Goal: Task Accomplishment & Management: Use online tool/utility

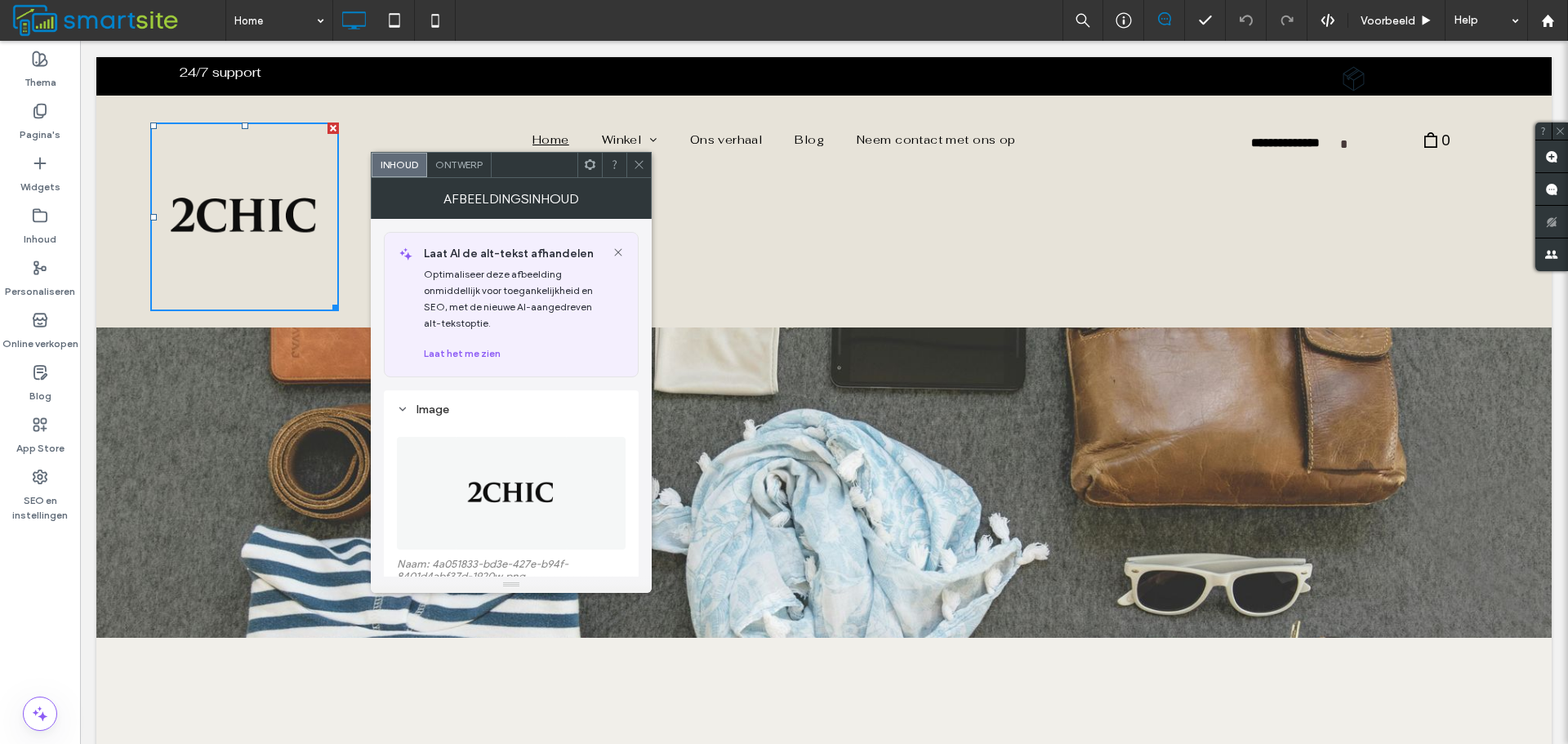
scroll to position [164, 0]
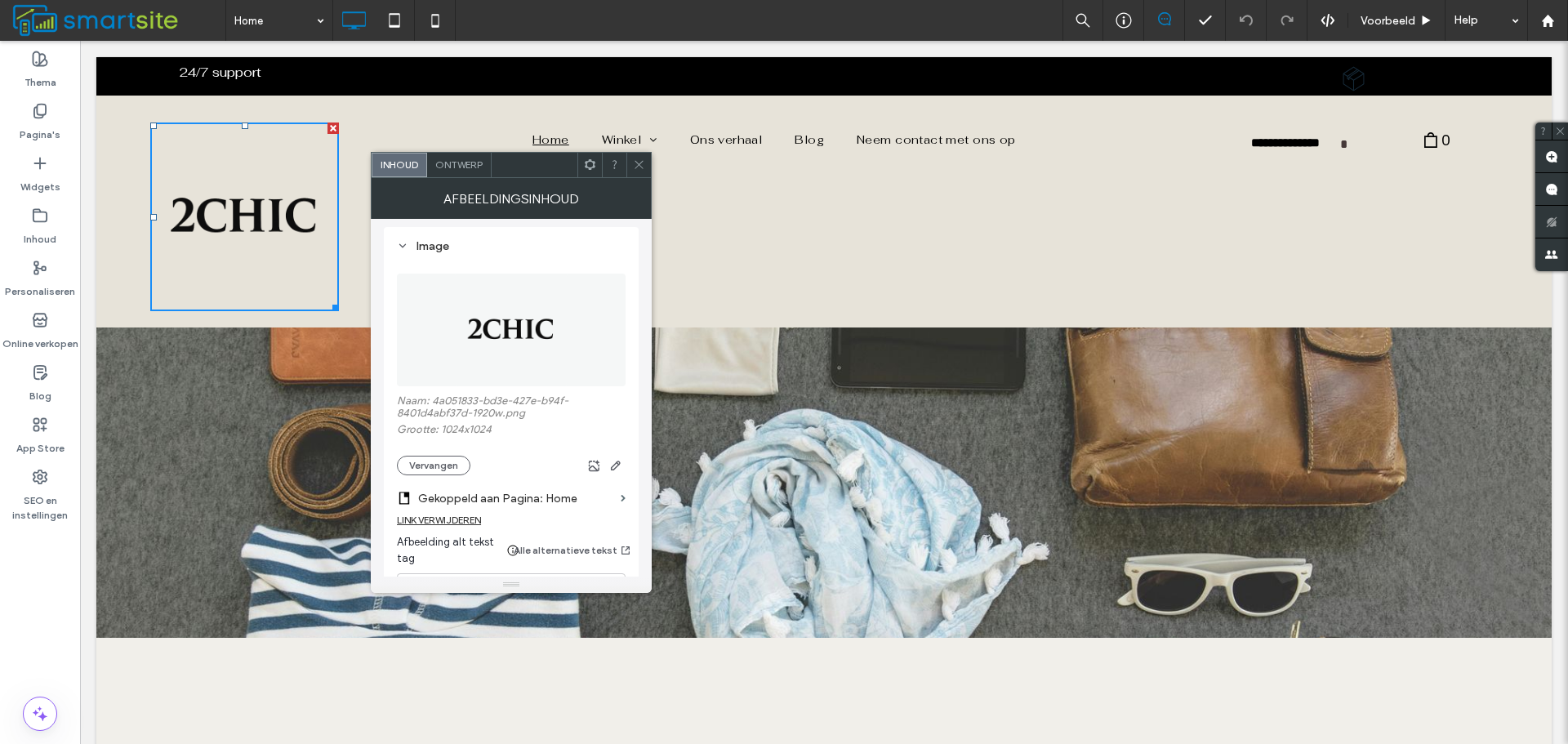
click at [644, 165] on icon at bounding box center [639, 164] width 12 height 12
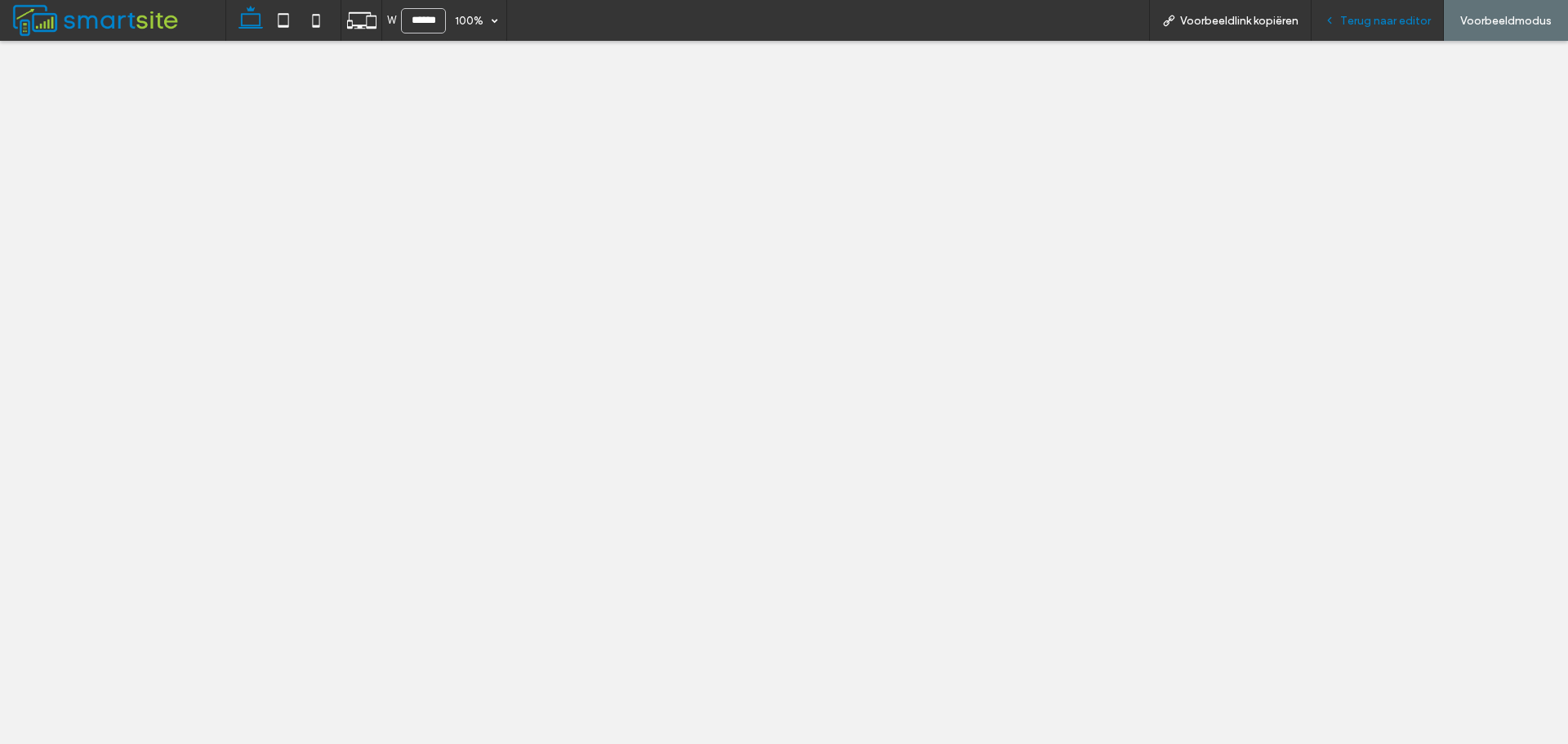
drag, startPoint x: 0, startPoint y: 0, endPoint x: 1397, endPoint y: 17, distance: 1397.1
click at [1397, 17] on span "Terug naar editor" at bounding box center [1385, 21] width 90 height 14
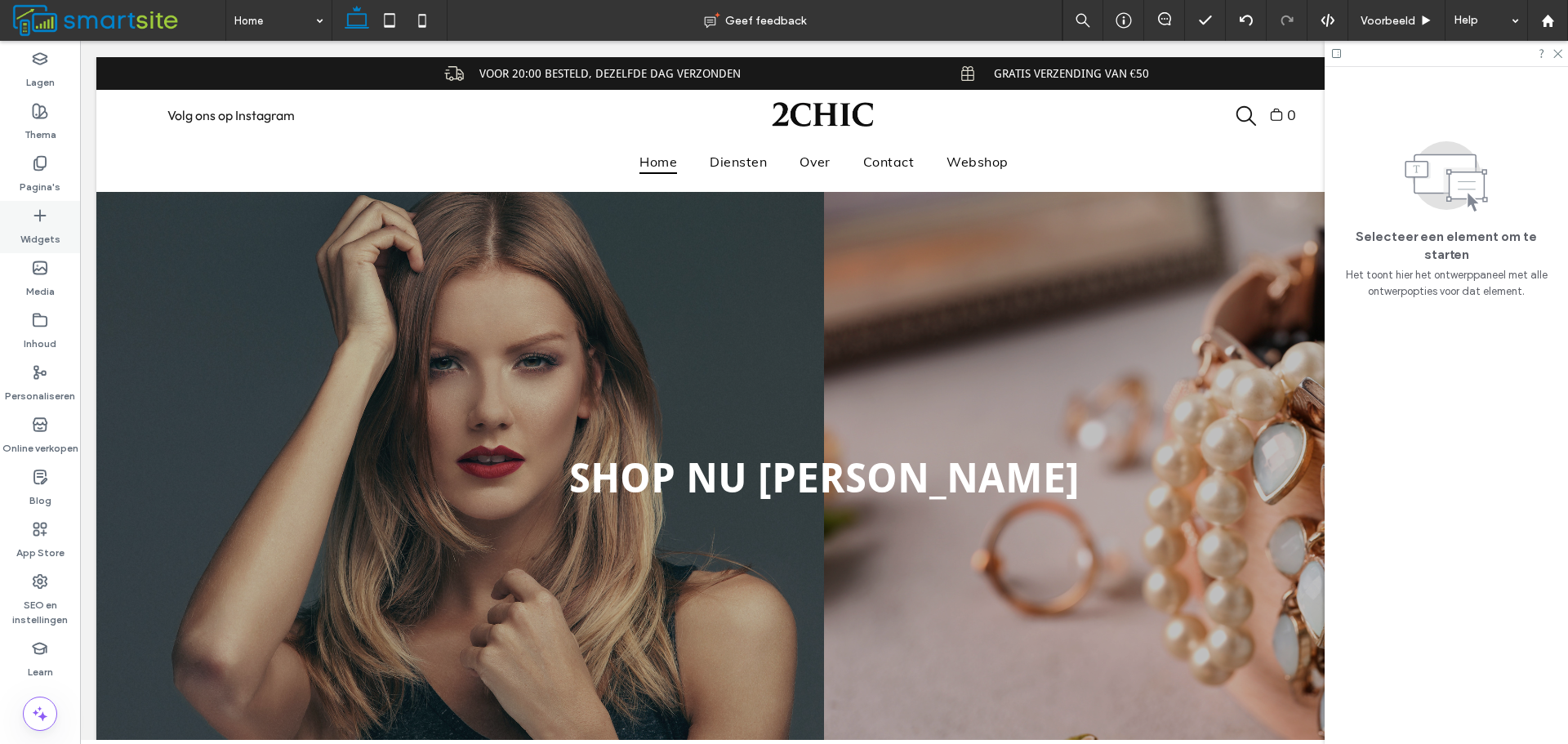
click at [60, 232] on div "Widgets" at bounding box center [40, 226] width 80 height 53
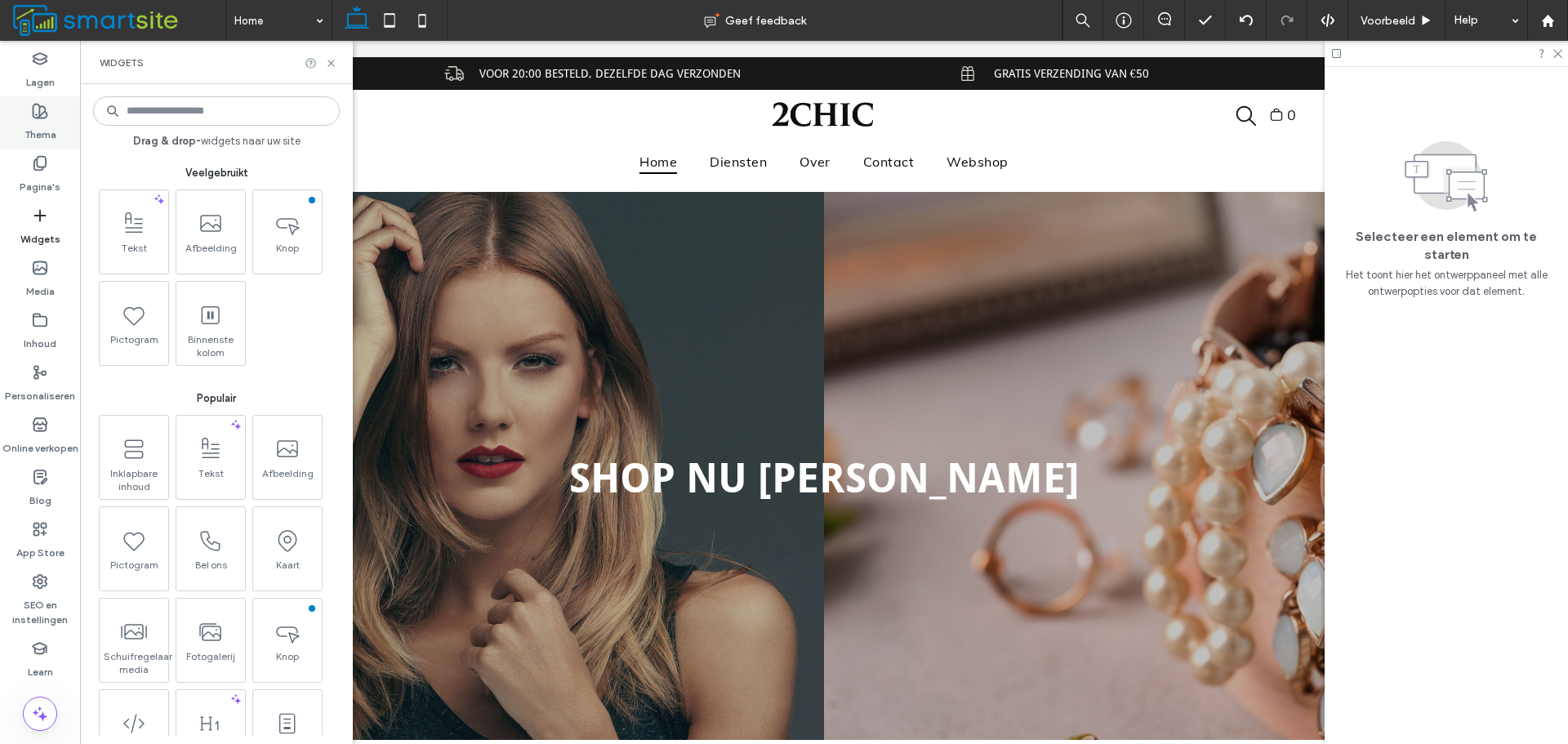
click at [67, 127] on div "Thema" at bounding box center [40, 122] width 80 height 53
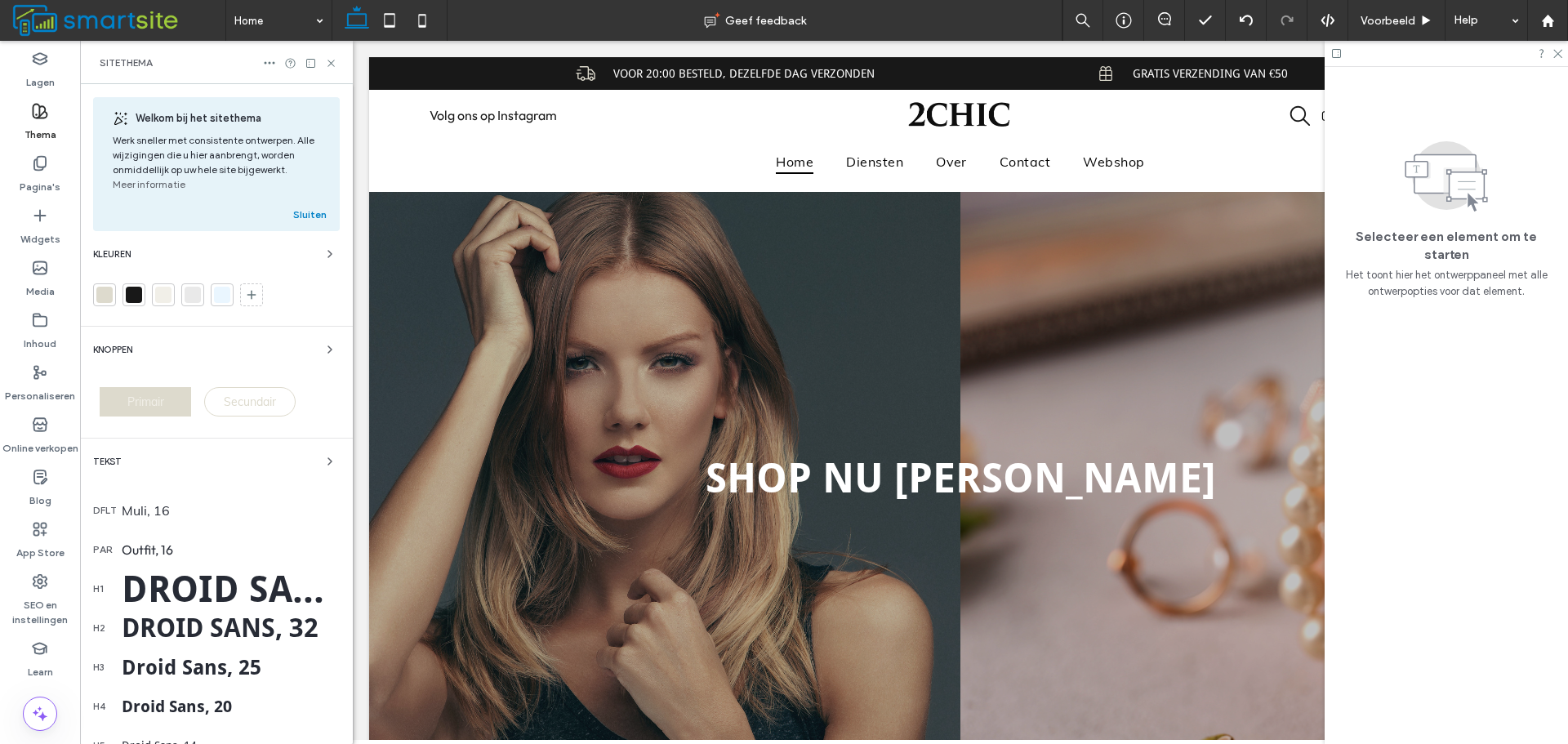
click at [265, 344] on div "Knoppen" at bounding box center [216, 349] width 246 height 20
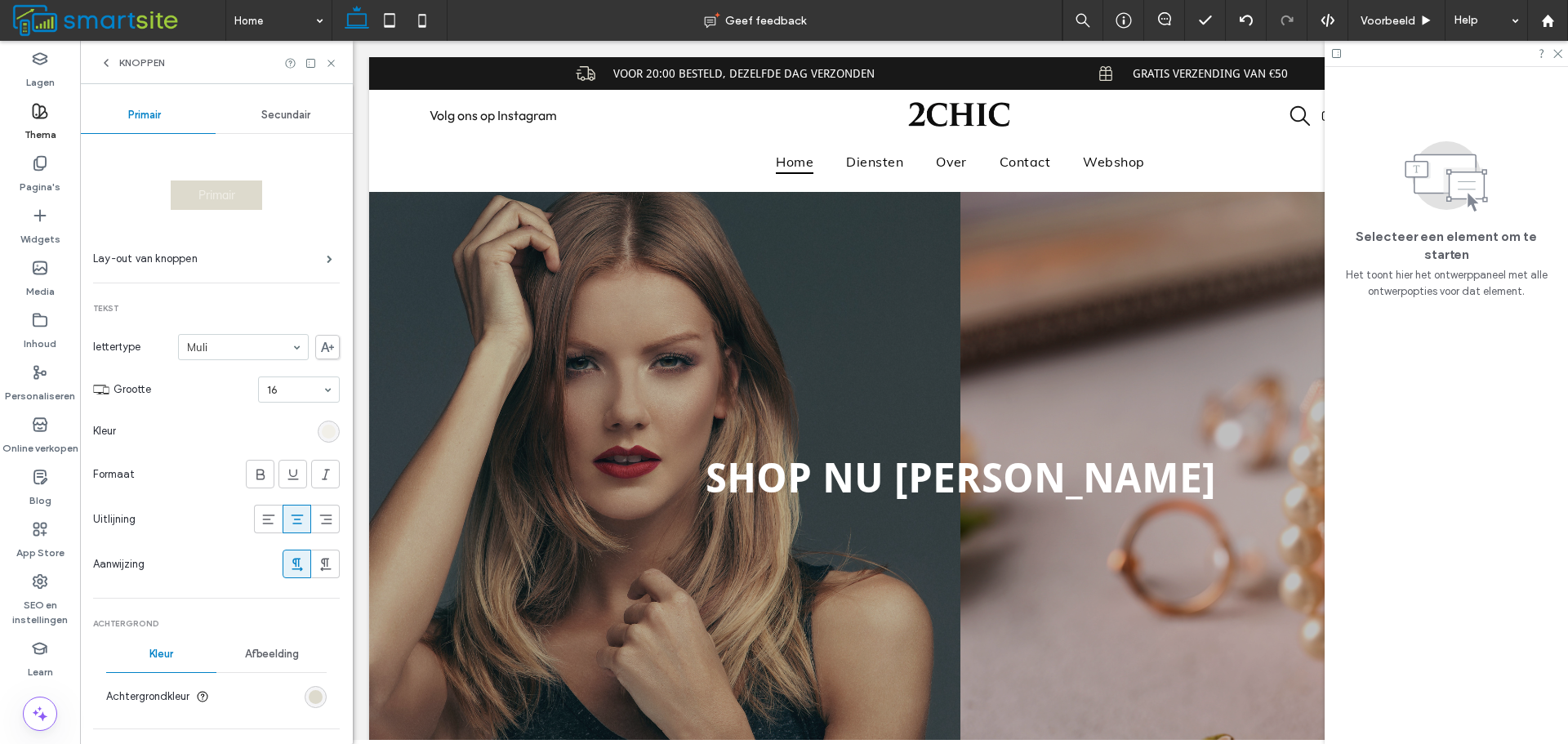
click at [325, 419] on section "Kleur" at bounding box center [216, 431] width 246 height 40
click at [322, 428] on div "rgb(241, 239, 232)" at bounding box center [329, 431] width 14 height 14
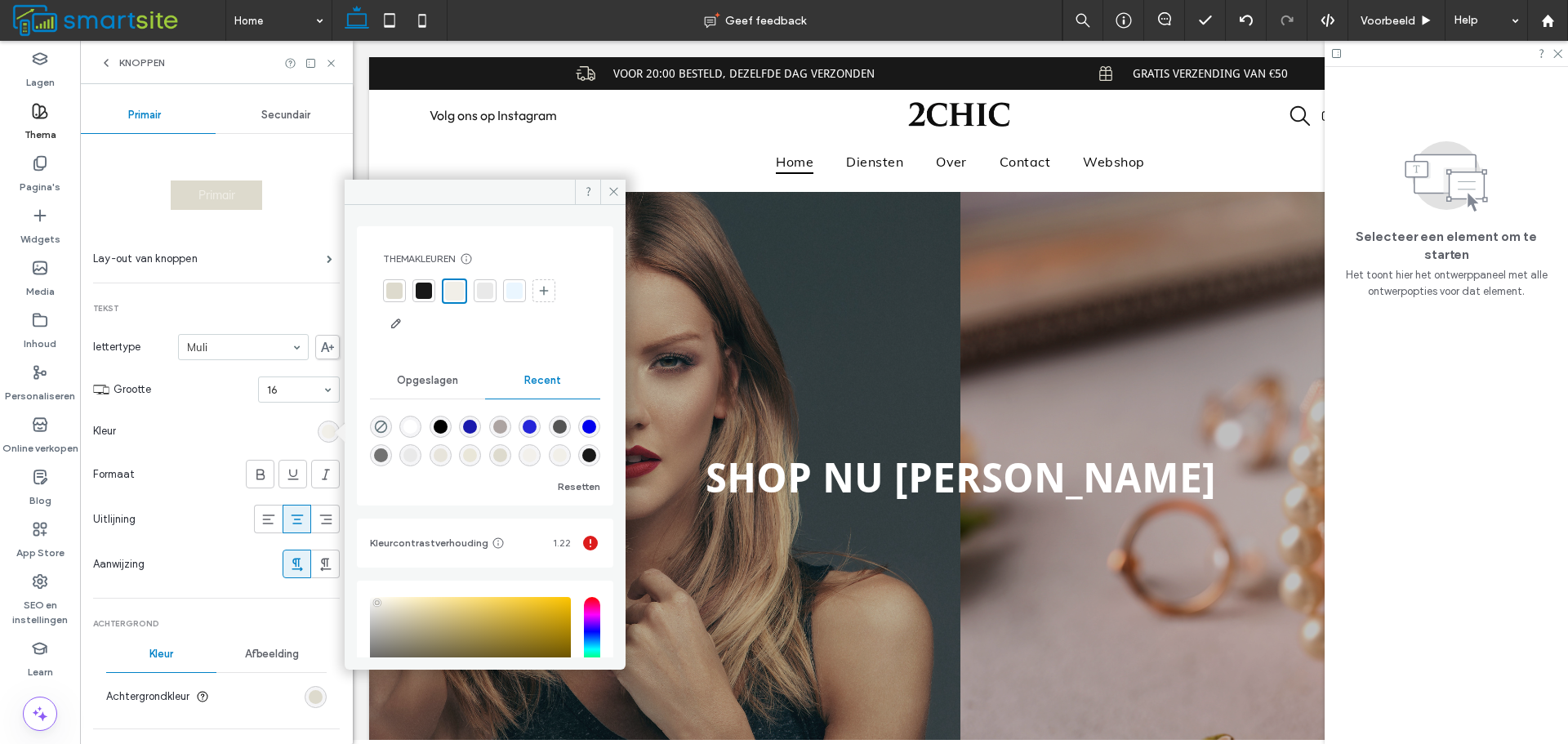
click at [425, 283] on div at bounding box center [424, 290] width 23 height 23
click at [396, 296] on div at bounding box center [394, 290] width 16 height 16
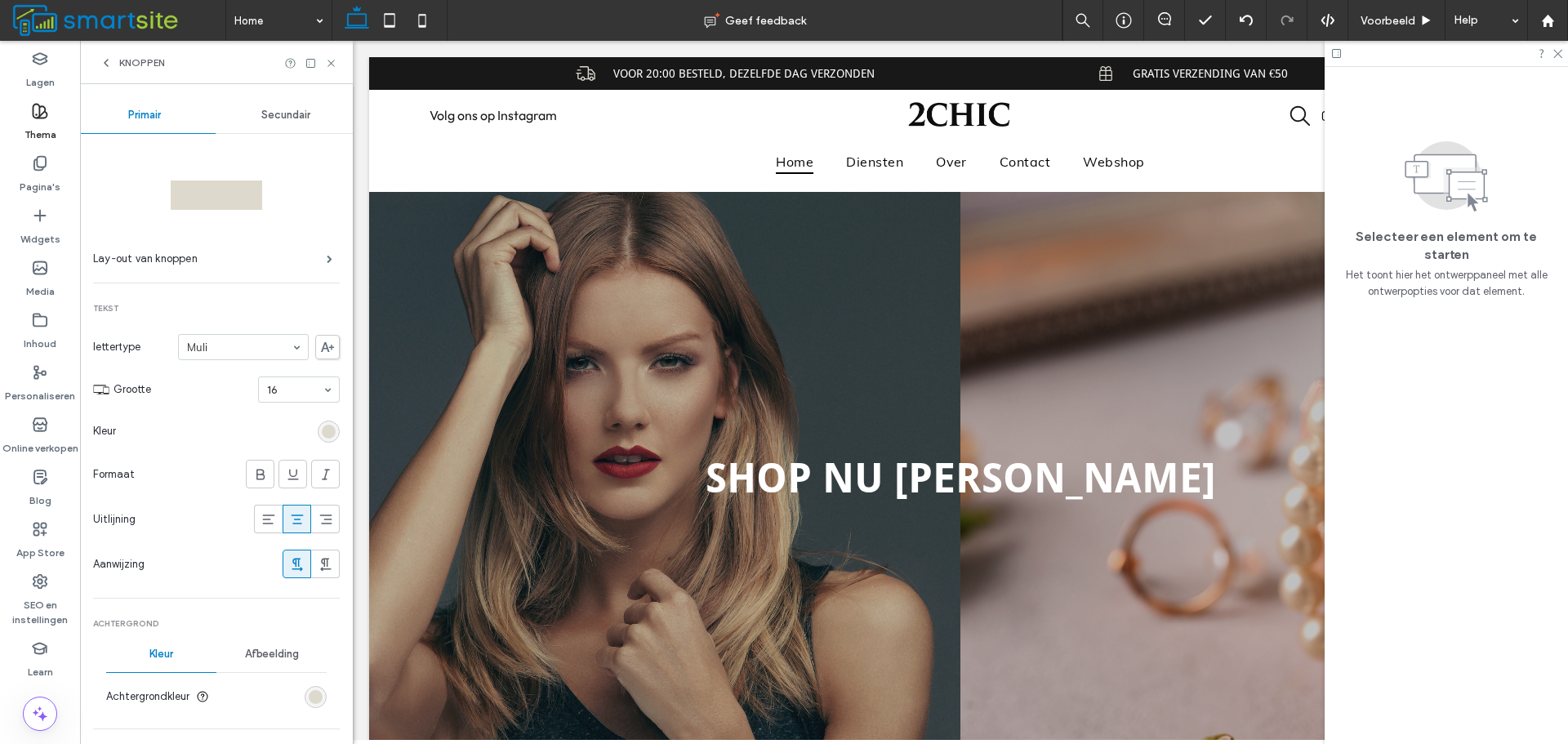
click at [318, 434] on div "rgb(221, 218, 205)" at bounding box center [329, 431] width 22 height 22
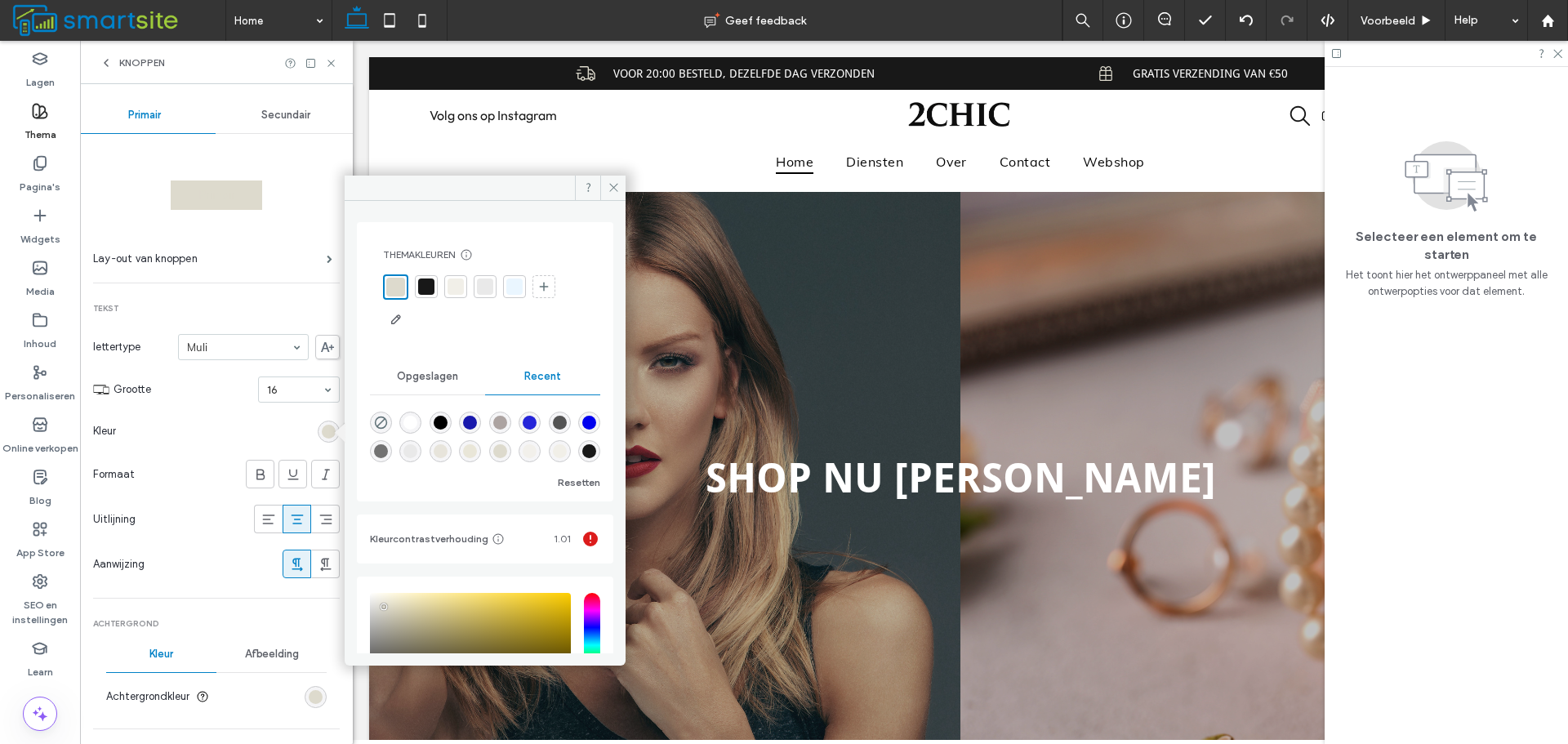
scroll to position [245, 0]
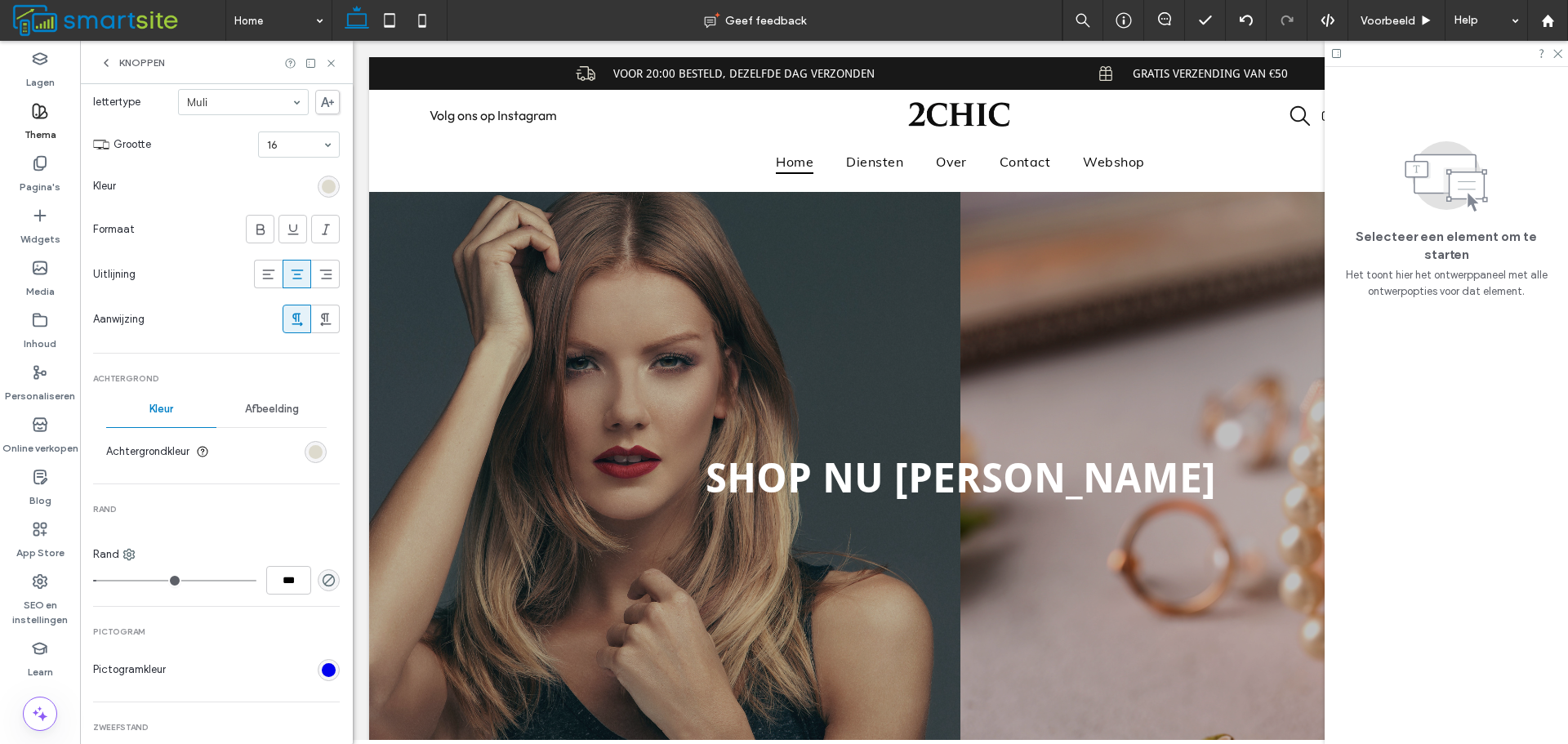
click at [313, 462] on section "Achtergrondkleur" at bounding box center [216, 451] width 221 height 40
click at [314, 459] on div "rgb(221, 218, 205)" at bounding box center [316, 452] width 22 height 22
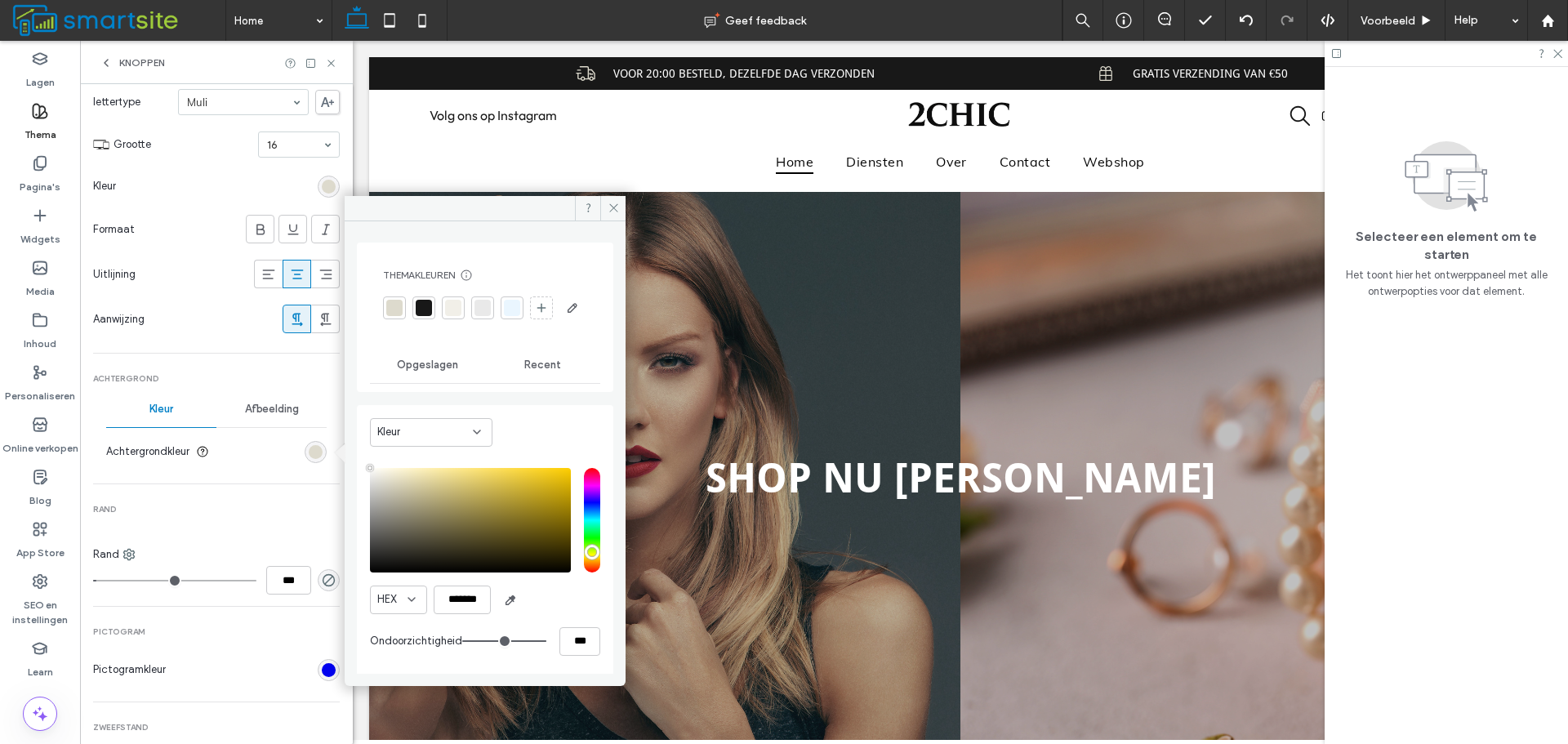
type input "****"
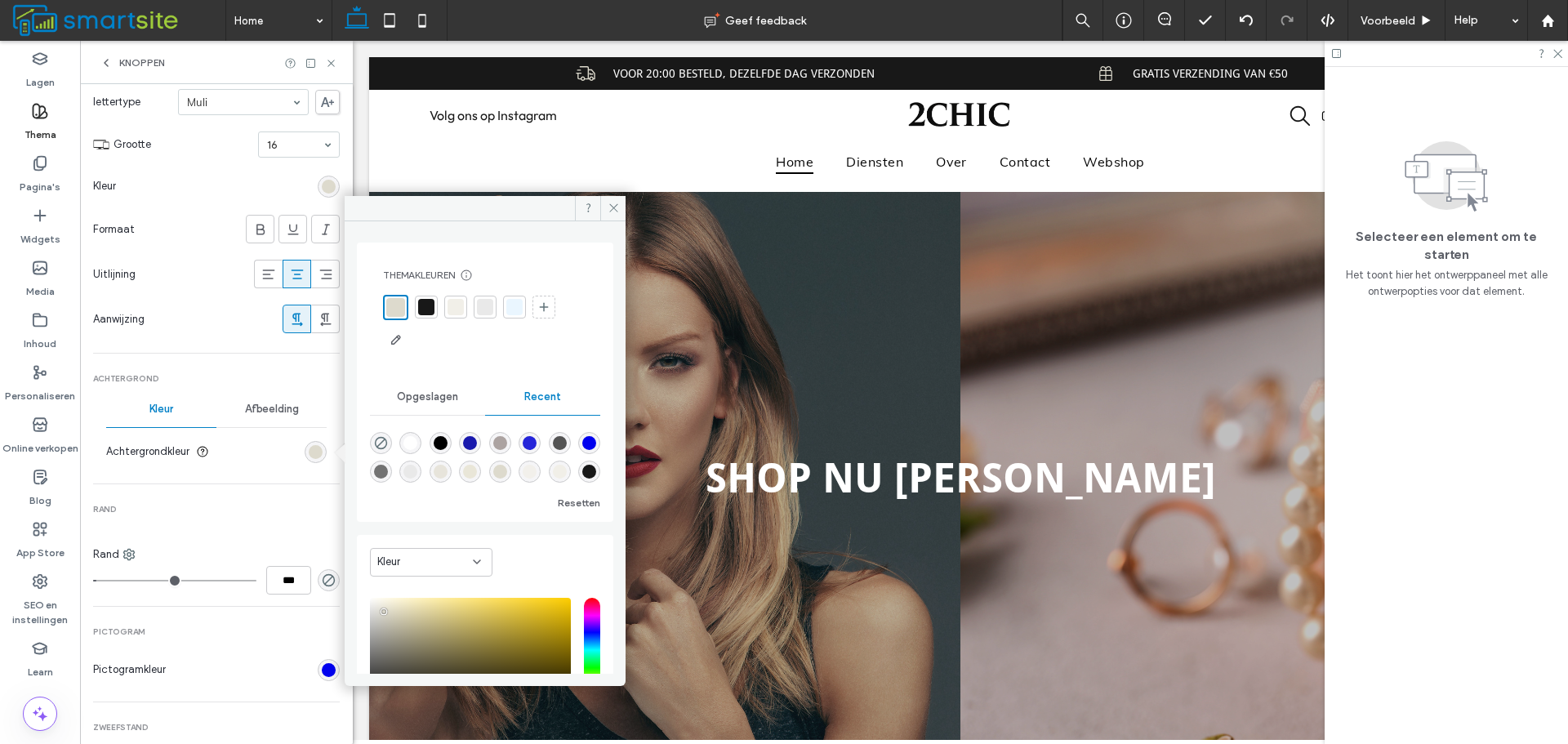
click at [414, 301] on div at bounding box center [485, 323] width 204 height 58
click at [414, 303] on div at bounding box center [485, 323] width 204 height 58
click at [425, 297] on div at bounding box center [426, 307] width 23 height 23
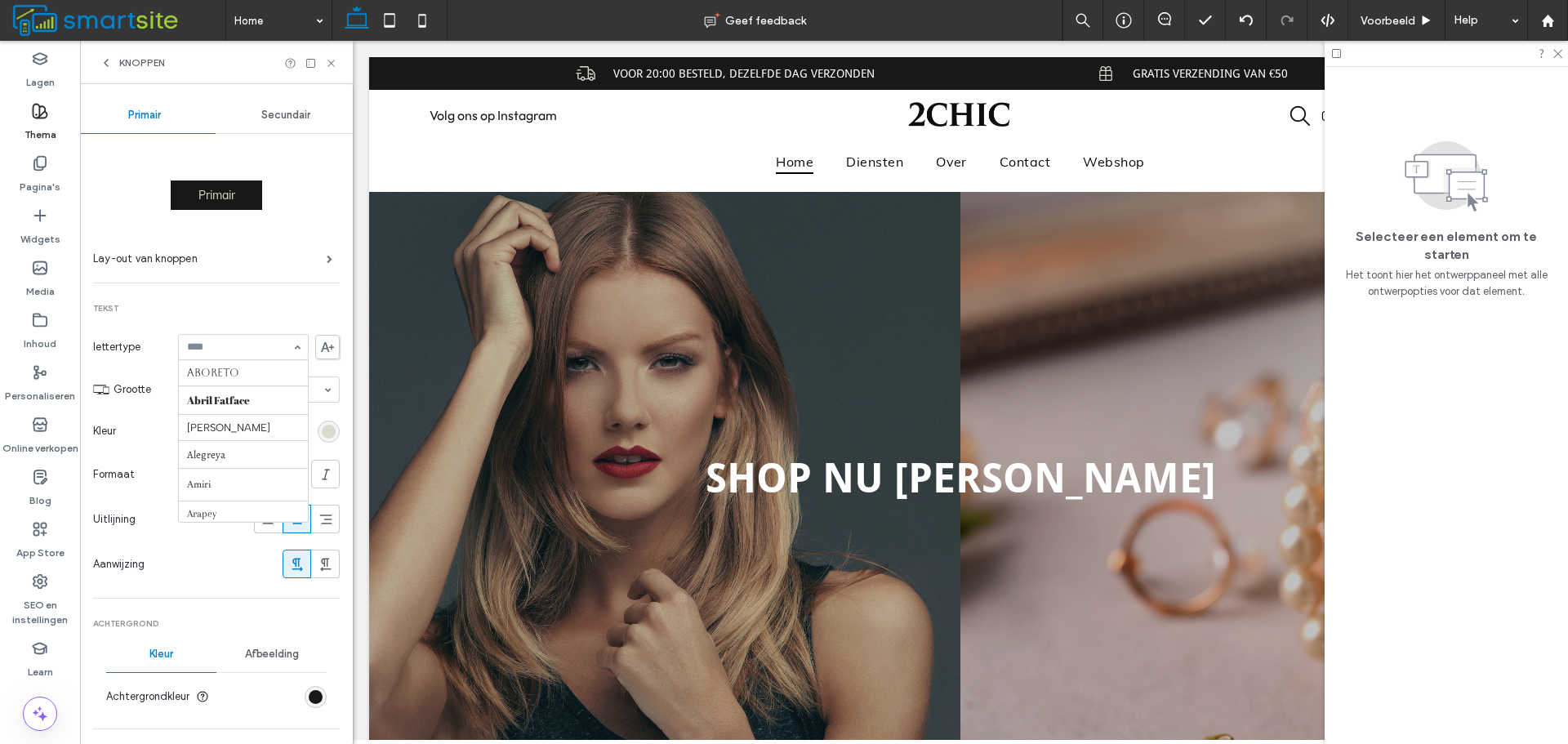
scroll to position [874, 0]
click at [109, 65] on icon at bounding box center [106, 62] width 13 height 13
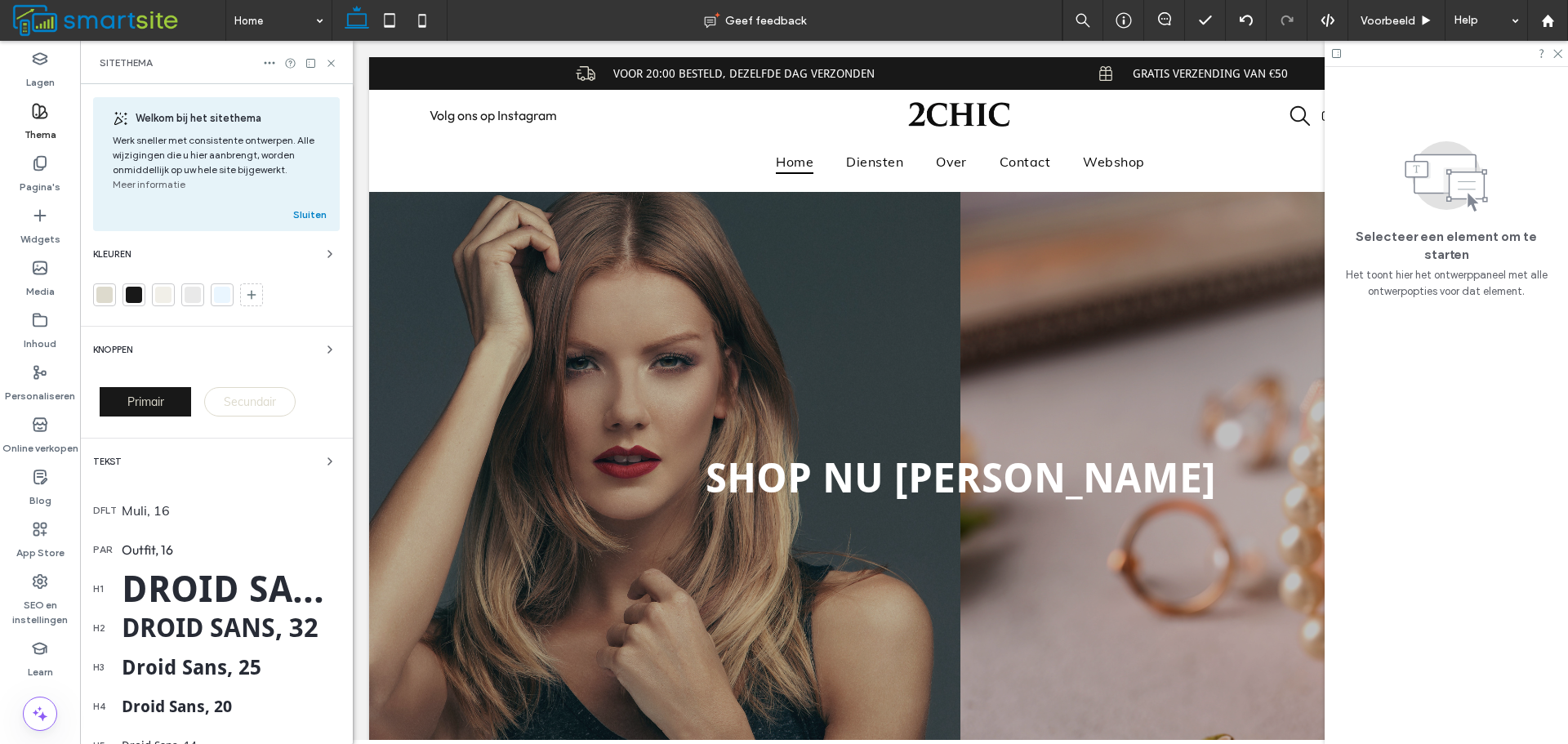
click at [182, 540] on div "par Outfit, 16" at bounding box center [216, 549] width 246 height 40
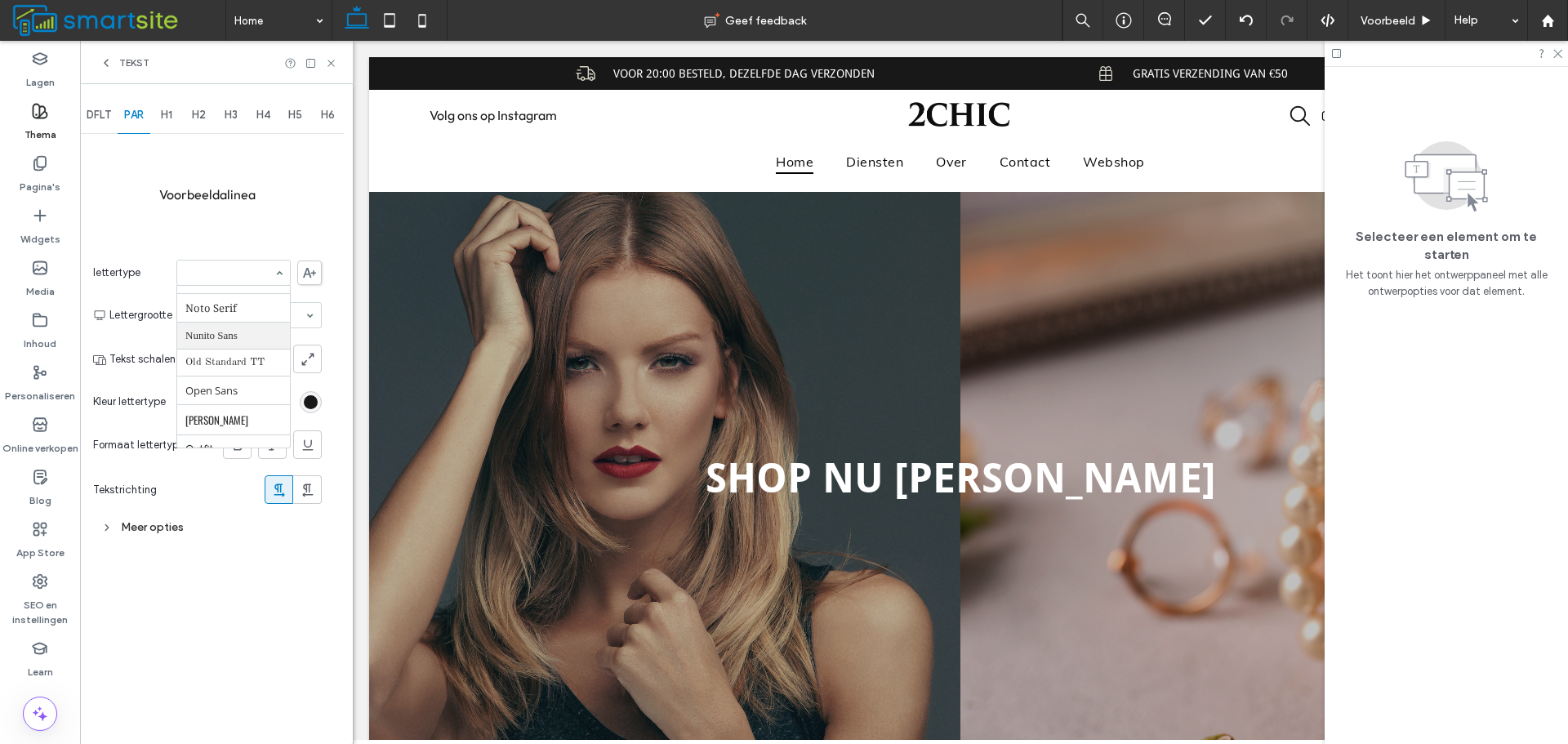
scroll to position [896, 0]
click at [238, 275] on input at bounding box center [229, 272] width 88 height 11
click at [215, 229] on div "Voorbeeldalinea lettertype Aboreto Abril [PERSON_NAME] Amiri Arapey [PERSON_NAM…" at bounding box center [207, 339] width 228 height 405
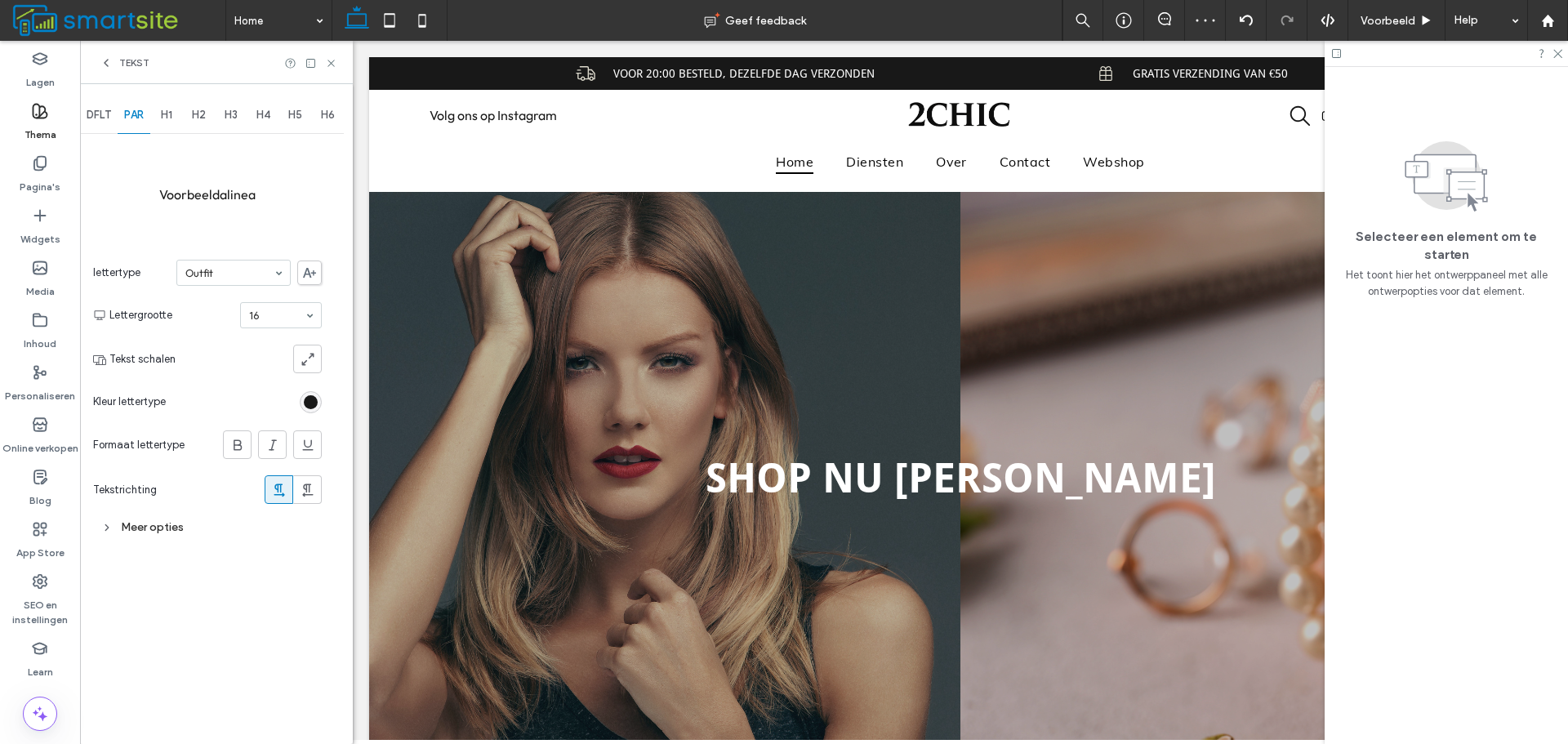
click at [104, 119] on span "DFLT" at bounding box center [98, 115] width 24 height 13
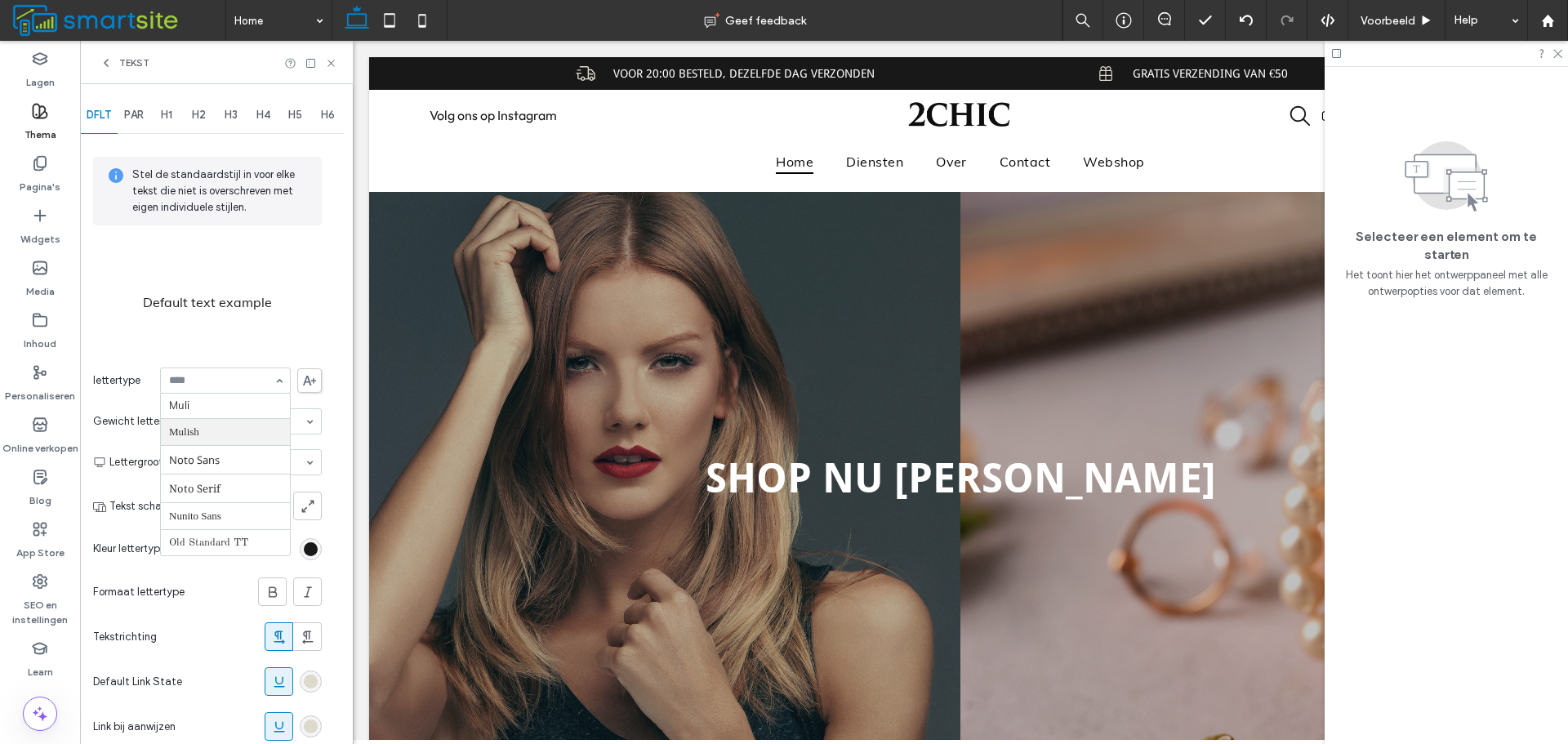
scroll to position [956, 0]
click at [333, 65] on use at bounding box center [331, 63] width 7 height 7
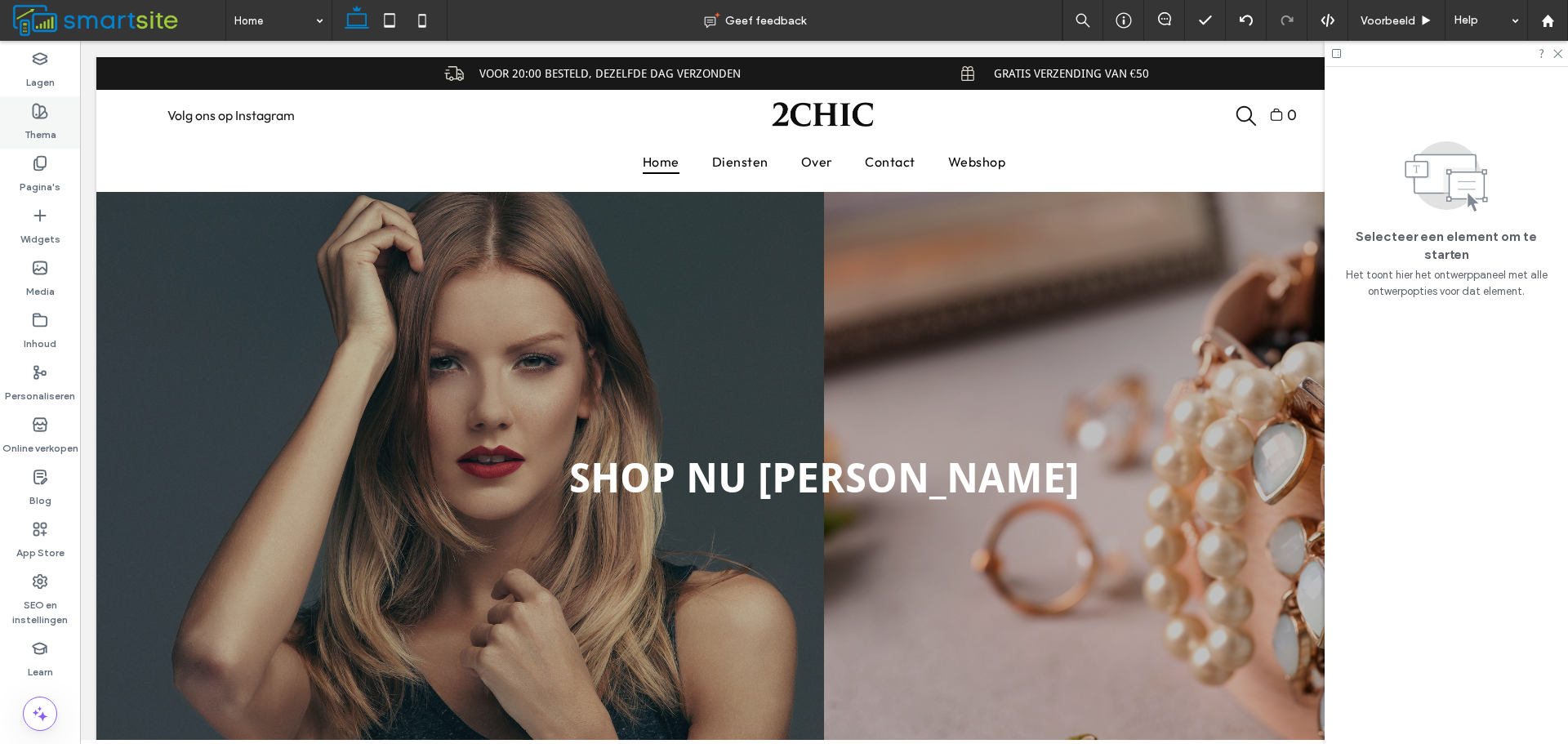
click at [55, 120] on label "Thema" at bounding box center [40, 130] width 32 height 23
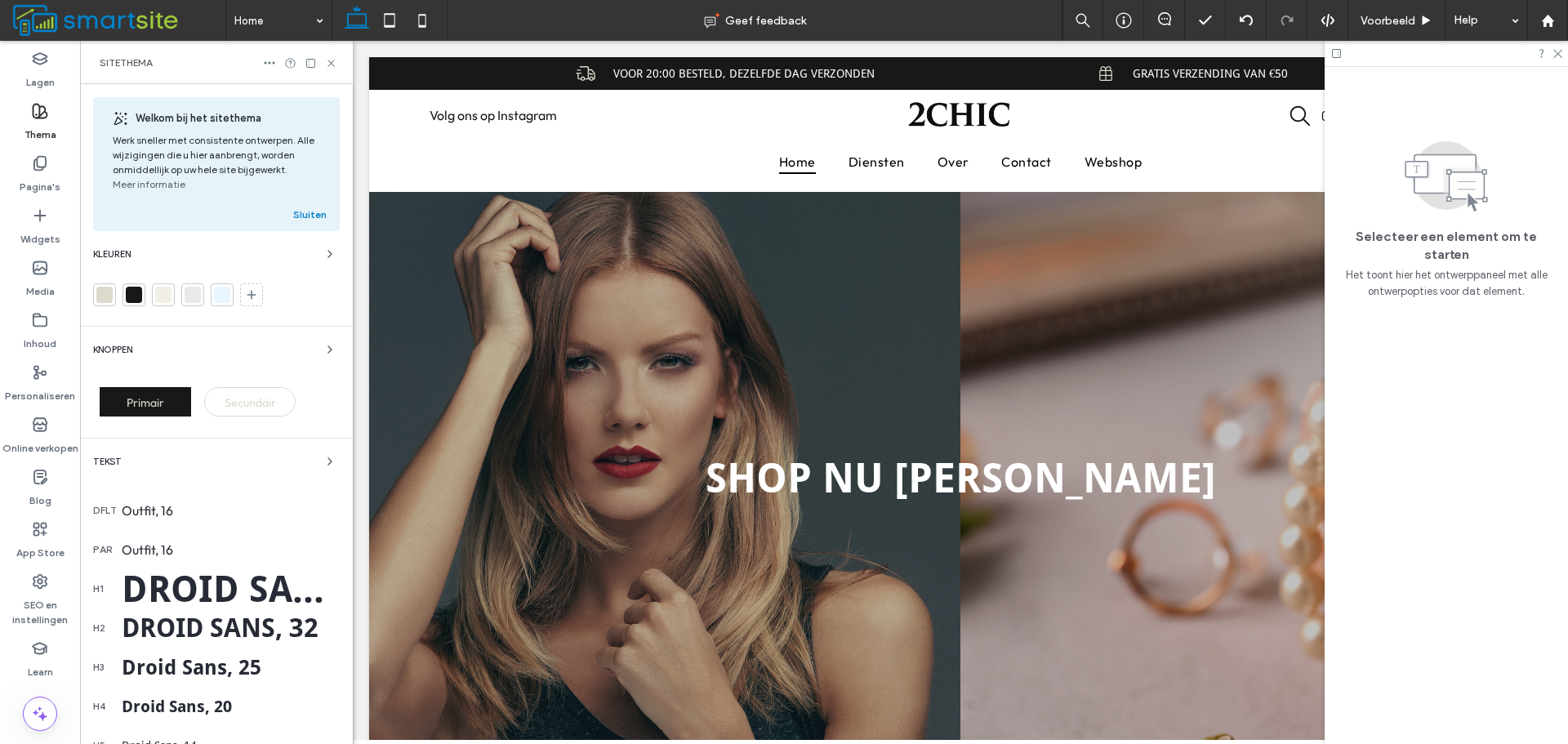
click at [279, 368] on div "Knoppen Primair Secundair" at bounding box center [216, 381] width 246 height 85
click at [289, 353] on div "Knoppen" at bounding box center [216, 349] width 246 height 20
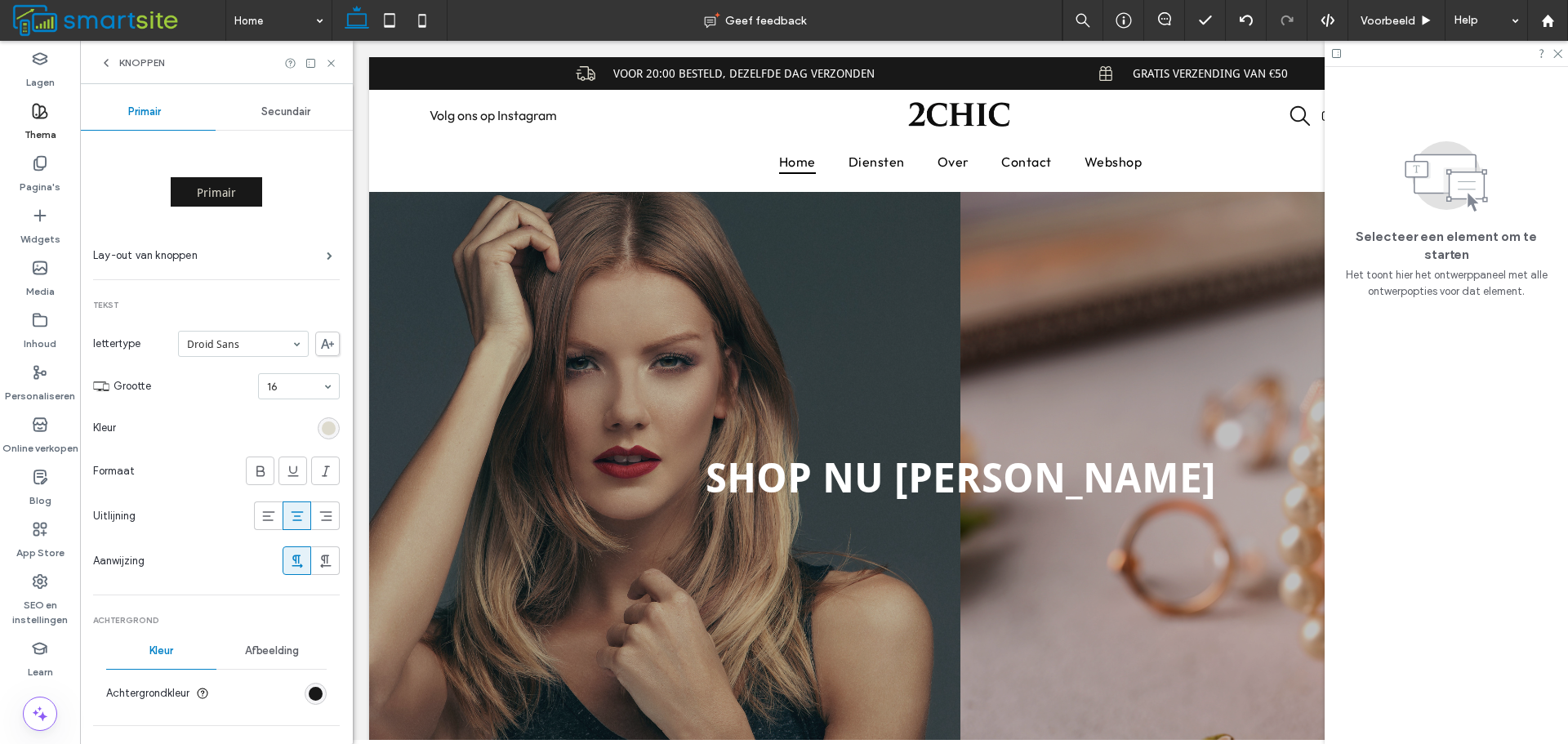
scroll to position [0, 0]
click at [327, 431] on div "rgb(221, 218, 205)" at bounding box center [329, 431] width 22 height 22
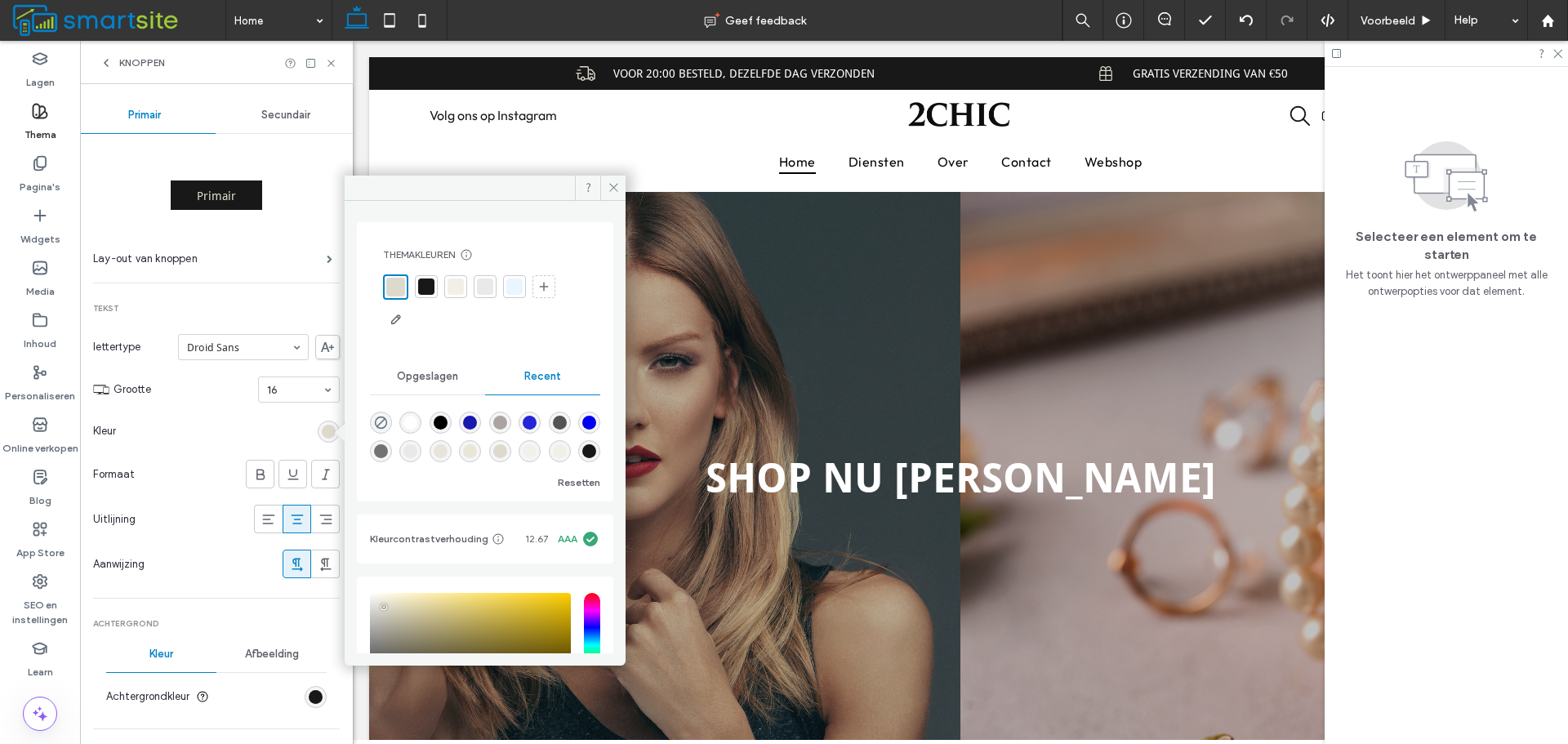
click at [430, 280] on div at bounding box center [426, 286] width 16 height 16
click at [314, 704] on div "rgb(24, 24, 24)" at bounding box center [316, 697] width 22 height 22
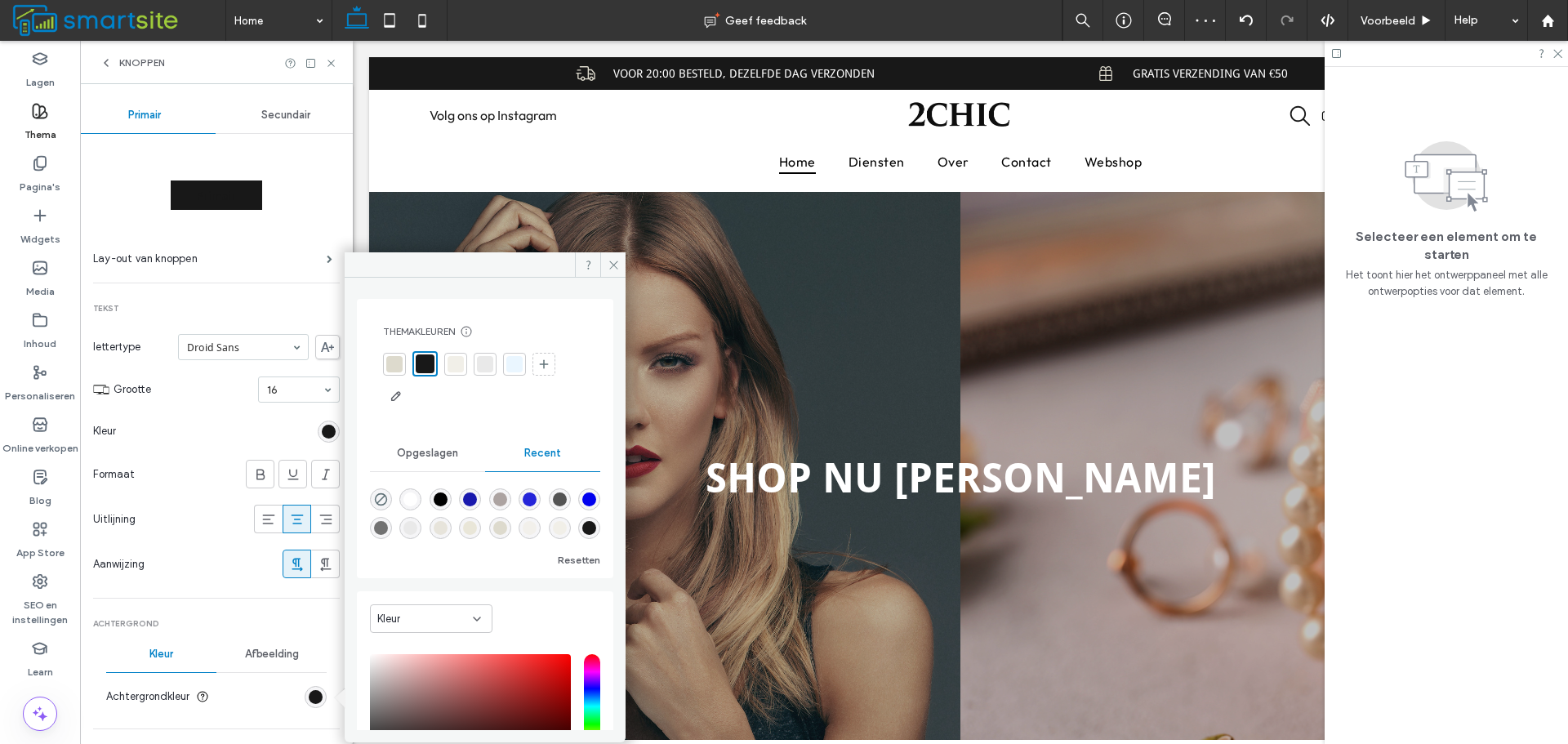
click at [401, 363] on div at bounding box center [394, 363] width 16 height 16
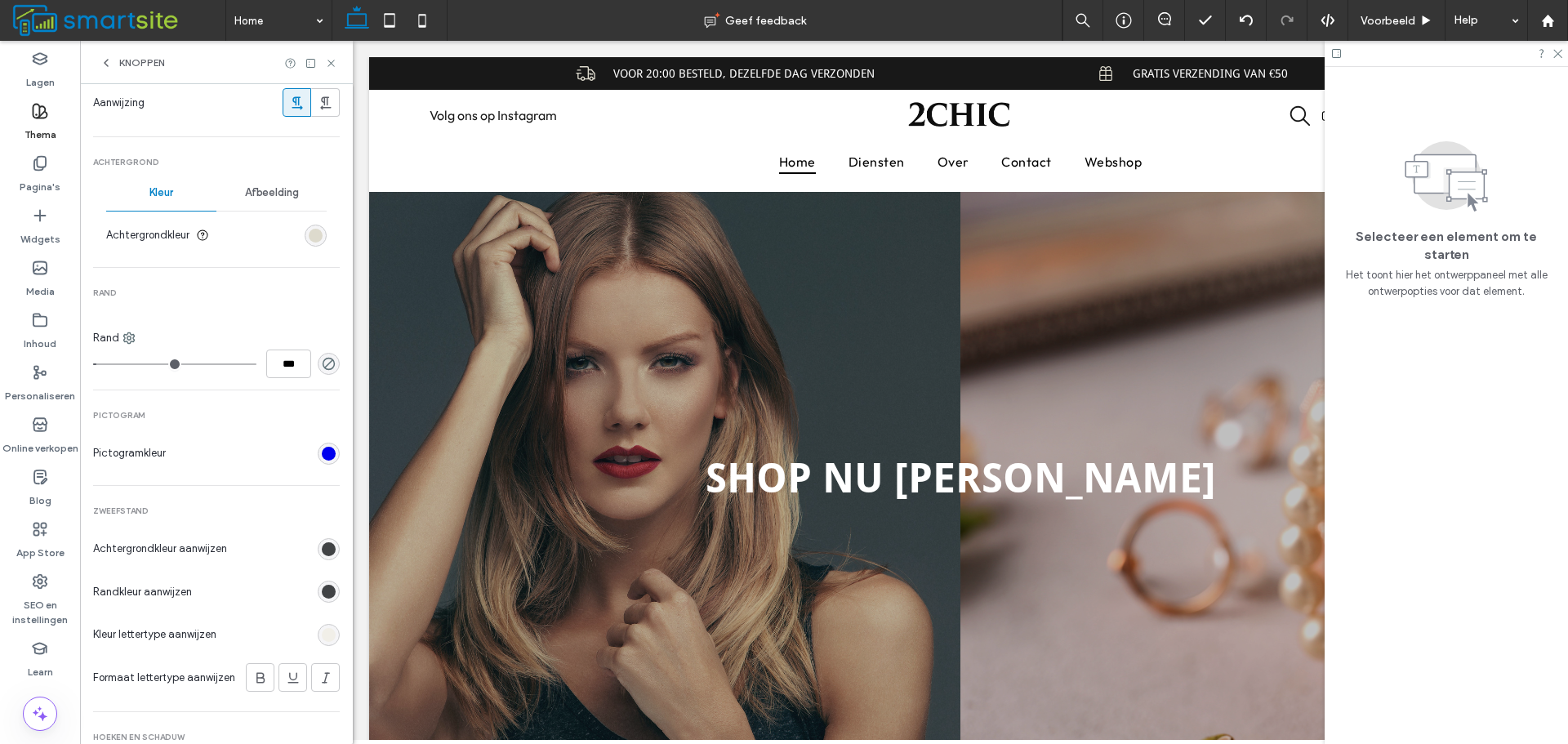
scroll to position [490, 0]
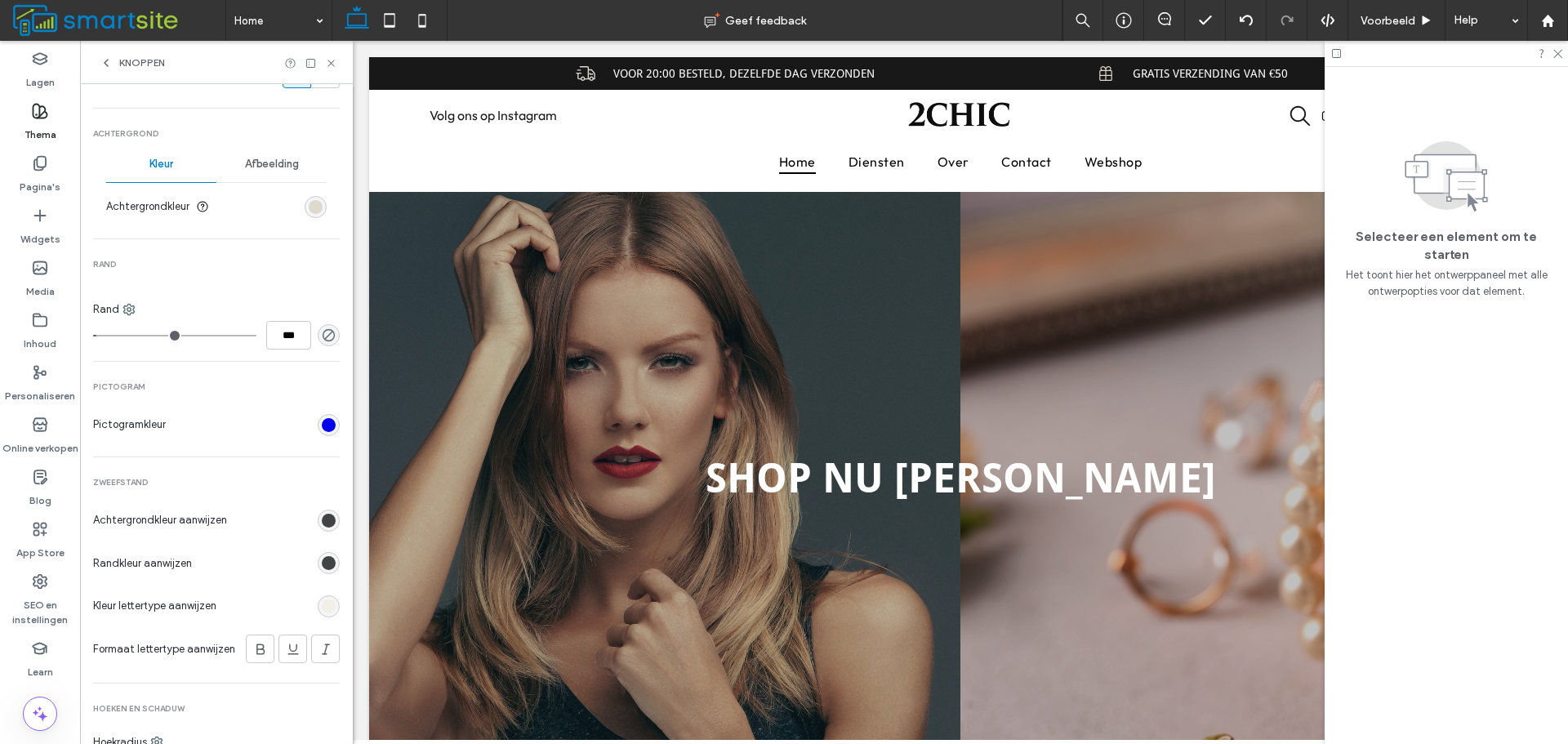
click at [327, 520] on div "rgb(65, 67, 69)" at bounding box center [329, 521] width 22 height 22
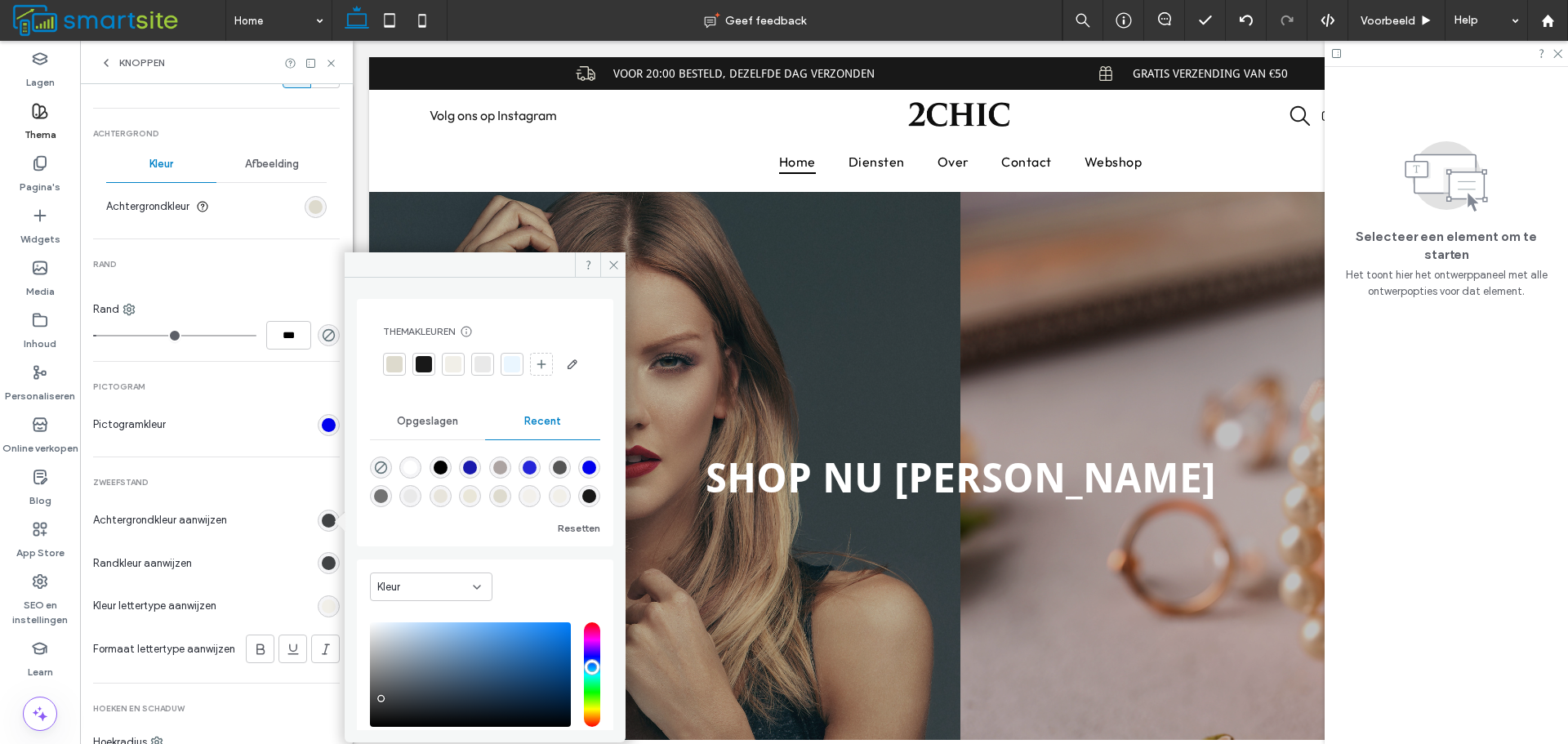
click at [370, 479] on div "rgba(0, 0, 0, 0)" at bounding box center [381, 468] width 22 height 22
type input "*******"
type input "*"
type input "**"
click at [322, 559] on div "rgb(65, 67, 69)" at bounding box center [329, 563] width 14 height 14
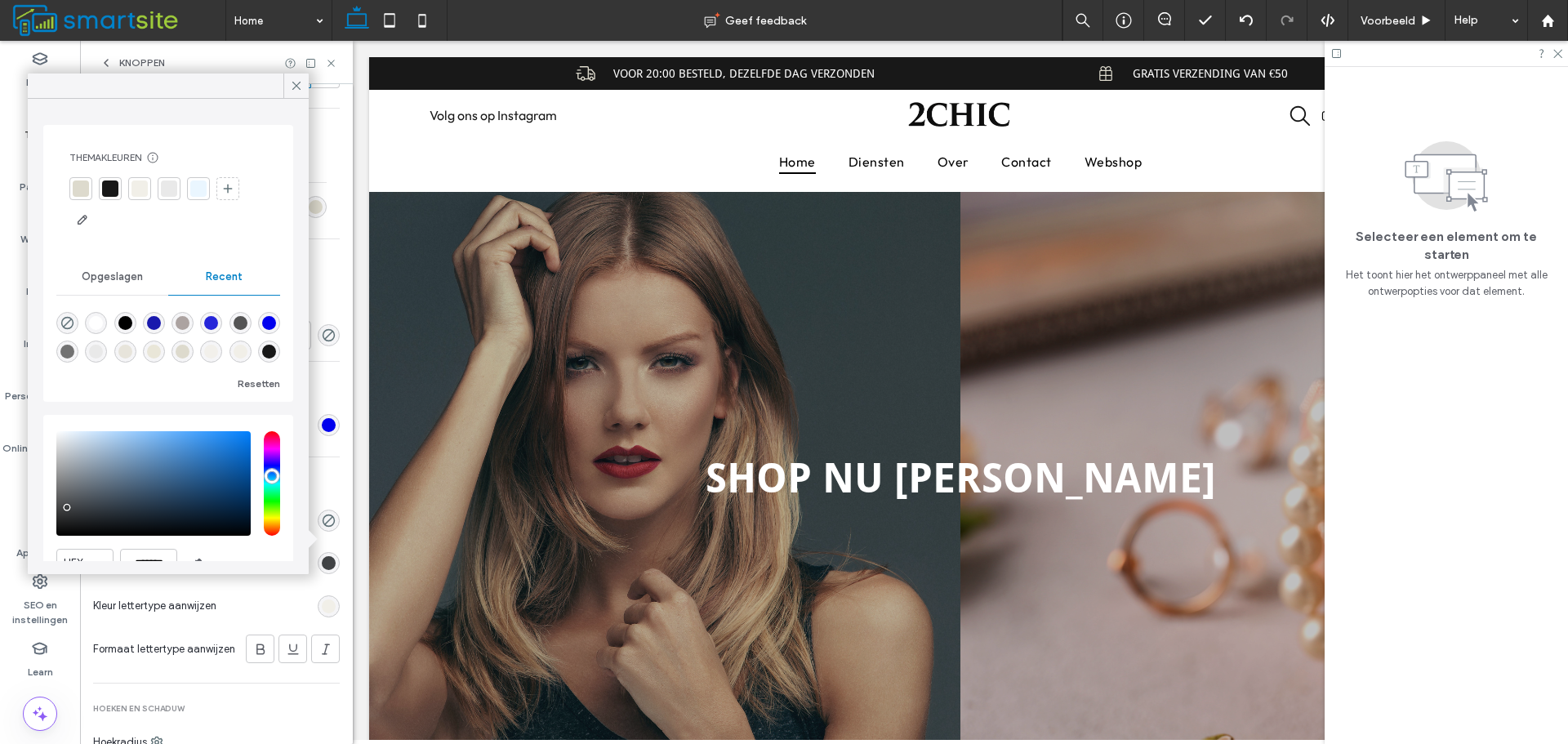
click at [89, 184] on div at bounding box center [81, 189] width 23 height 23
click at [288, 83] on div at bounding box center [296, 85] width 25 height 24
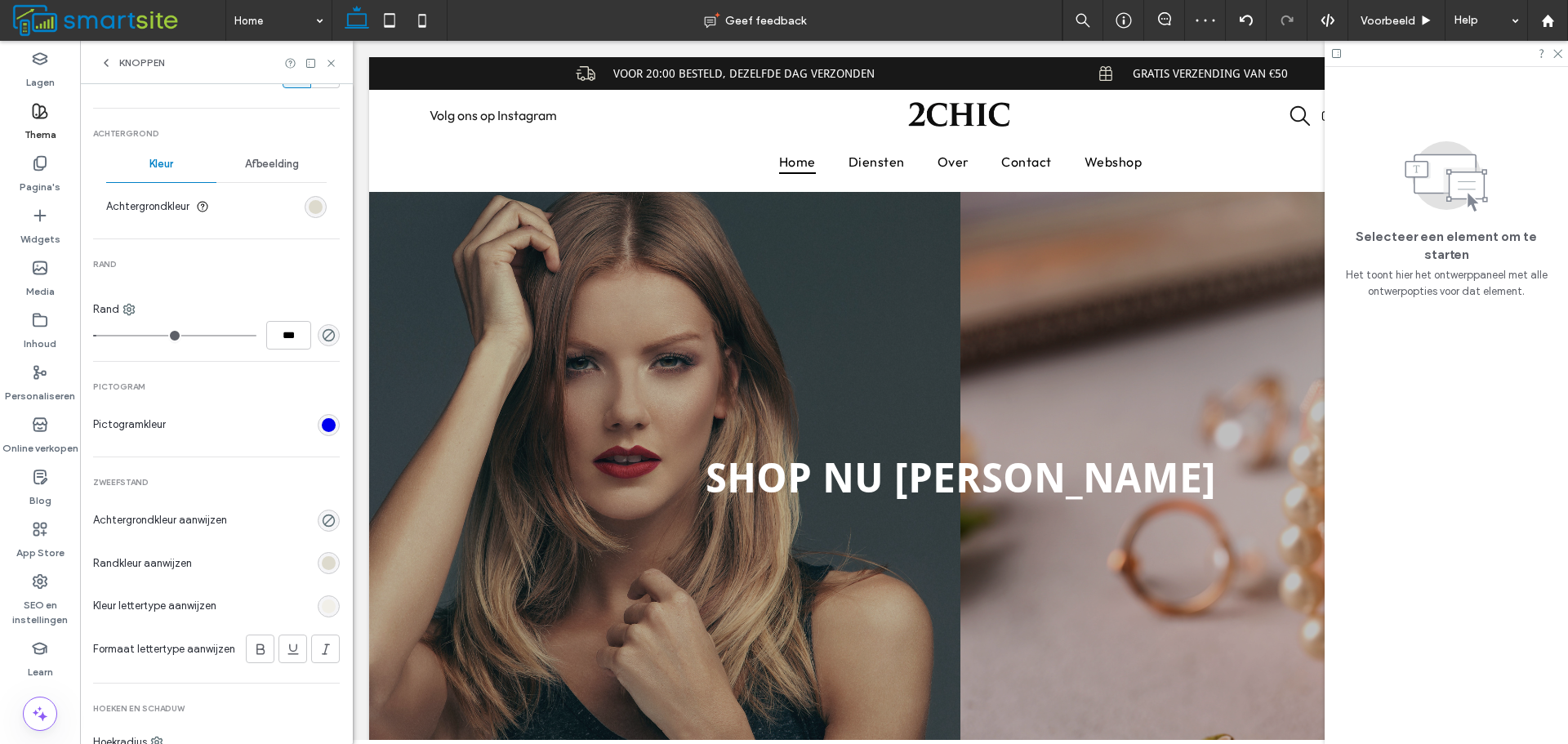
click at [328, 606] on div "rgb(241, 239, 232)" at bounding box center [329, 606] width 22 height 22
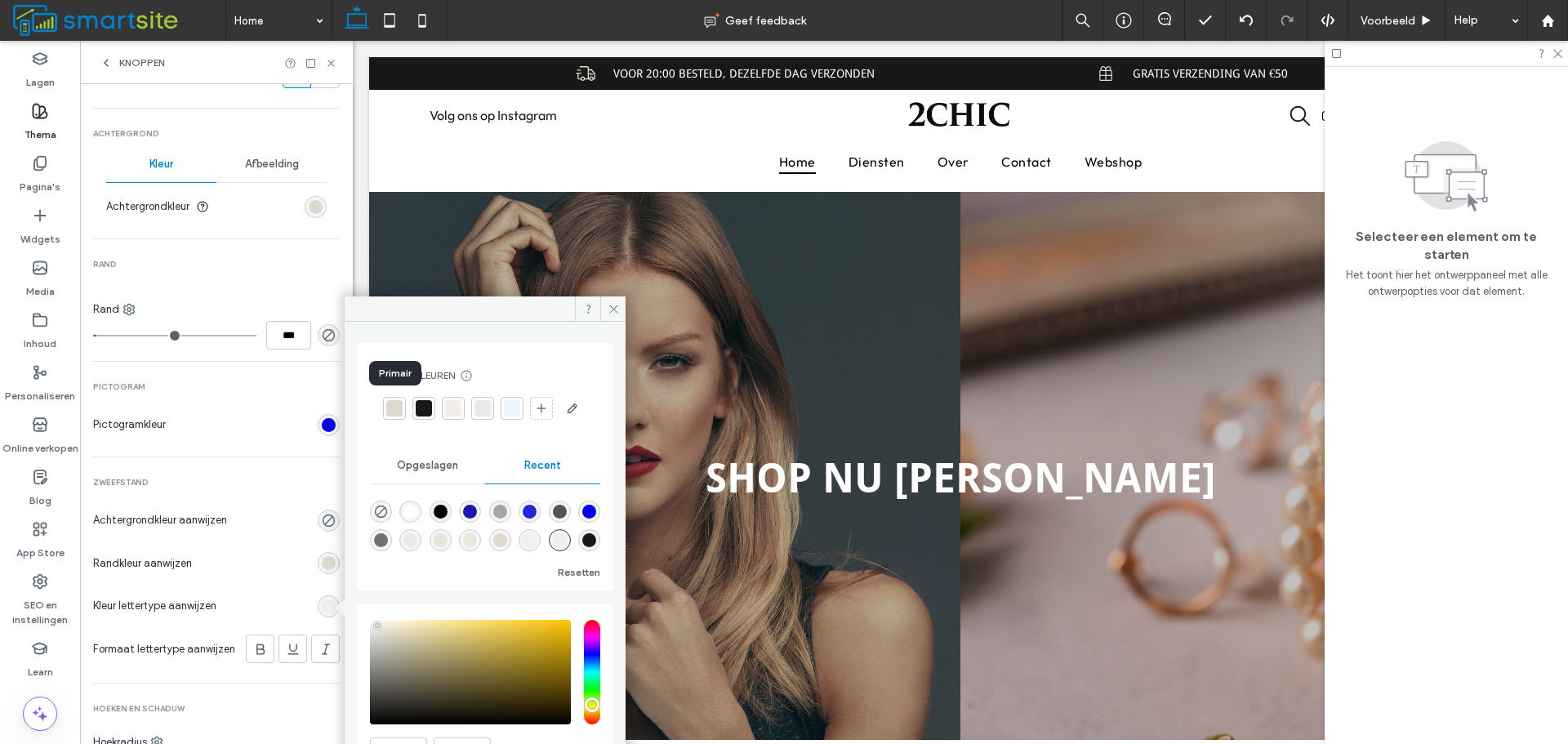
click at [398, 411] on div at bounding box center [394, 408] width 16 height 16
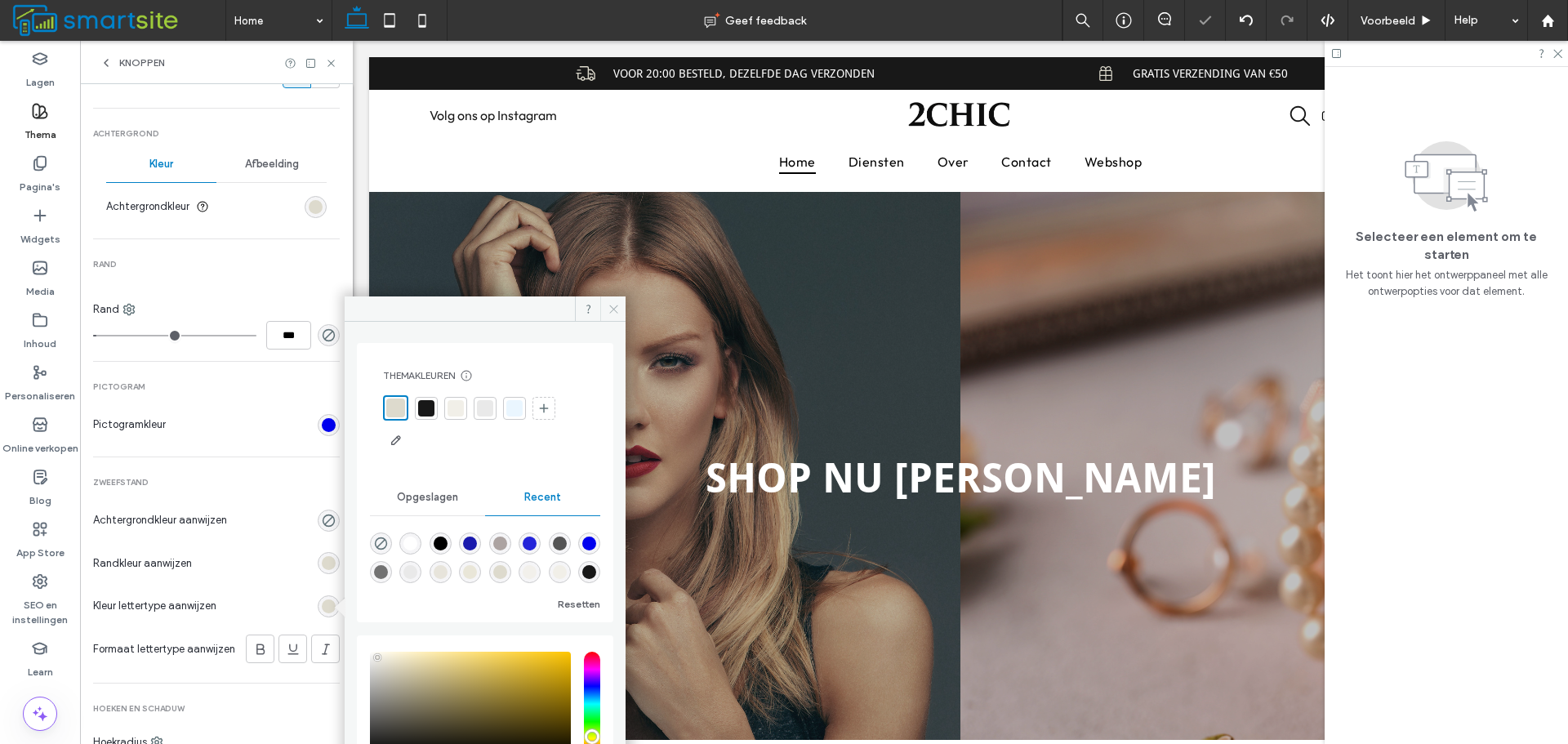
click at [605, 308] on span at bounding box center [613, 308] width 25 height 24
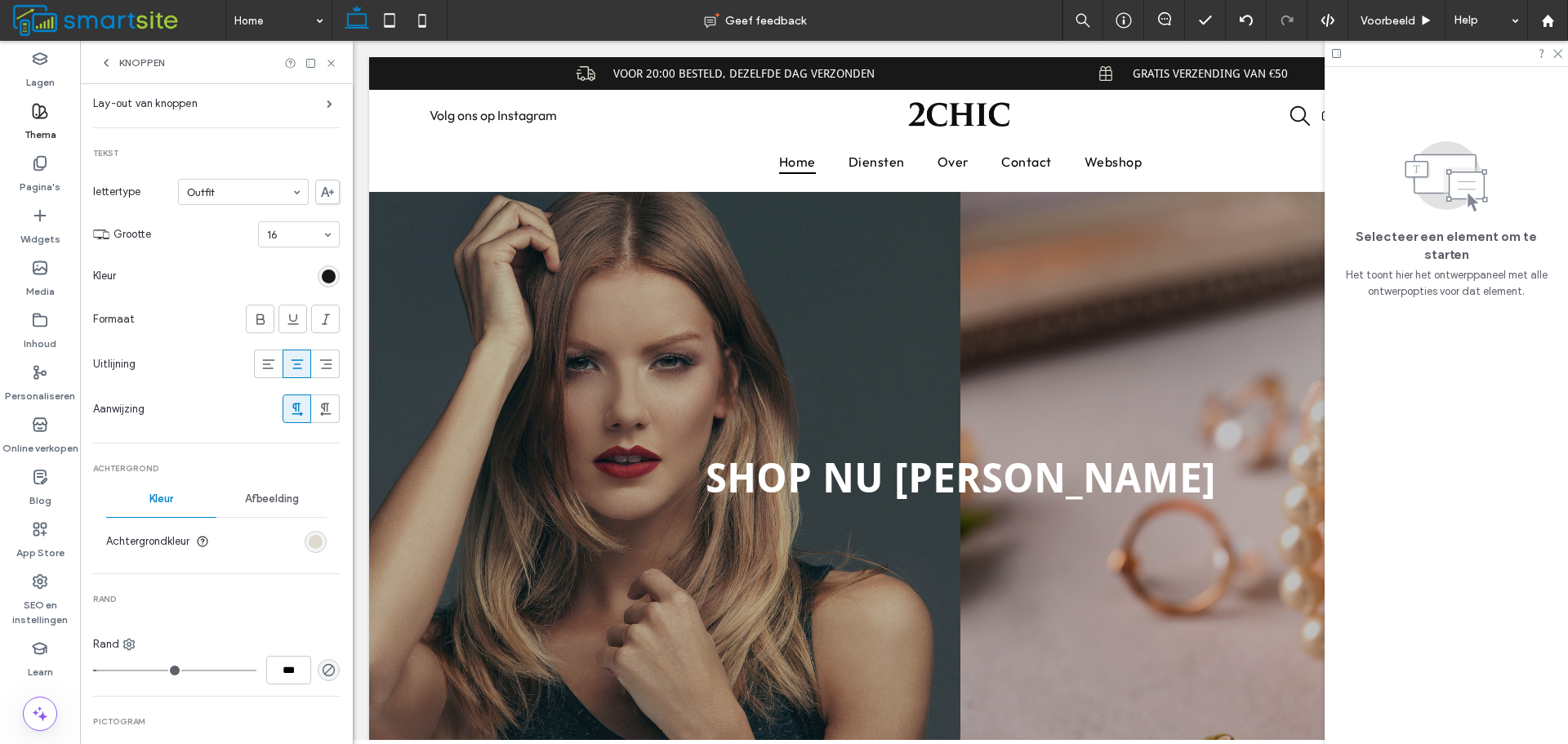
scroll to position [0, 0]
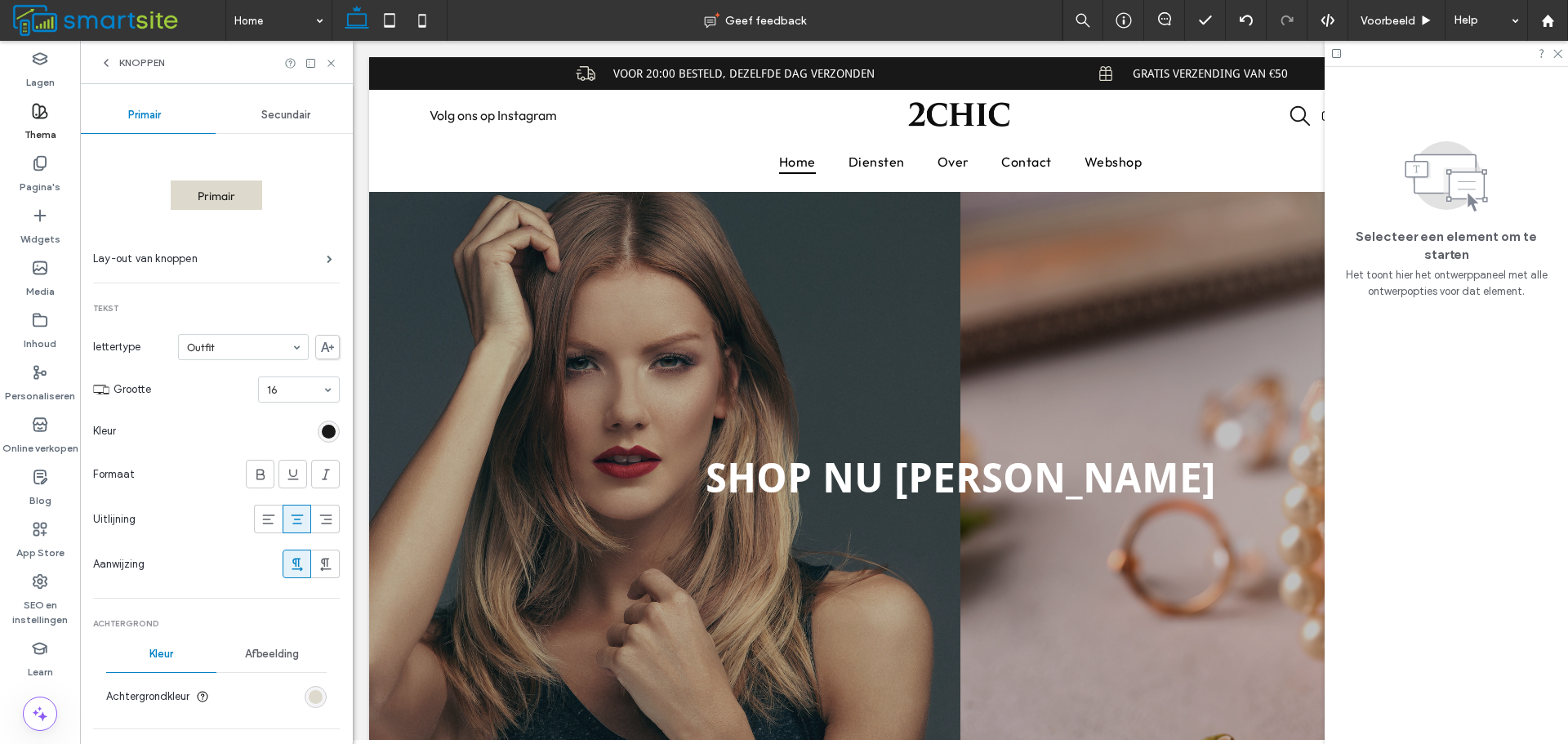
click at [334, 70] on div "Knoppen" at bounding box center [216, 62] width 273 height 43
click at [334, 66] on use at bounding box center [331, 63] width 7 height 7
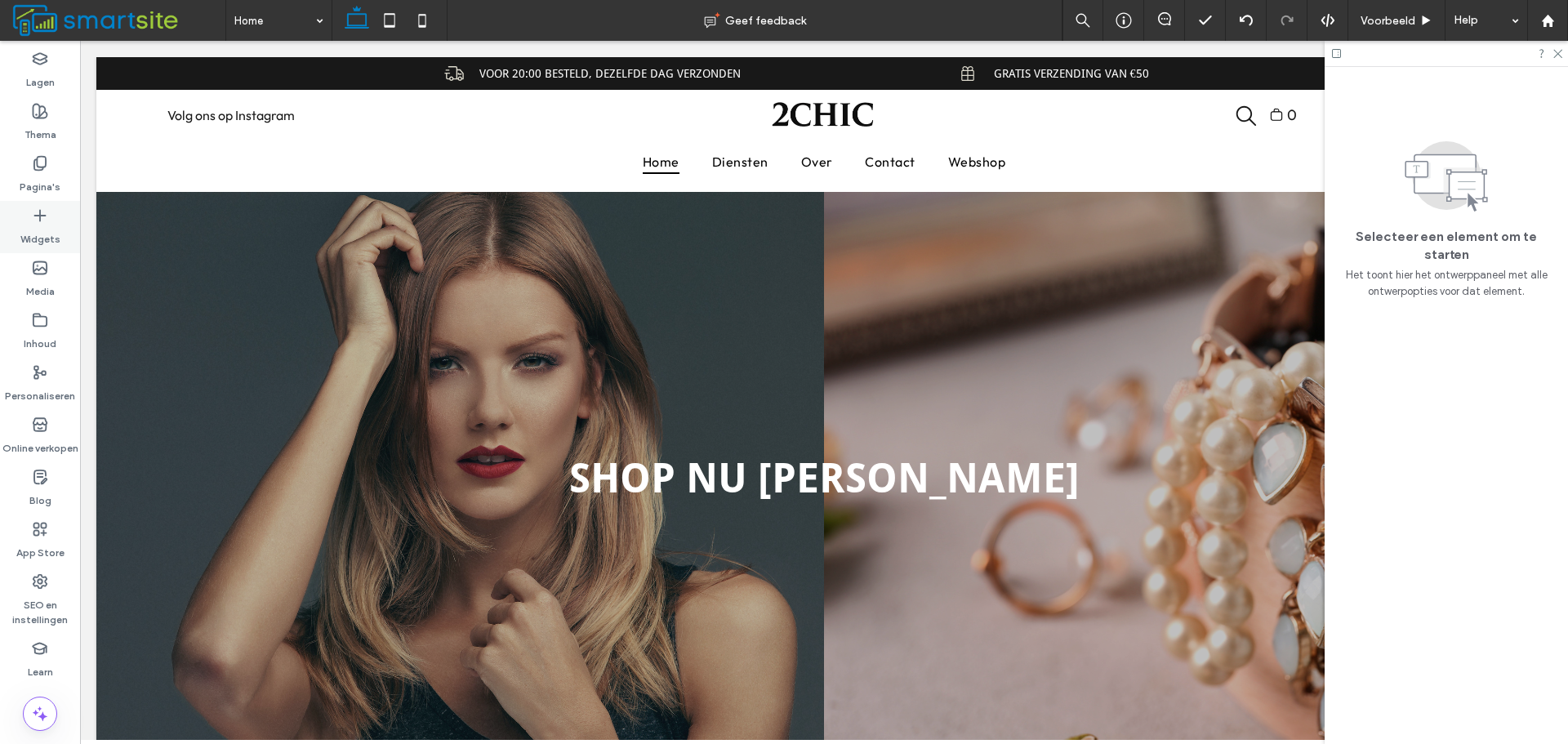
click at [40, 213] on use at bounding box center [40, 215] width 10 height 10
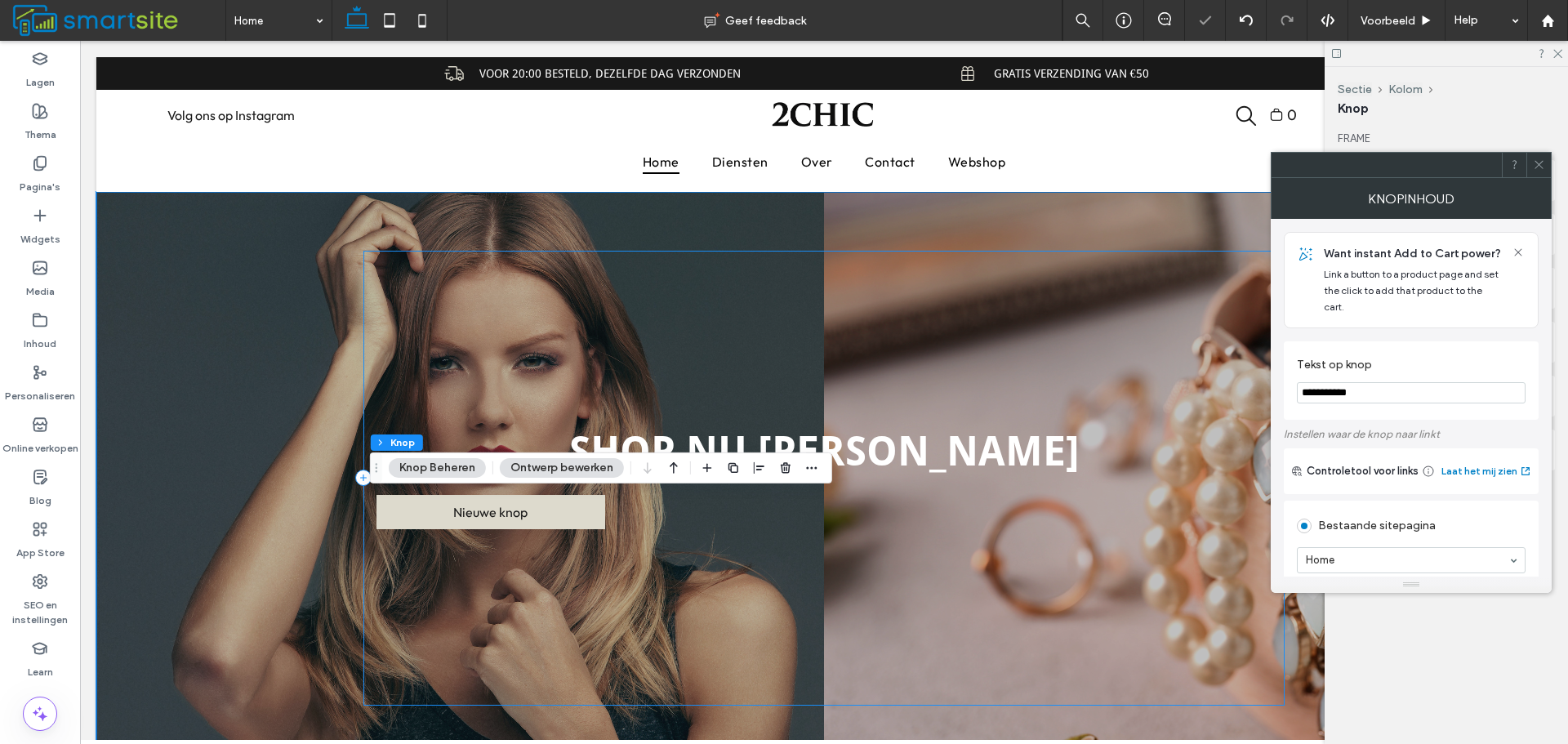
type input "**"
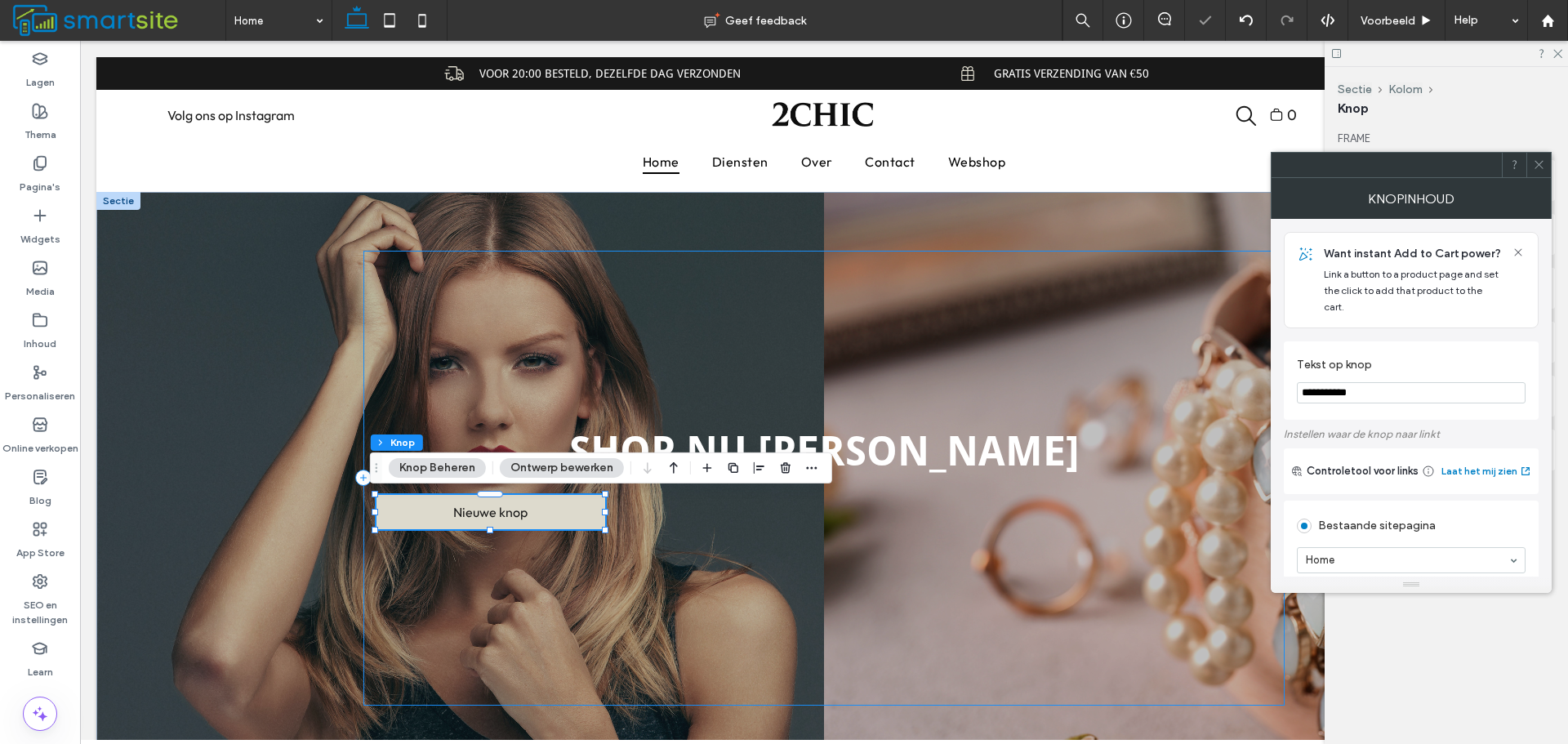
click at [917, 324] on div "shop nu [PERSON_NAME] Nieuwe knop" at bounding box center [824, 478] width 922 height 455
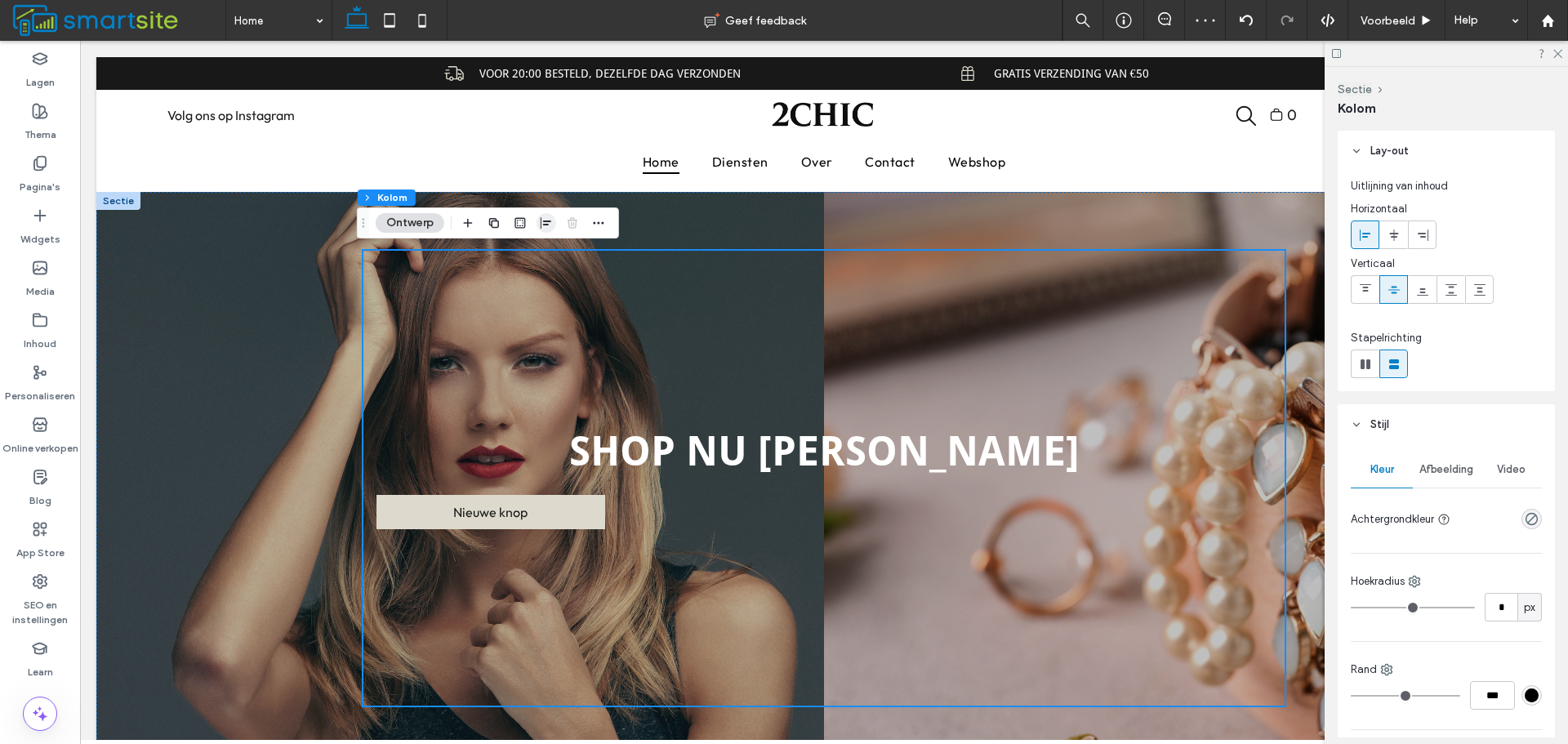
click at [538, 223] on span "button" at bounding box center [546, 222] width 20 height 20
click at [548, 257] on use "center" at bounding box center [546, 254] width 9 height 11
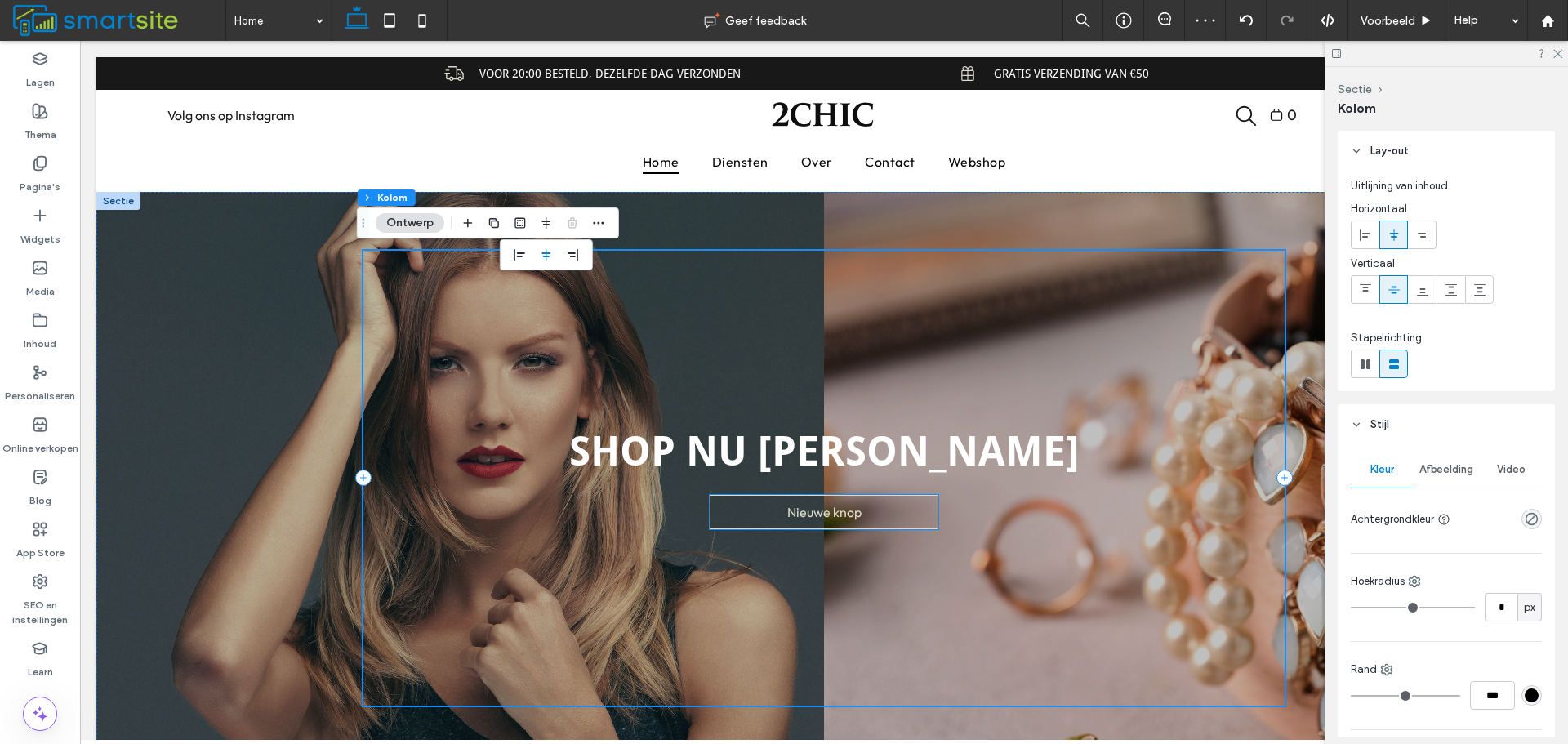
click at [804, 518] on span "Nieuwe knop" at bounding box center [824, 512] width 74 height 16
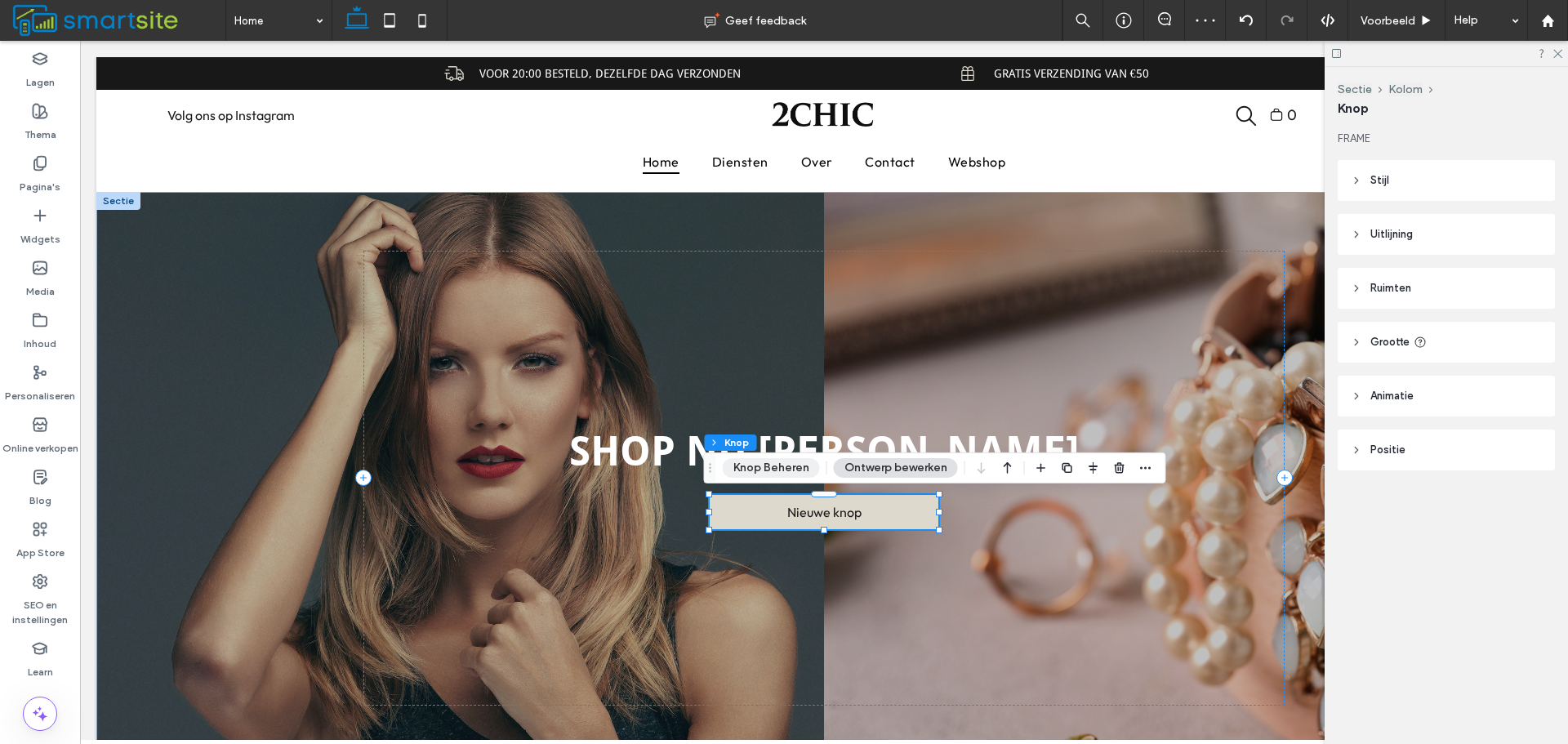
click at [763, 458] on button "Knop Beheren" at bounding box center [771, 468] width 97 height 20
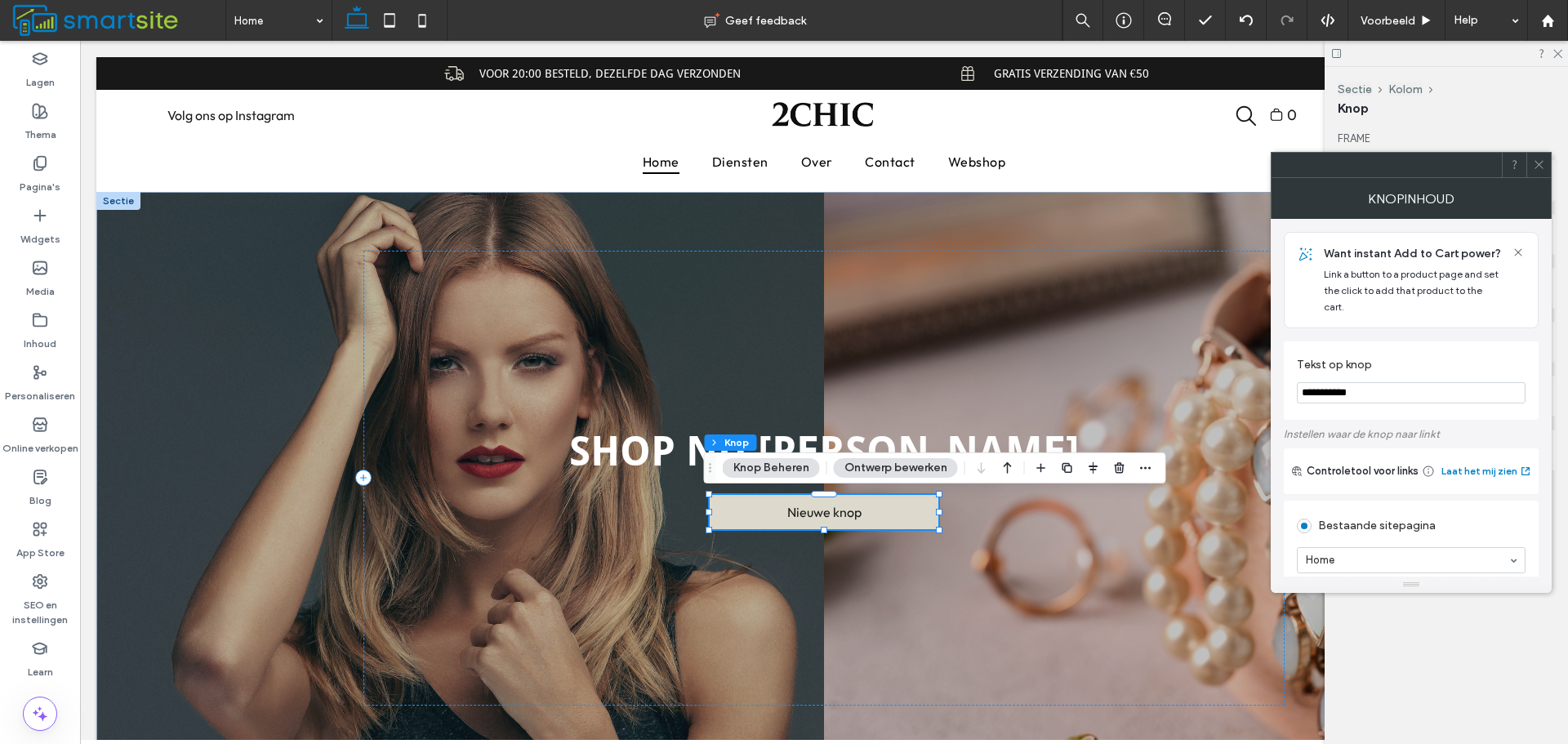
click at [1385, 385] on input "**********" at bounding box center [1410, 393] width 228 height 22
type input "*"
type input "*********"
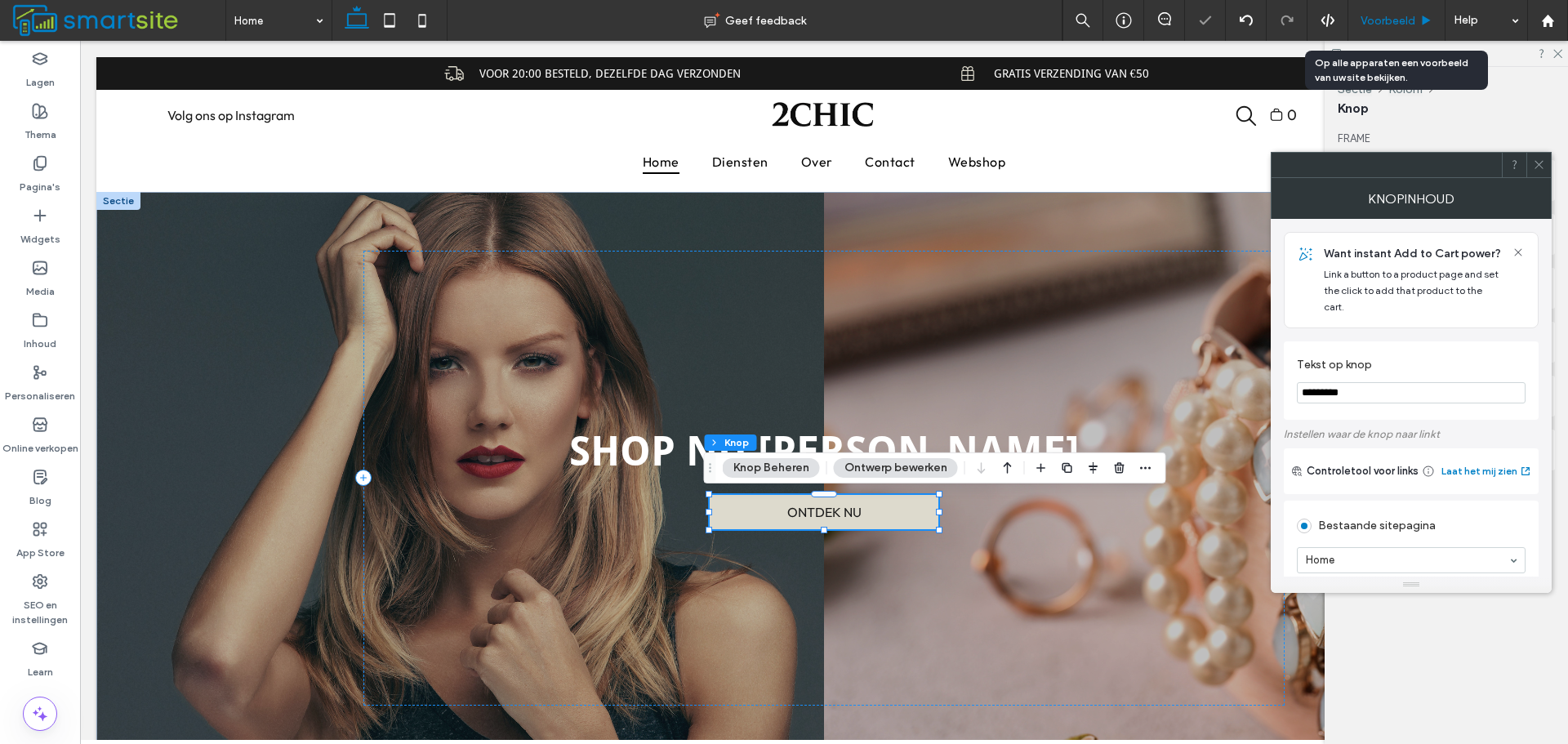
click at [1382, 12] on div "Voorbeeld" at bounding box center [1397, 20] width 97 height 40
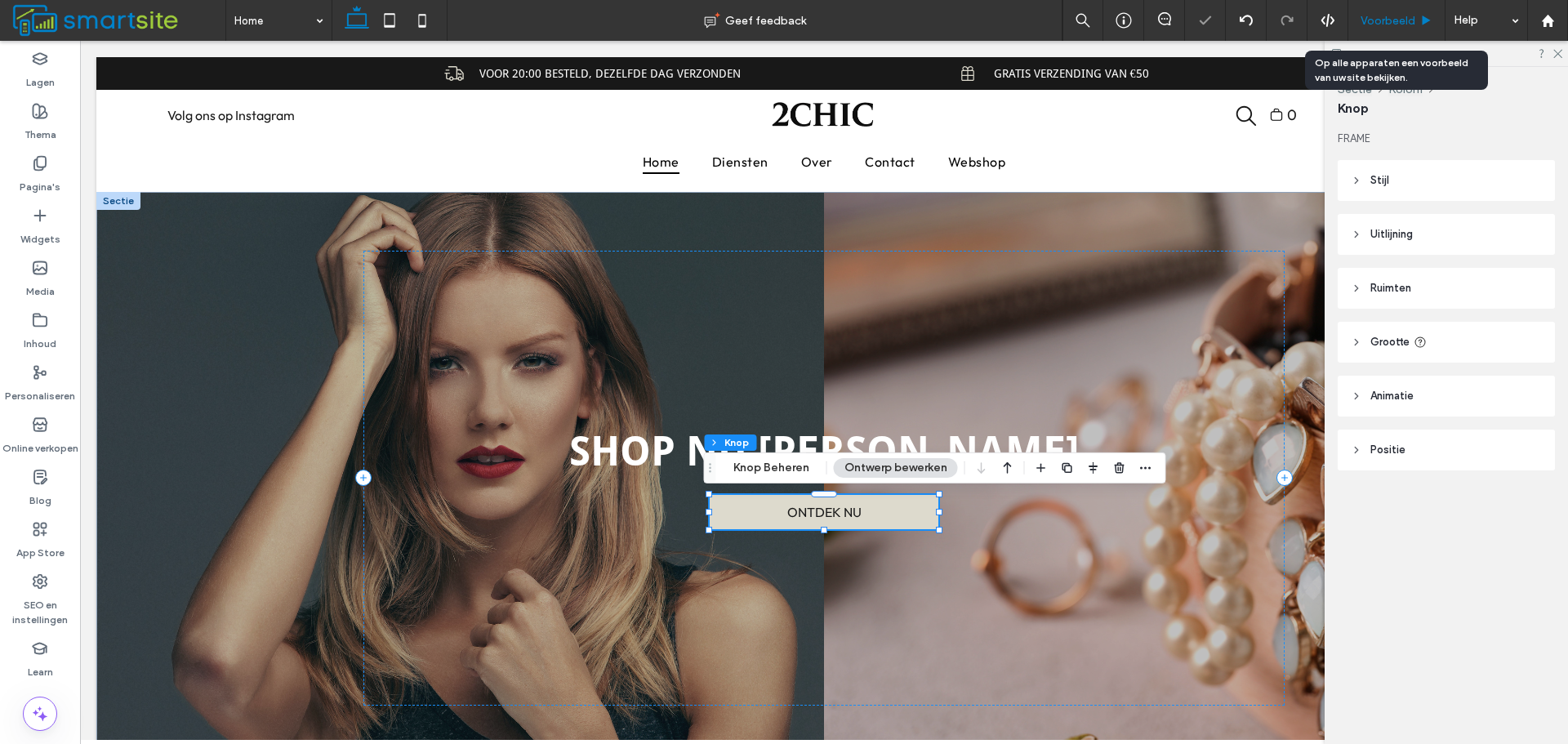
click at [1392, 17] on span "Voorbeeld" at bounding box center [1388, 21] width 55 height 14
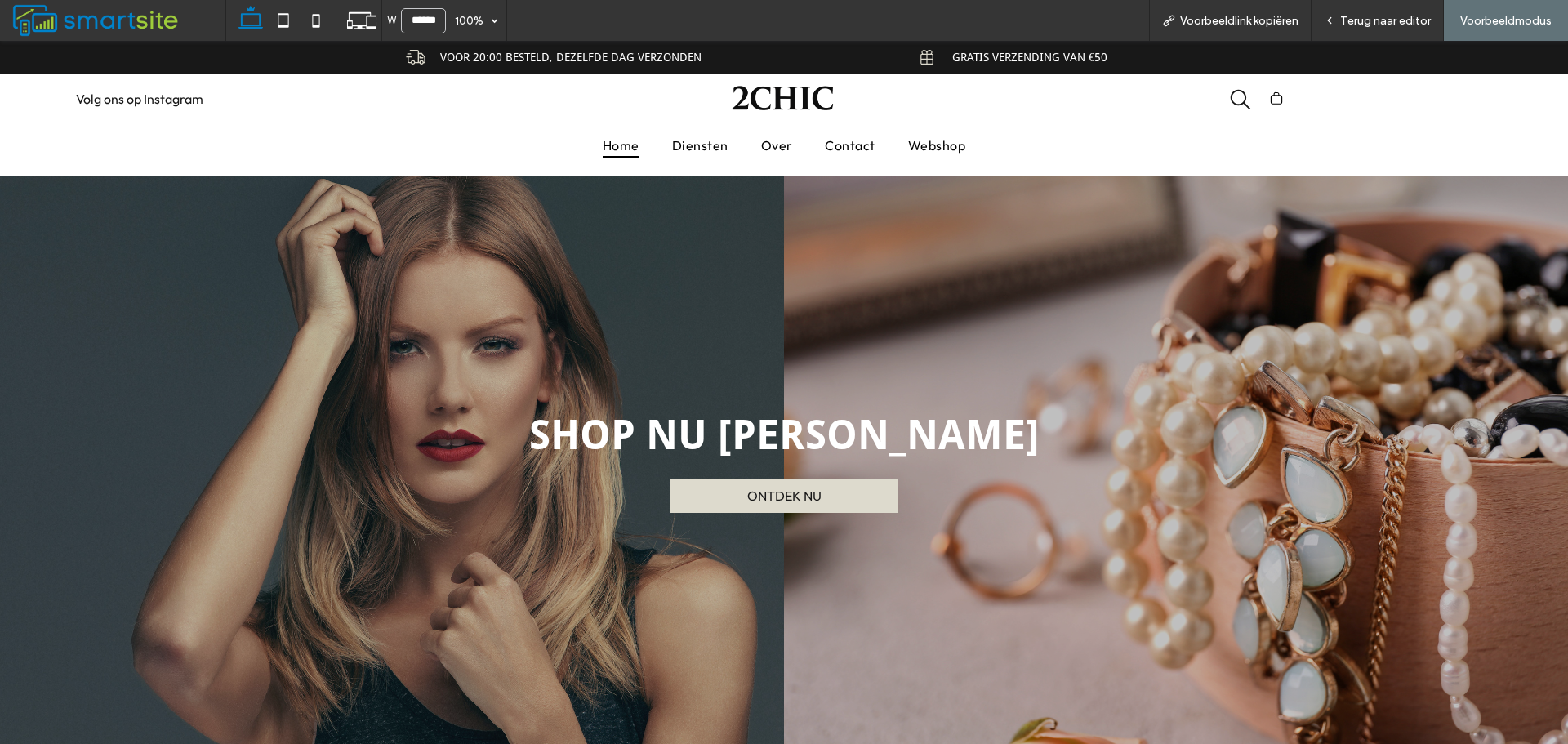
drag, startPoint x: 1094, startPoint y: 431, endPoint x: 309, endPoint y: 418, distance: 785.1
click at [307, 422] on div "shop nu [PERSON_NAME] ONTDEK NU" at bounding box center [784, 462] width 980 height 572
click at [333, 394] on div "shop nu [PERSON_NAME] ONTDEK NU" at bounding box center [783, 462] width 918 height 446
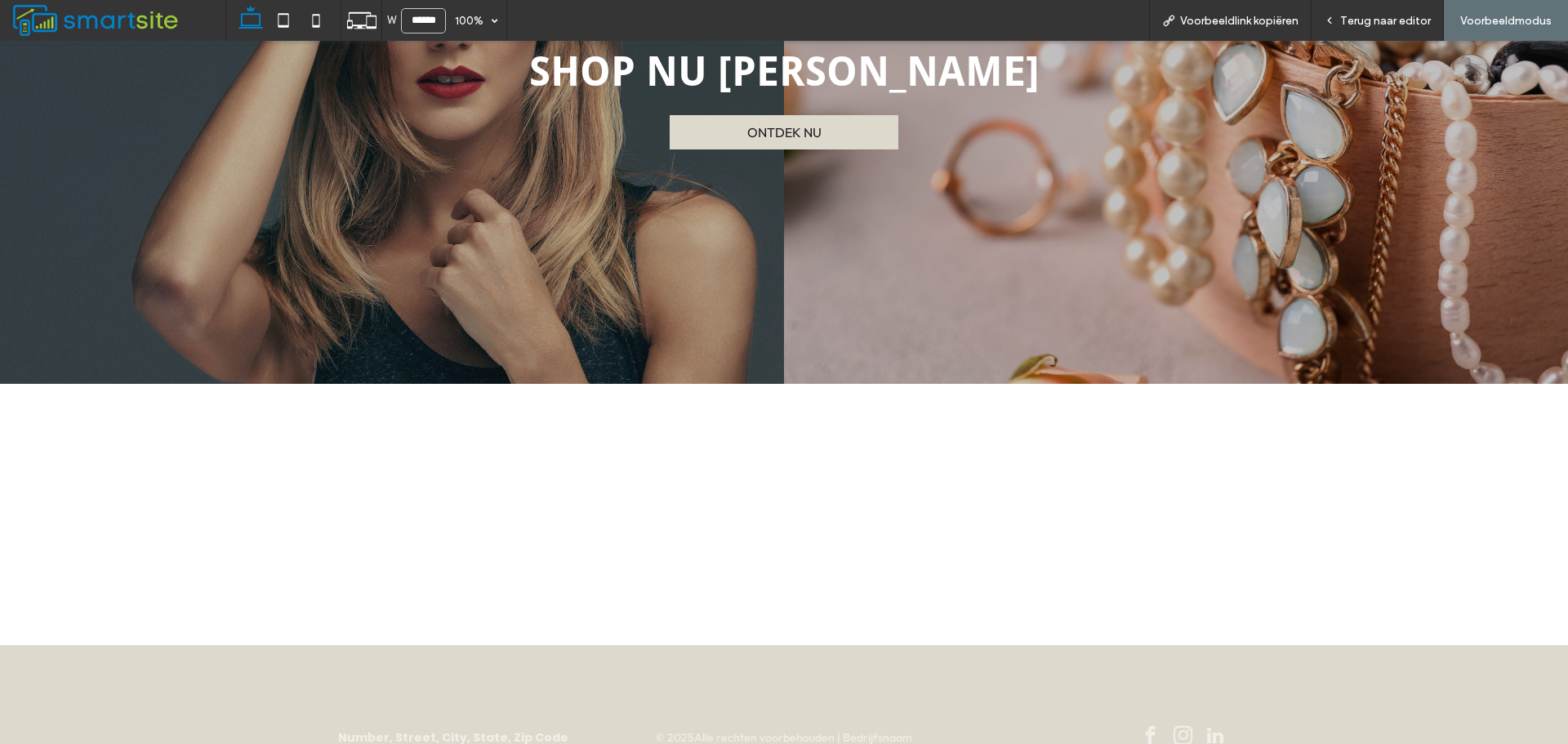
scroll to position [285, 0]
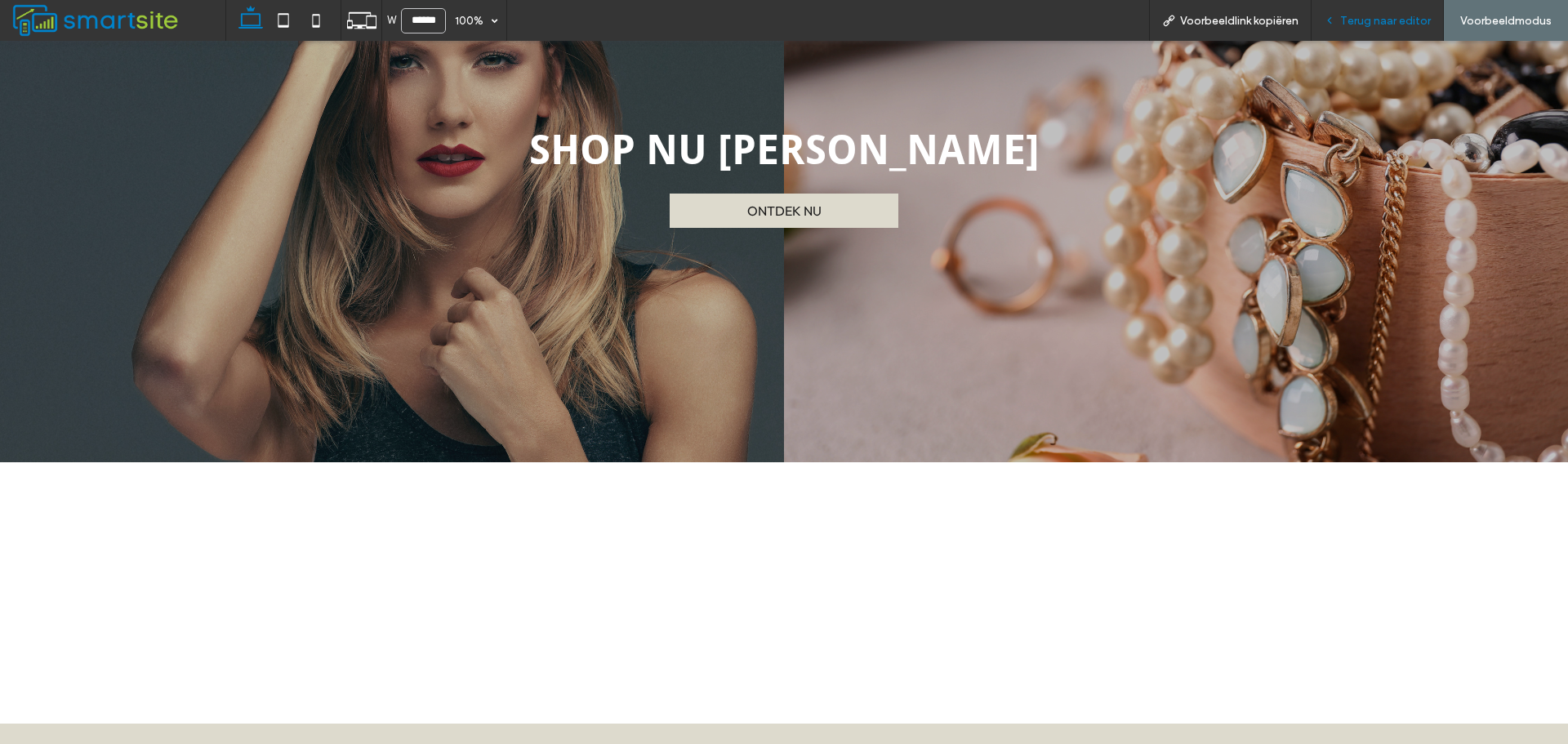
click at [1400, 25] on span "Terug naar editor" at bounding box center [1385, 21] width 90 height 14
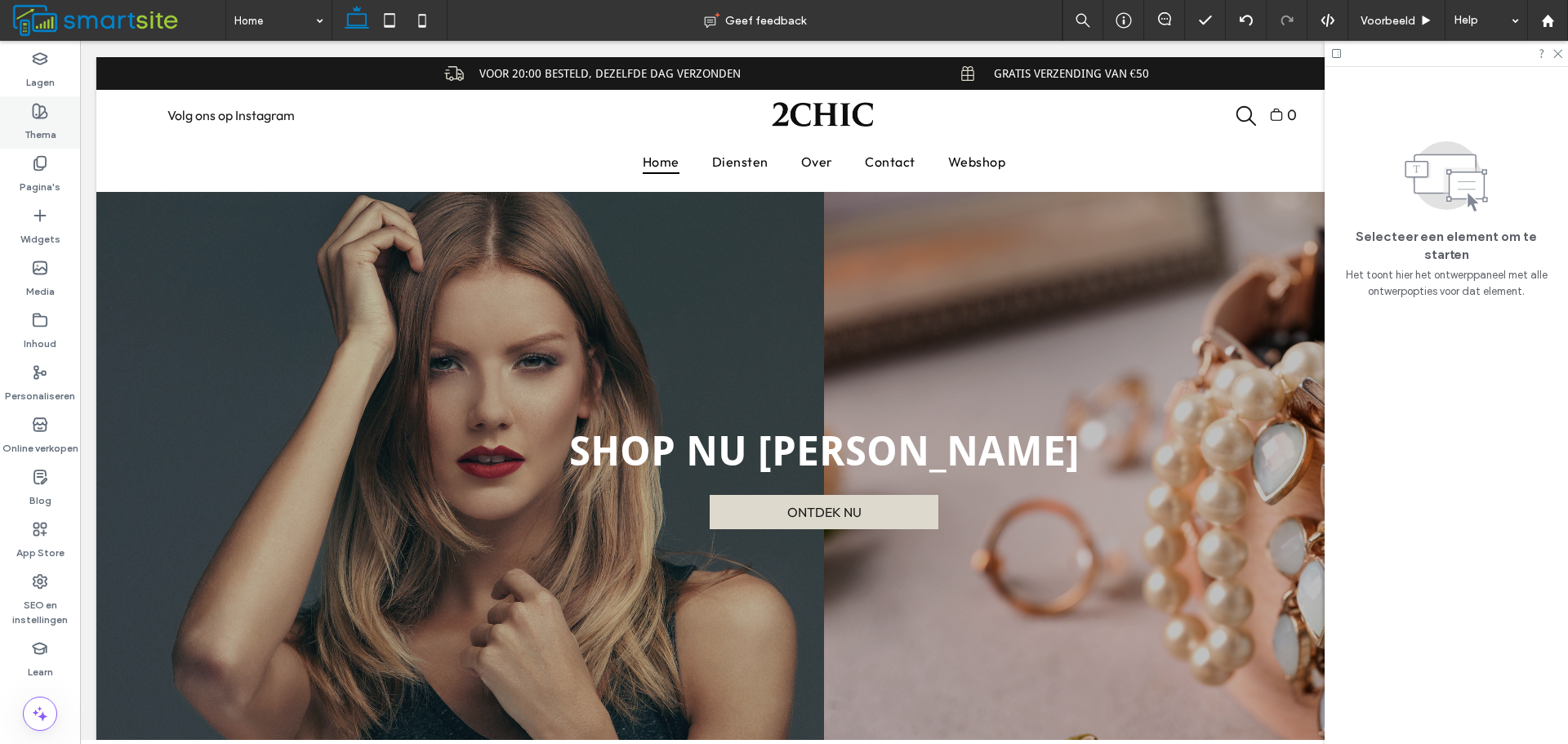
click at [60, 107] on div "Thema" at bounding box center [40, 122] width 80 height 53
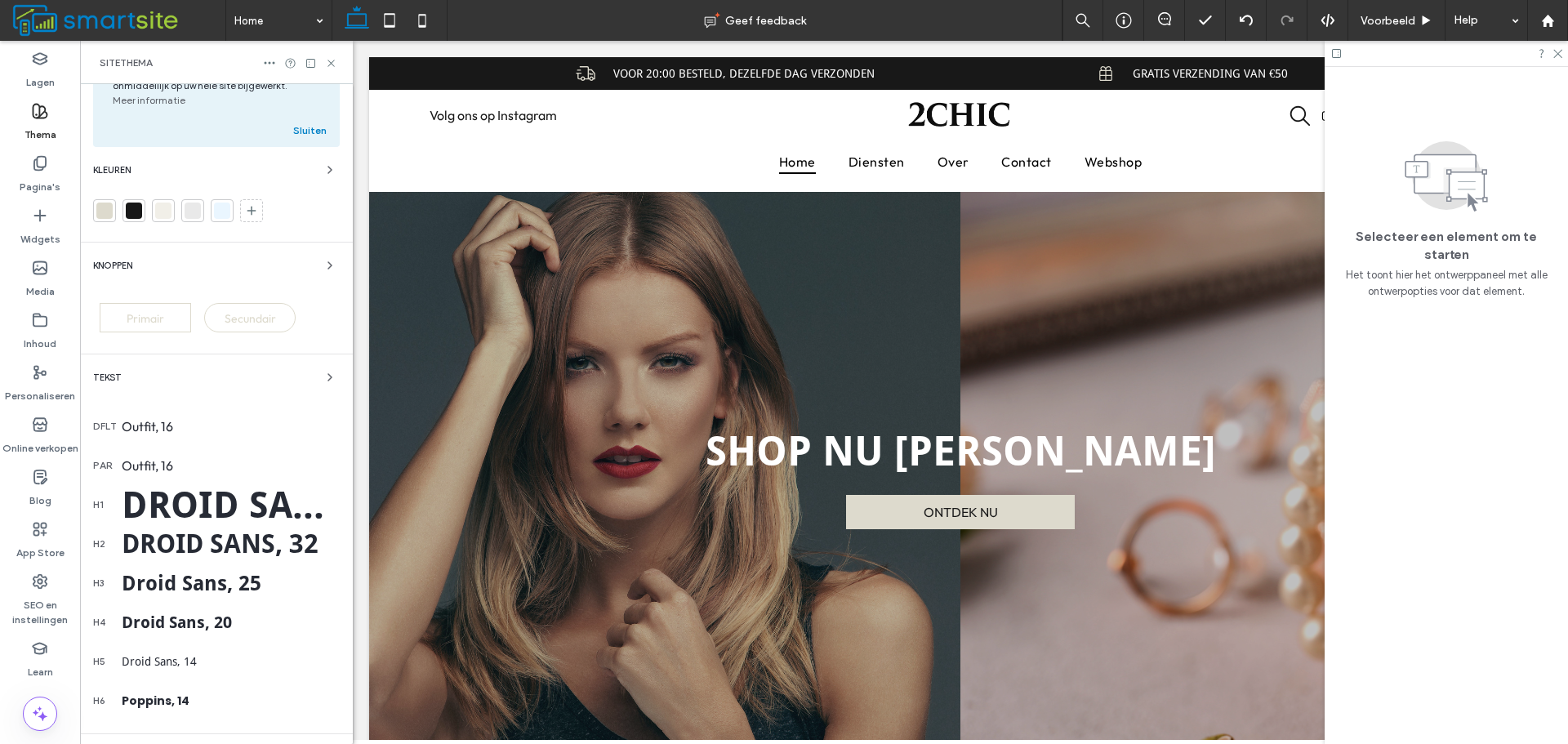
scroll to position [214, 0]
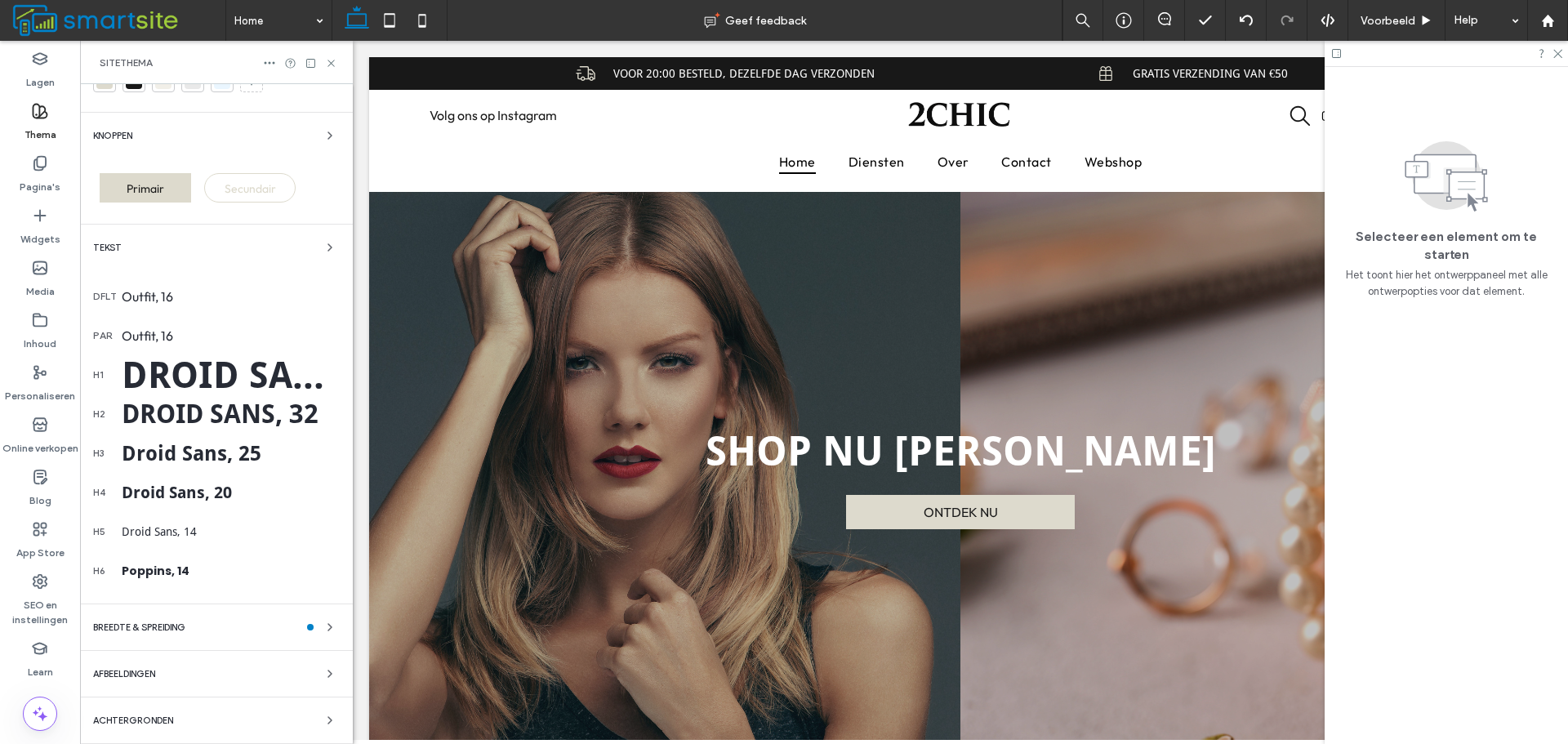
click at [230, 629] on div "BREEDTE & SPREIDING" at bounding box center [216, 627] width 246 height 20
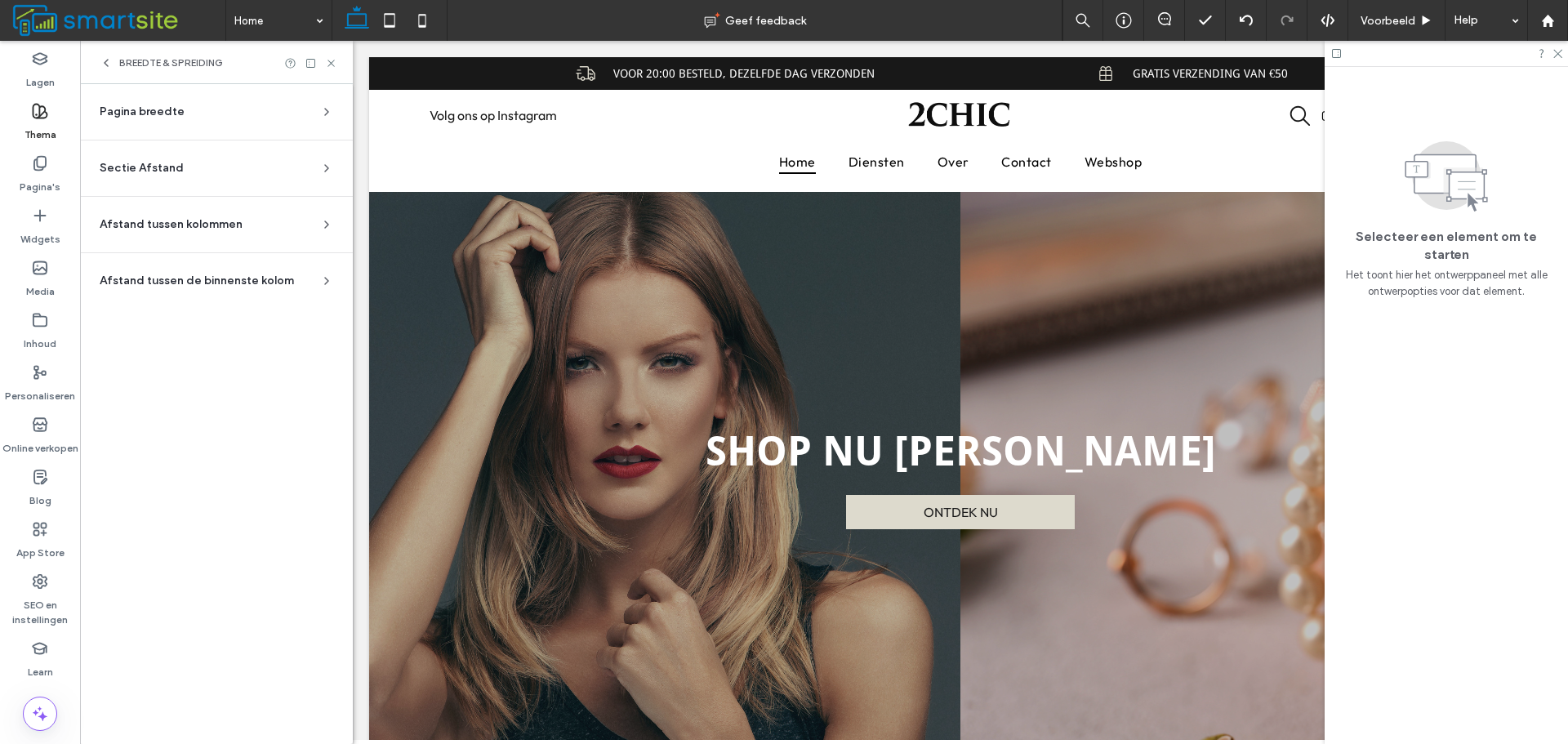
scroll to position [0, 0]
click at [243, 112] on div "Pagina breedte" at bounding box center [210, 111] width 221 height 16
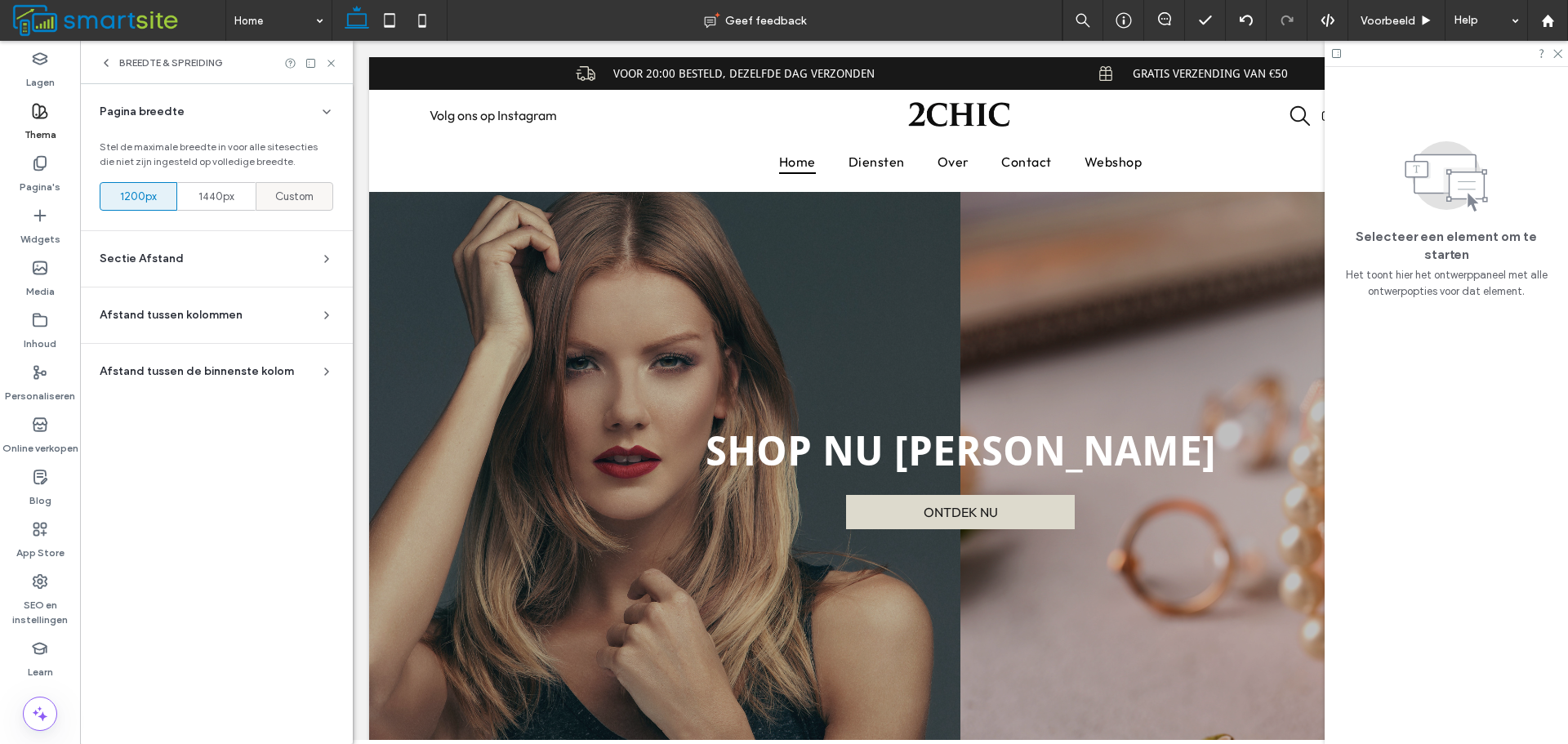
click at [317, 196] on div "Custom" at bounding box center [294, 195] width 56 height 27
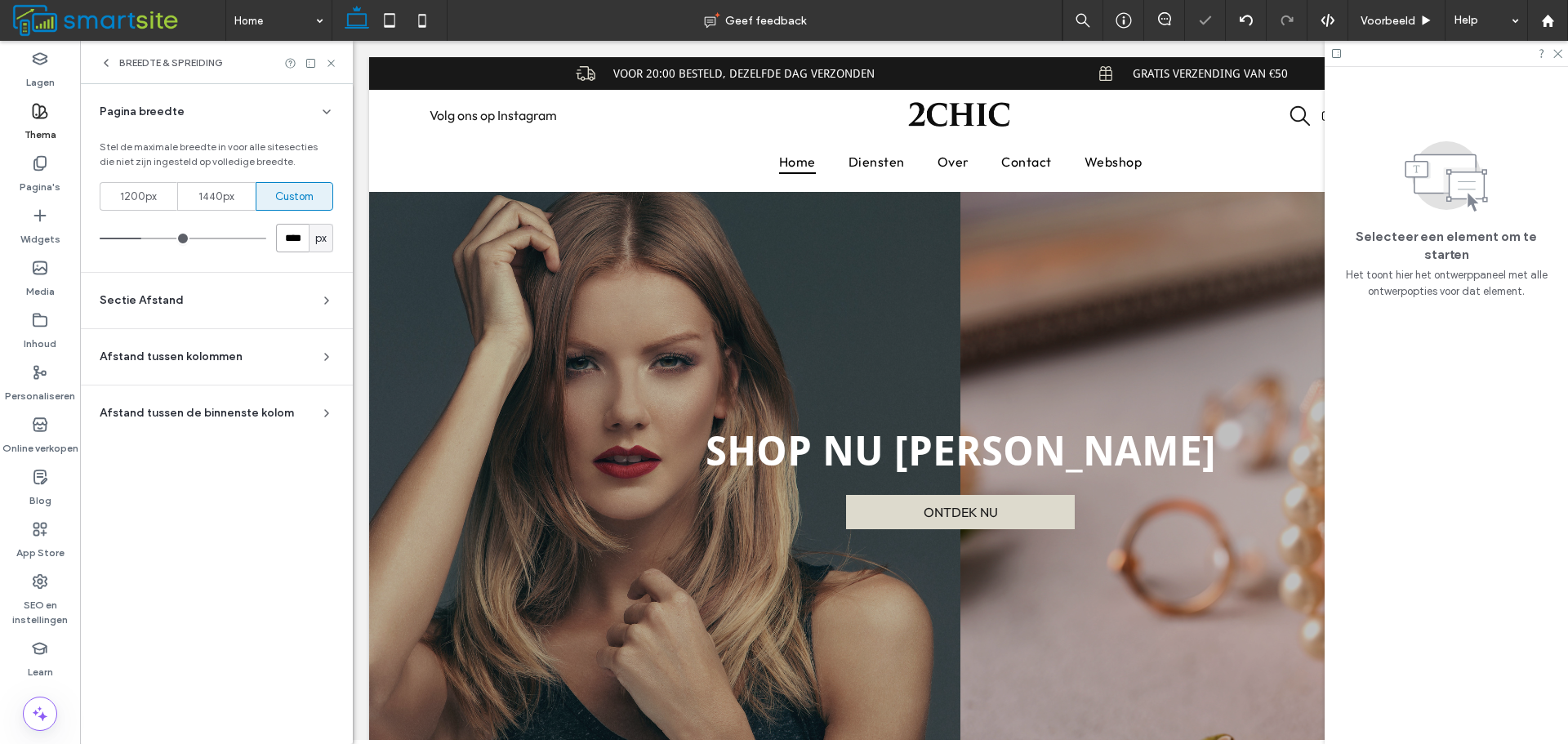
click at [304, 230] on input "****" at bounding box center [292, 238] width 33 height 28
click at [301, 228] on input "****" at bounding box center [292, 238] width 33 height 28
type input "****"
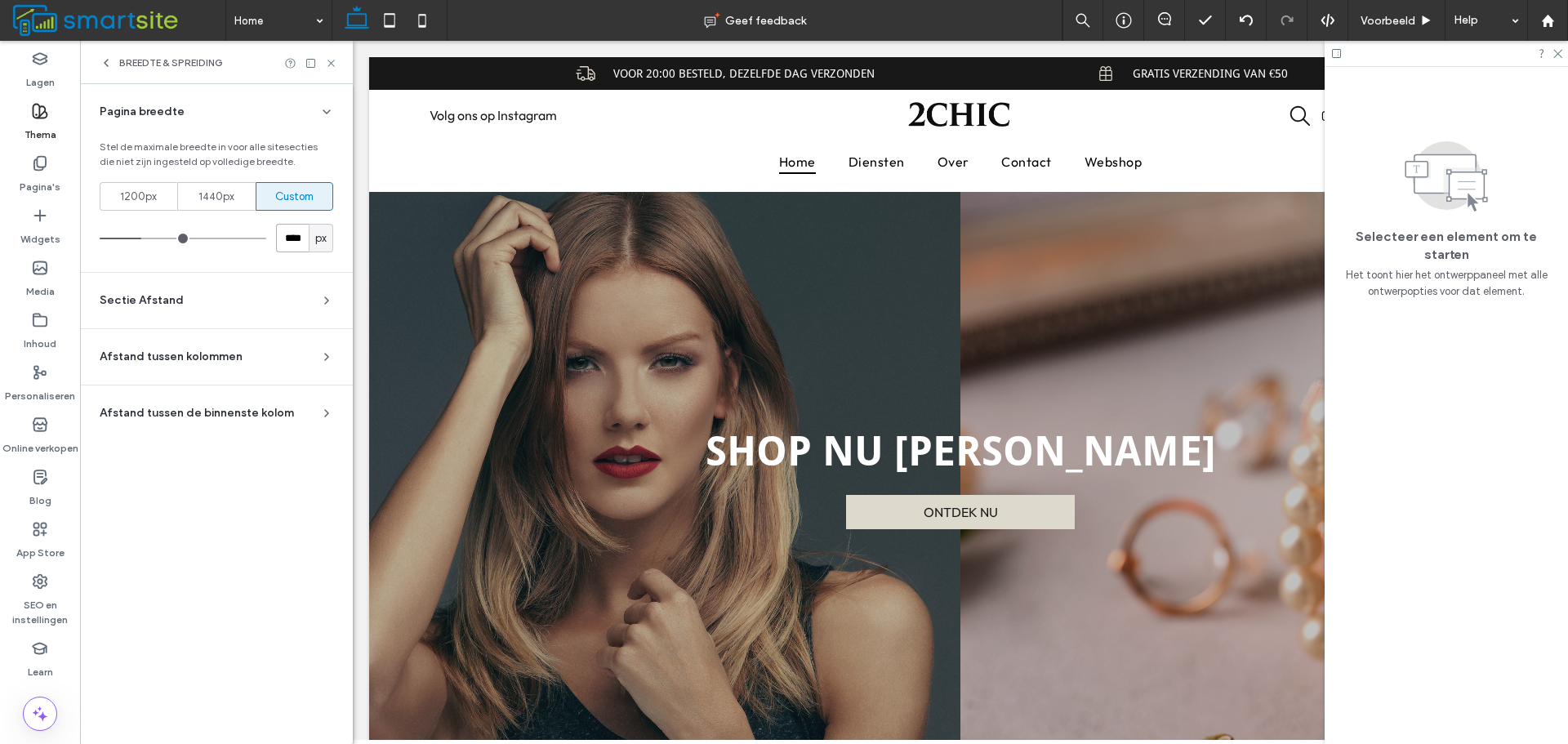
type input "****"
click at [332, 63] on use at bounding box center [331, 63] width 7 height 7
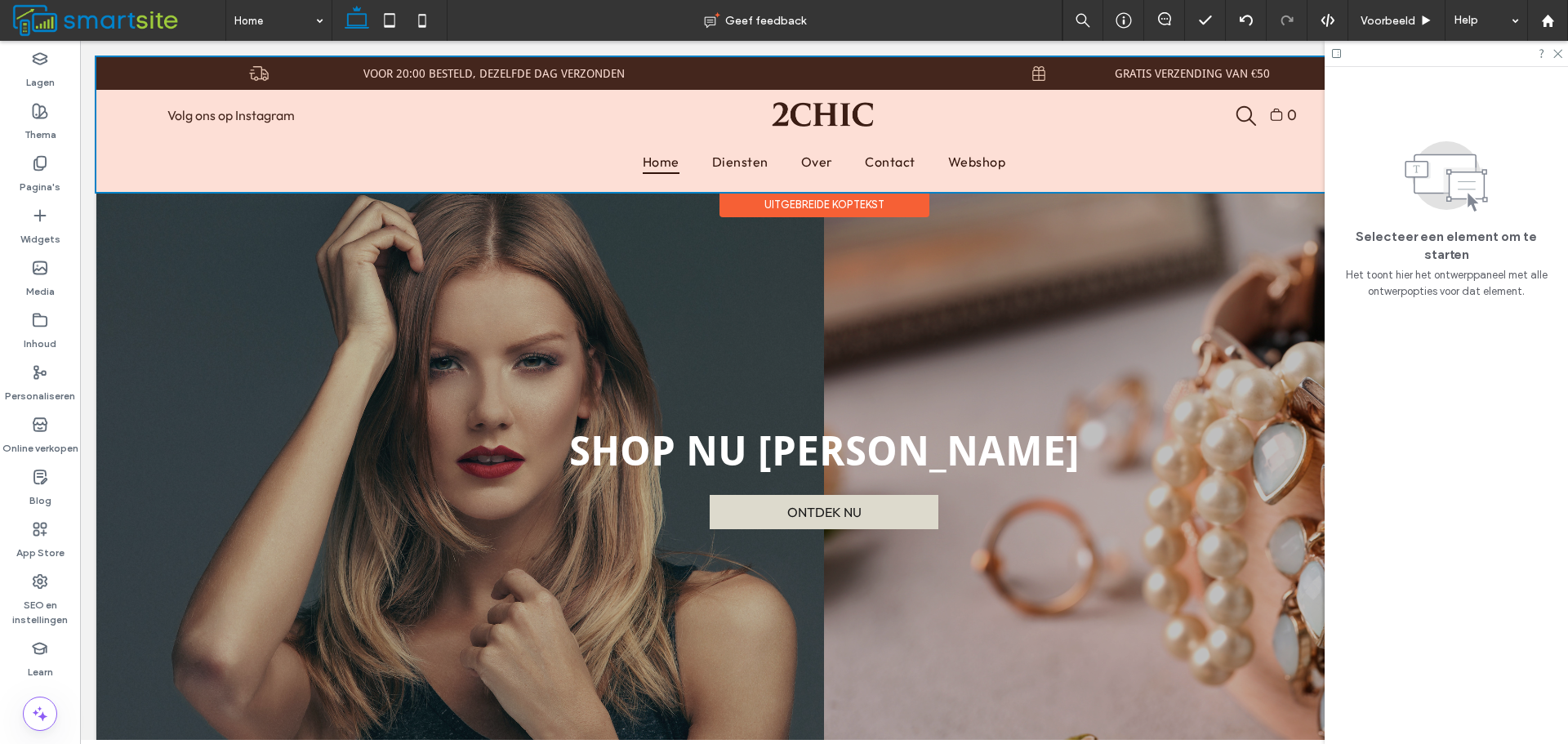
click at [1165, 75] on div at bounding box center [824, 124] width 1455 height 134
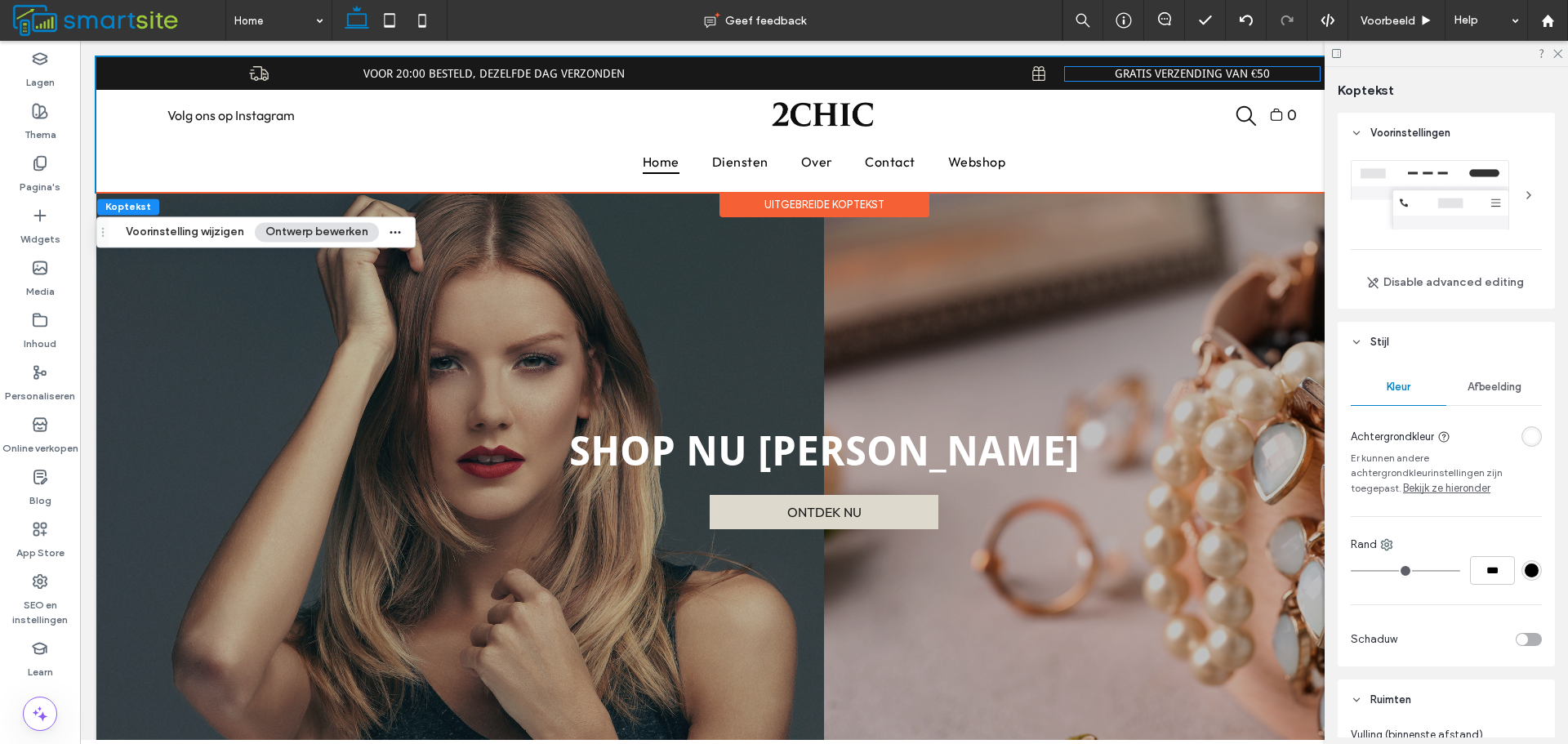
click at [1165, 75] on span "GRATIS VERZENDING VAN €50" at bounding box center [1192, 73] width 155 height 13
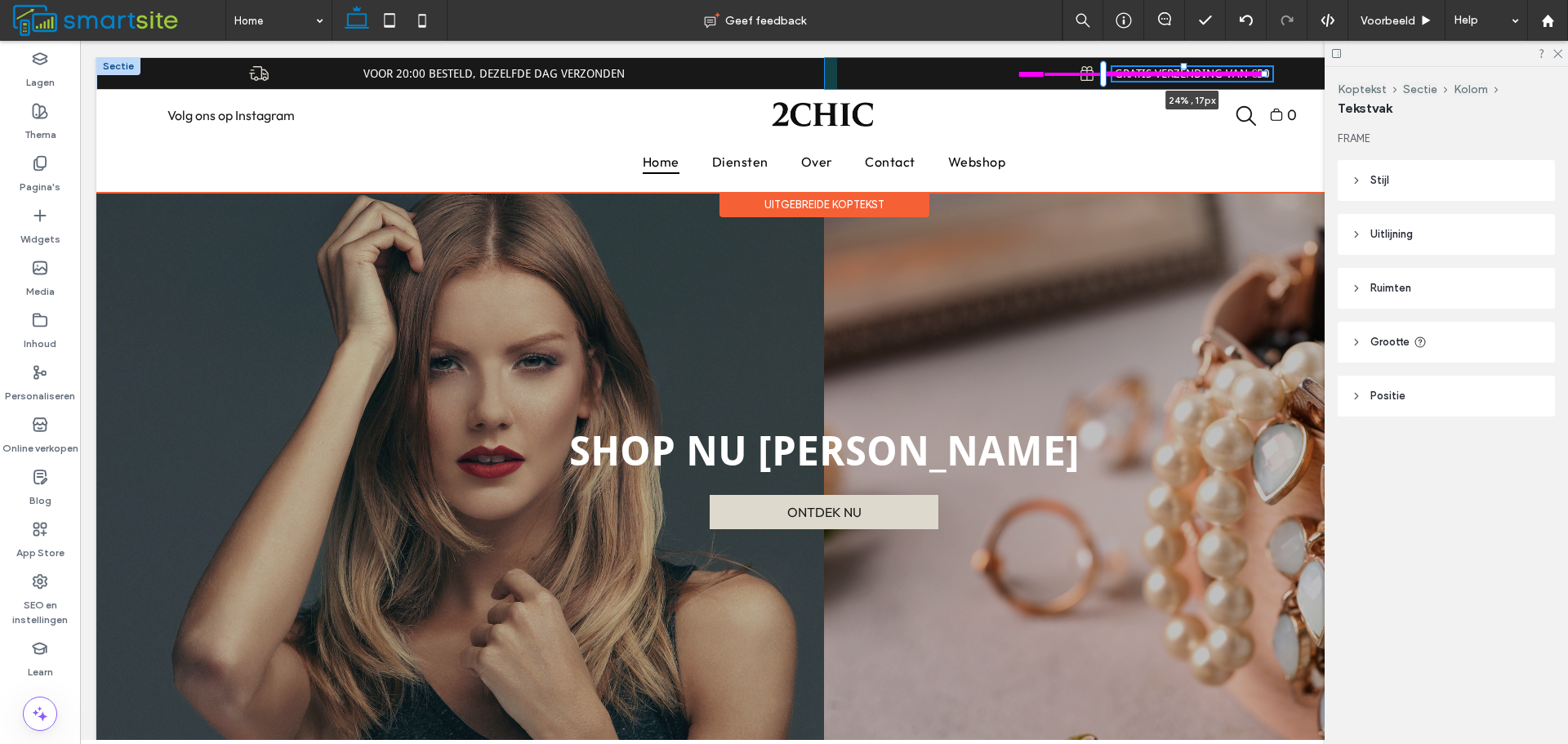
drag, startPoint x: 1311, startPoint y: 71, endPoint x: 1265, endPoint y: 74, distance: 46.1
click at [1265, 74] on div at bounding box center [1265, 74] width 7 height 7
type input "**"
type input "****"
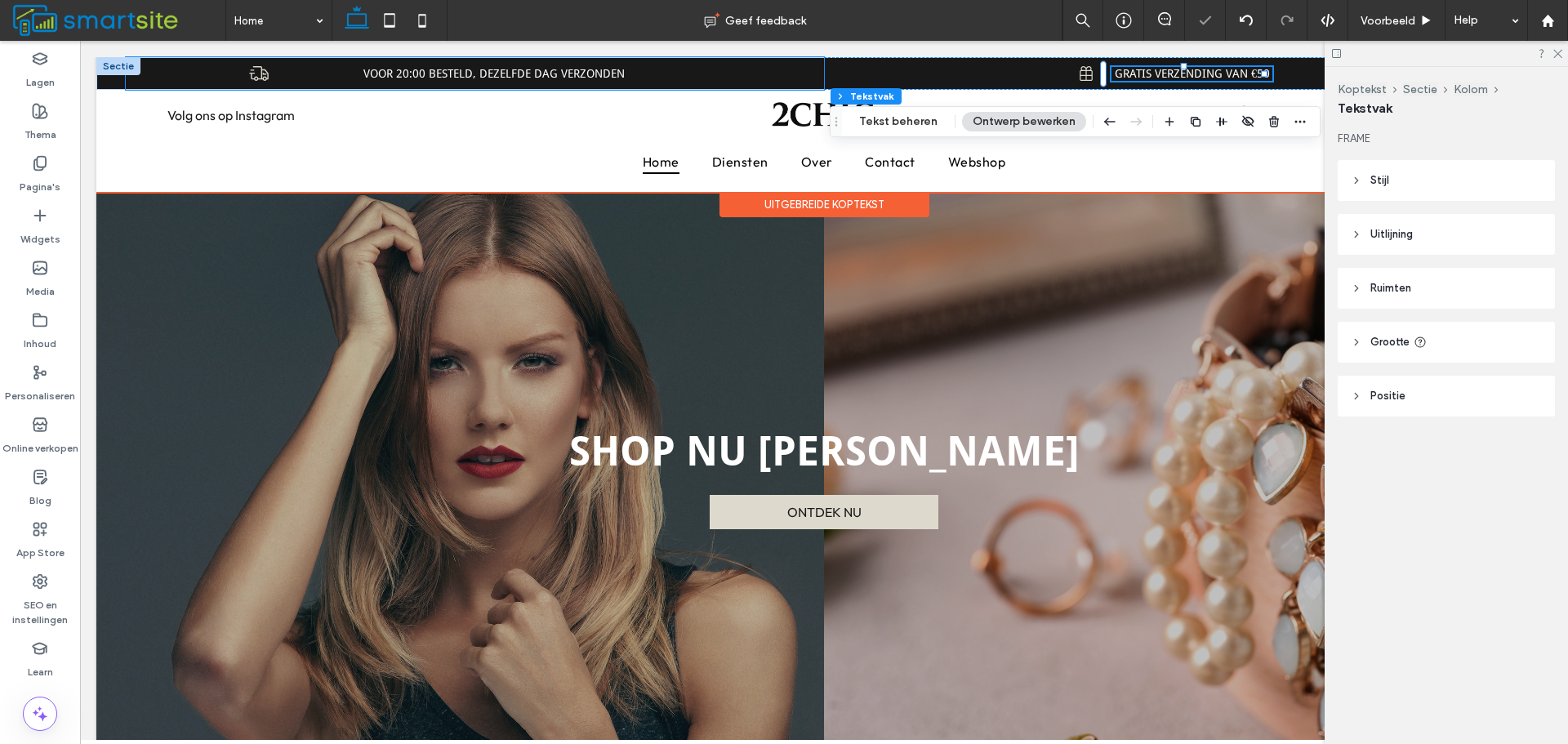
click at [559, 83] on div "VOOR 20:00 BESTELD, DEZELFDE DAG VERZONDEN" at bounding box center [475, 73] width 699 height 33
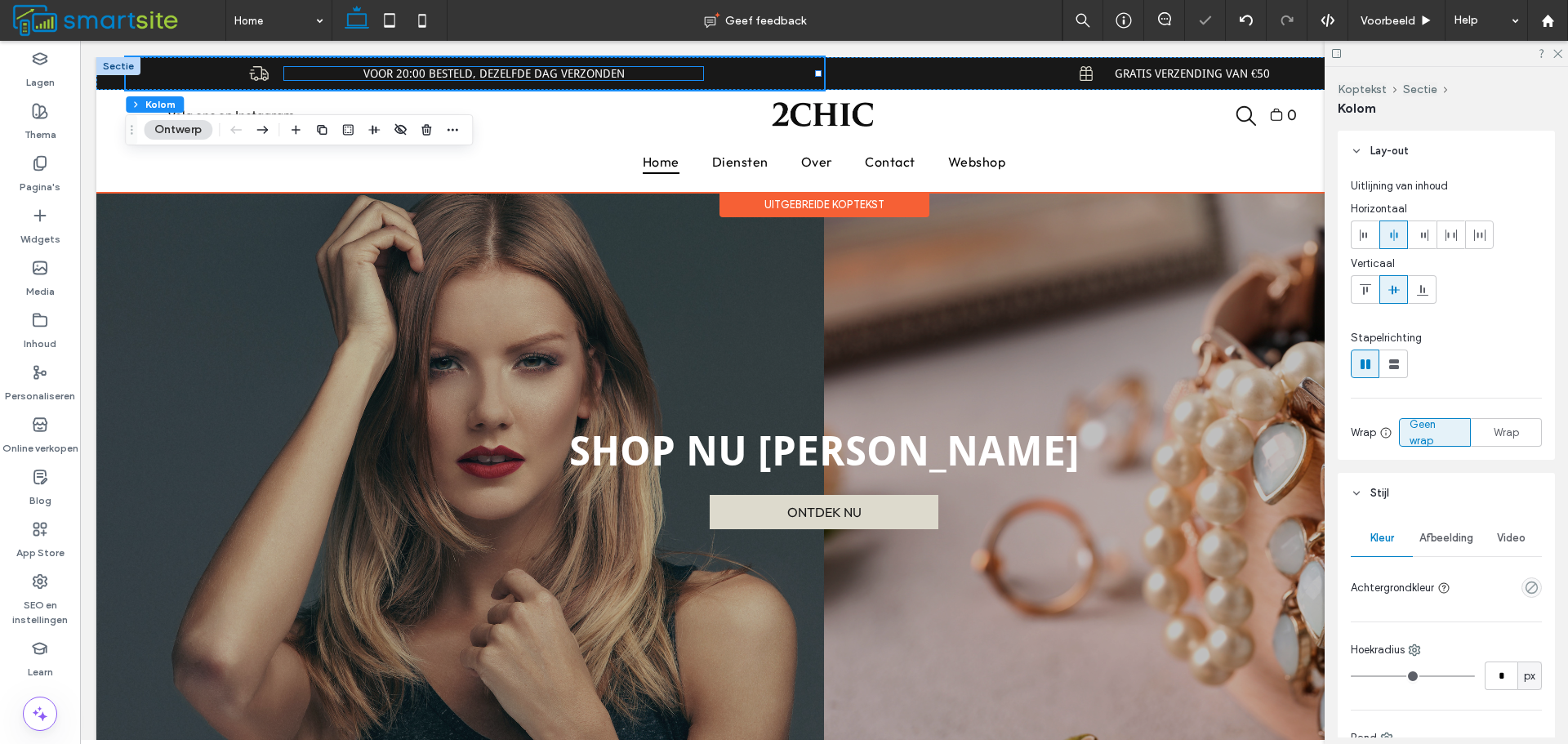
click at [568, 76] on span "VOOR 20:00 BESTELD, DEZELFDE DAG VERZONDEN" at bounding box center [494, 73] width 261 height 13
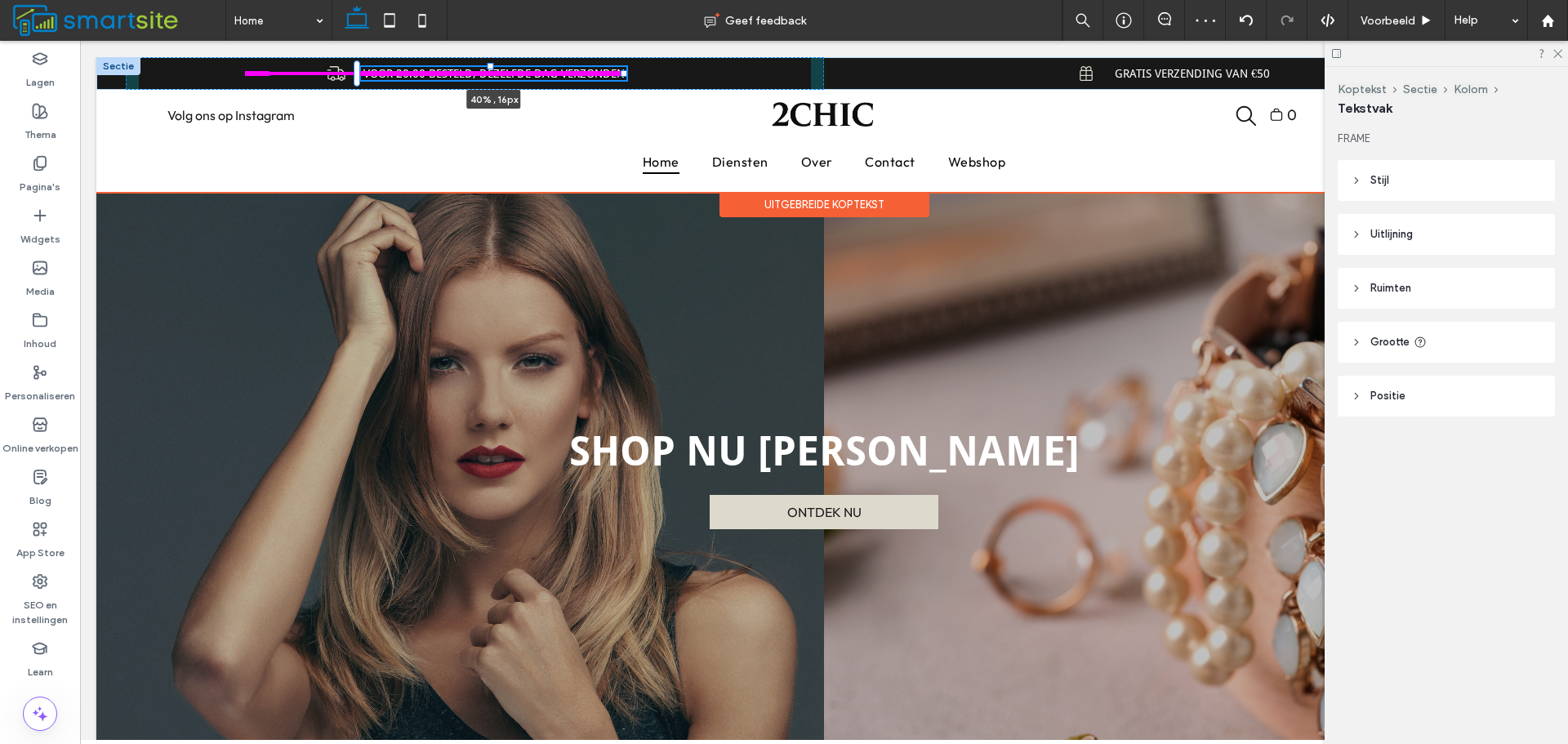
drag, startPoint x: 701, startPoint y: 72, endPoint x: 626, endPoint y: 73, distance: 75.0
click at [626, 73] on div at bounding box center [624, 74] width 7 height 7
type input "**"
type input "****"
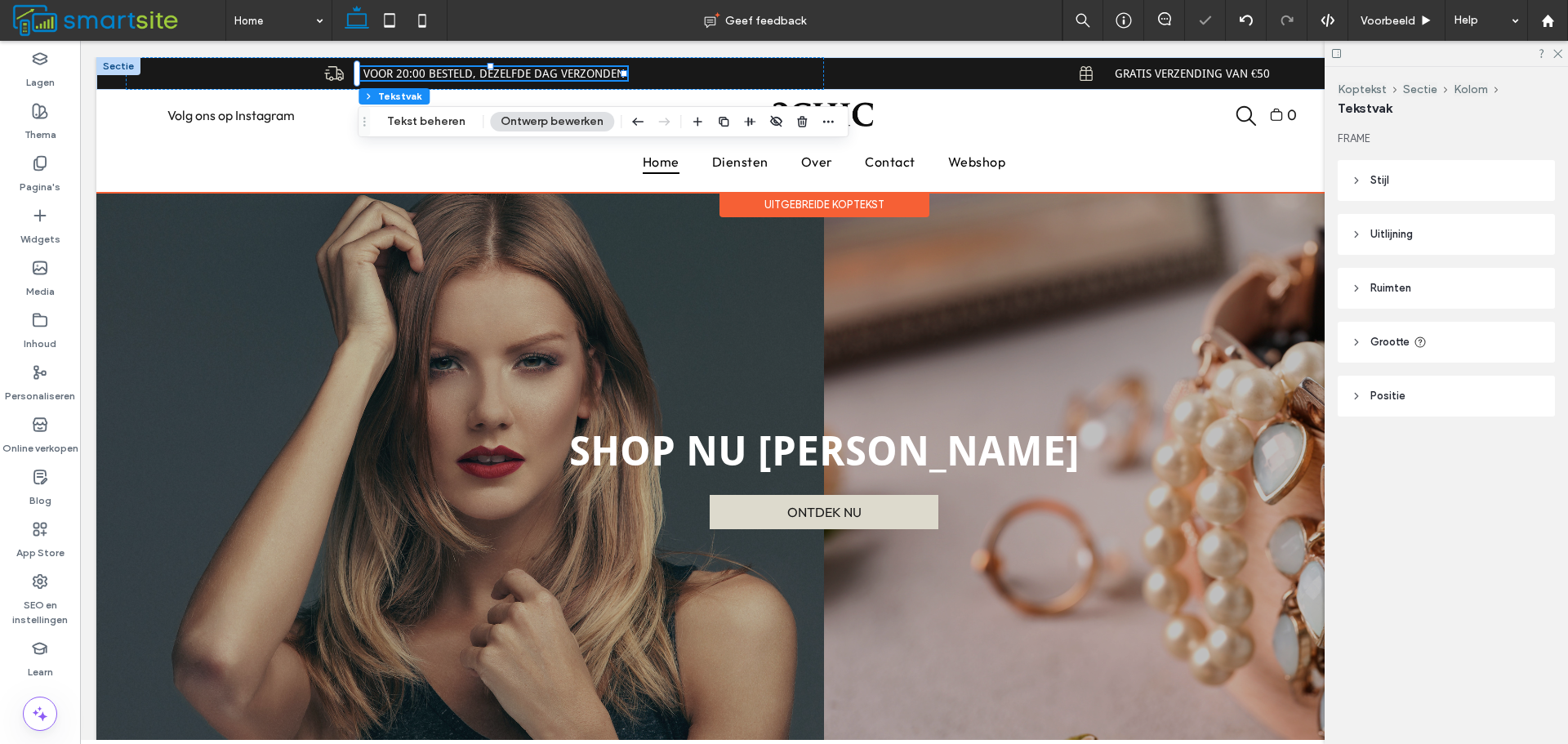
click at [610, 74] on span "VOOR 20:00 BESTELD, DEZELFDE DAG VERZONDEN" at bounding box center [494, 73] width 261 height 13
click at [581, 74] on span "**********" at bounding box center [494, 73] width 173 height 11
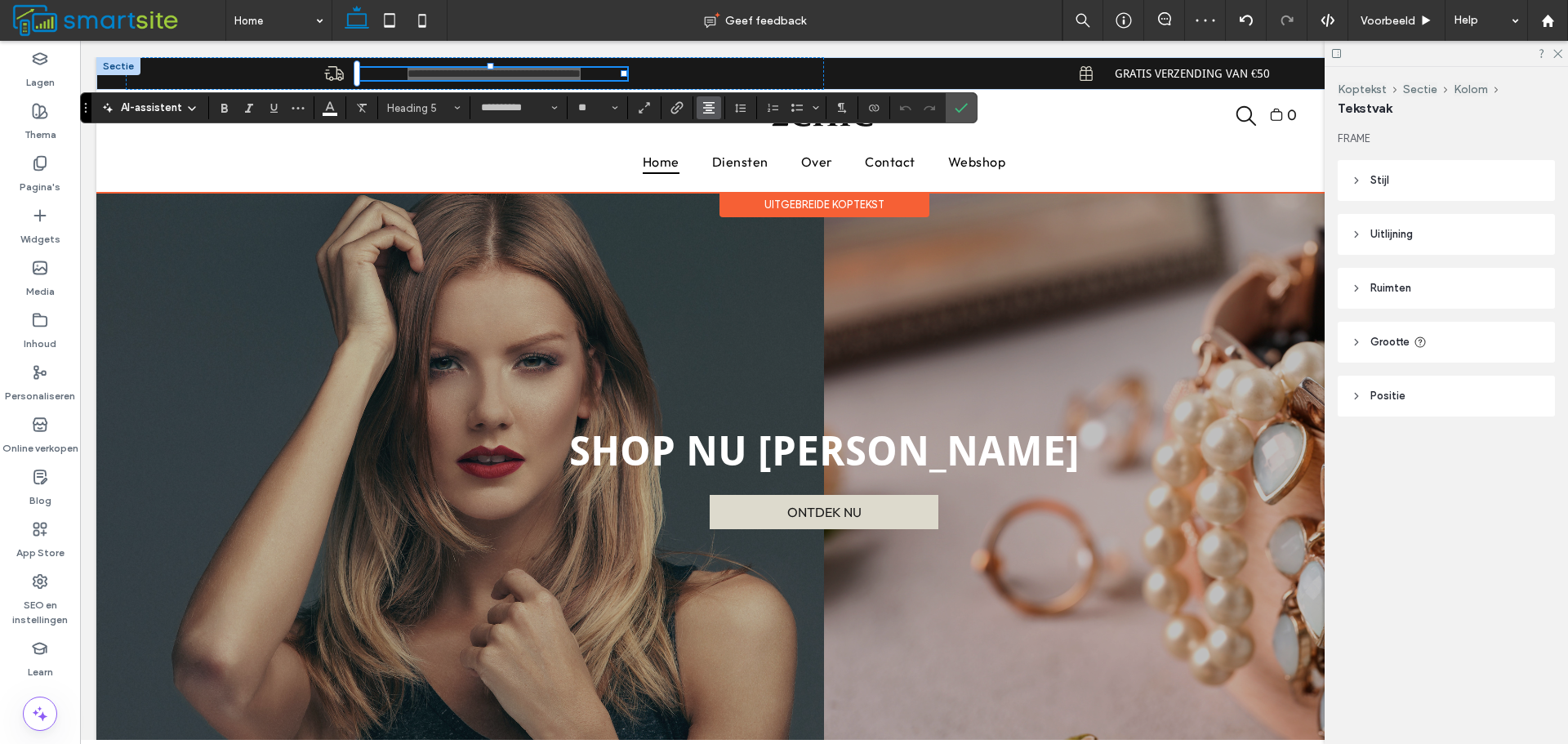
click at [708, 111] on icon "Uitlijning" at bounding box center [708, 108] width 13 height 13
click at [719, 130] on use "ui.textEditor.alignment.left" at bounding box center [720, 134] width 11 height 11
click at [1161, 78] on span "GRATIS VERZENDING VAN €50" at bounding box center [1192, 73] width 155 height 13
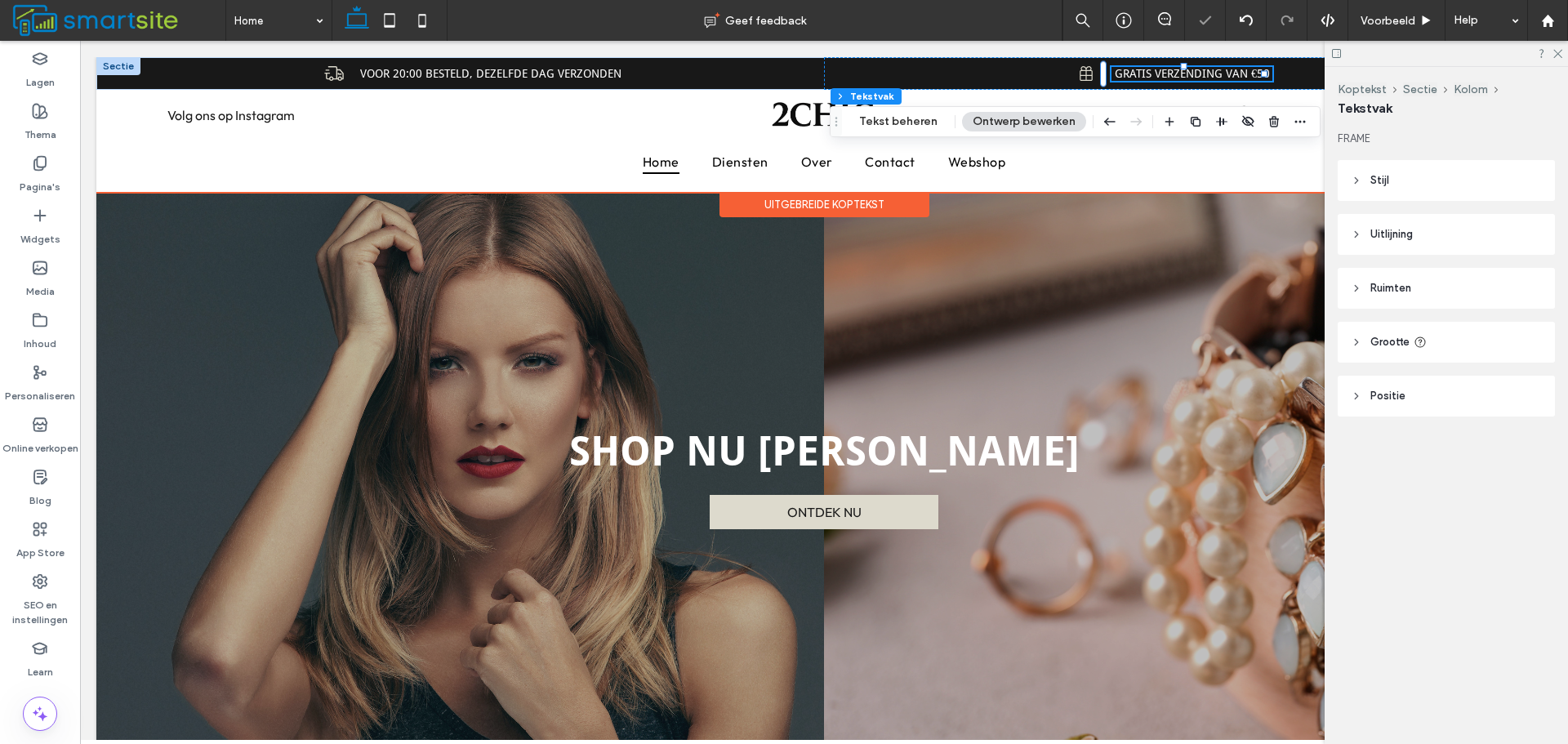
click at [1161, 78] on span "GRATIS VERZENDING VAN €50" at bounding box center [1192, 73] width 155 height 13
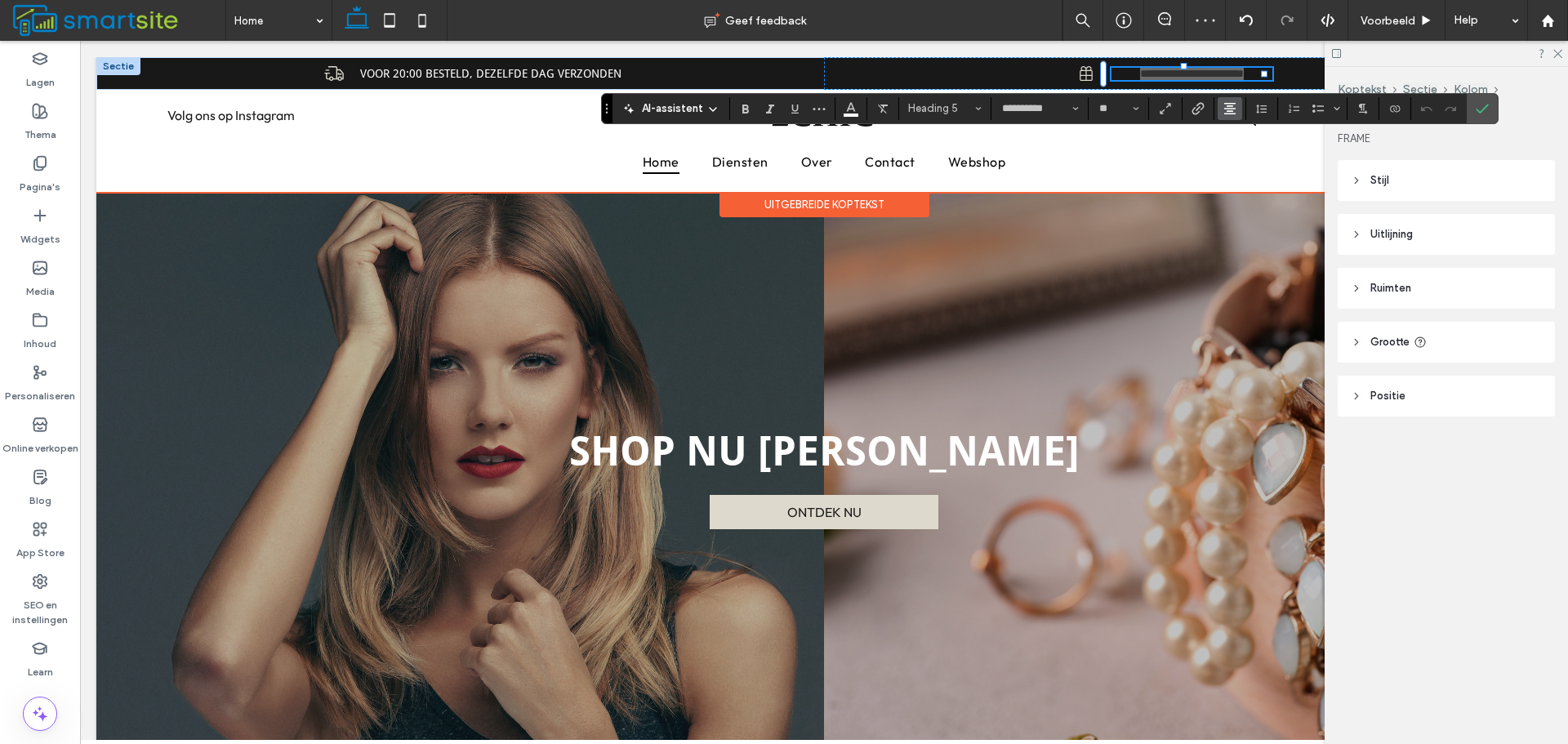
click at [1226, 103] on use "Uitlijning" at bounding box center [1229, 108] width 11 height 11
drag, startPoint x: 1226, startPoint y: 132, endPoint x: 1141, endPoint y: 95, distance: 92.7
click at [1226, 133] on icon "ui.textEditor.alignment.left" at bounding box center [1227, 135] width 8 height 6
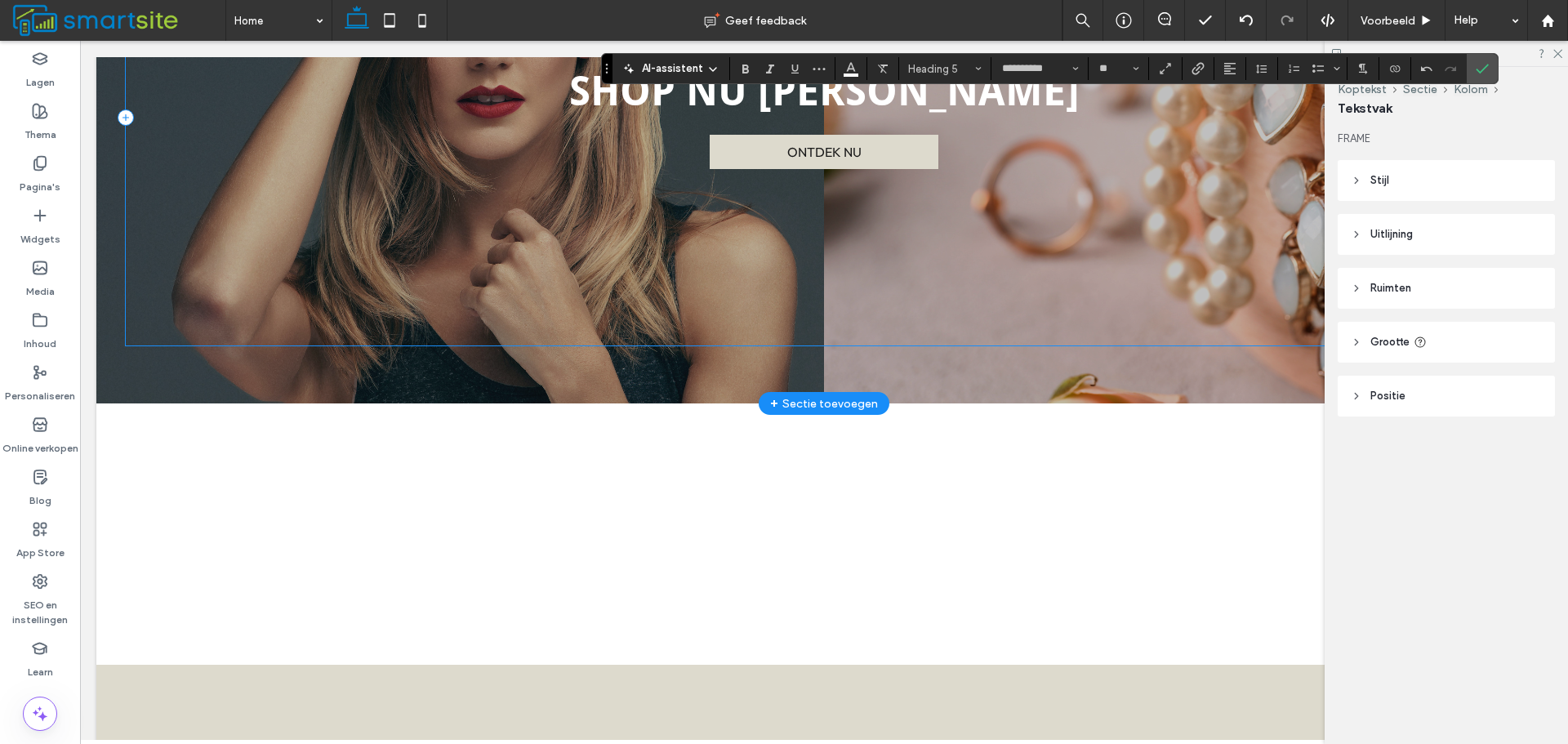
scroll to position [408, 0]
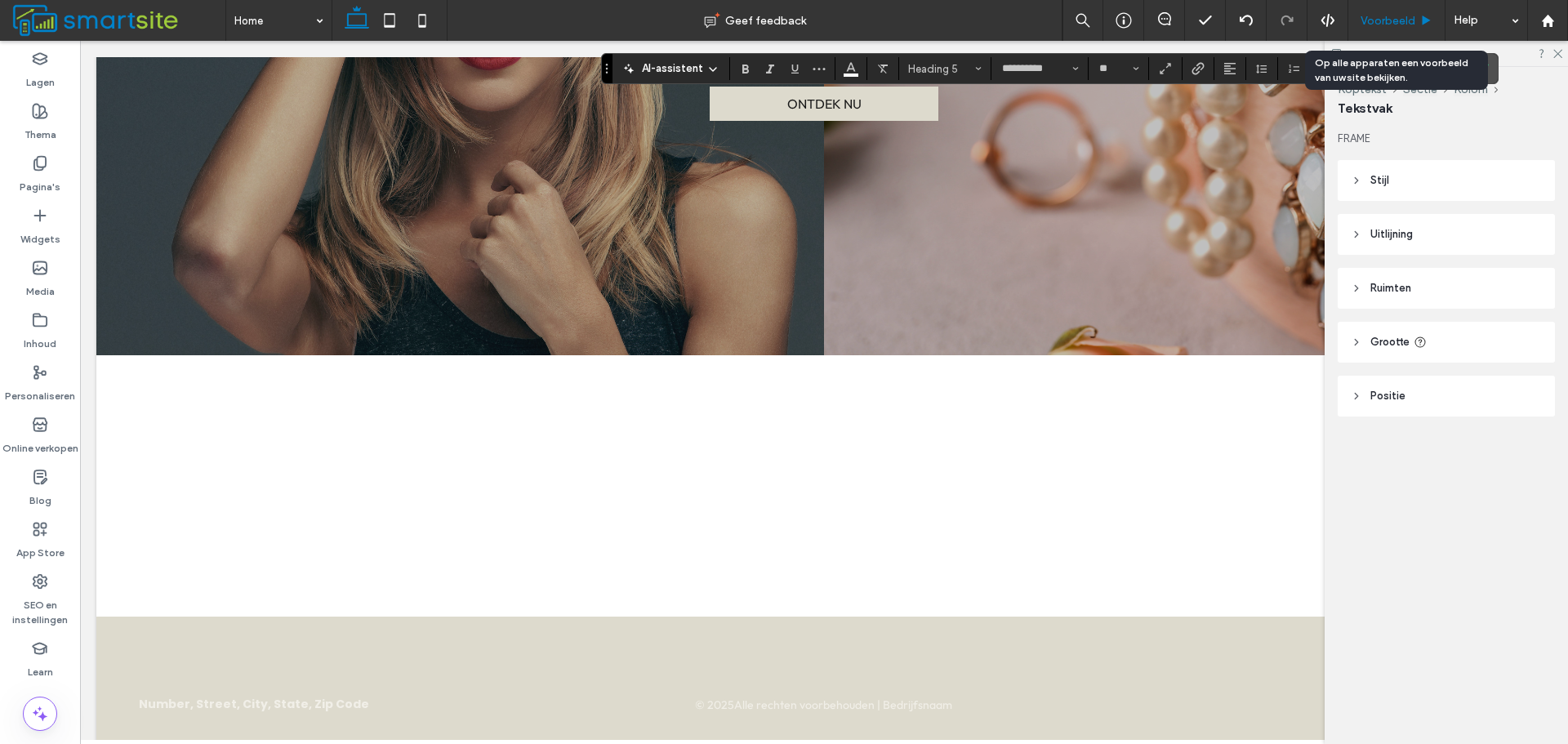
click at [1421, 21] on icon at bounding box center [1427, 21] width 12 height 12
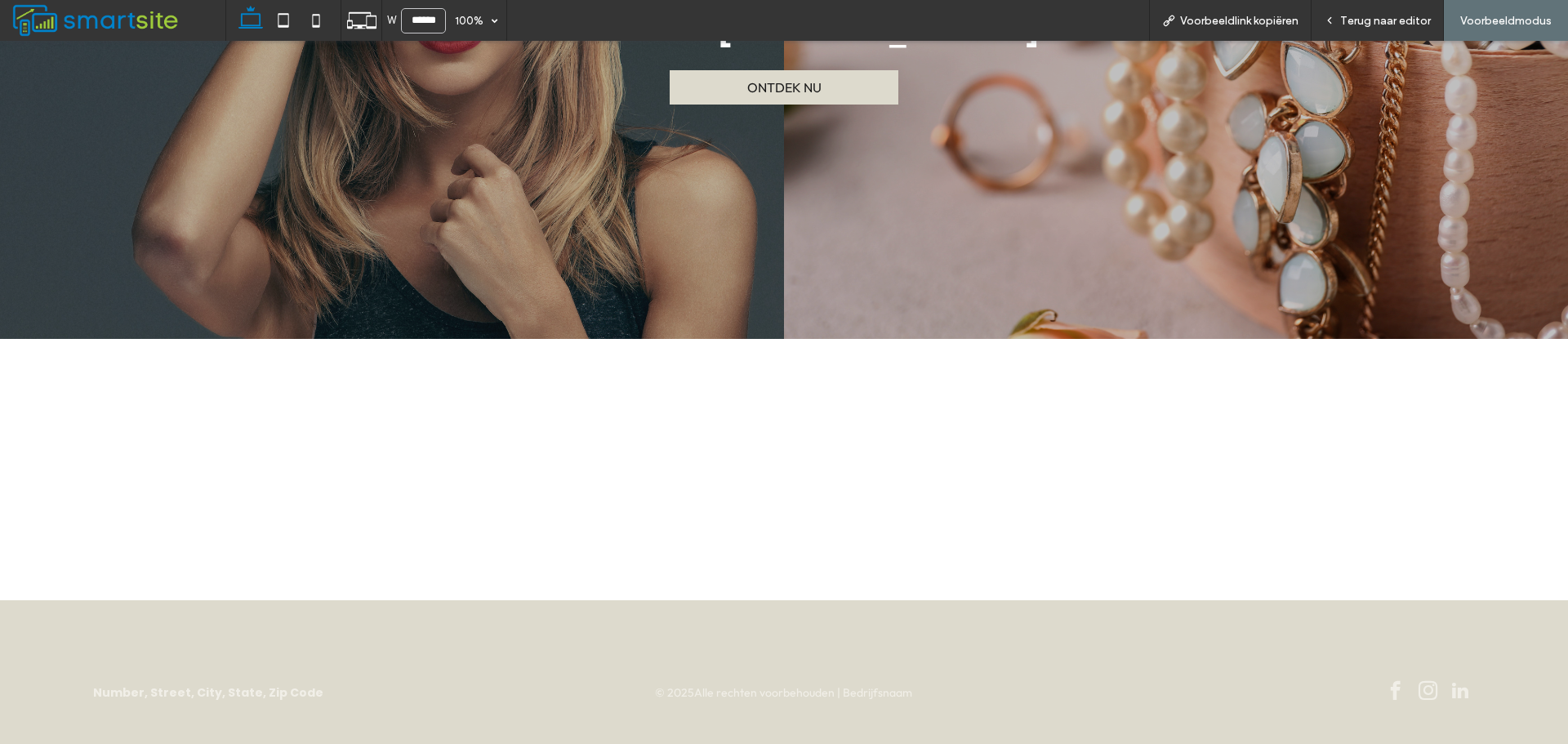
scroll to position [392, 0]
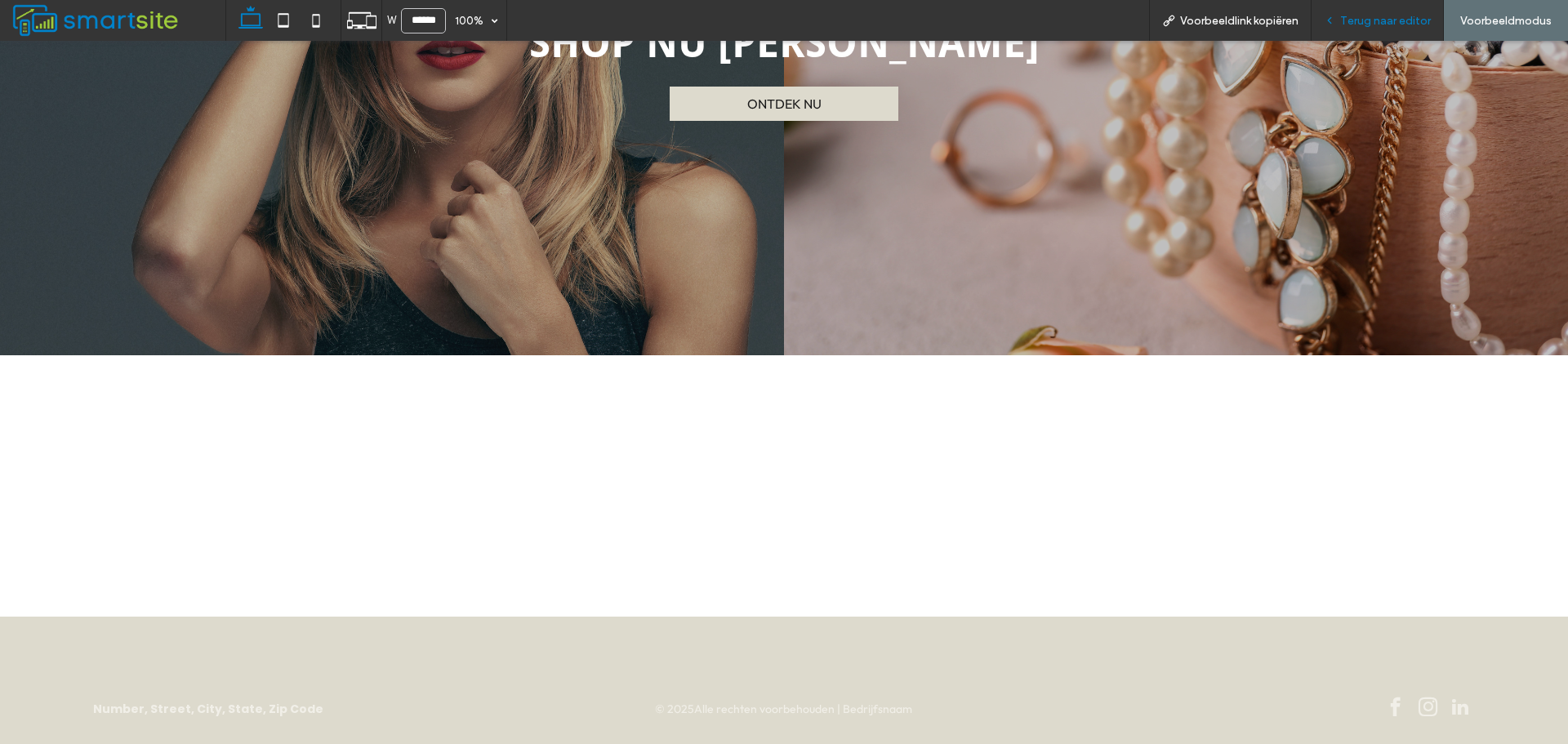
click at [1426, 18] on span "Terug naar editor" at bounding box center [1385, 21] width 90 height 14
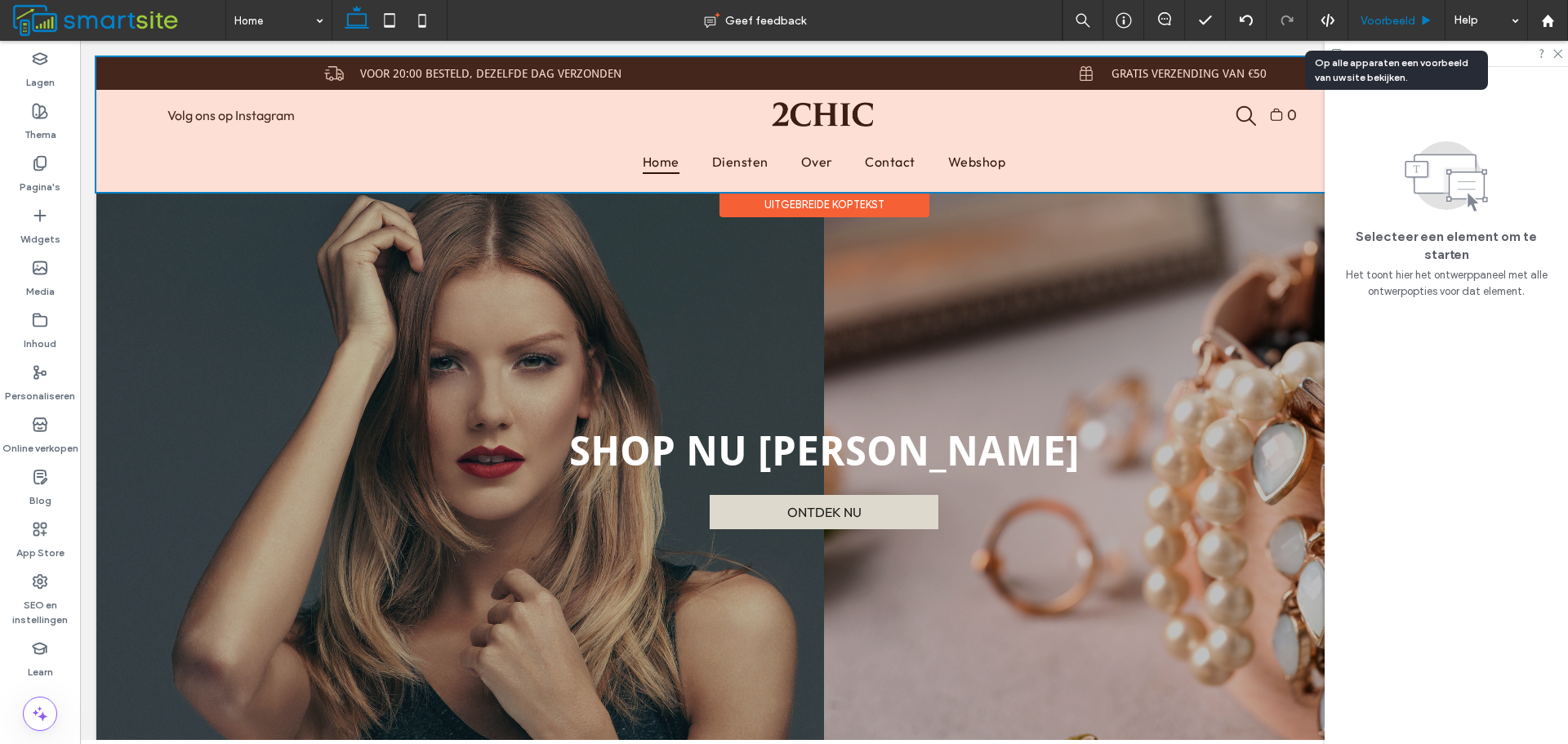
click at [1399, 16] on span "Voorbeeld" at bounding box center [1388, 21] width 55 height 14
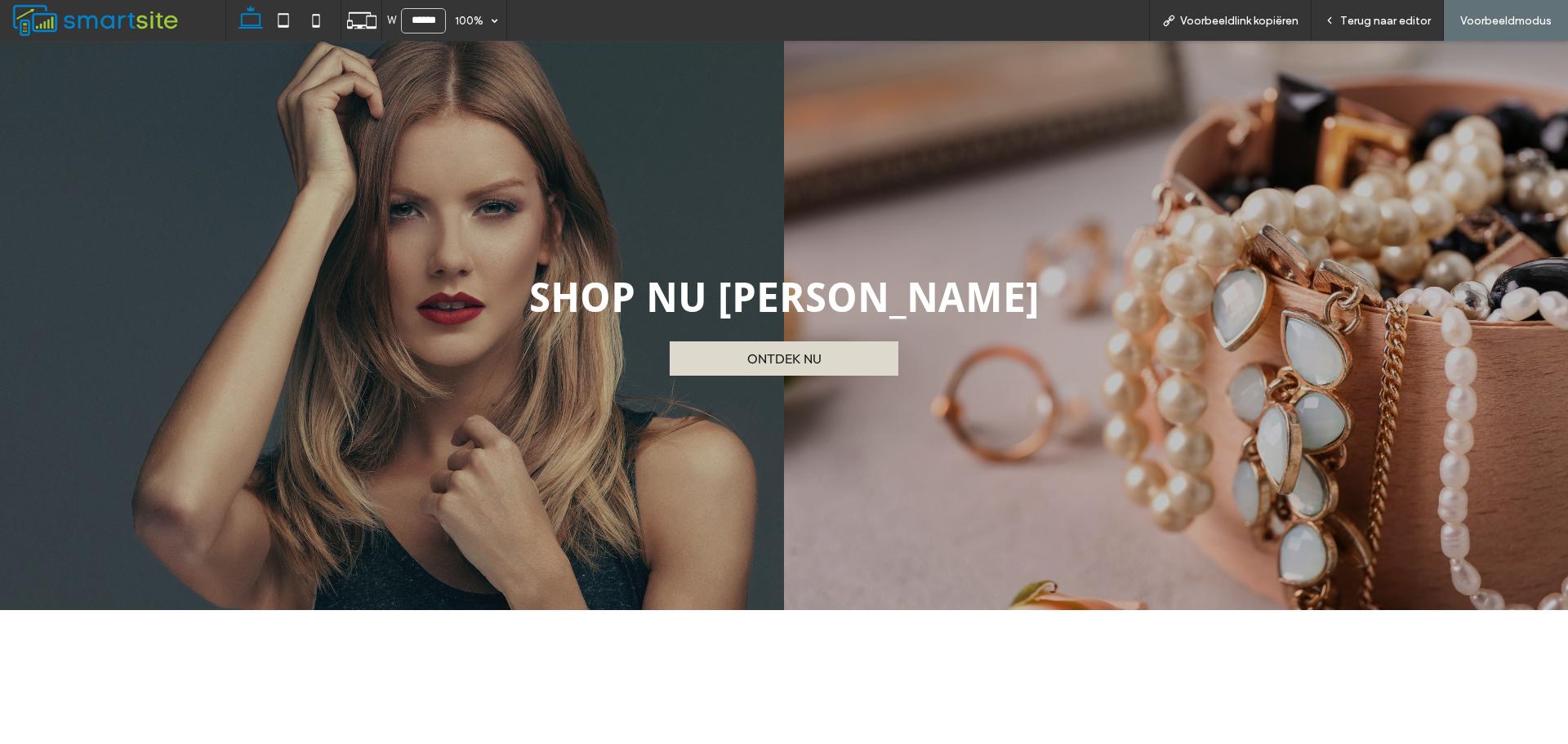
scroll to position [326, 0]
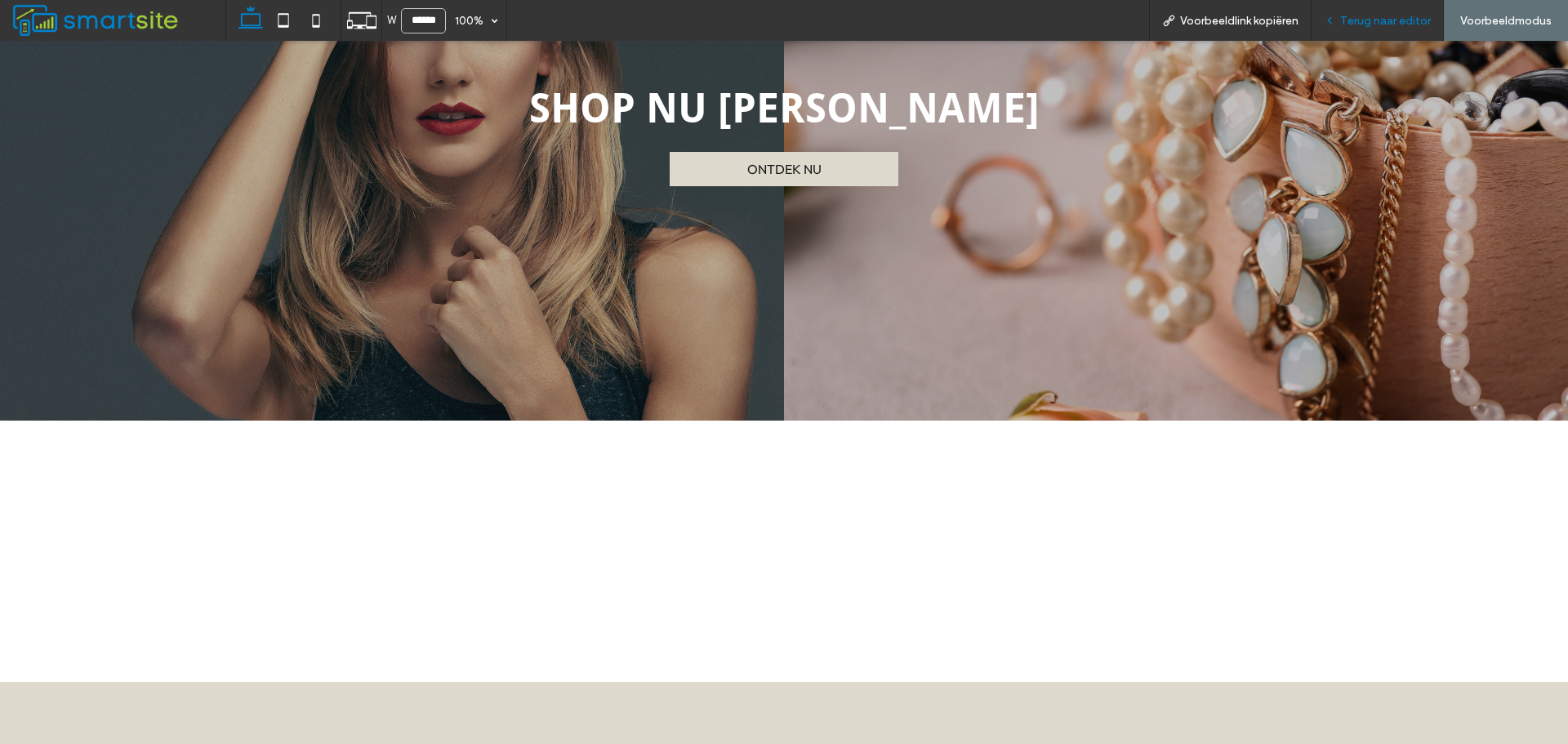
click at [1338, 12] on div "Terug naar editor" at bounding box center [1378, 20] width 133 height 40
click at [1343, 21] on span "Terug naar editor" at bounding box center [1385, 21] width 90 height 14
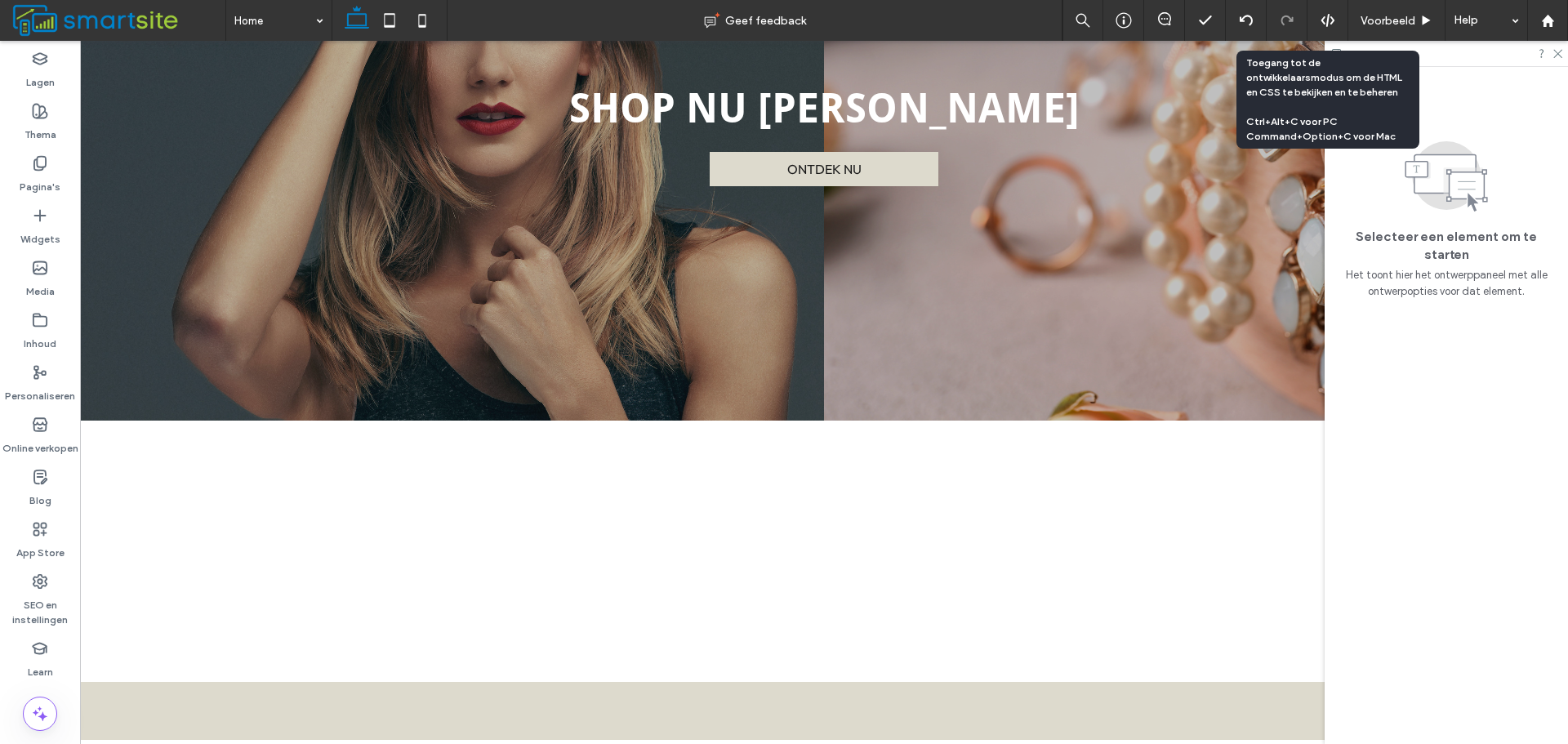
scroll to position [343, 0]
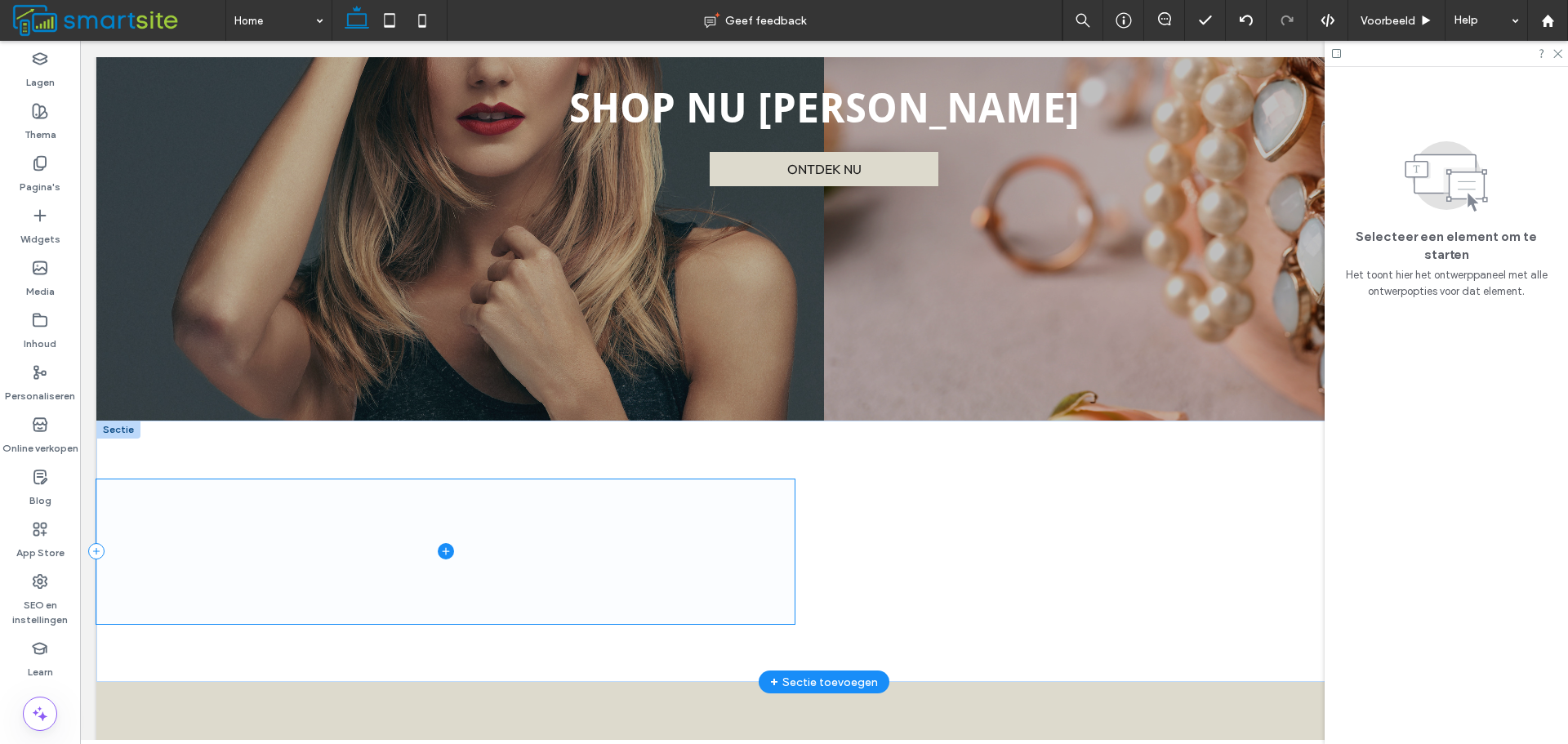
click at [386, 494] on span at bounding box center [445, 551] width 699 height 145
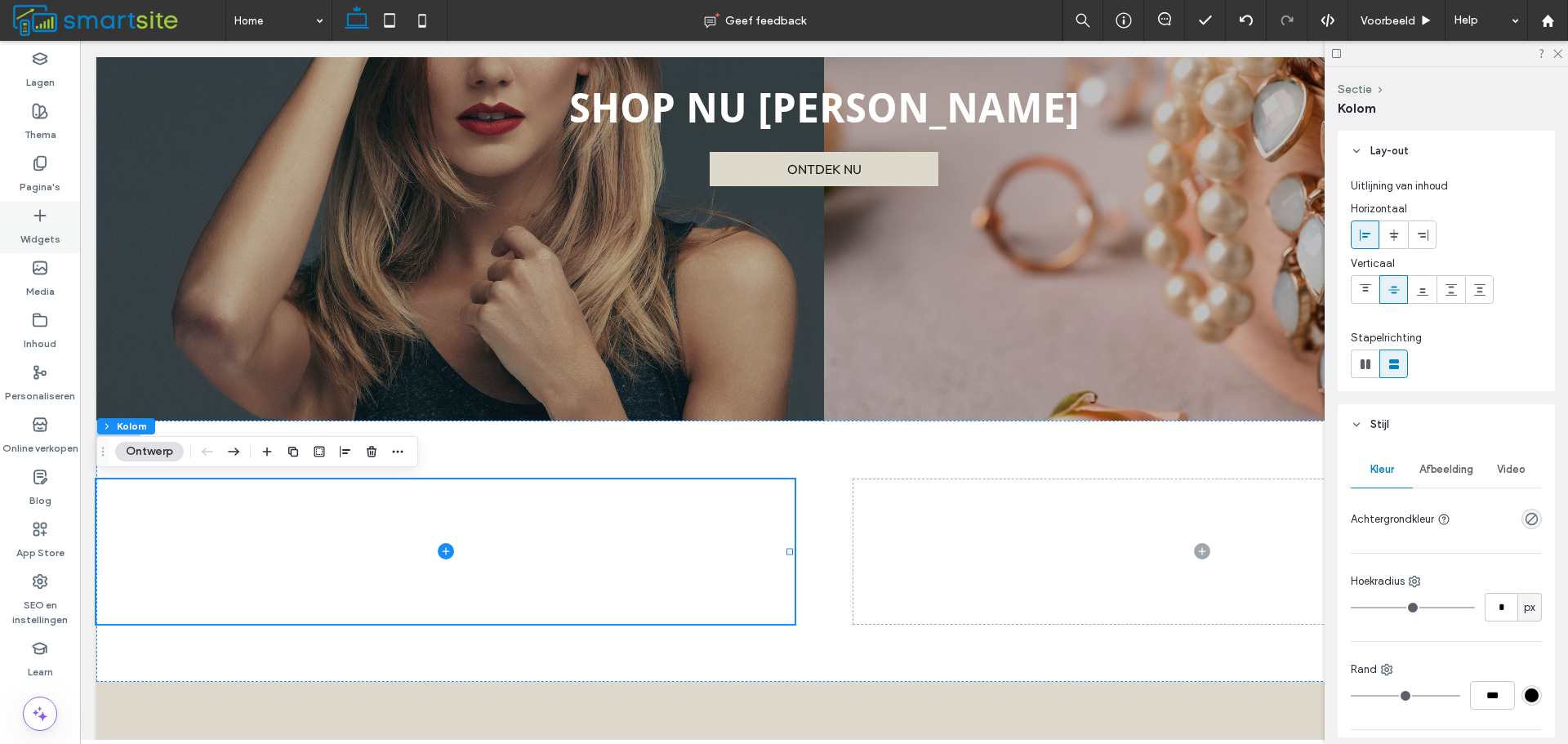
click at [47, 234] on label "Widgets" at bounding box center [40, 235] width 40 height 23
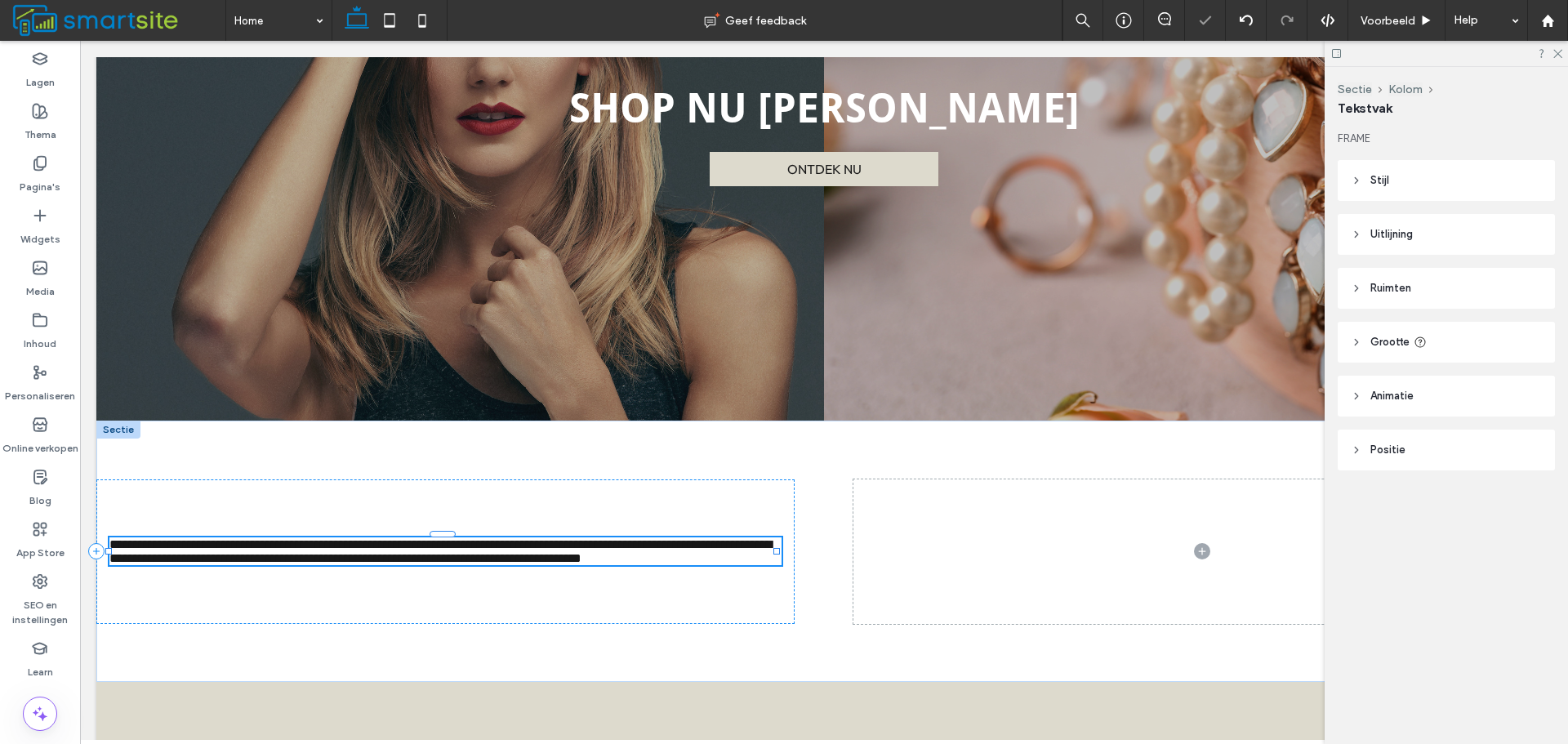
type input "******"
type input "**"
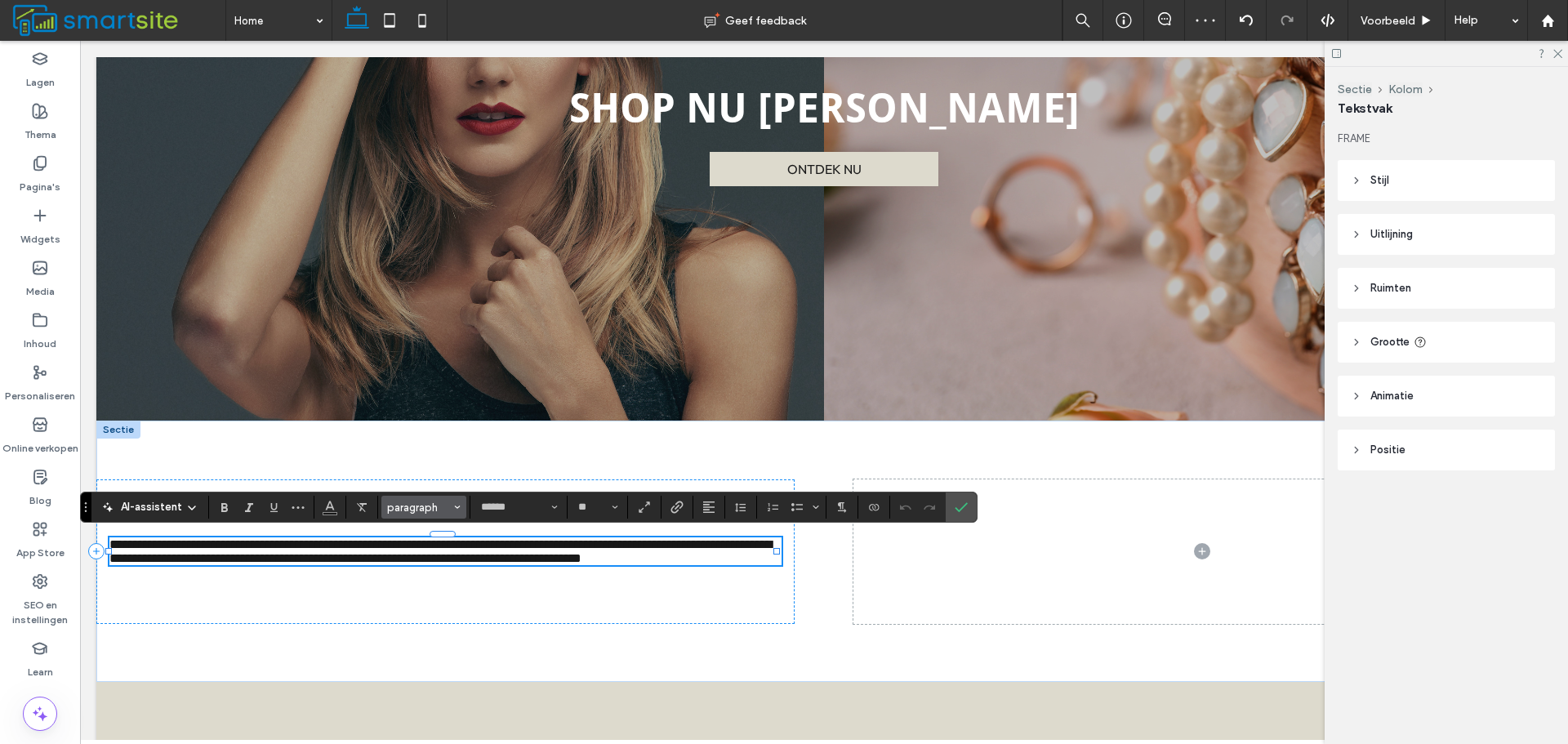
click at [449, 505] on span "paragraph" at bounding box center [419, 507] width 64 height 12
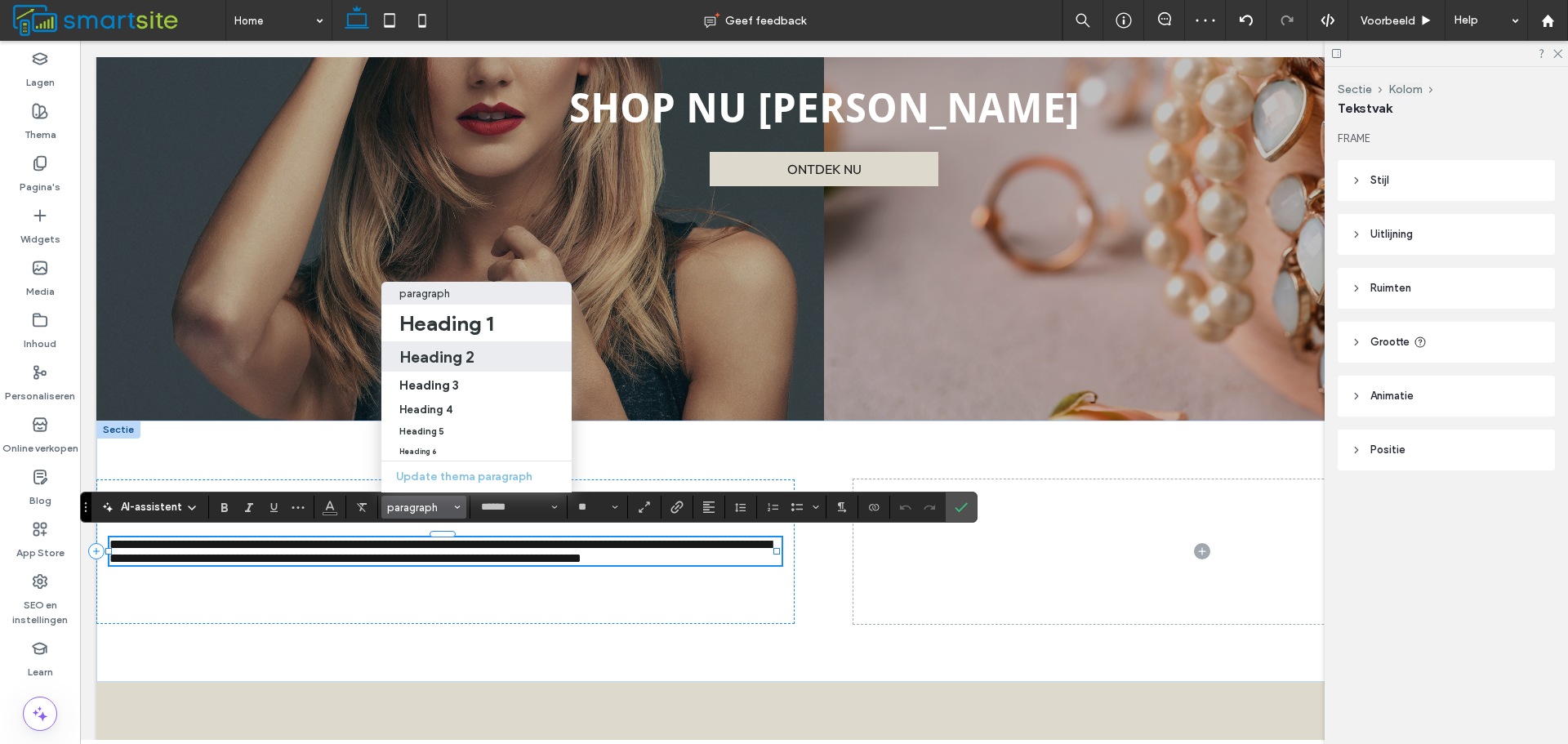
click at [432, 347] on h2 "Heading 2" at bounding box center [437, 356] width 75 height 20
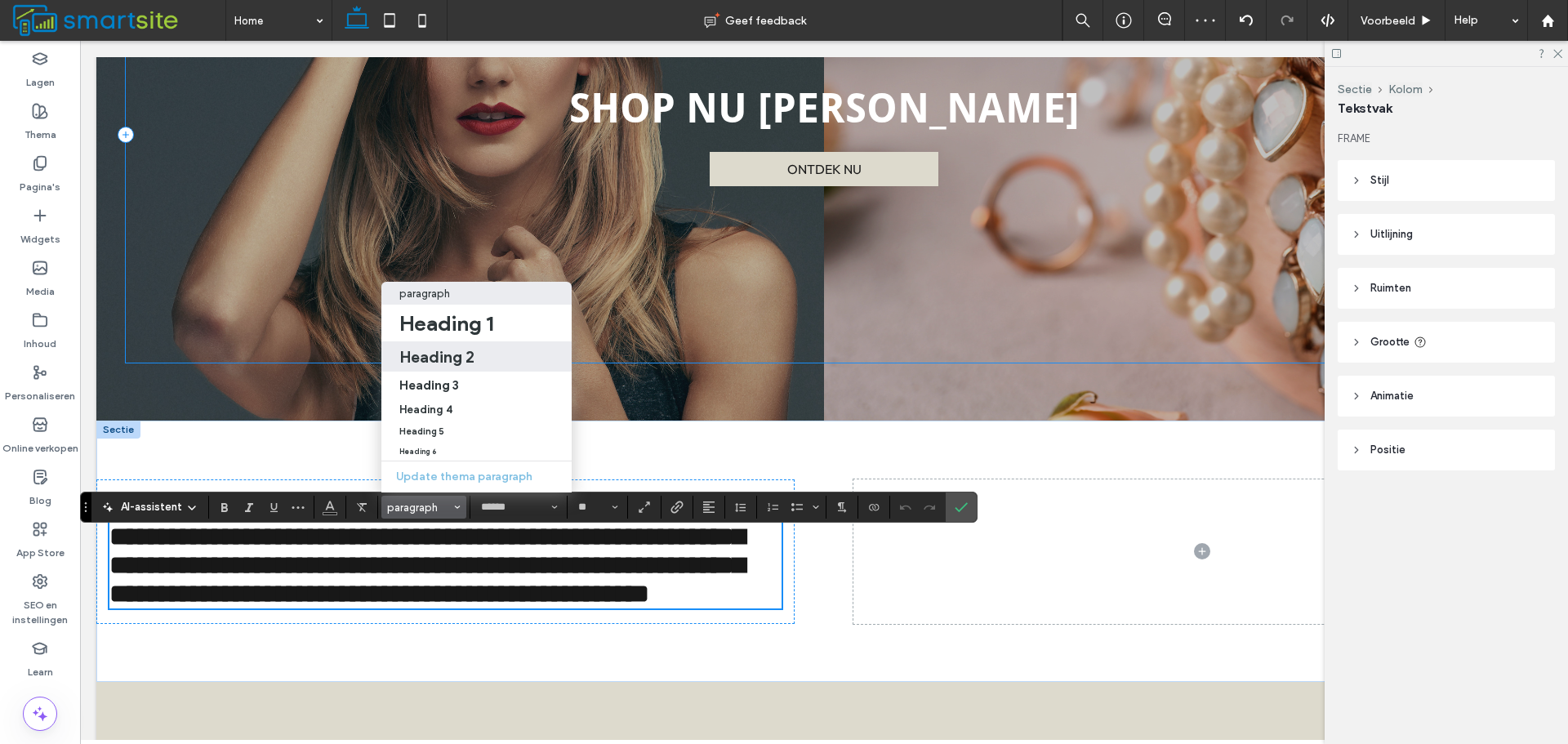
type input "**********"
type input "**"
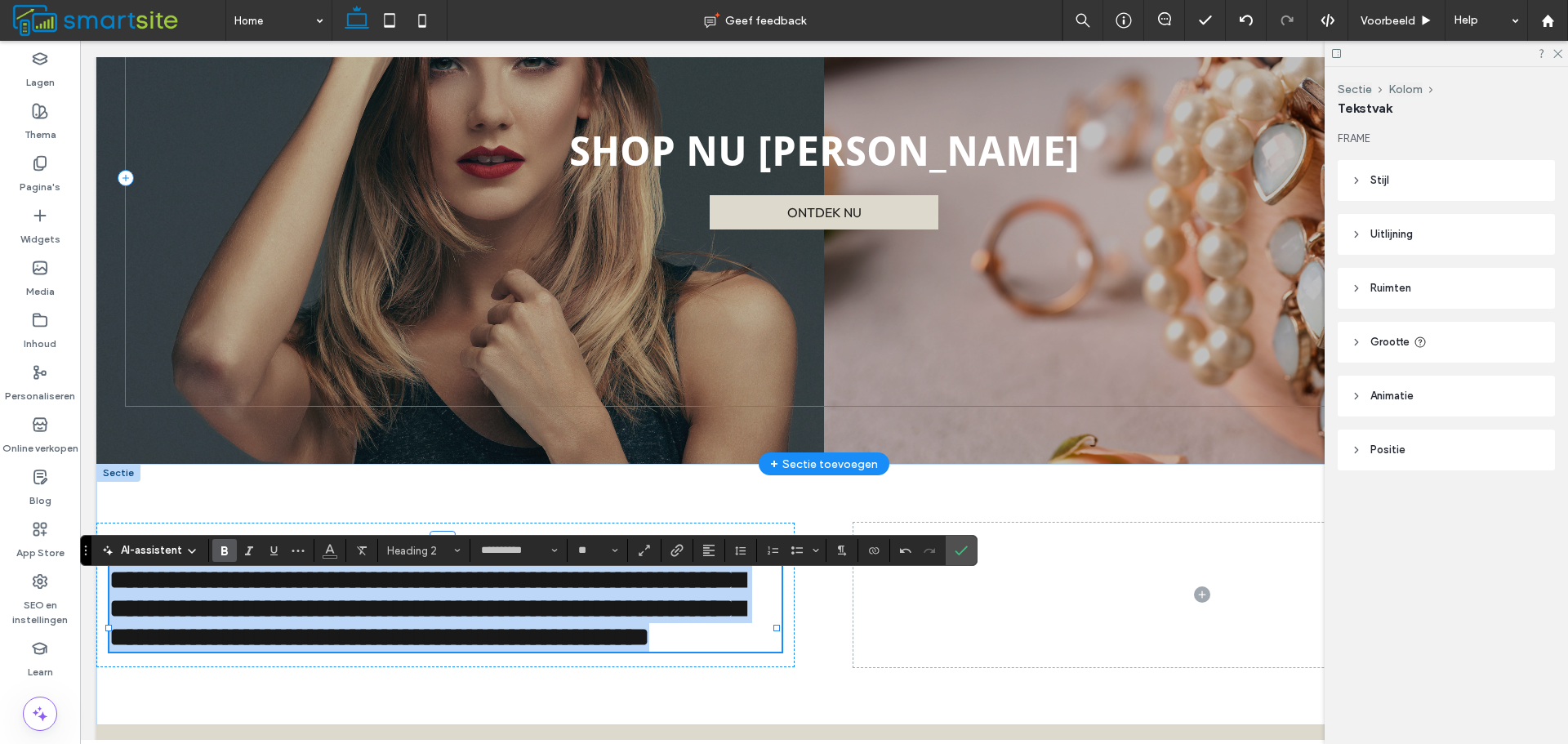
scroll to position [344, 0]
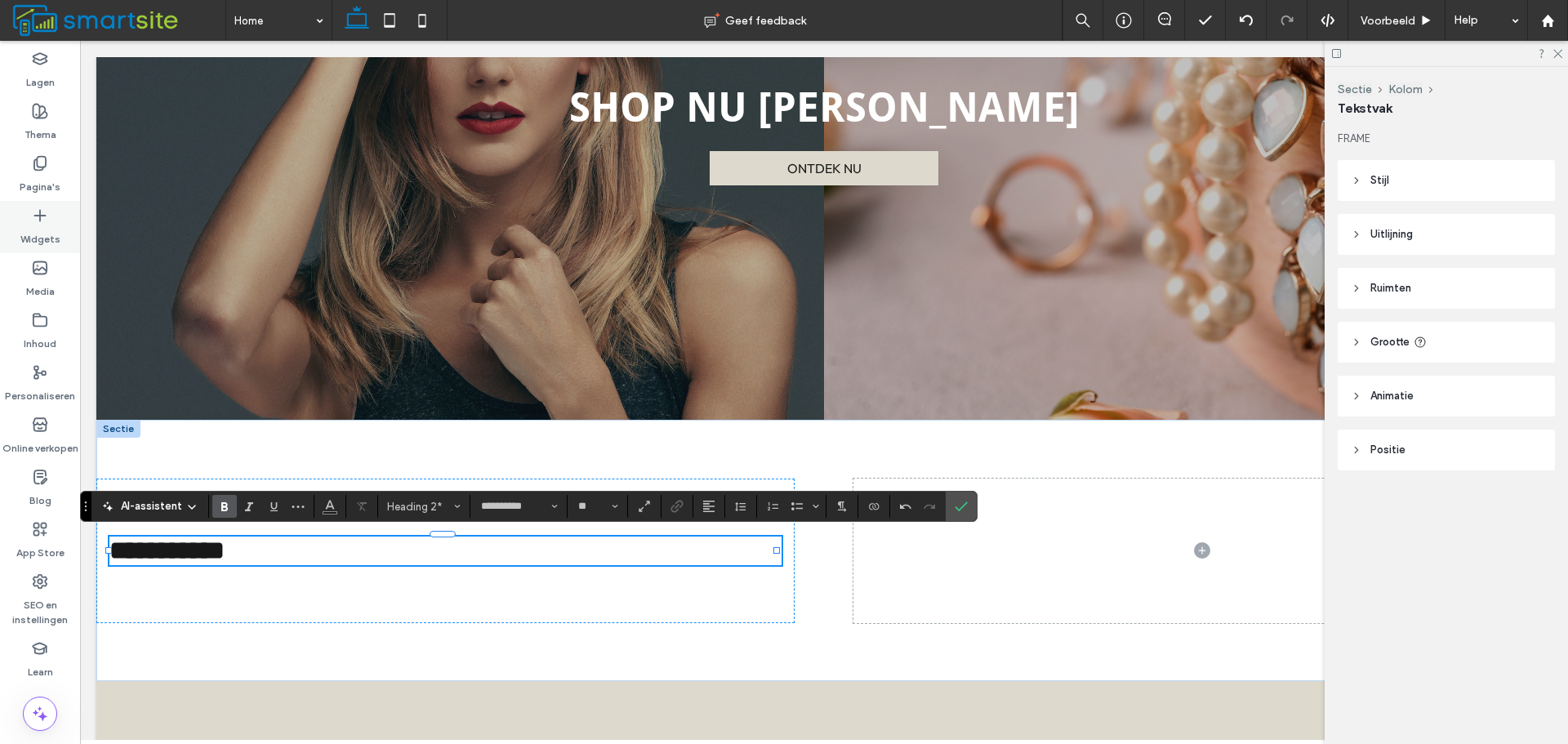
click at [46, 225] on label "Widgets" at bounding box center [40, 235] width 40 height 23
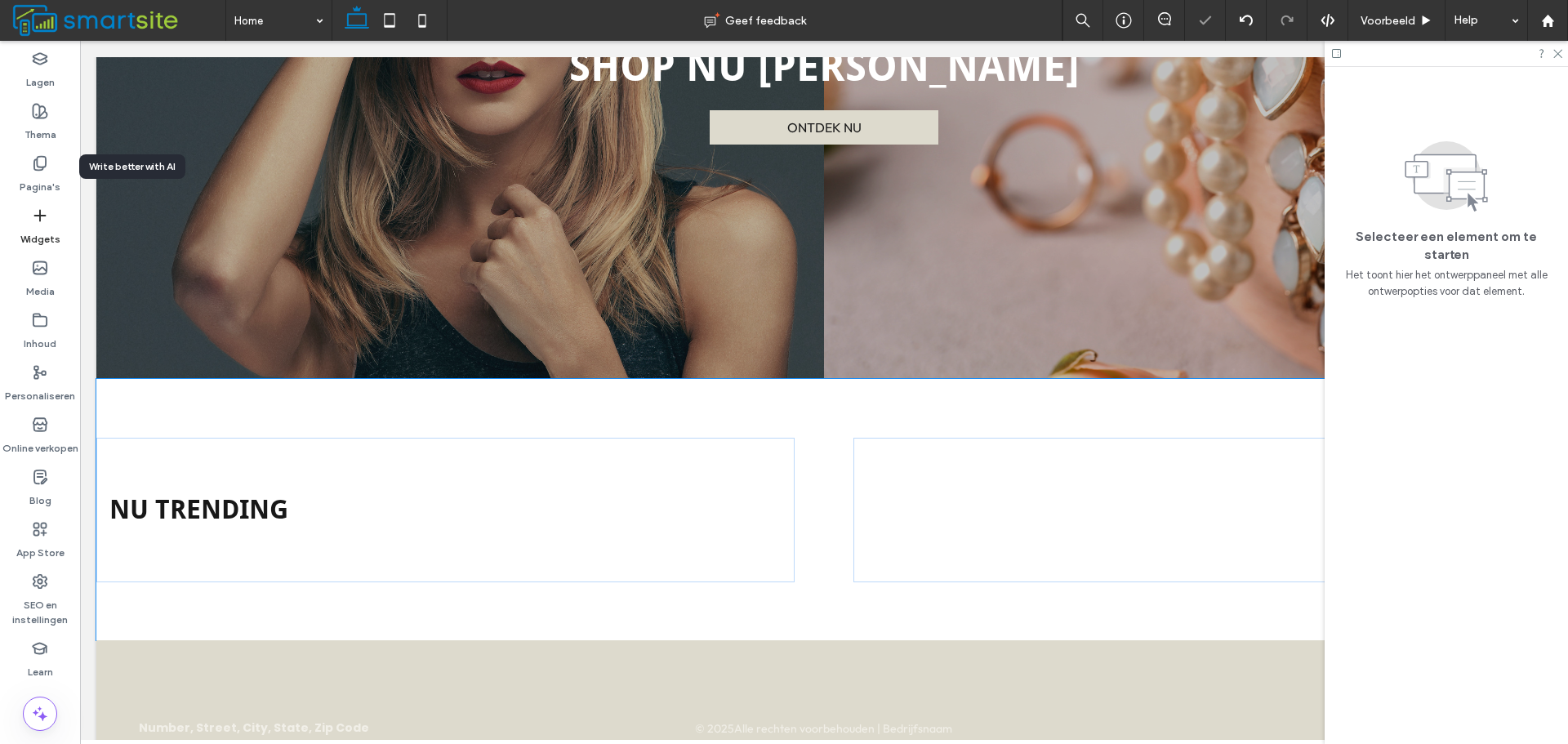
scroll to position [405, 0]
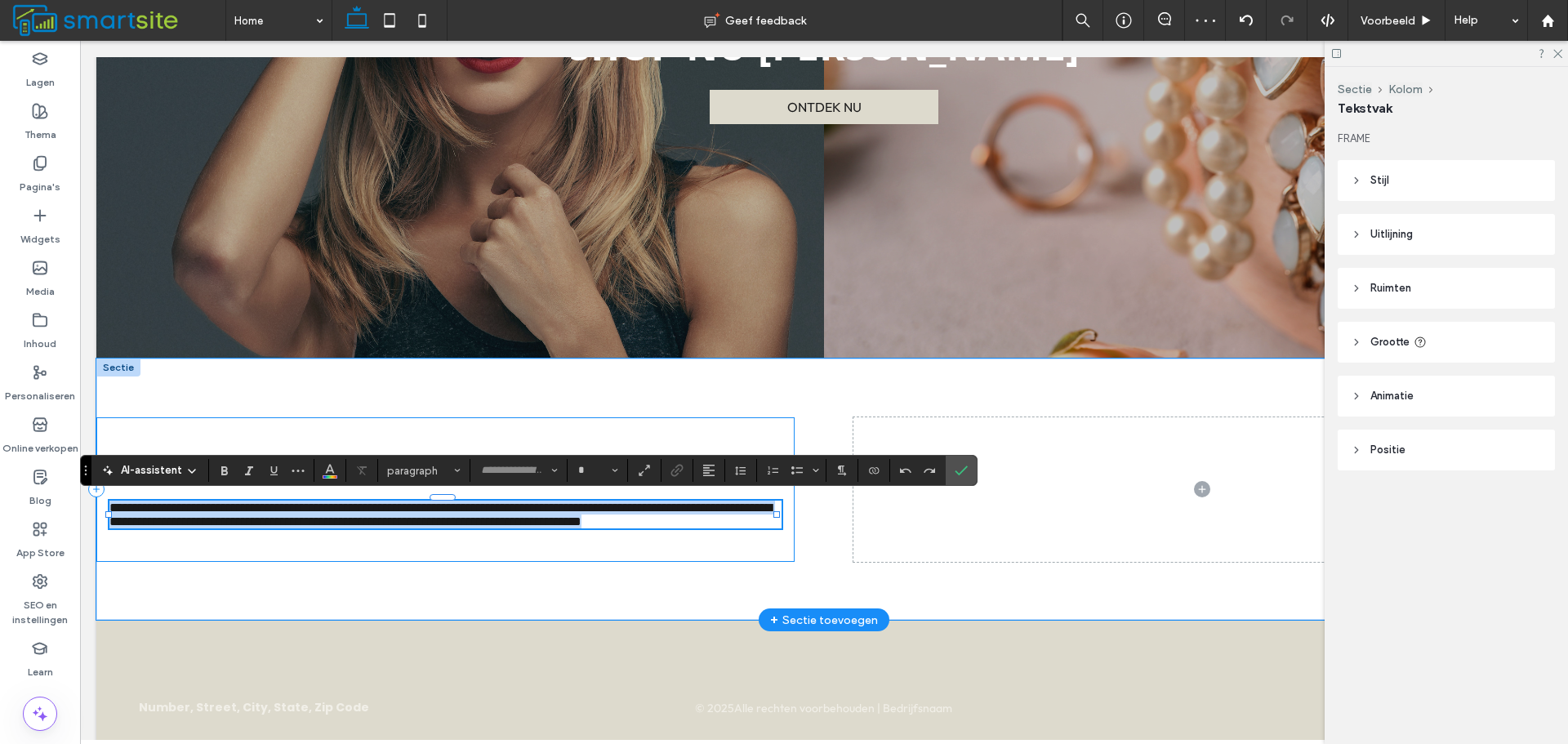
type input "******"
type input "**"
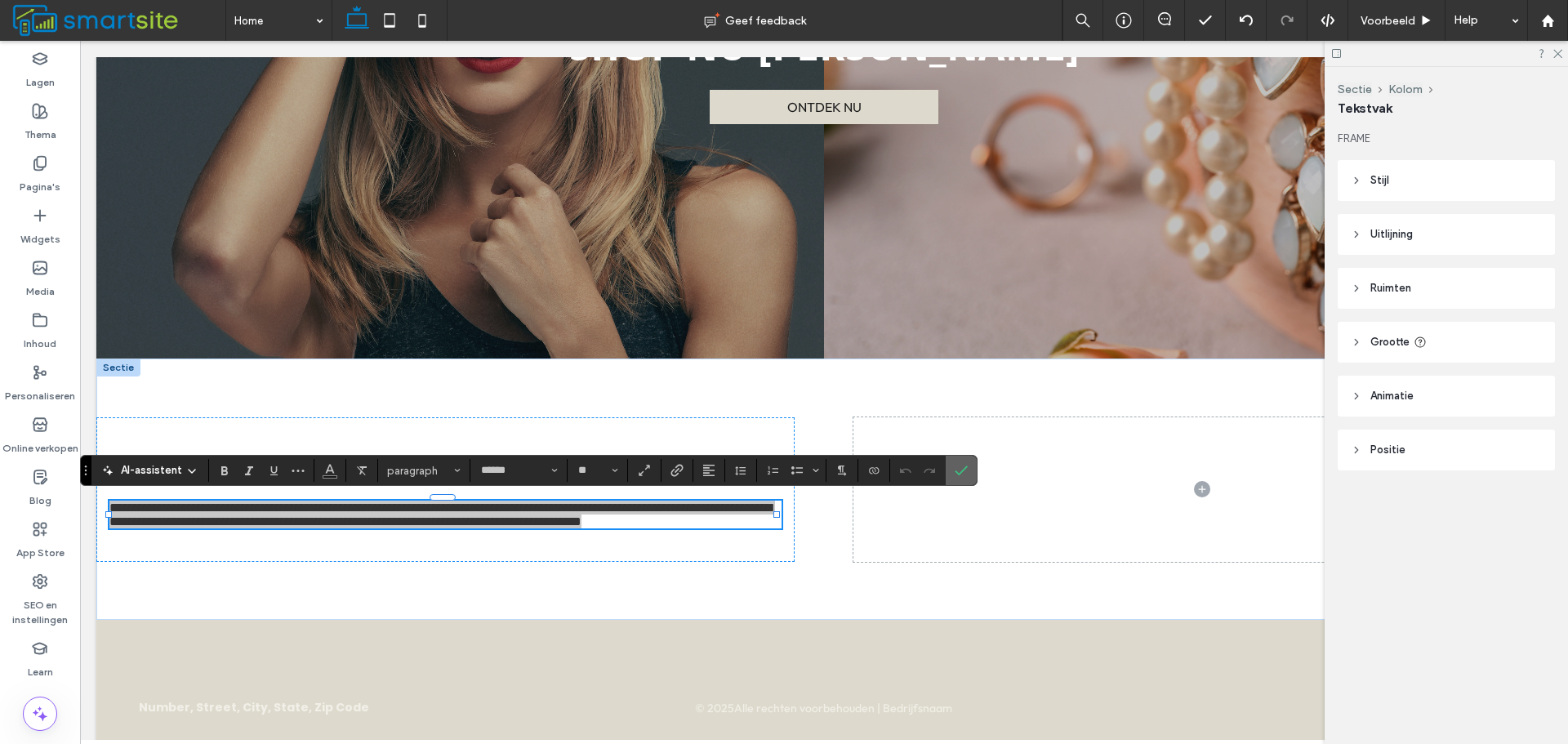
click at [949, 468] on label "Bevestigen" at bounding box center [961, 470] width 24 height 29
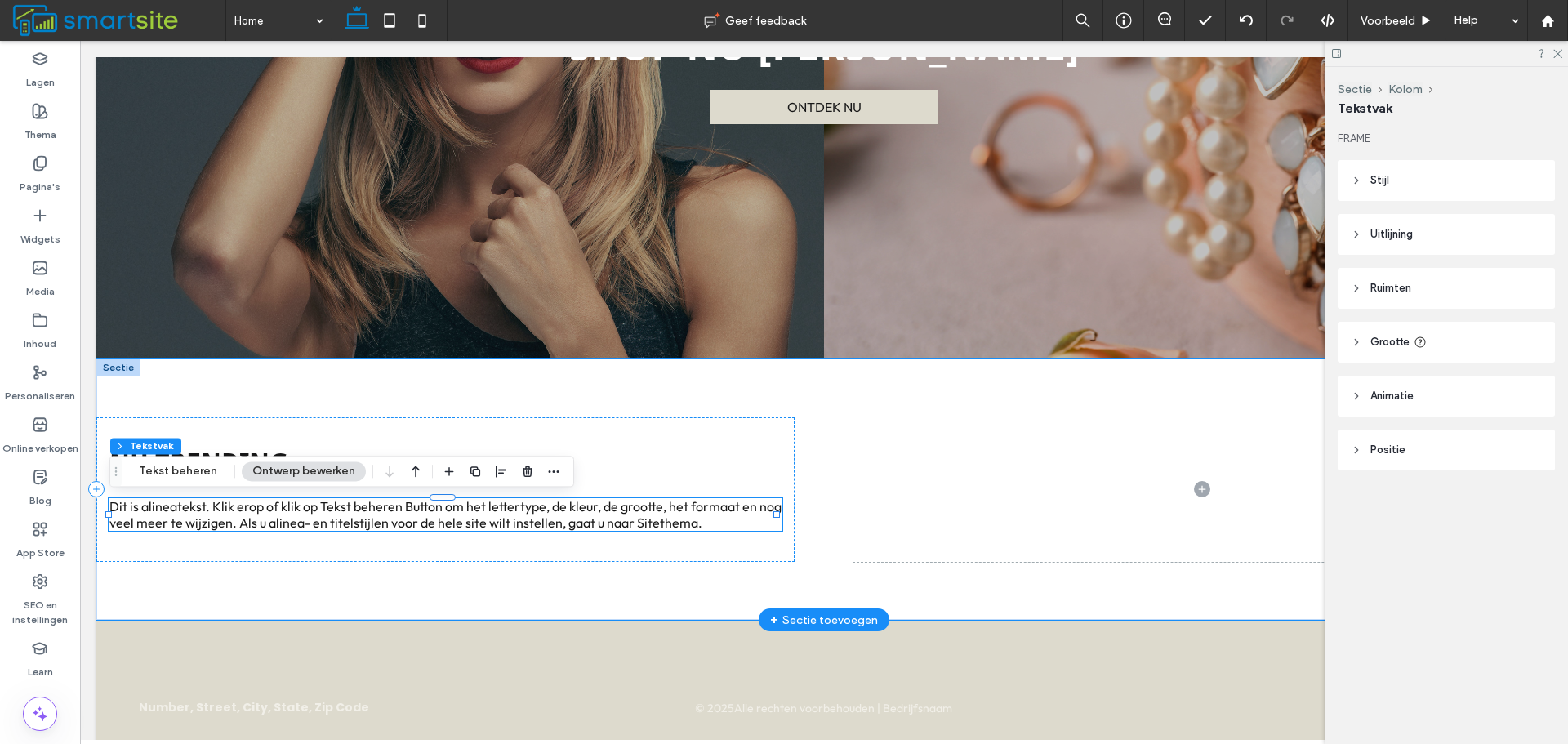
click at [712, 518] on span "Dit is alineatekst. Klik erop of klik op Tekst beheren Button om het lettertype…" at bounding box center [445, 514] width 672 height 33
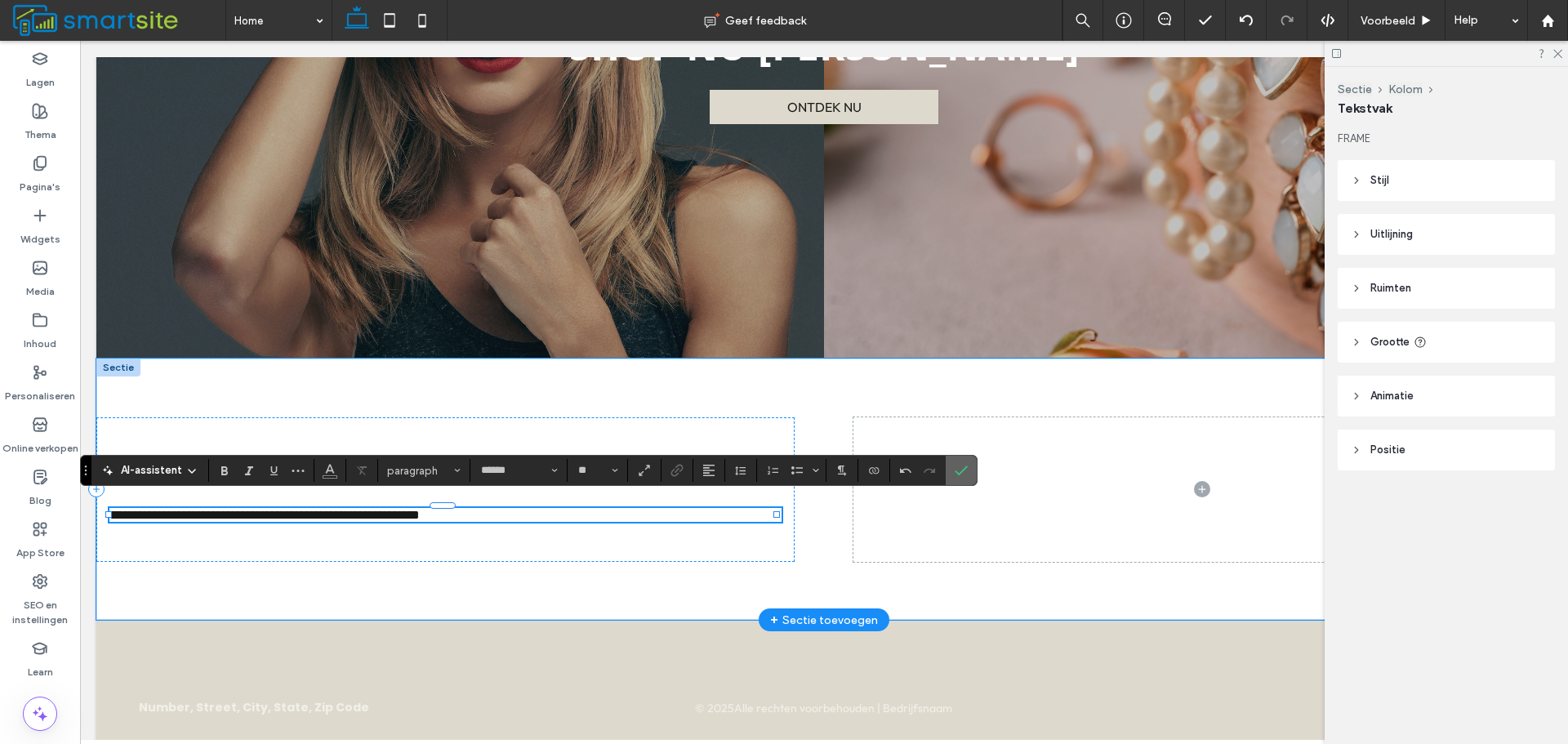
click at [947, 469] on section at bounding box center [961, 470] width 31 height 29
click at [968, 476] on label "Bevestigen" at bounding box center [961, 470] width 24 height 29
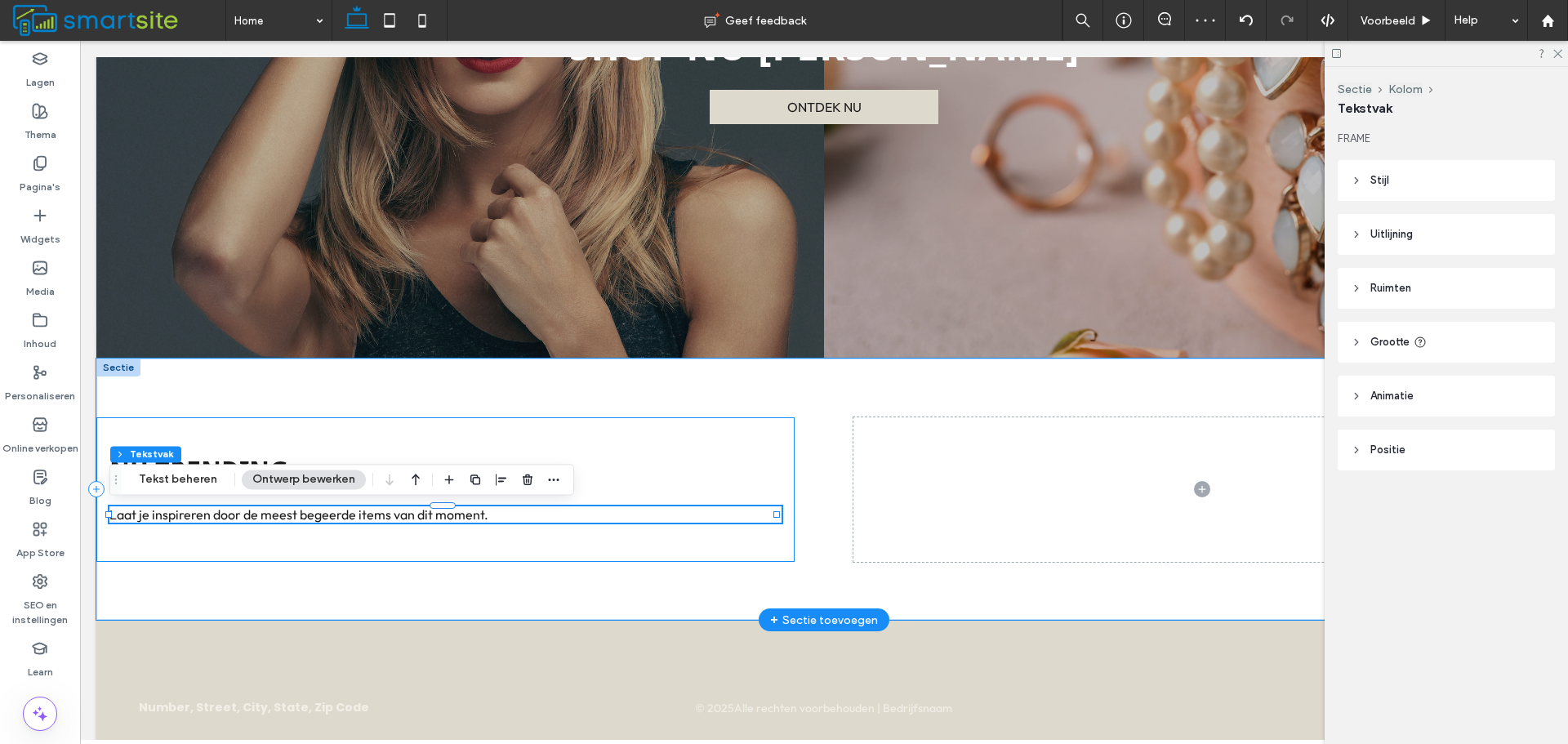
click at [771, 440] on div "NU TRENDING Laat je inspireren door de meest begeerde items van dit moment." at bounding box center [445, 489] width 699 height 145
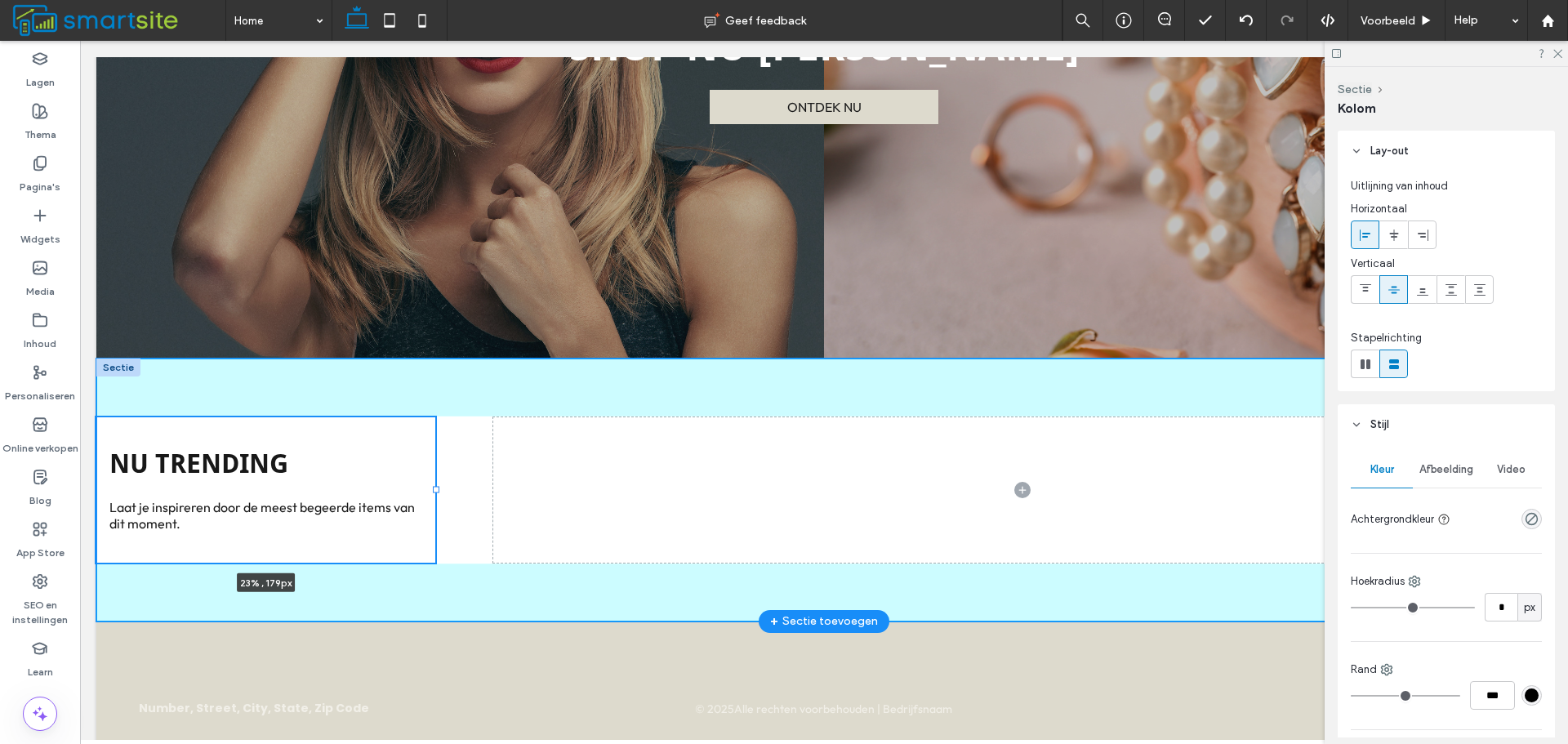
drag, startPoint x: 790, startPoint y: 493, endPoint x: 436, endPoint y: 529, distance: 355.8
click at [436, 529] on div "NU TRENDING Laat je inspireren door de meest begeerde items van dit moment. 23%…" at bounding box center [824, 489] width 1455 height 262
type input "**"
type input "*****"
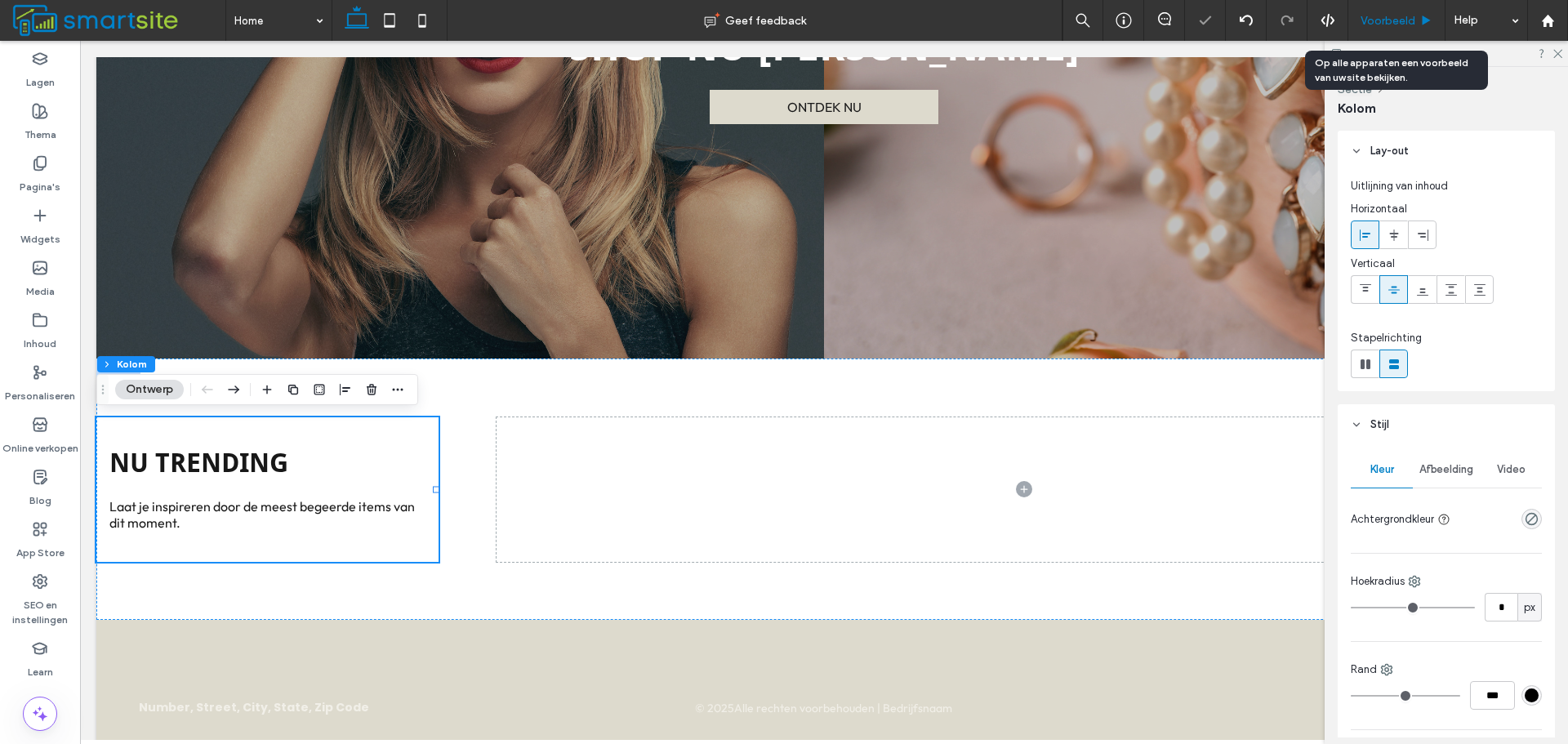
click at [1424, 24] on icon at bounding box center [1427, 21] width 12 height 12
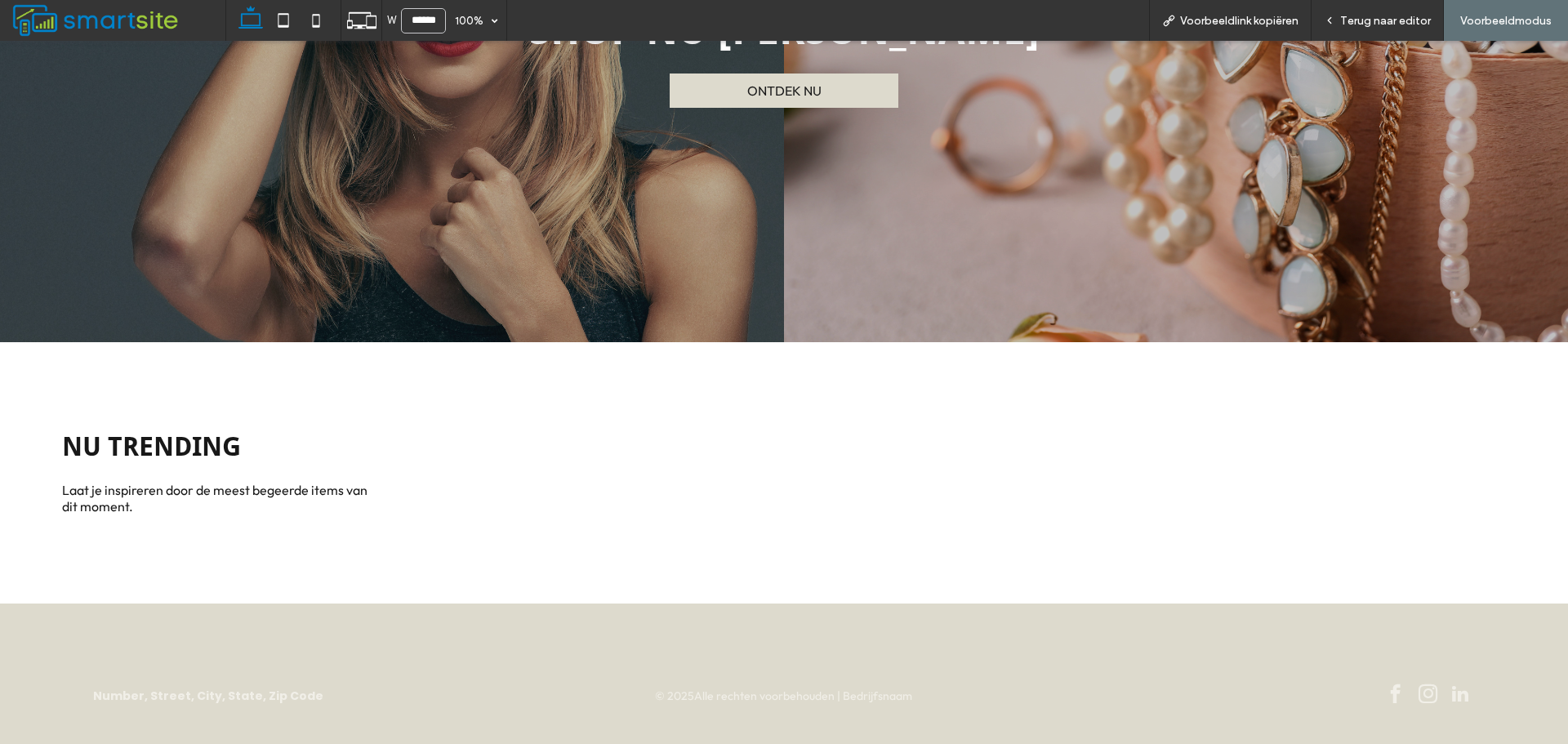
scroll to position [388, 0]
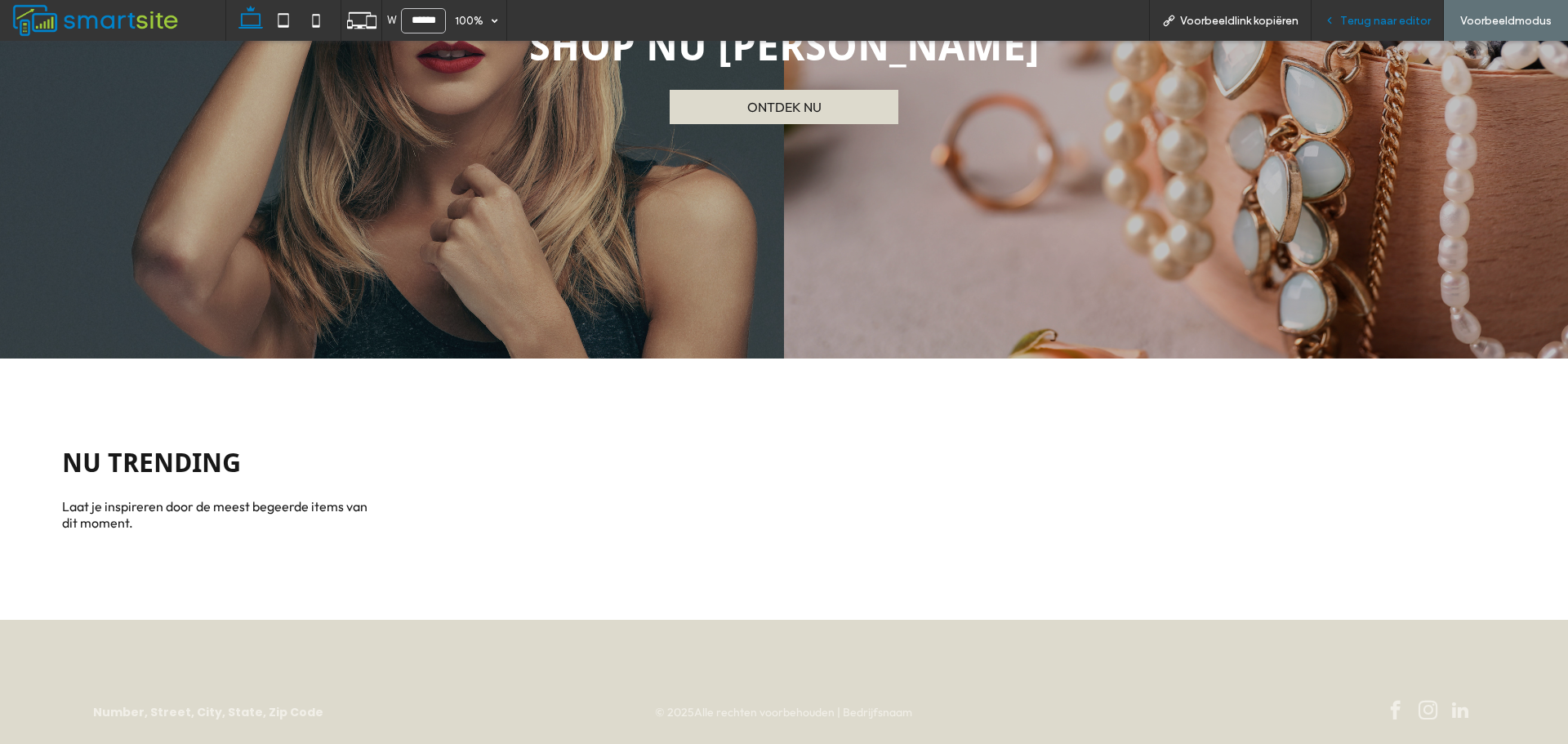
click at [1356, 28] on div "Terug naar editor" at bounding box center [1378, 20] width 133 height 40
click at [1356, 24] on span "Terug naar editor" at bounding box center [1385, 21] width 90 height 14
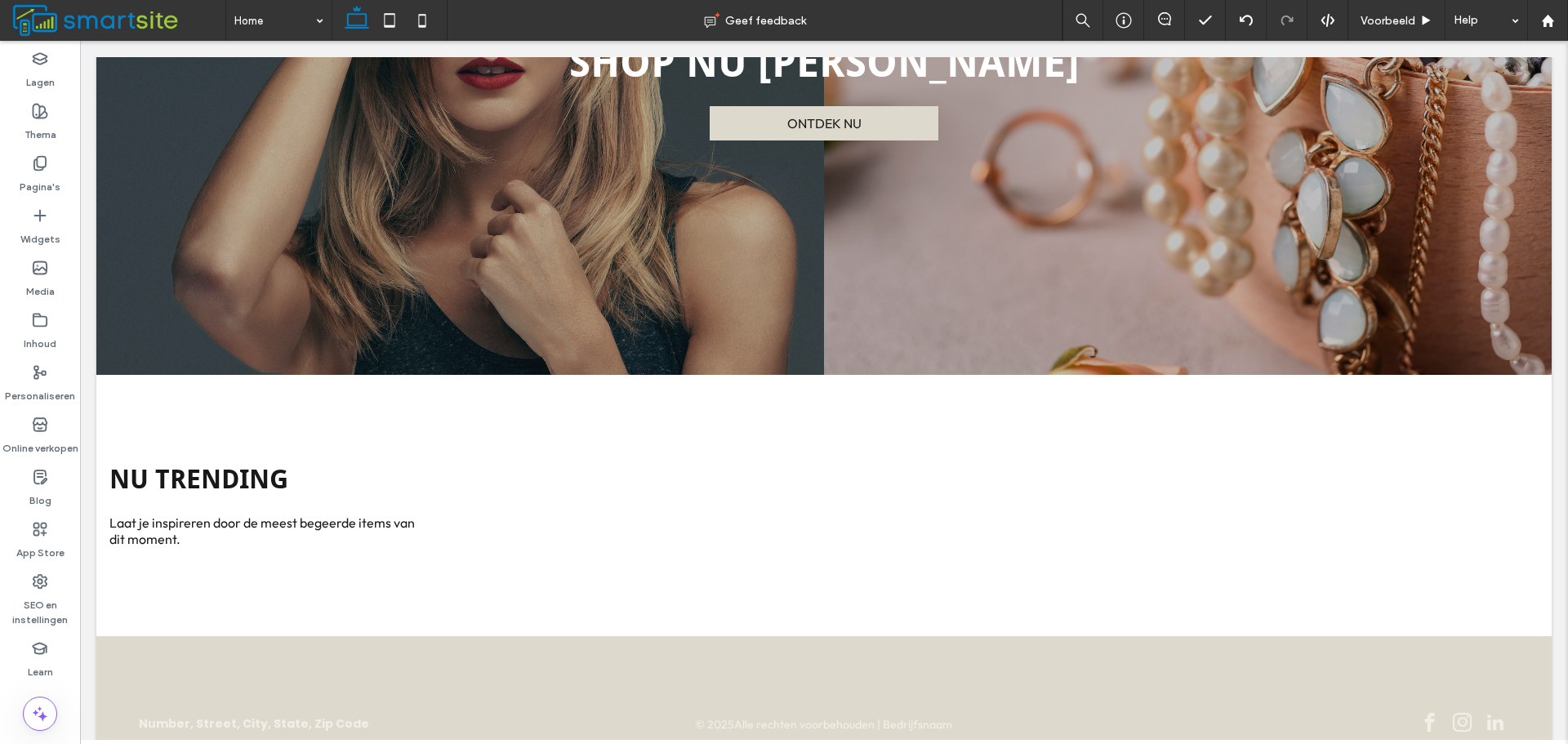
scroll to position [405, 0]
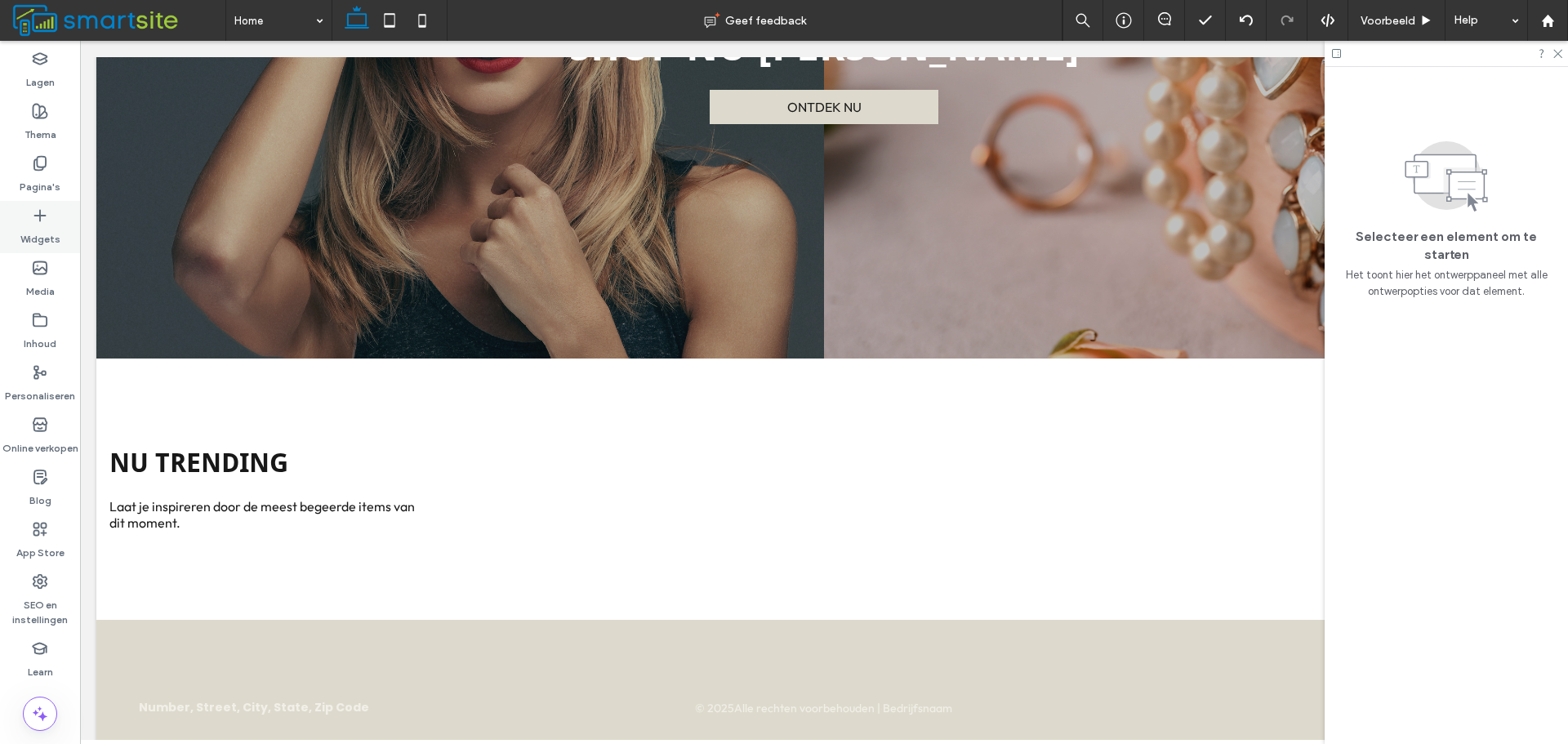
click at [55, 228] on label "Widgets" at bounding box center [40, 235] width 40 height 23
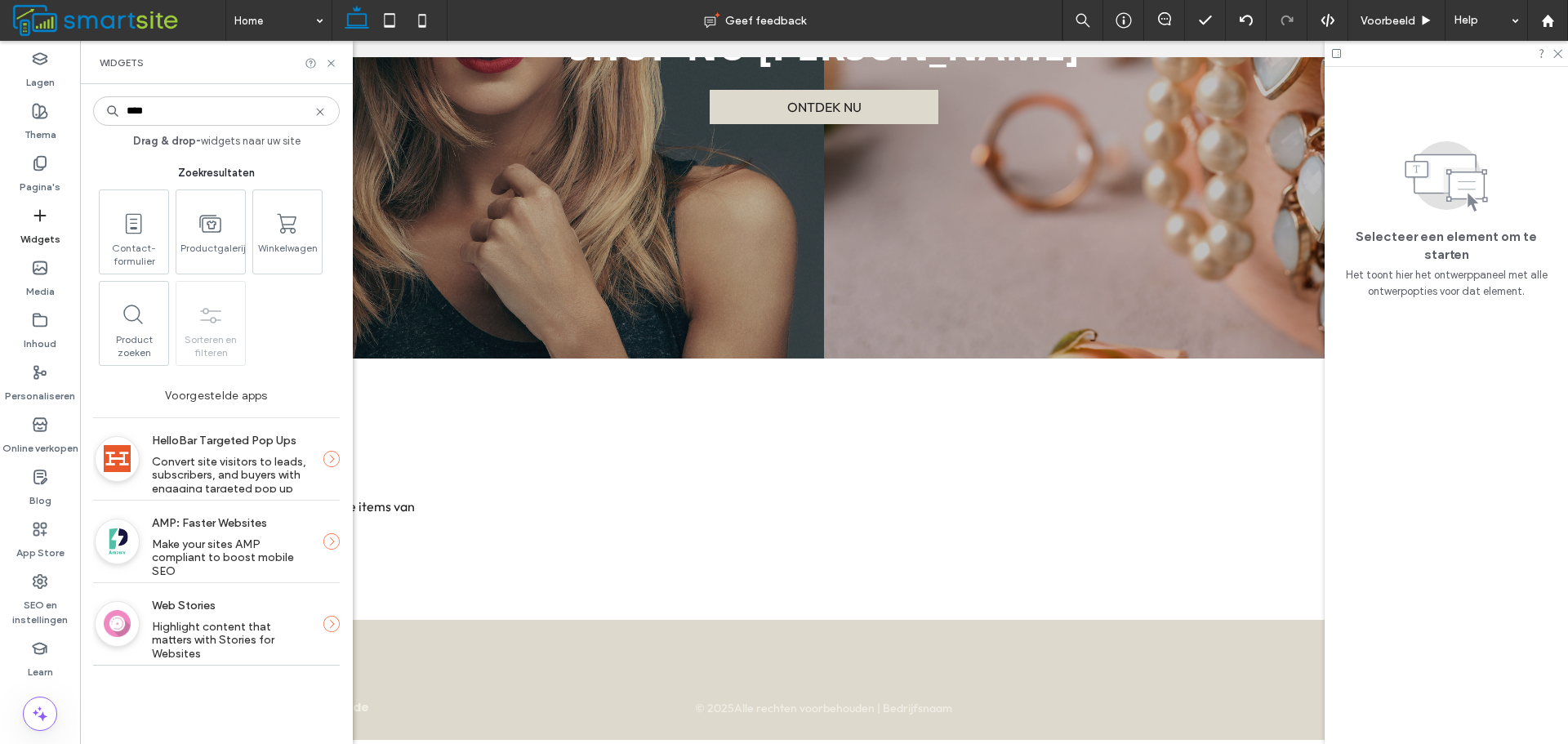
scroll to position [0, 0]
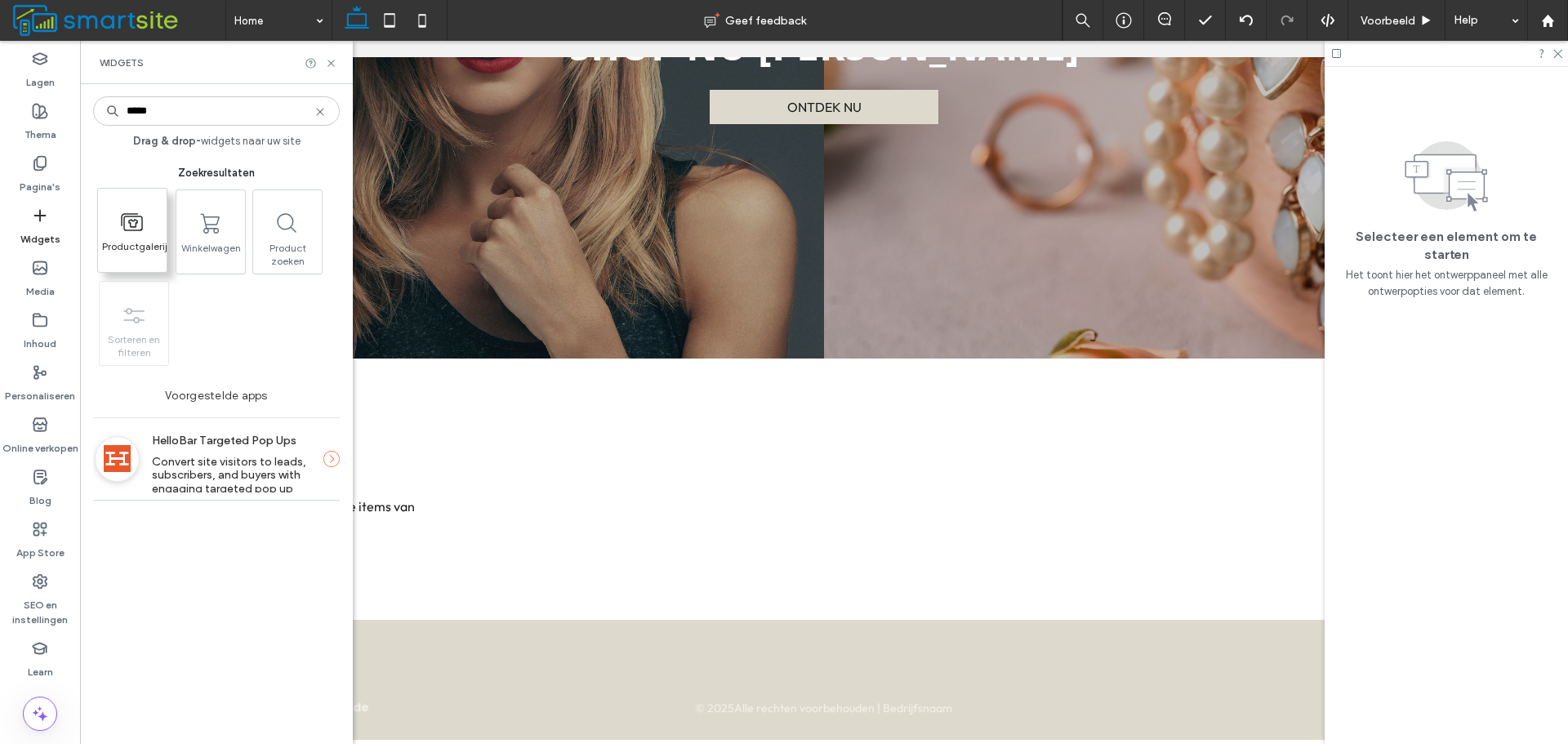
type input "*****"
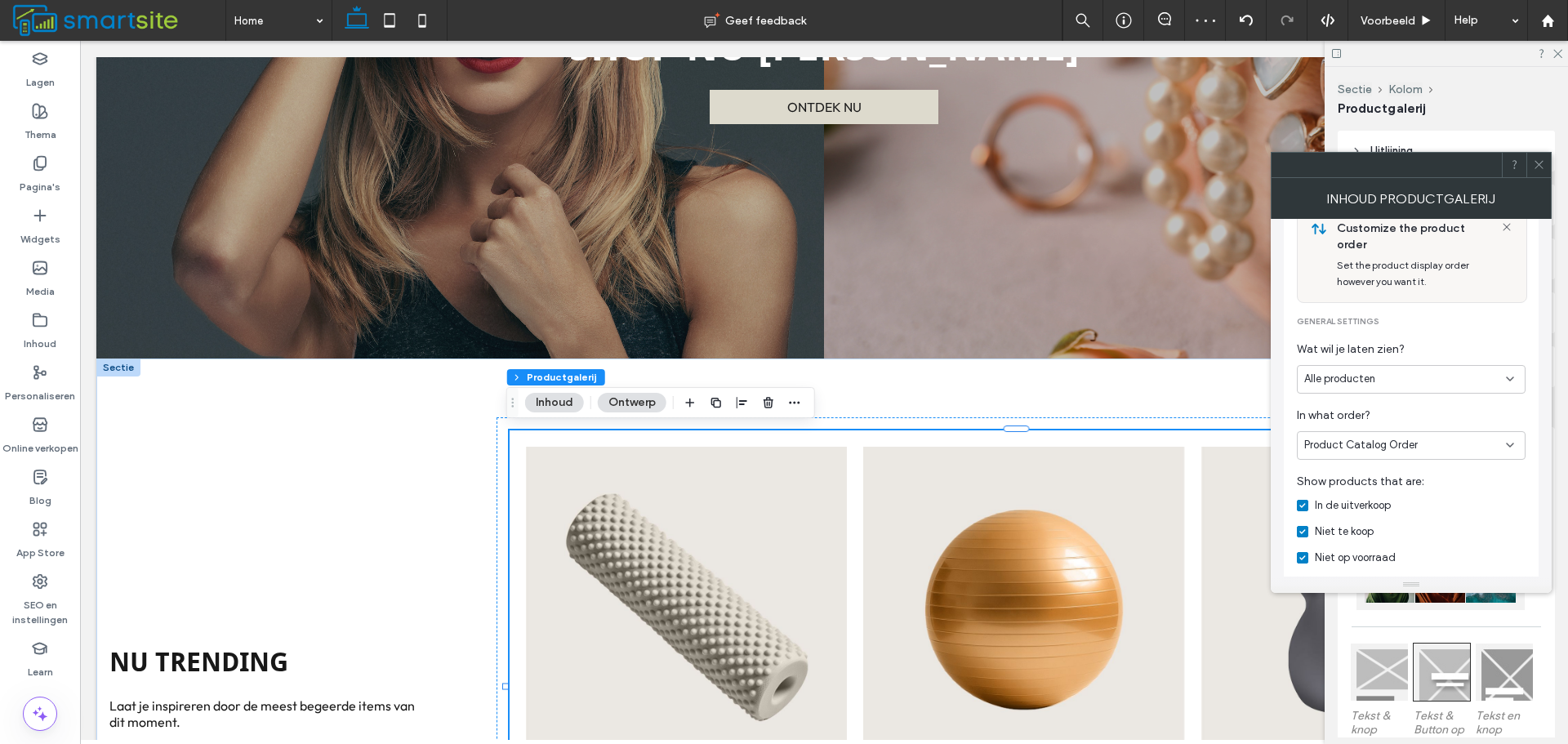
scroll to position [164, 0]
click at [1412, 375] on div "Alle producten" at bounding box center [1405, 382] width 202 height 16
click at [1443, 499] on div "- Material" at bounding box center [1411, 505] width 227 height 28
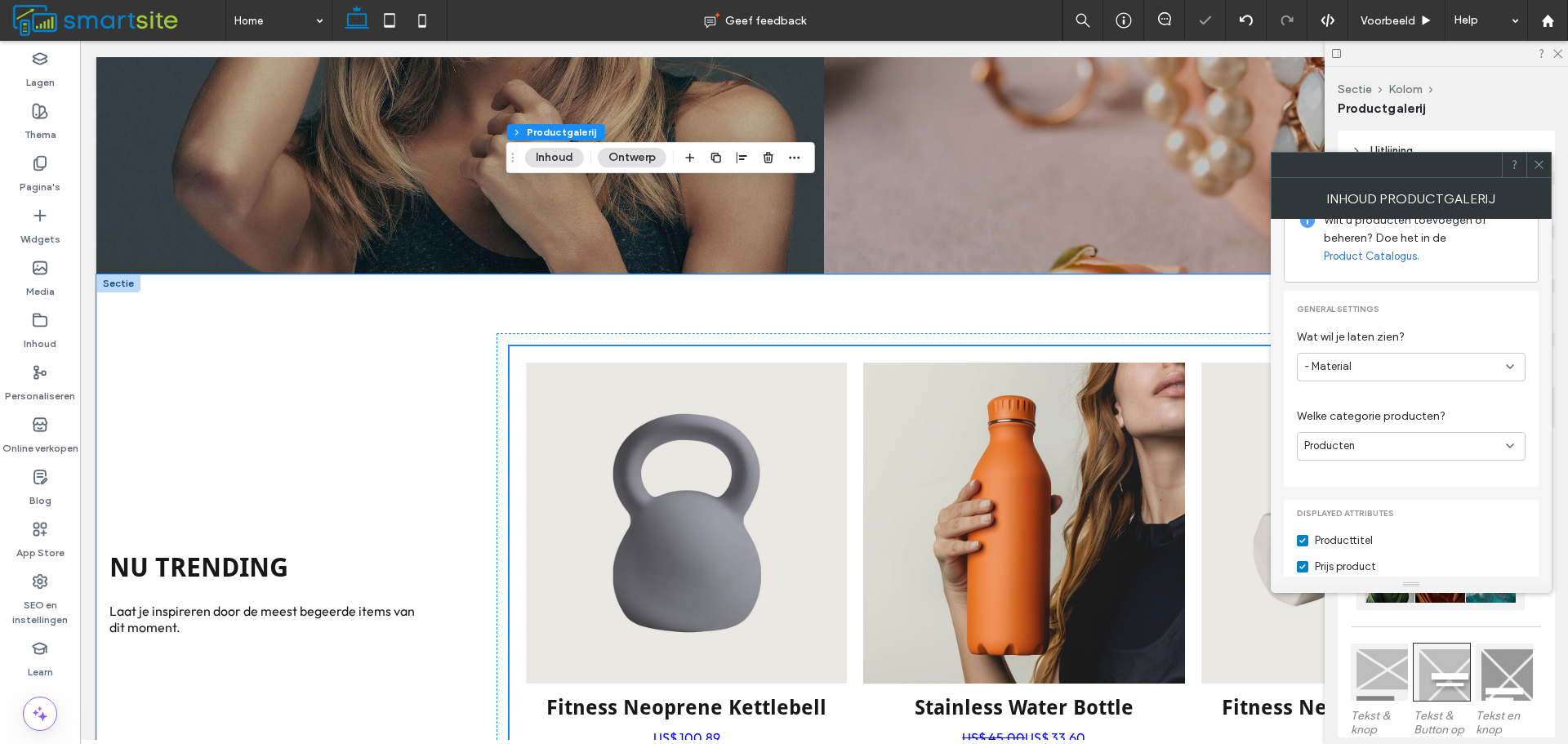
scroll to position [650, 0]
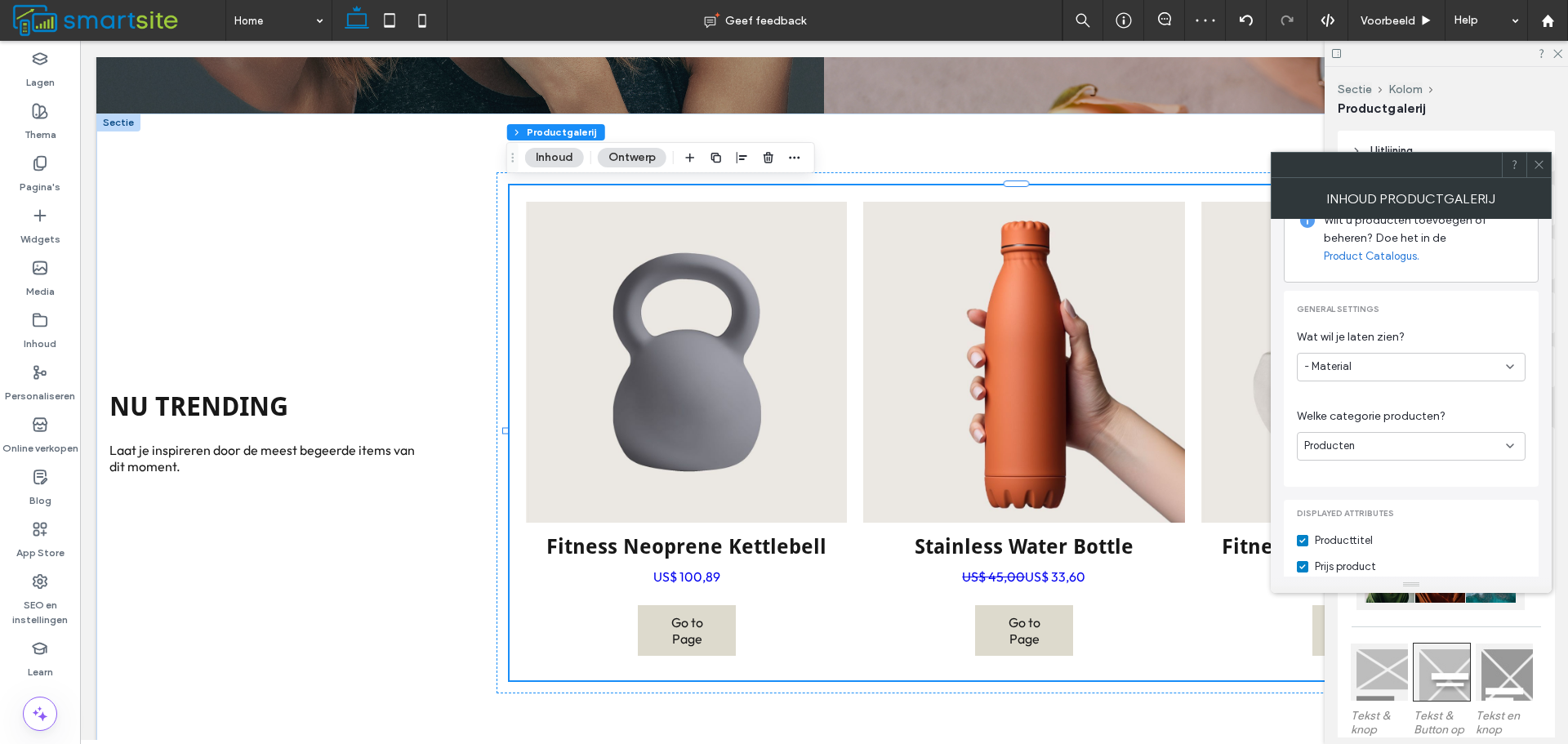
click at [1541, 153] on span at bounding box center [1539, 164] width 12 height 24
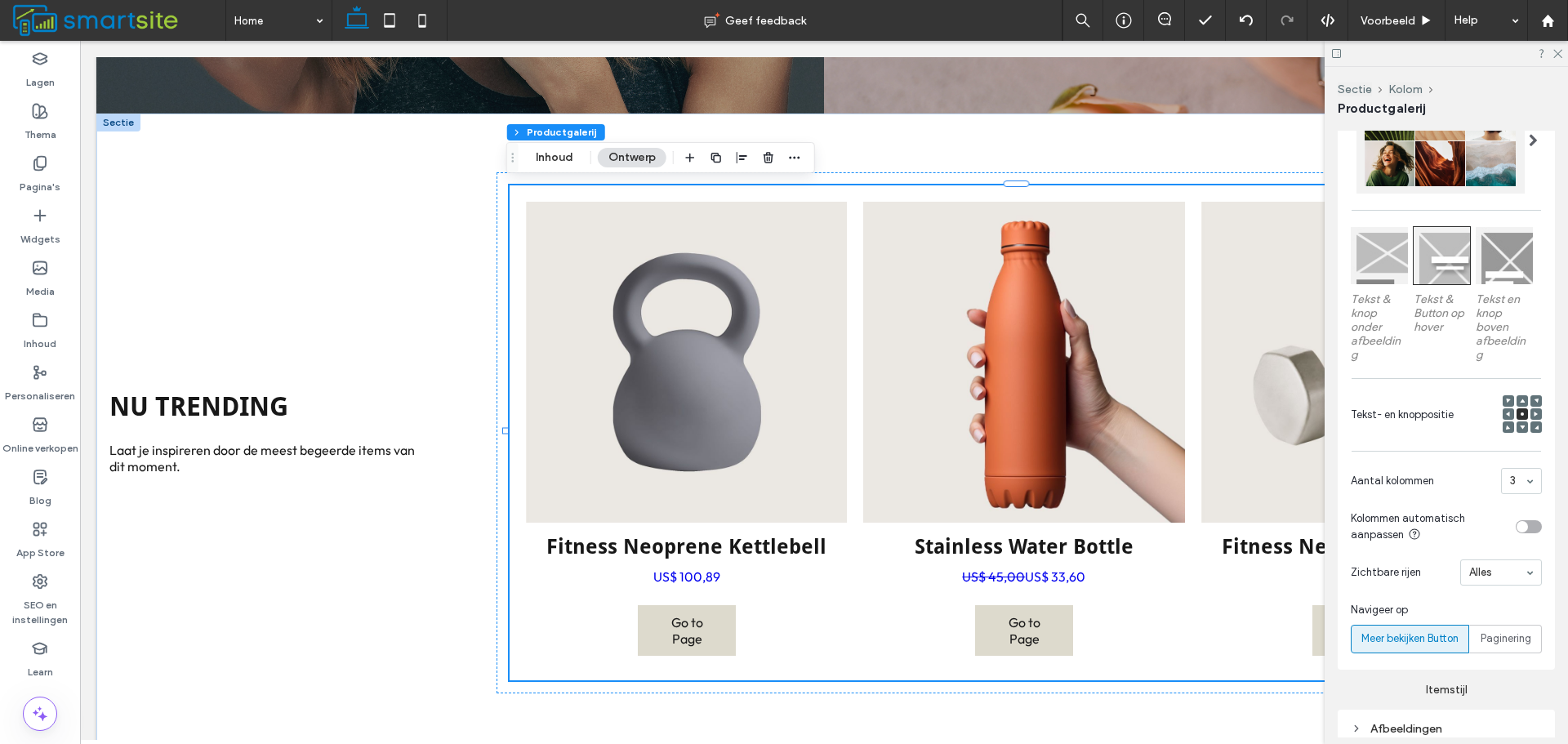
scroll to position [490, 0]
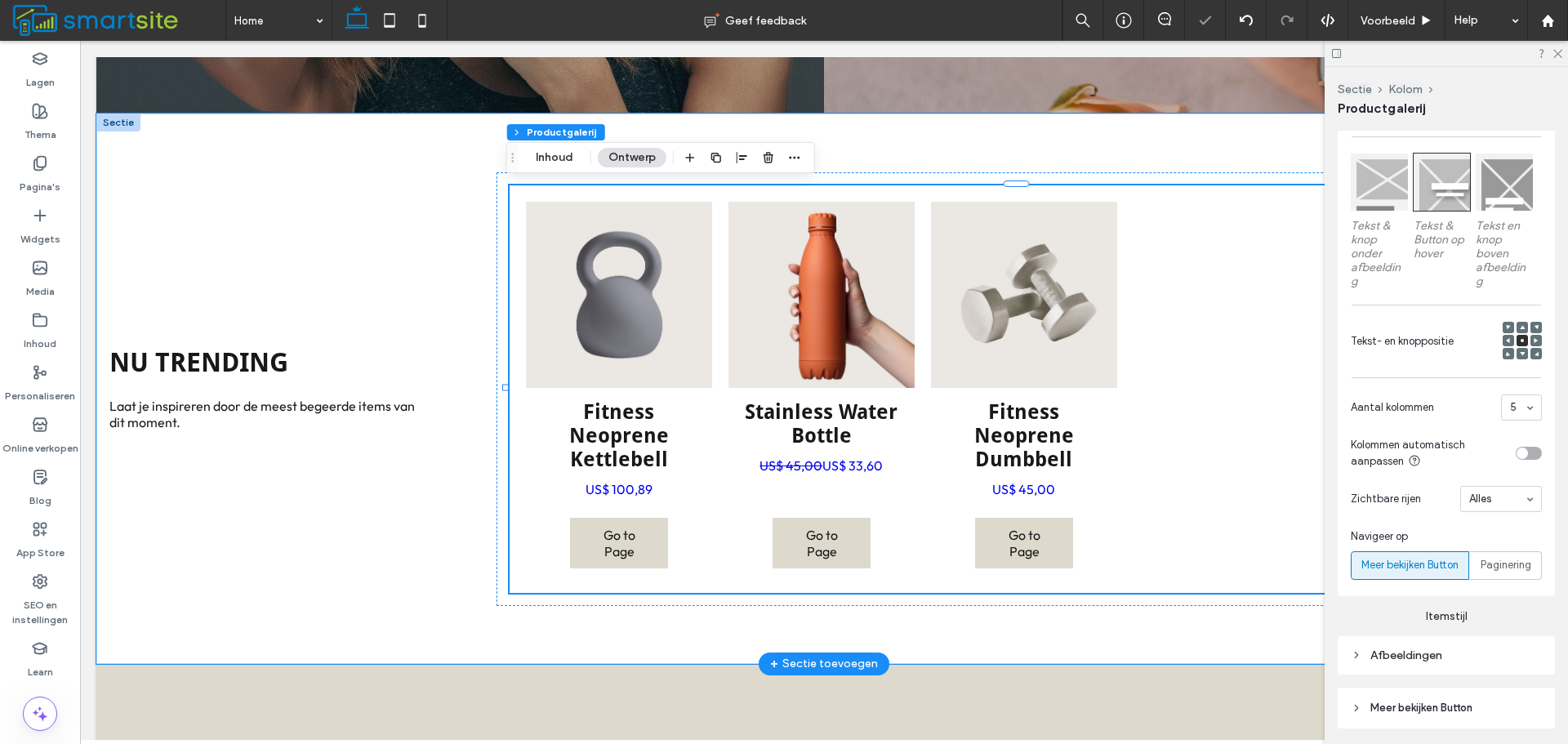
click at [1125, 356] on div at bounding box center [1226, 389] width 202 height 391
click at [567, 164] on button "Inhoud" at bounding box center [555, 158] width 59 height 20
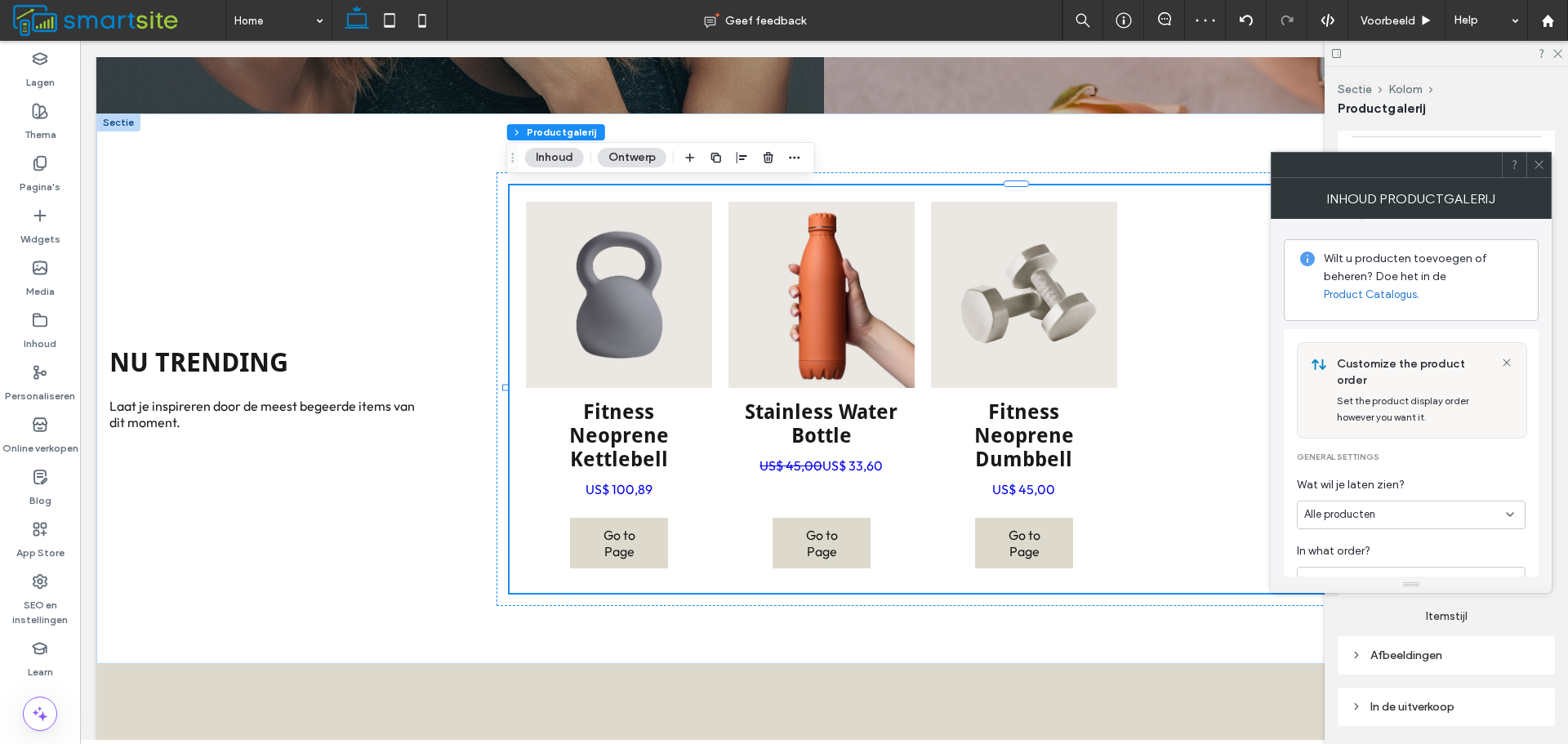
scroll to position [326, 0]
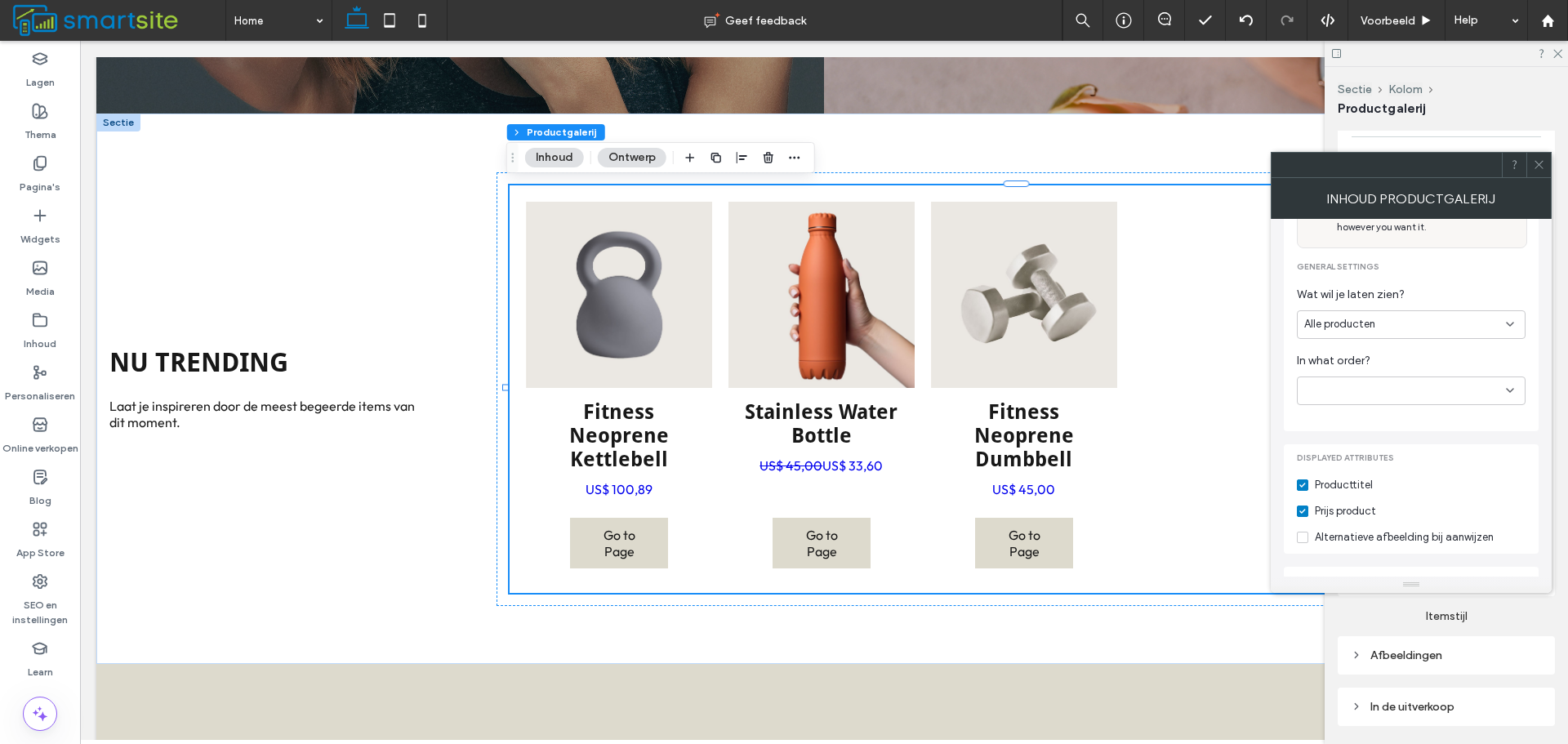
click at [1416, 316] on div "Alle producten" at bounding box center [1410, 324] width 228 height 28
click at [1416, 333] on div "Alle producten" at bounding box center [1411, 336] width 227 height 28
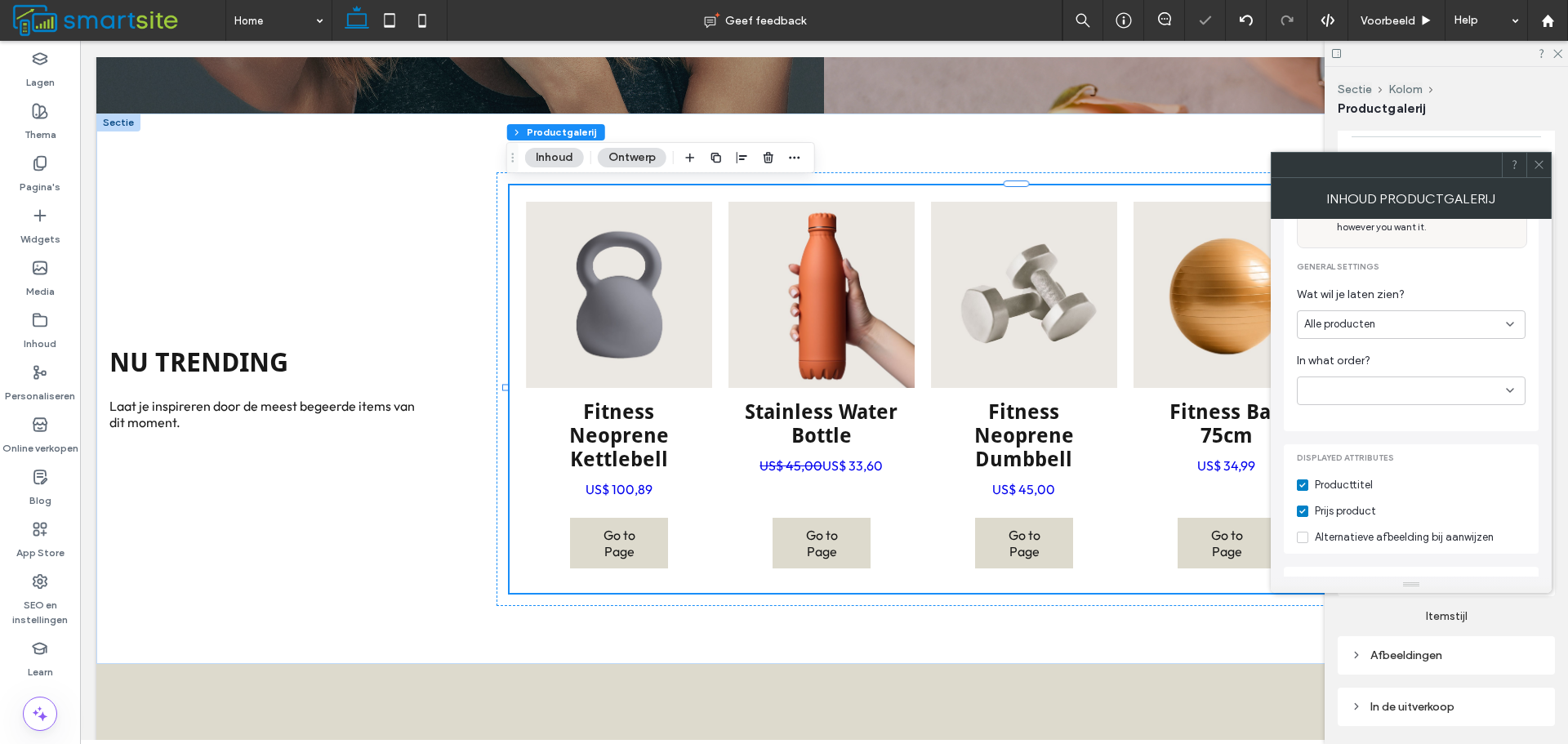
click at [1538, 164] on icon at bounding box center [1539, 164] width 12 height 12
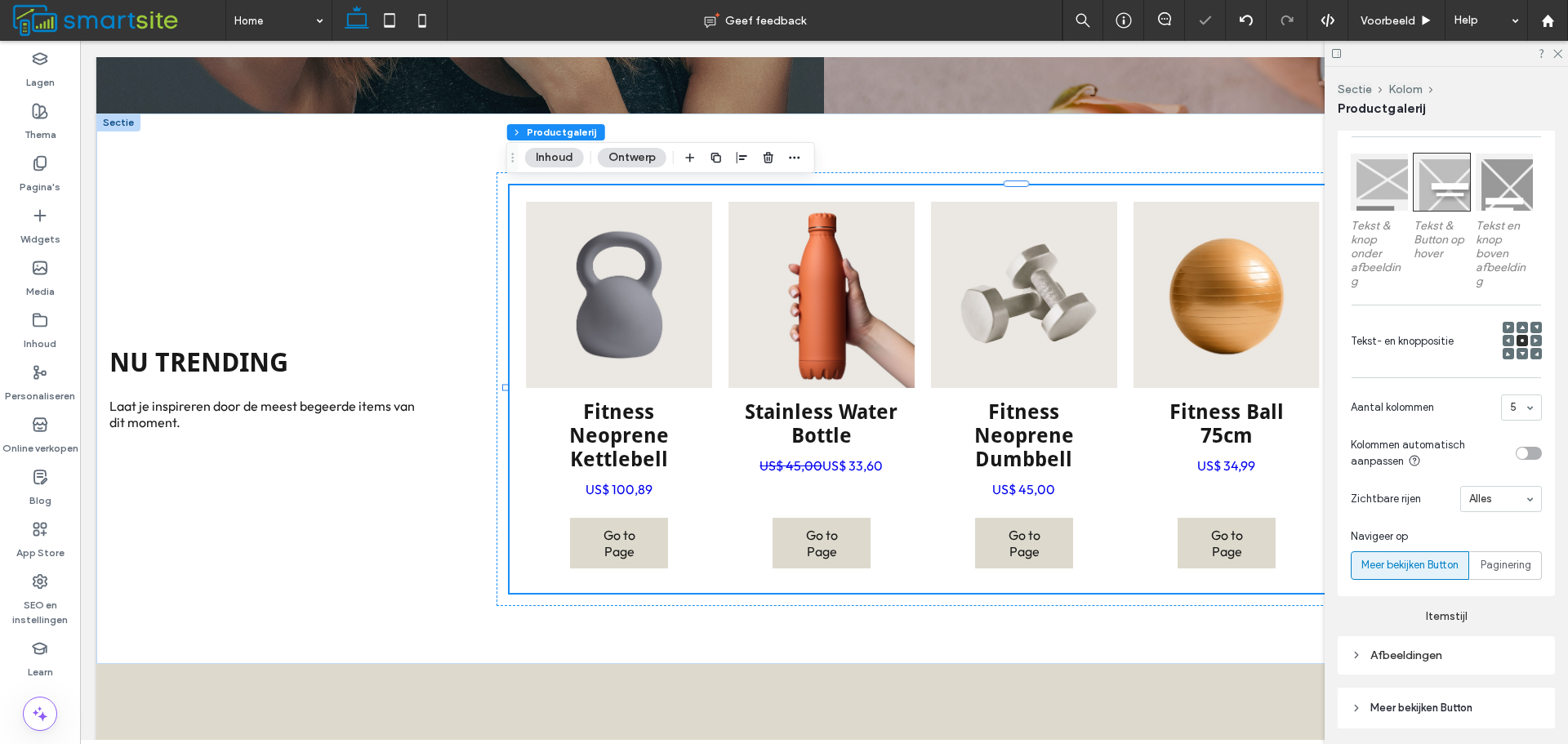
scroll to position [129, 0]
click at [1501, 568] on span "Paginering" at bounding box center [1506, 565] width 51 height 16
click at [1456, 569] on span "Meer bekijken Button" at bounding box center [1409, 565] width 97 height 16
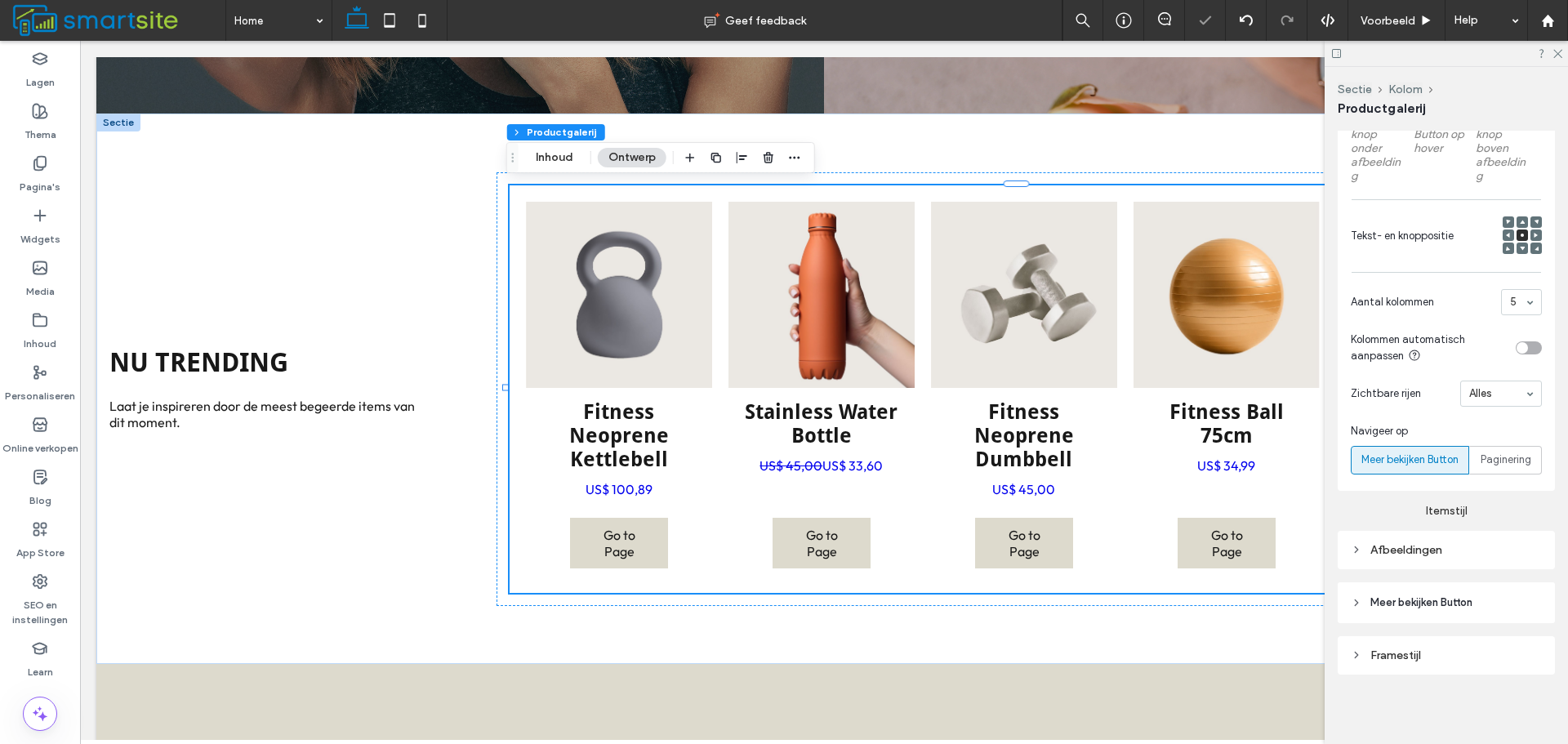
click at [1452, 599] on span "Meer bekijken Button" at bounding box center [1422, 602] width 103 height 16
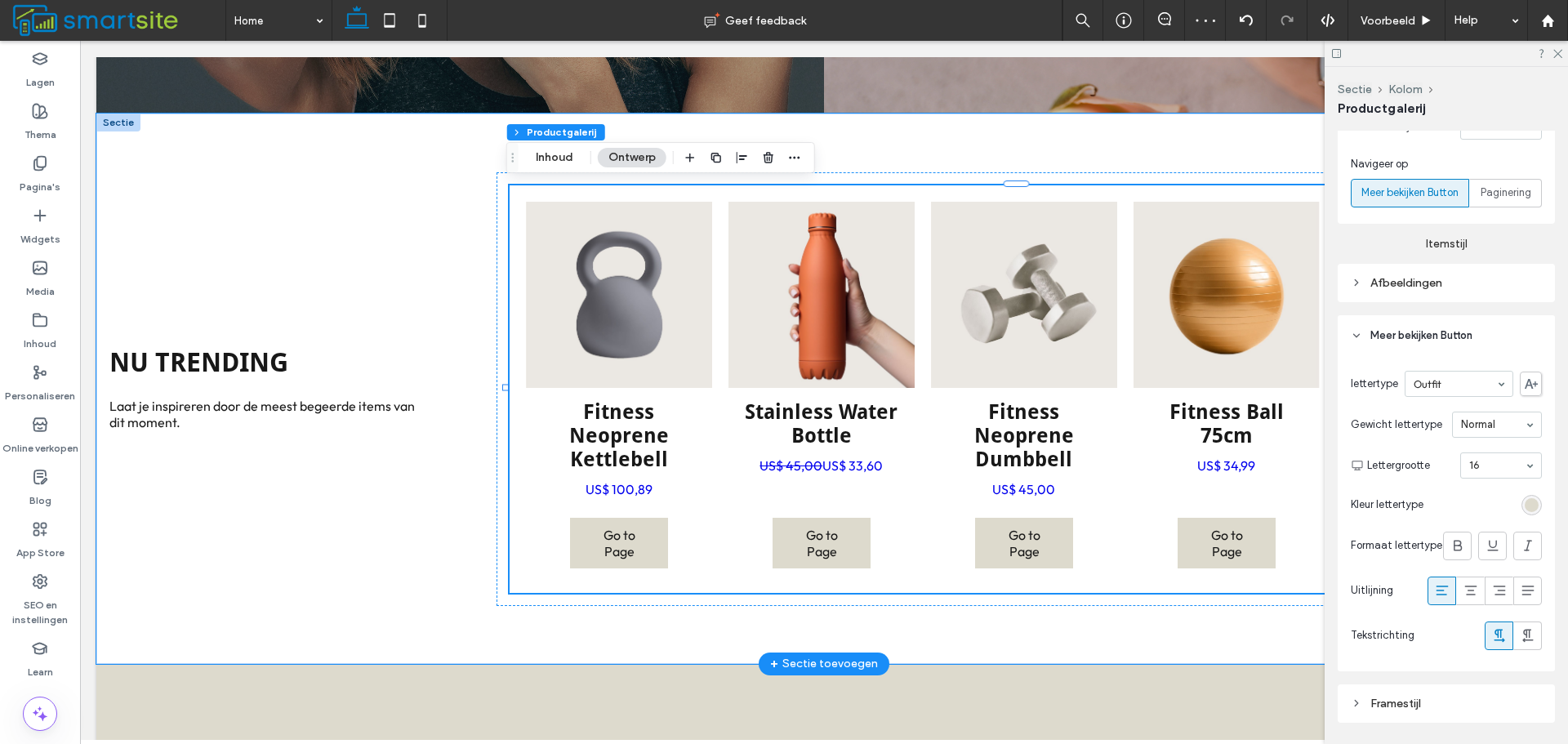
scroll to position [833, 0]
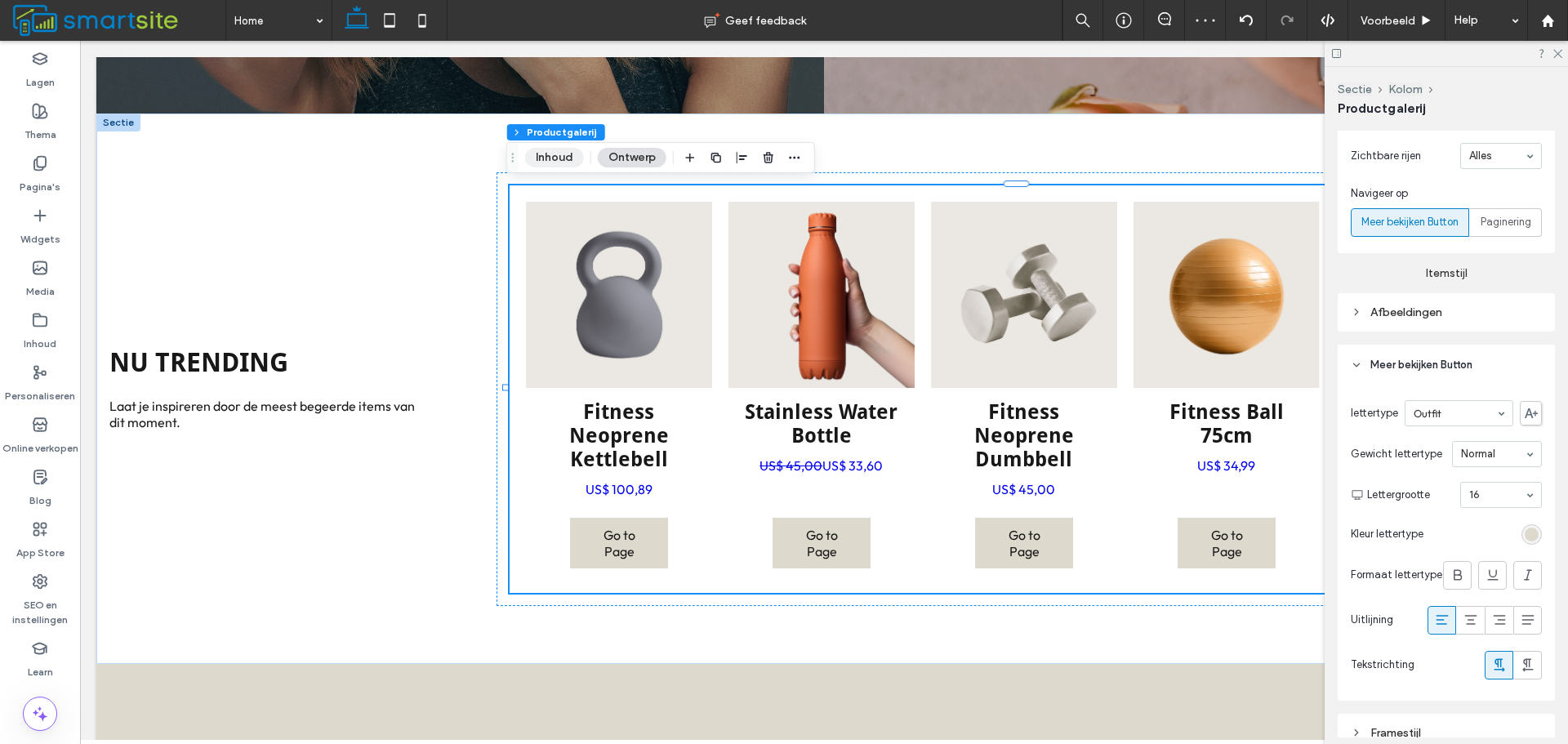
click at [565, 163] on button "Inhoud" at bounding box center [555, 158] width 59 height 20
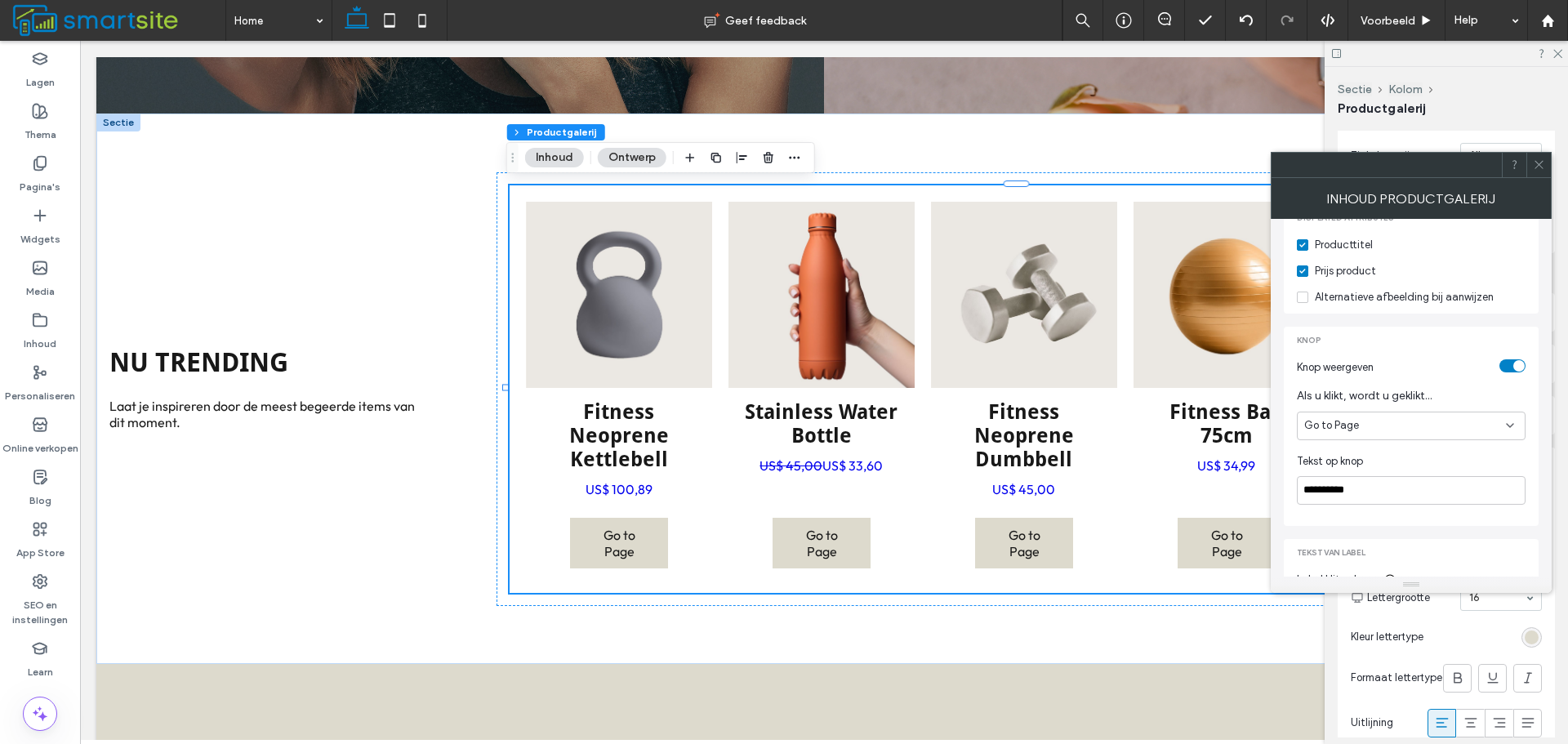
scroll to position [490, 0]
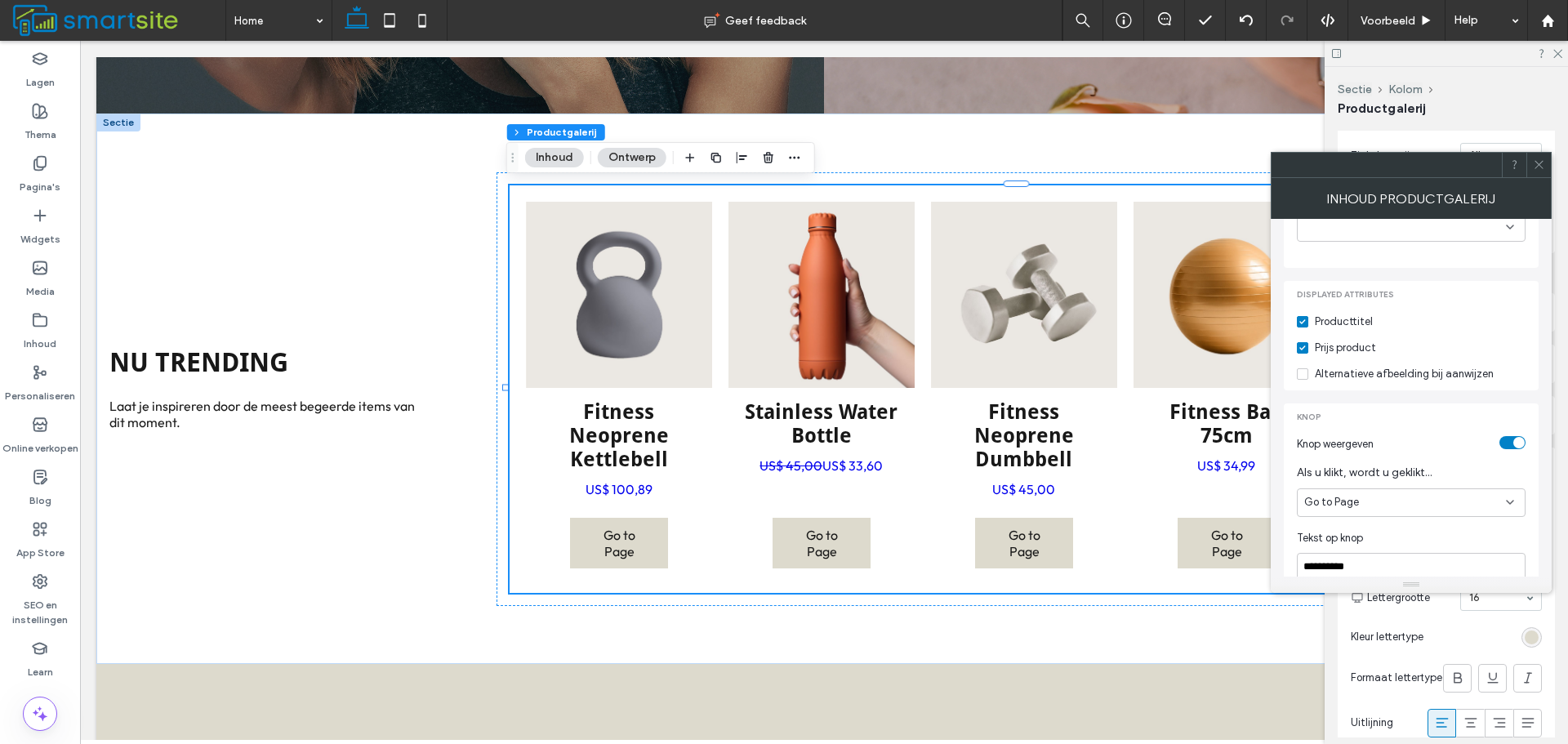
click at [1305, 342] on span at bounding box center [1302, 347] width 11 height 11
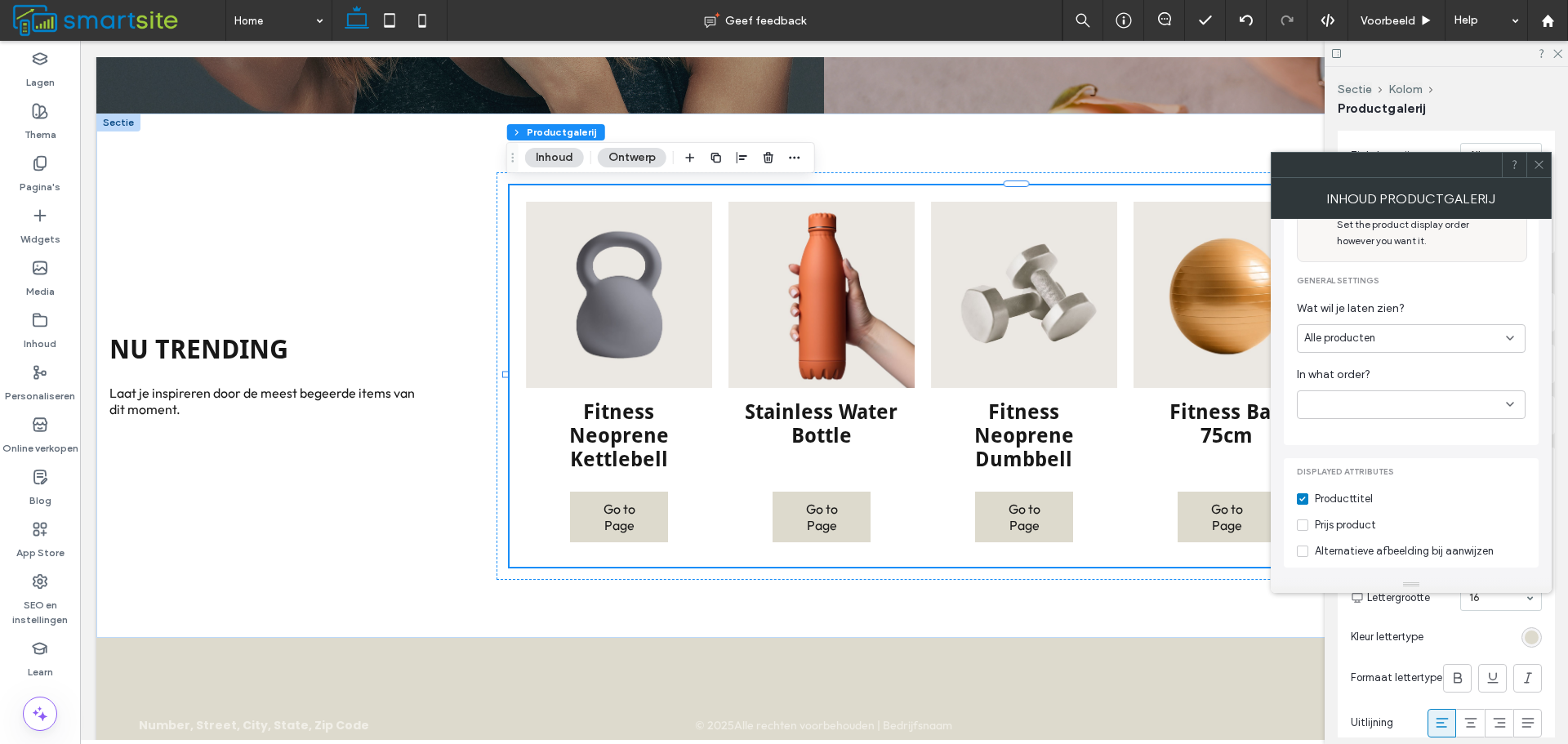
scroll to position [275, 0]
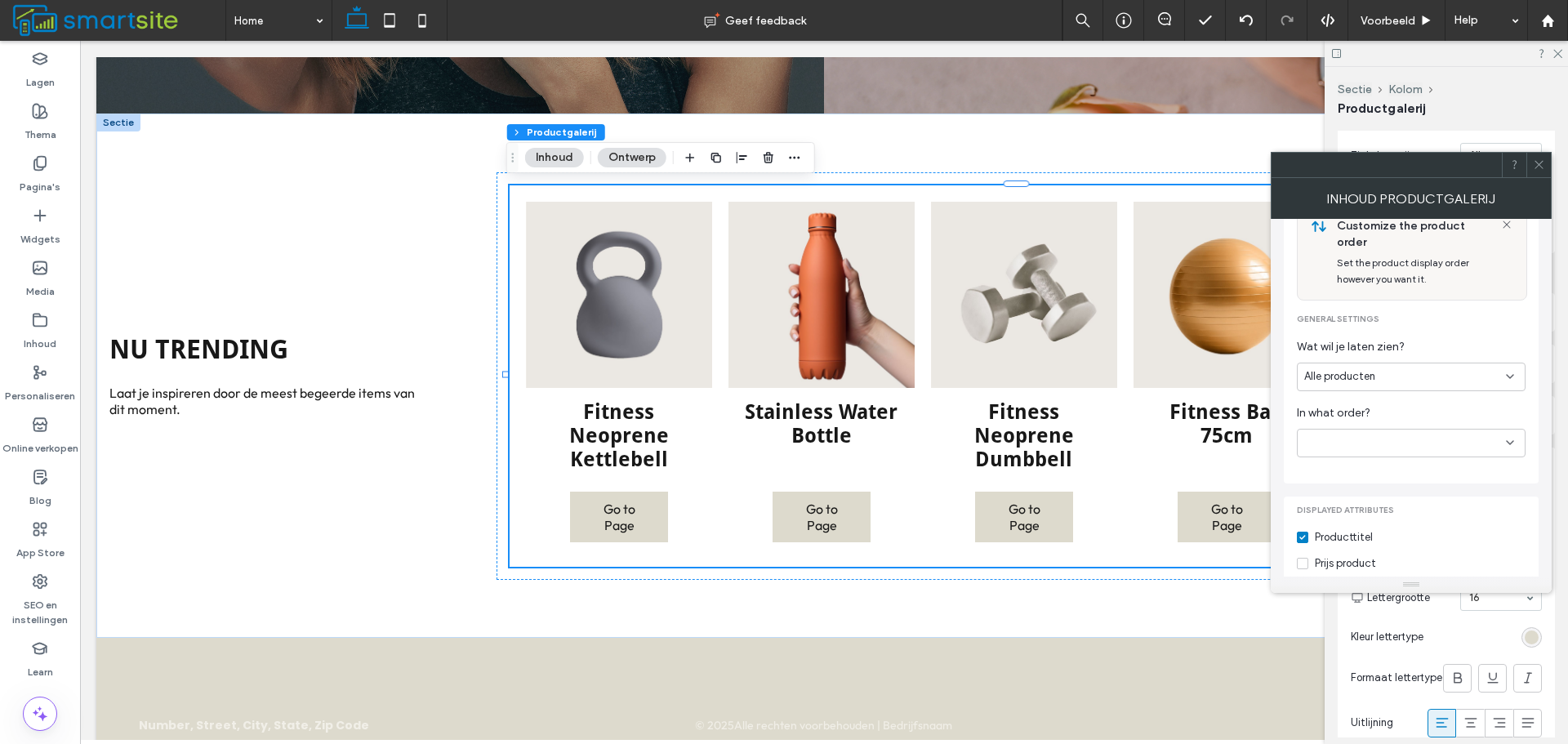
click at [1512, 561] on div "Displayed attributes Producttitel Prijs product Alternatieve afbeelding bij aan…" at bounding box center [1411, 550] width 255 height 109
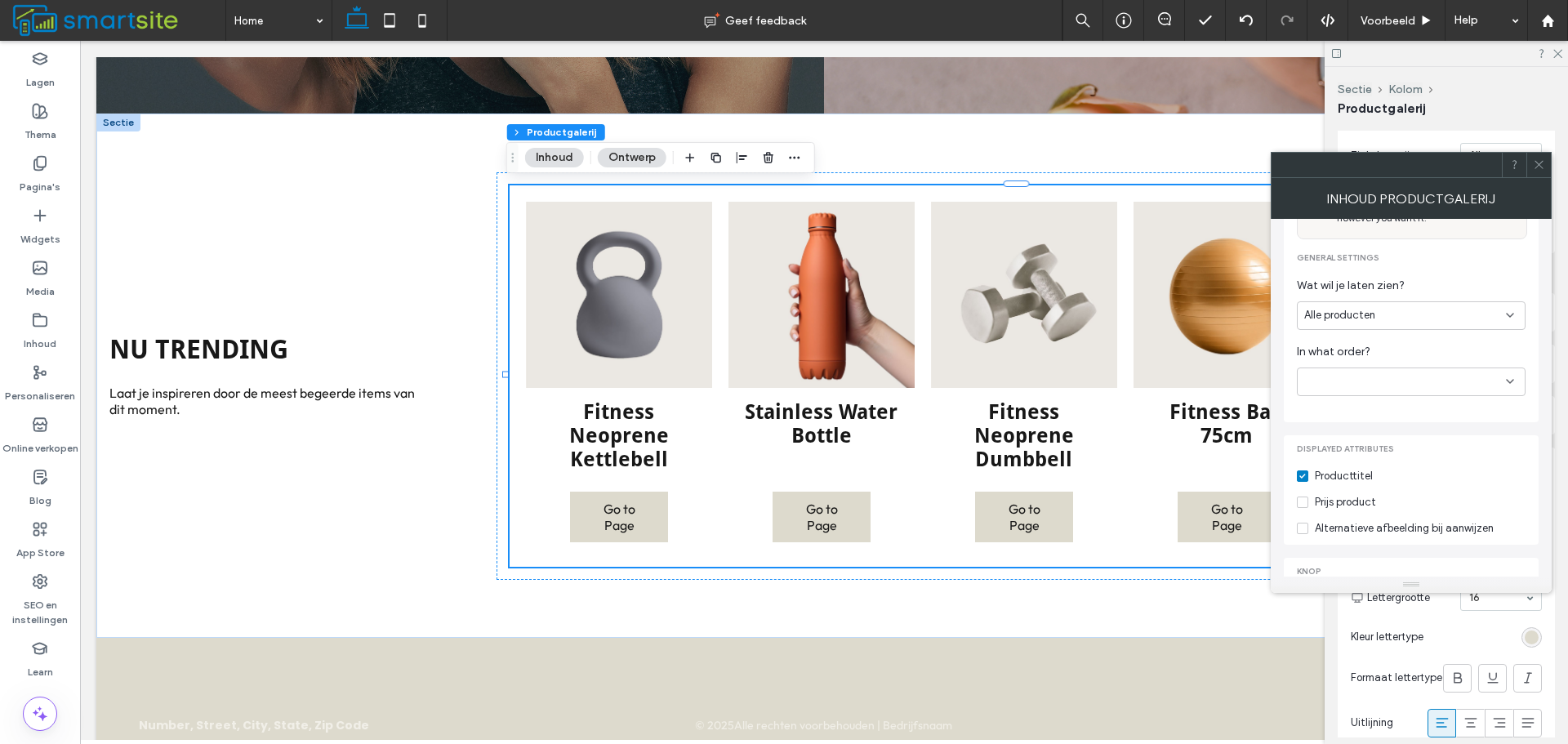
scroll to position [437, 0]
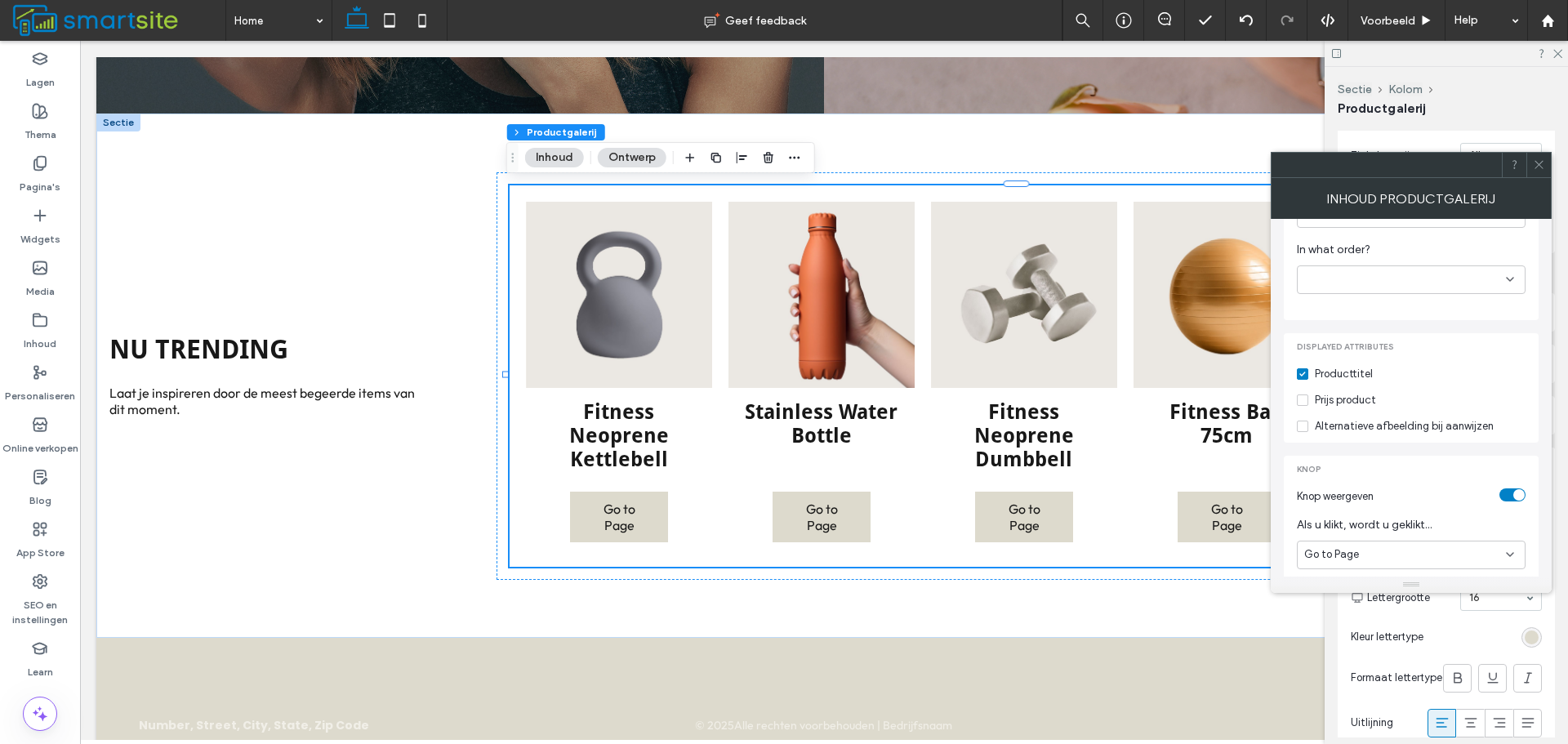
click at [1517, 489] on div "toggle" at bounding box center [1519, 494] width 11 height 11
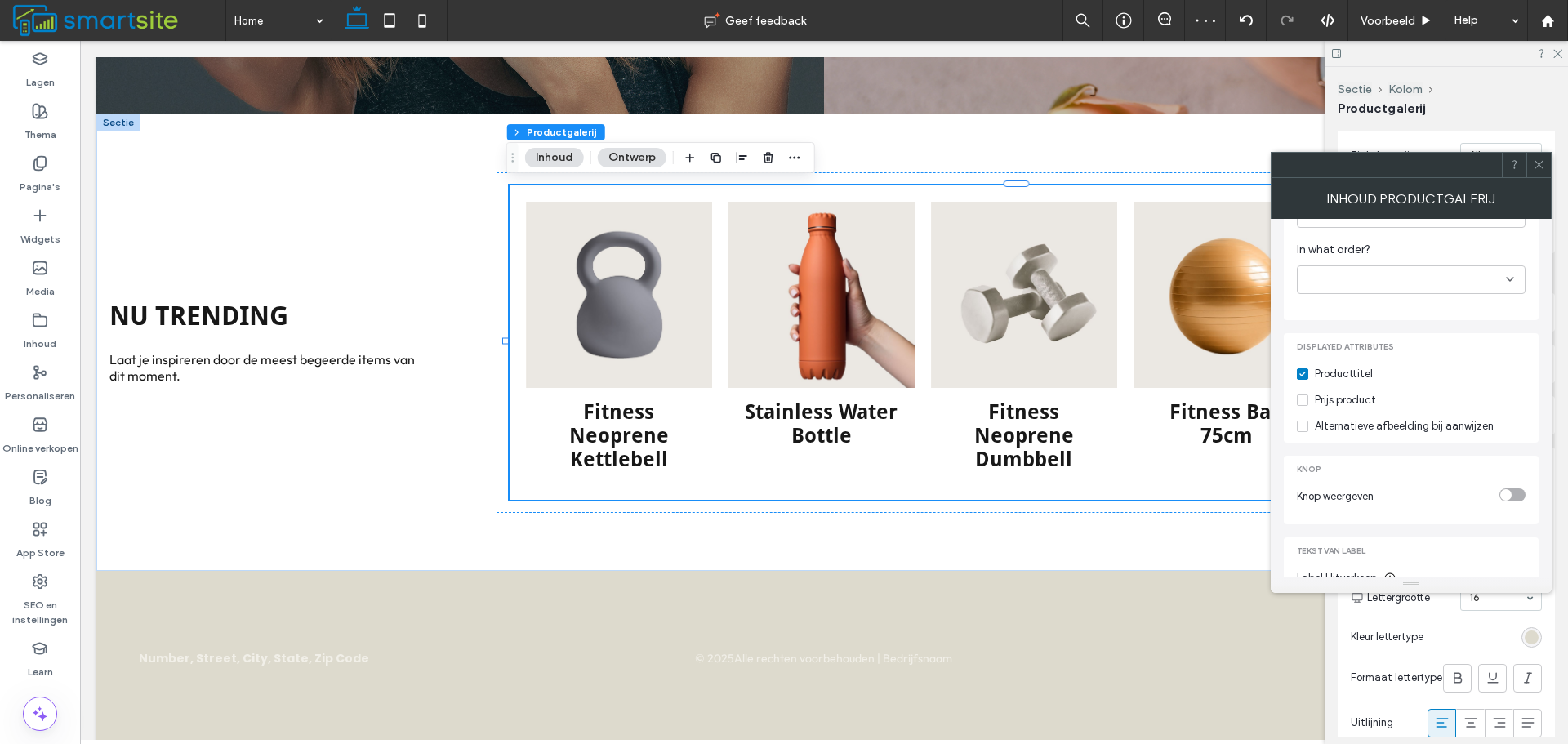
click at [1540, 172] on span at bounding box center [1539, 164] width 12 height 24
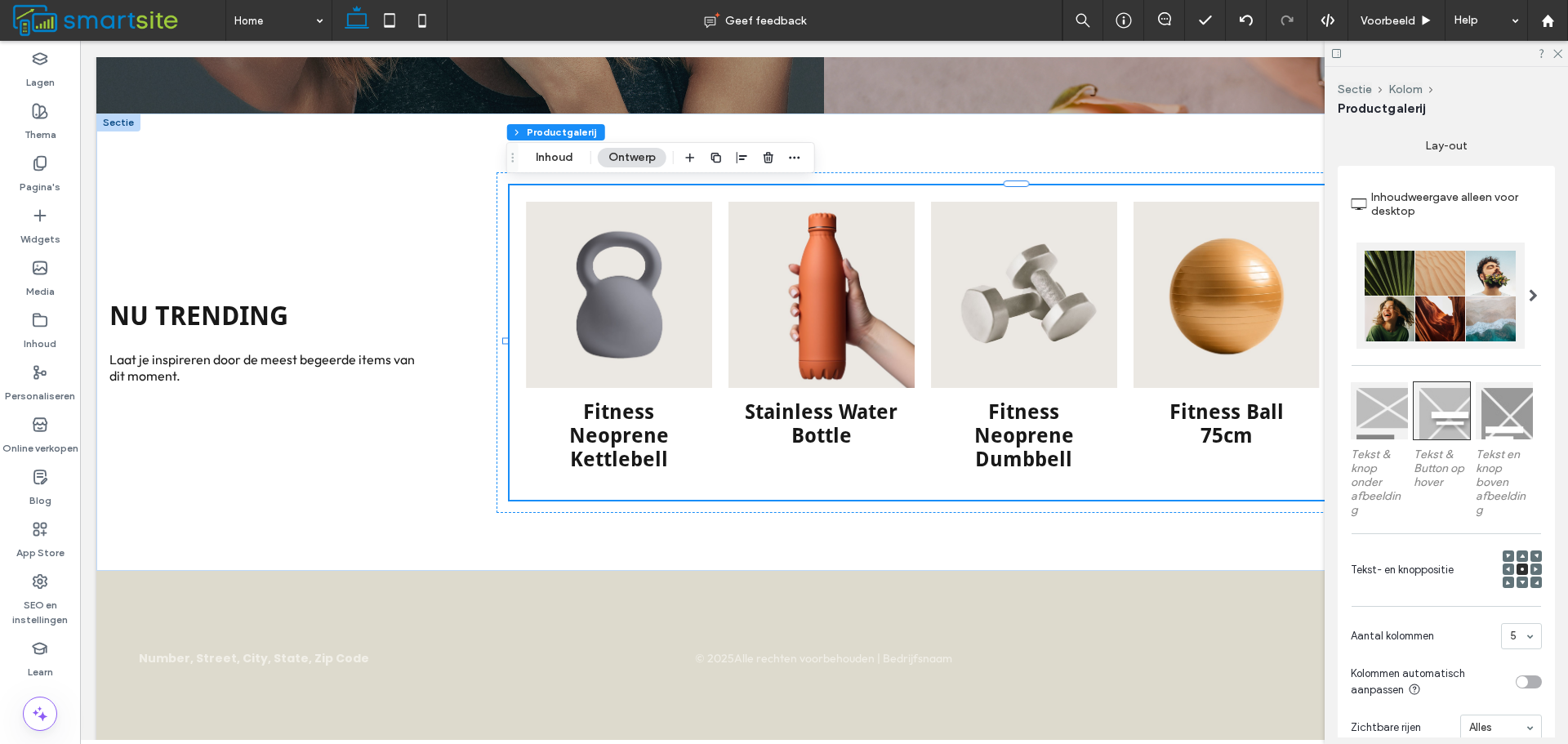
scroll to position [425, 0]
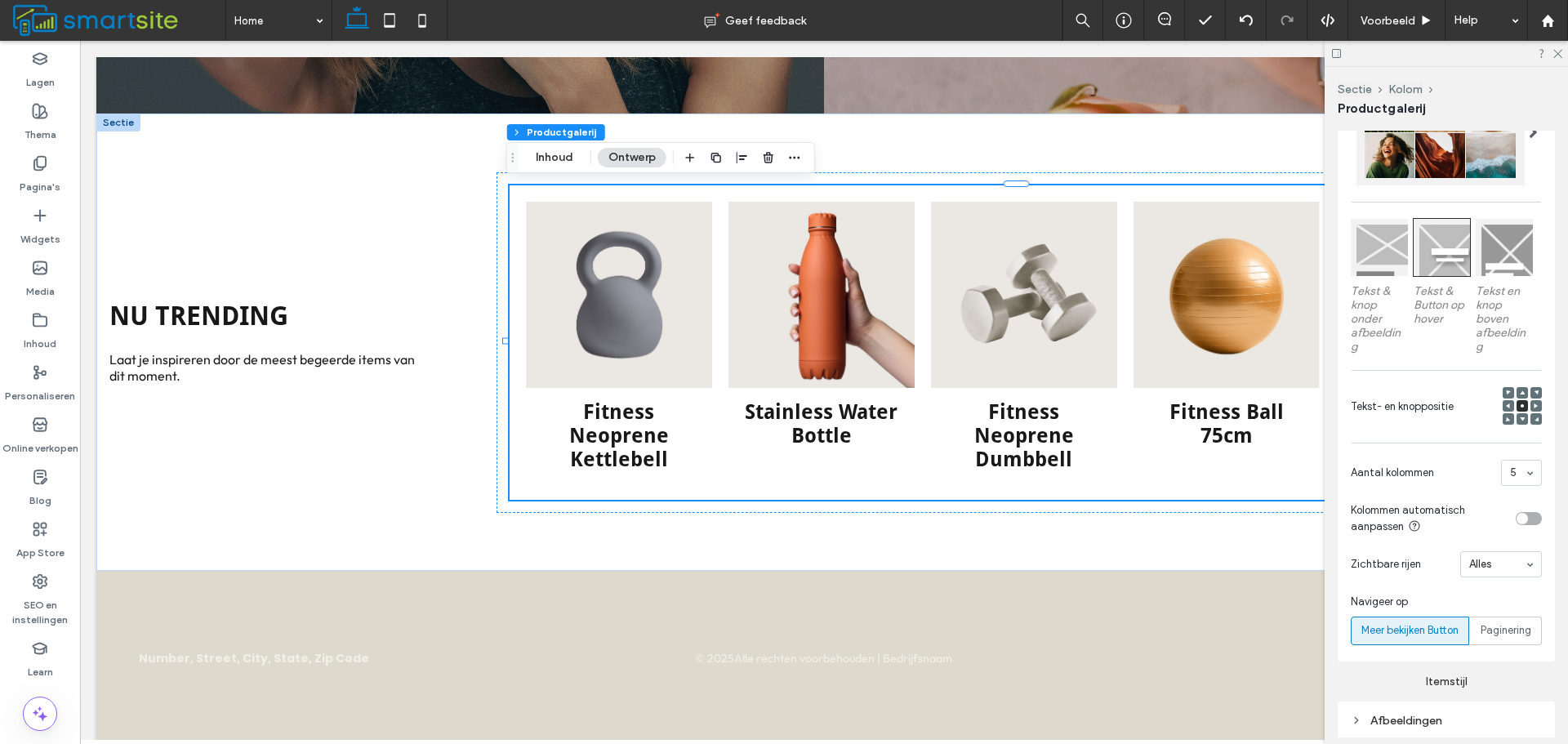
click at [1503, 388] on div at bounding box center [1508, 392] width 11 height 11
click at [1506, 390] on icon at bounding box center [1509, 393] width 5 height 5
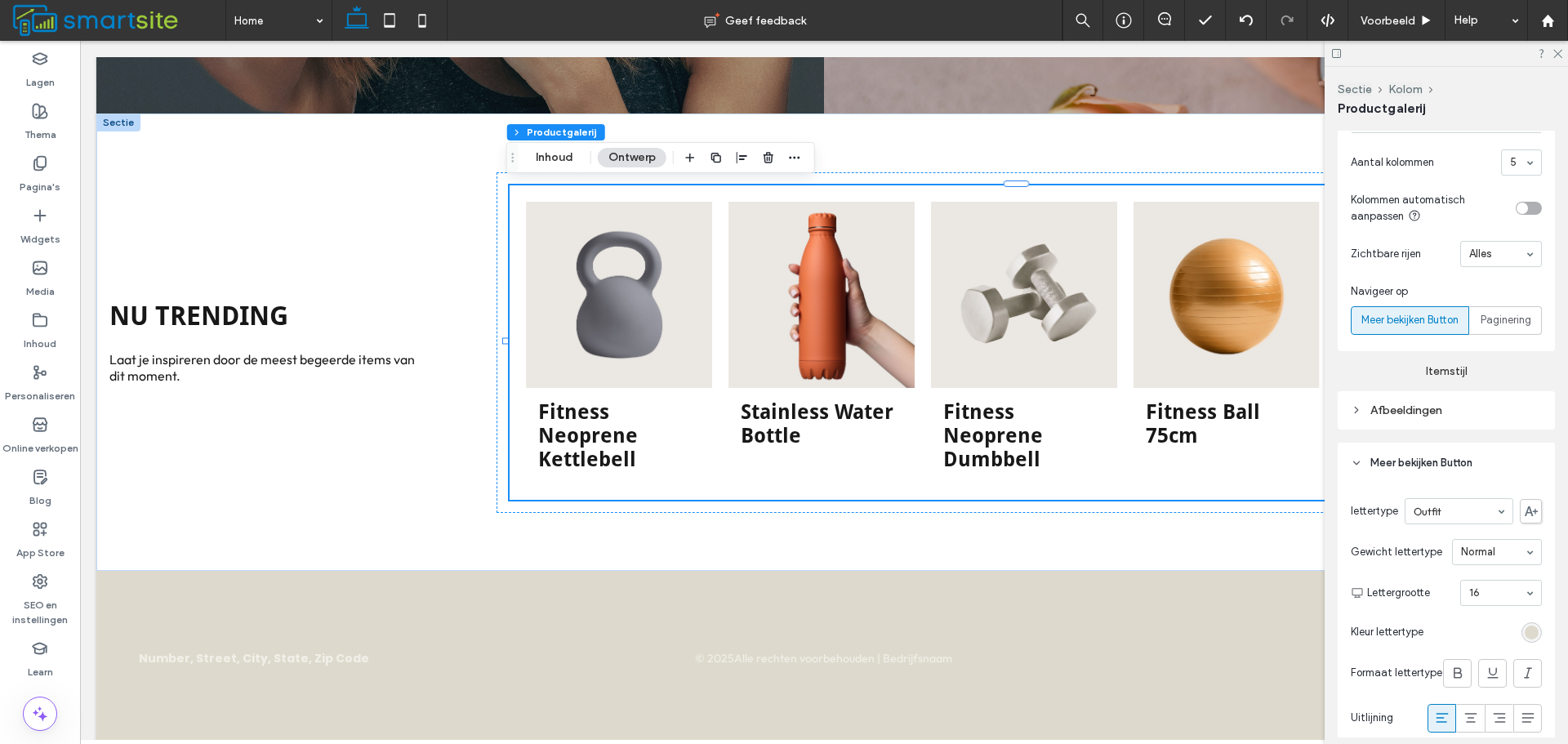
scroll to position [816, 0]
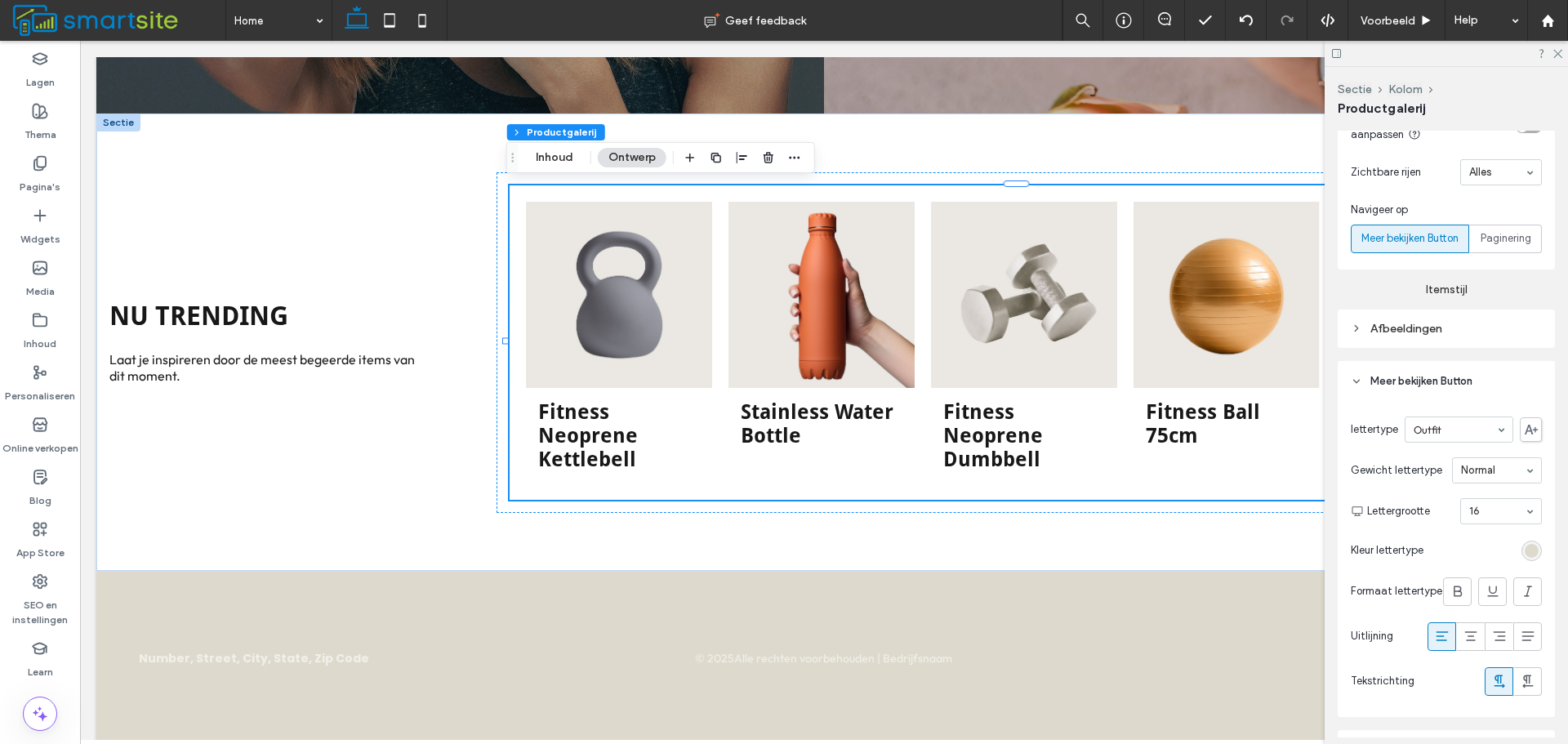
click at [1432, 326] on div "Afbeeldingen" at bounding box center [1447, 329] width 191 height 14
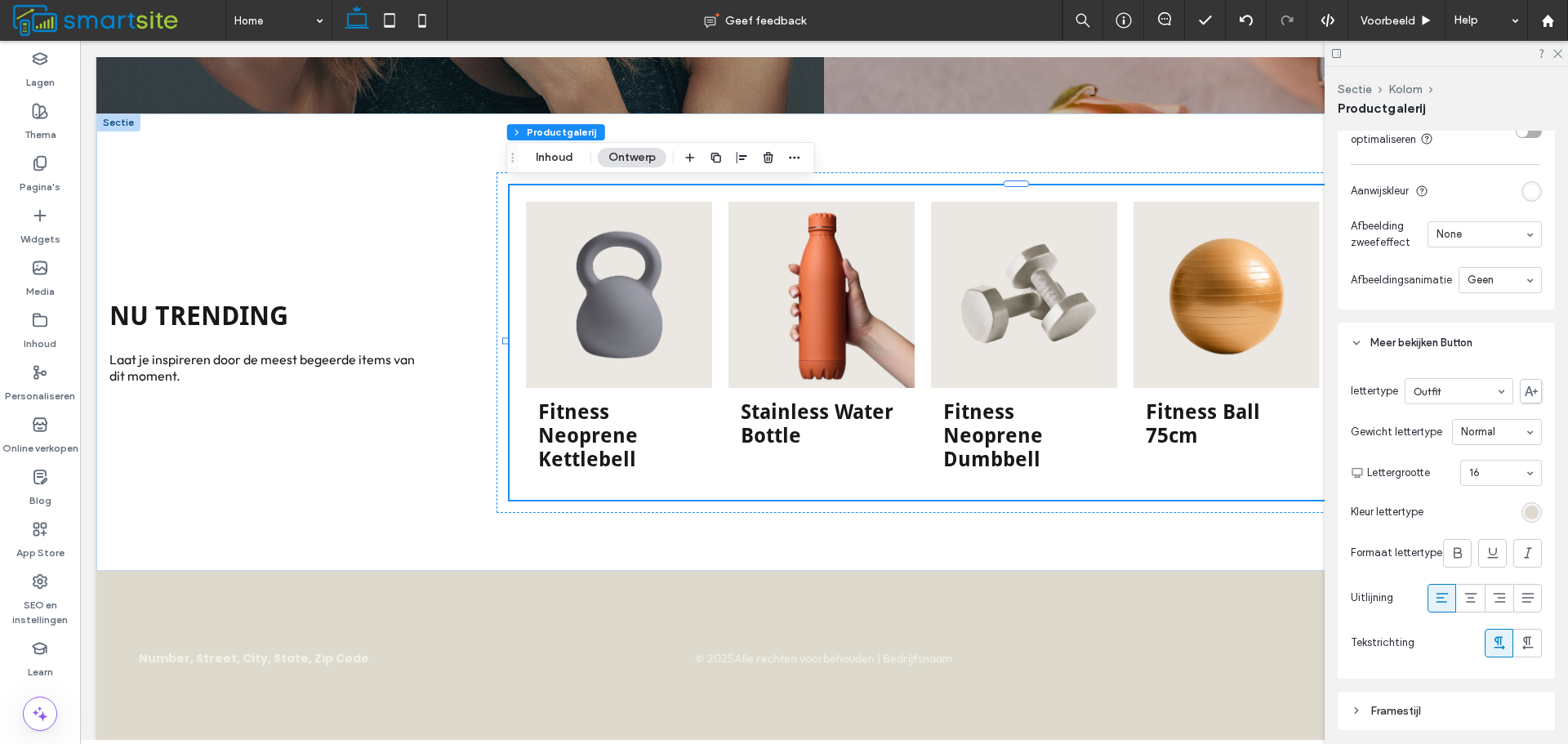
scroll to position [1366, 0]
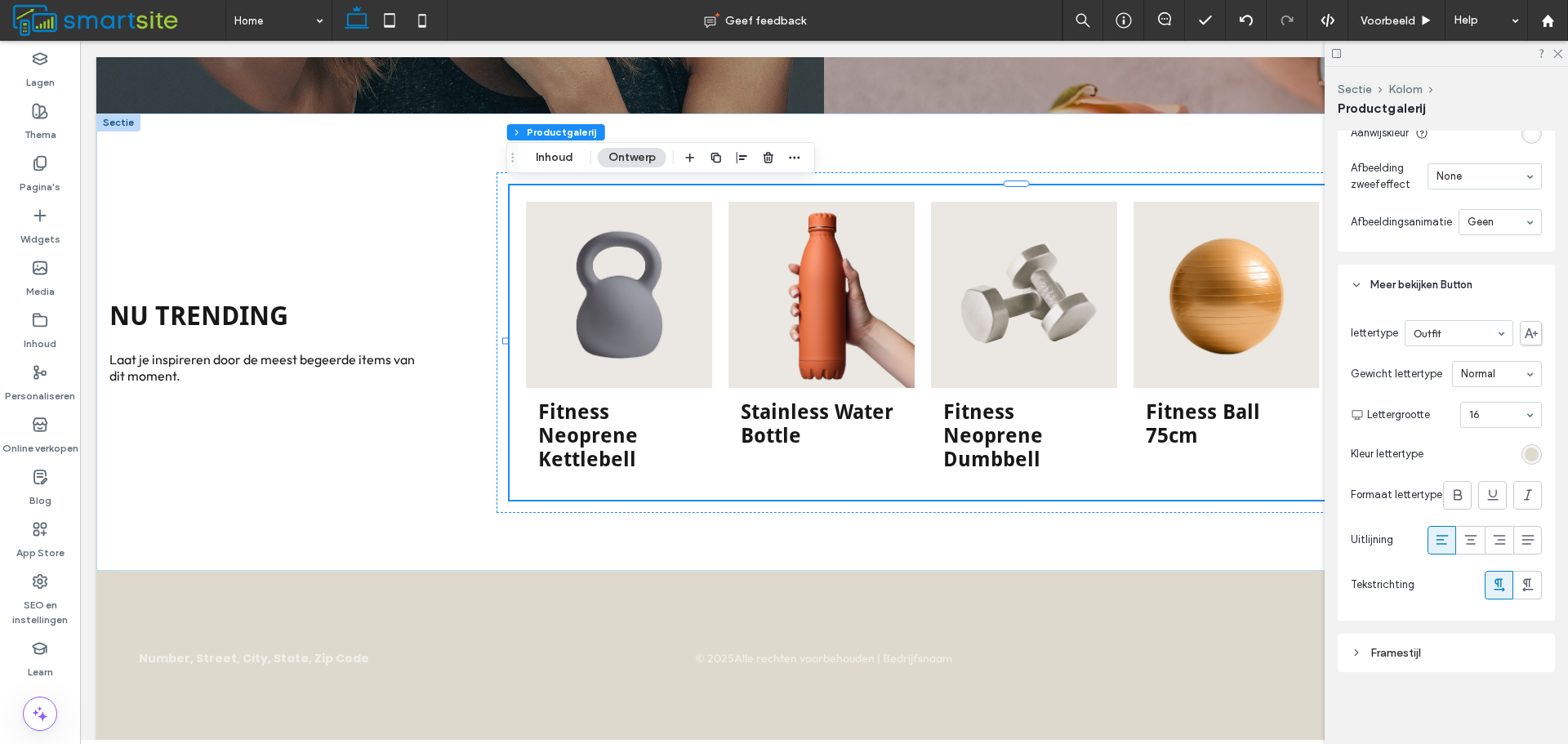
click at [1493, 654] on div "Framestijl" at bounding box center [1447, 653] width 191 height 14
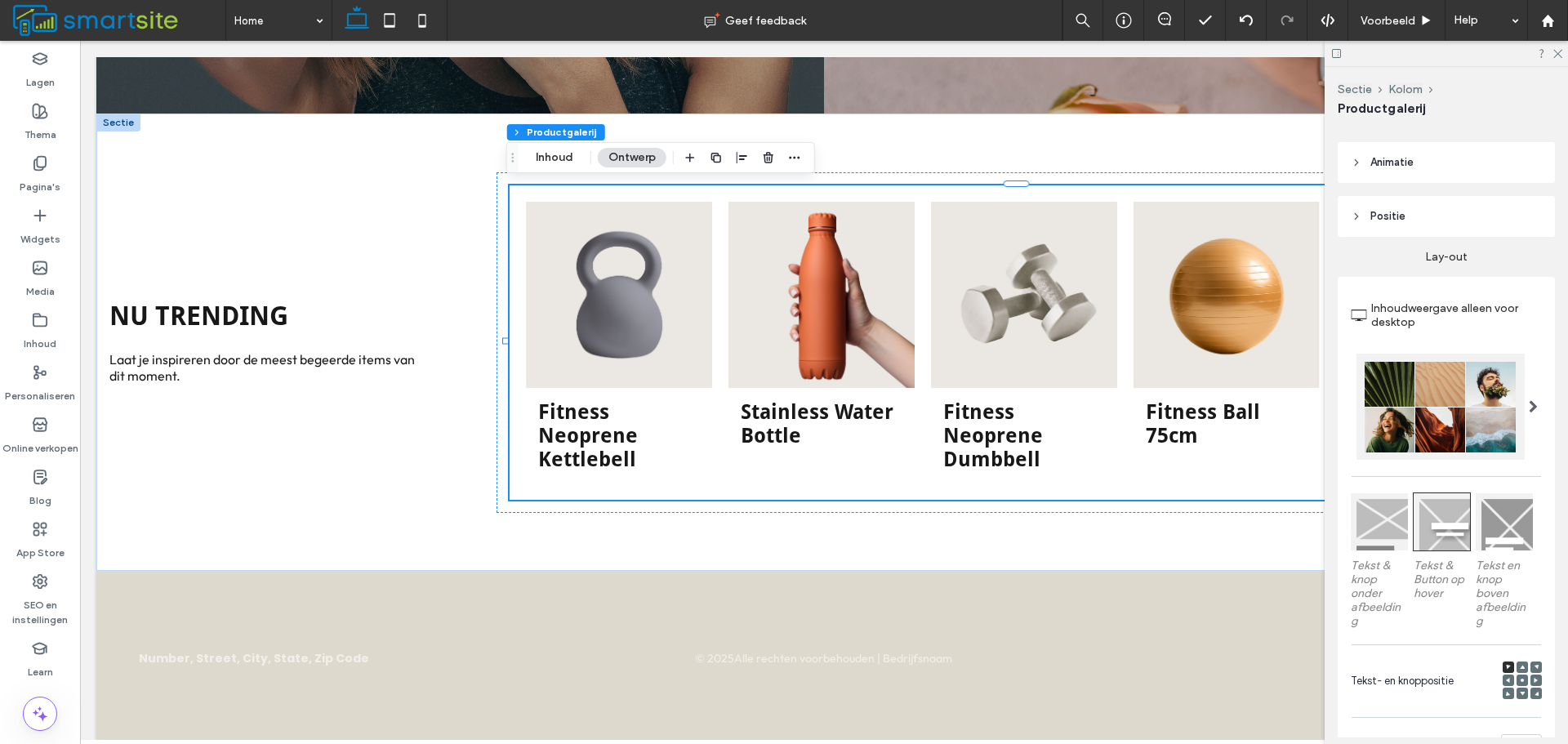
scroll to position [190, 0]
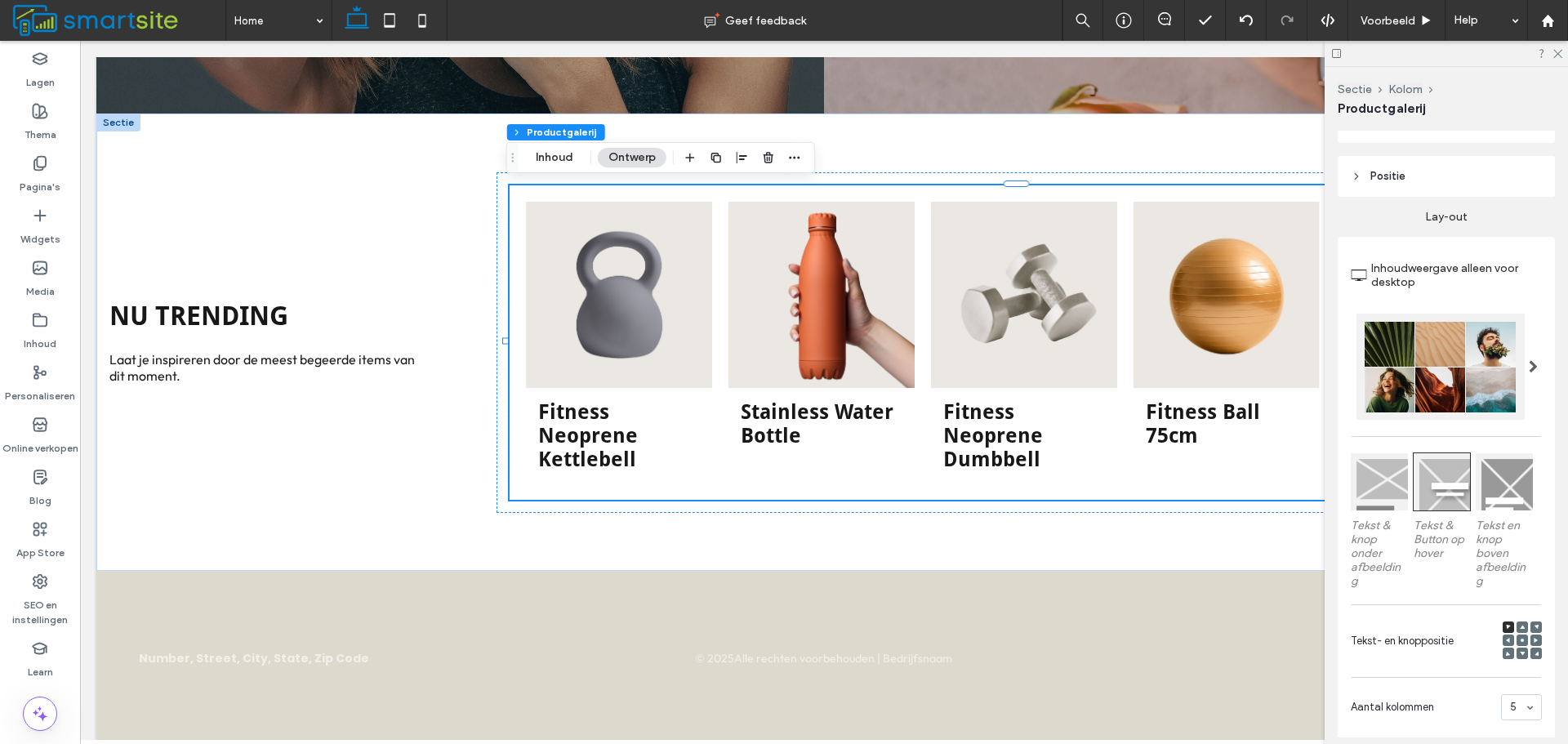
click at [1385, 494] on div at bounding box center [1379, 481] width 57 height 57
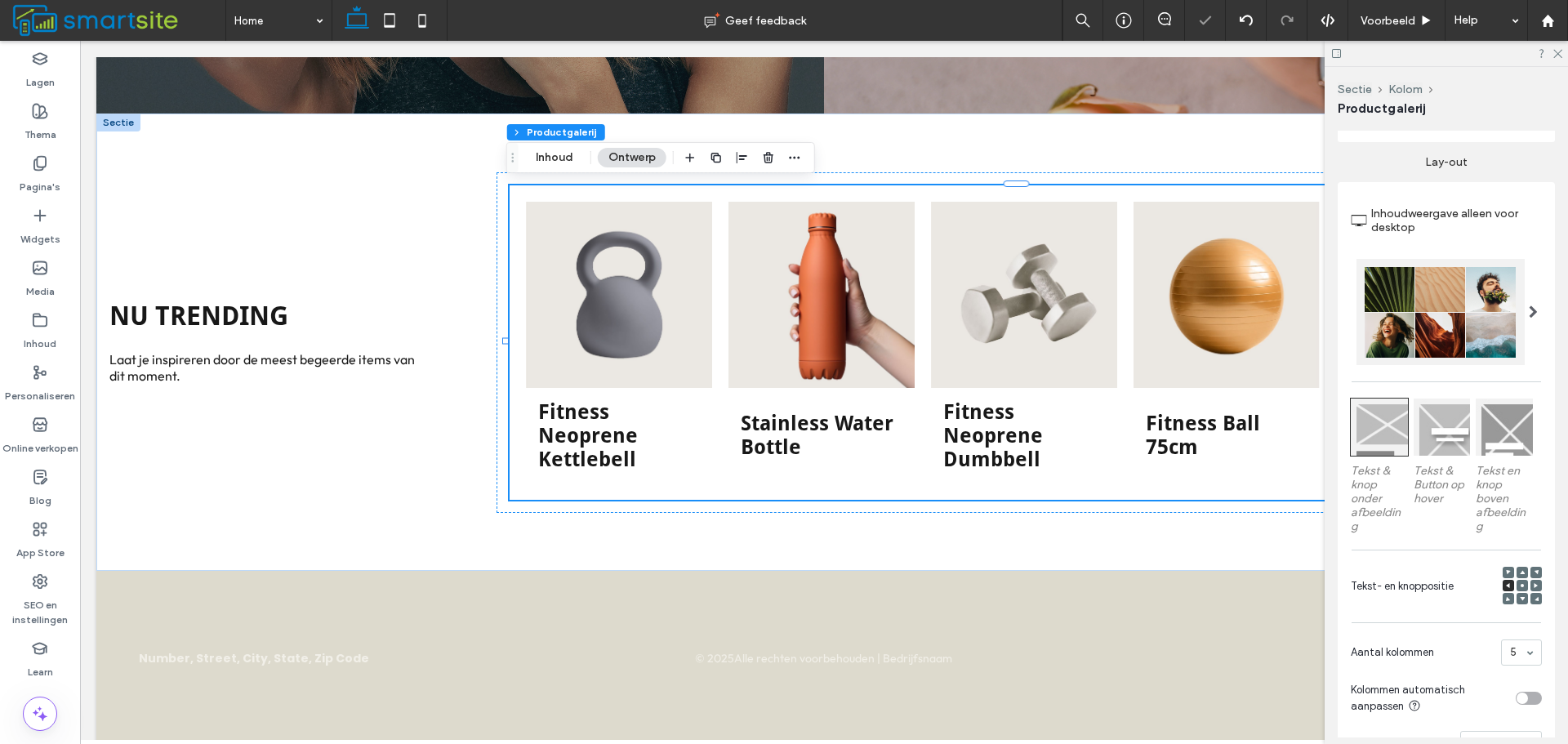
scroll to position [272, 0]
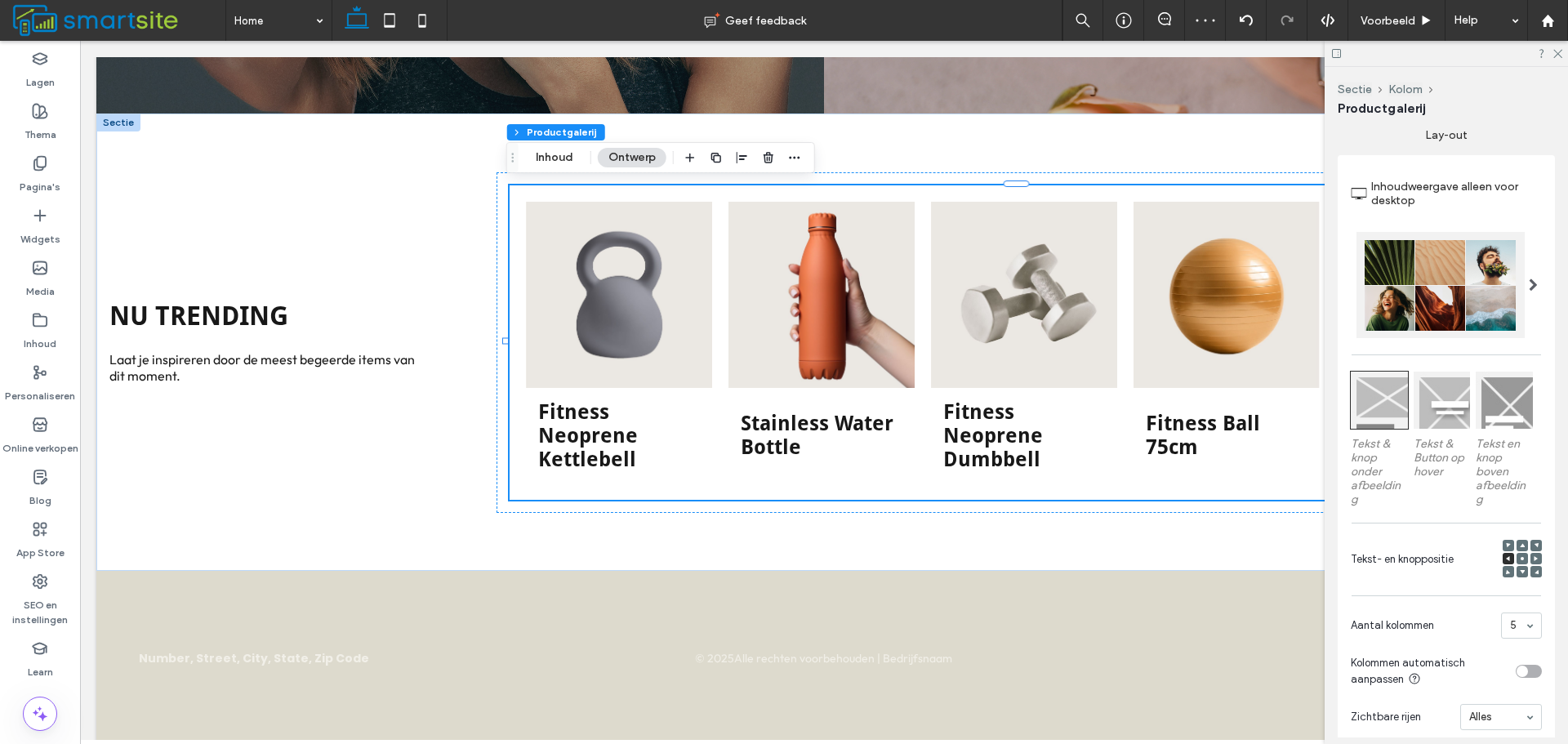
click at [1503, 540] on div at bounding box center [1508, 545] width 11 height 11
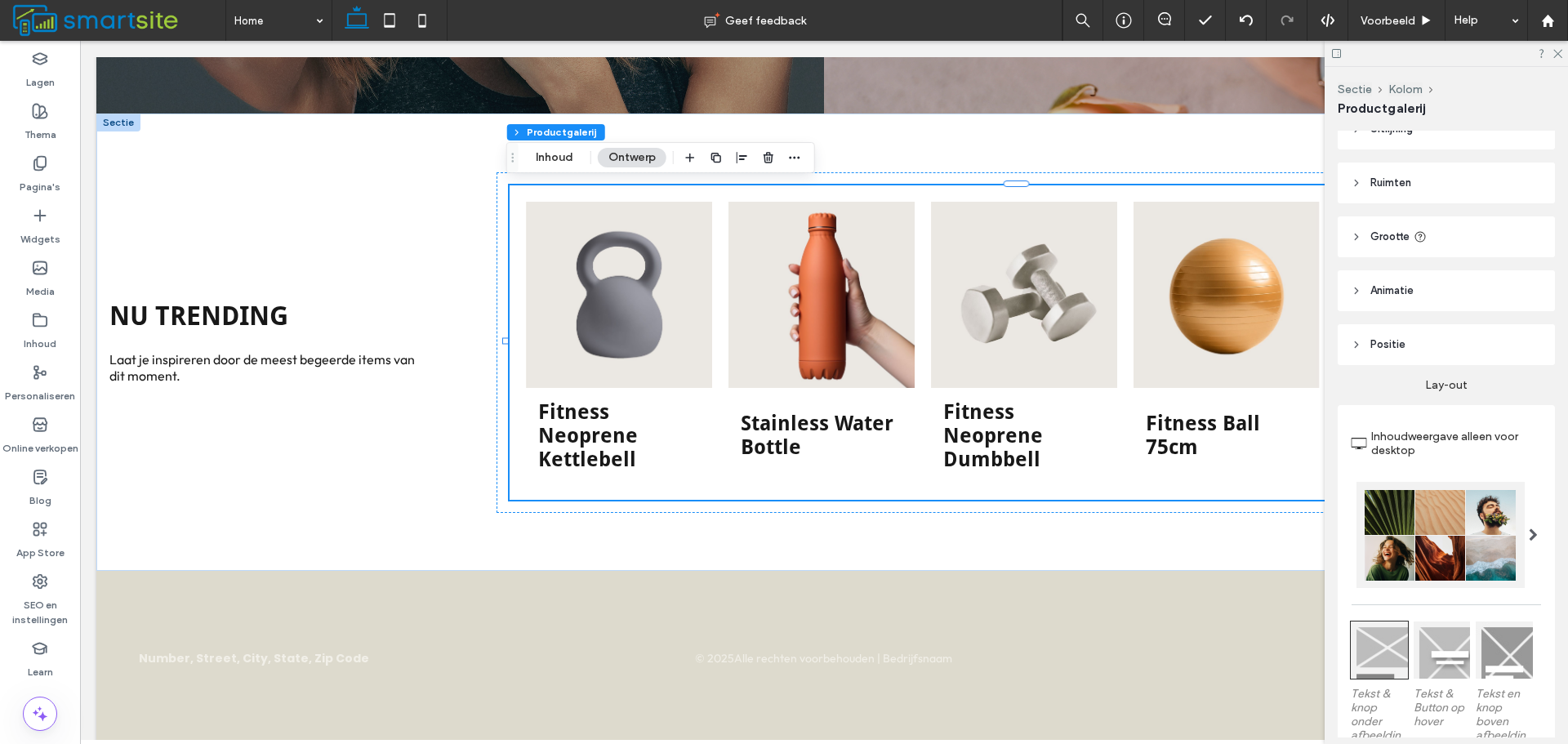
scroll to position [0, 0]
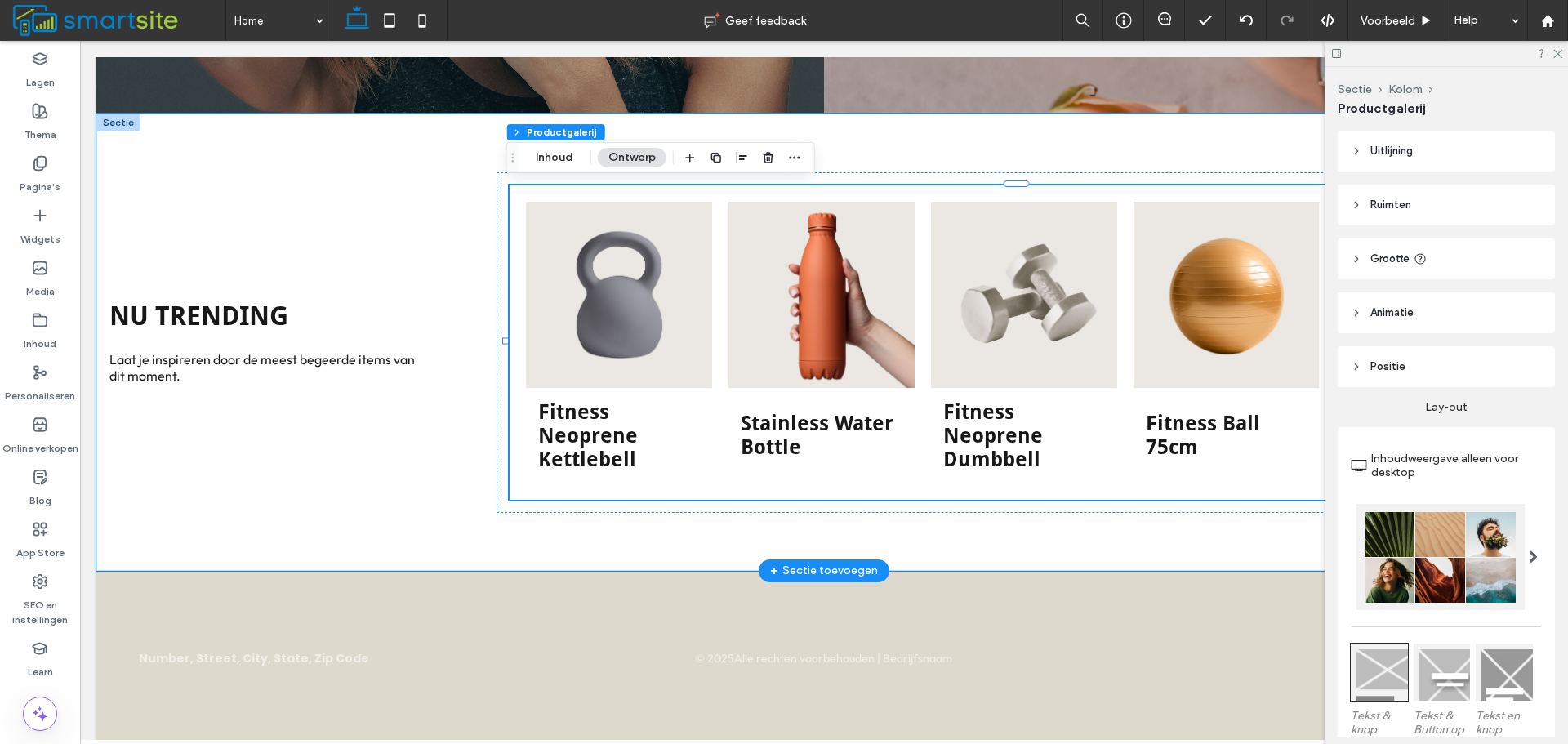
click at [998, 456] on h3 "Fitness Neoprene Dumbbell" at bounding box center [1024, 436] width 162 height 71
click at [546, 150] on button "Inhoud" at bounding box center [555, 158] width 59 height 20
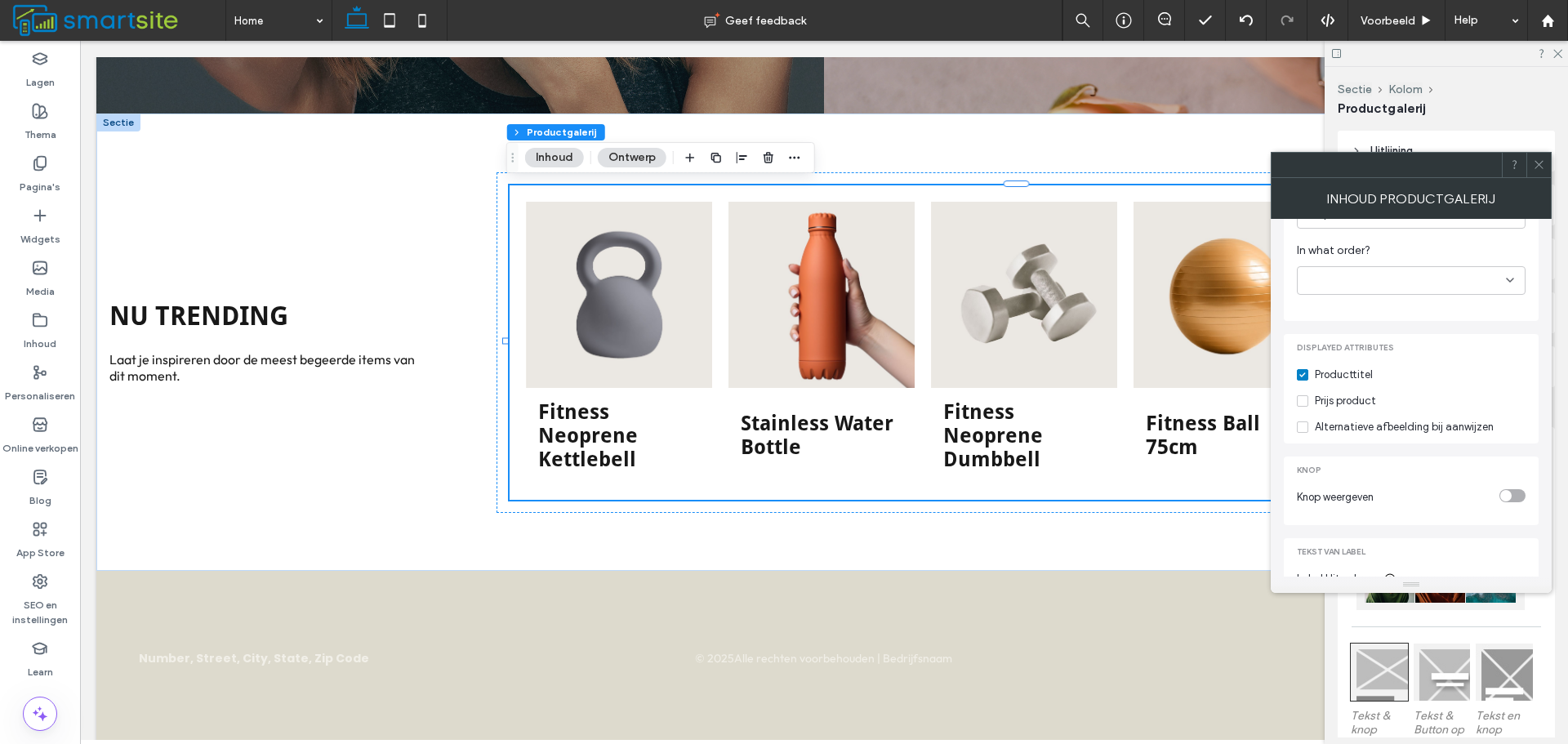
scroll to position [552, 0]
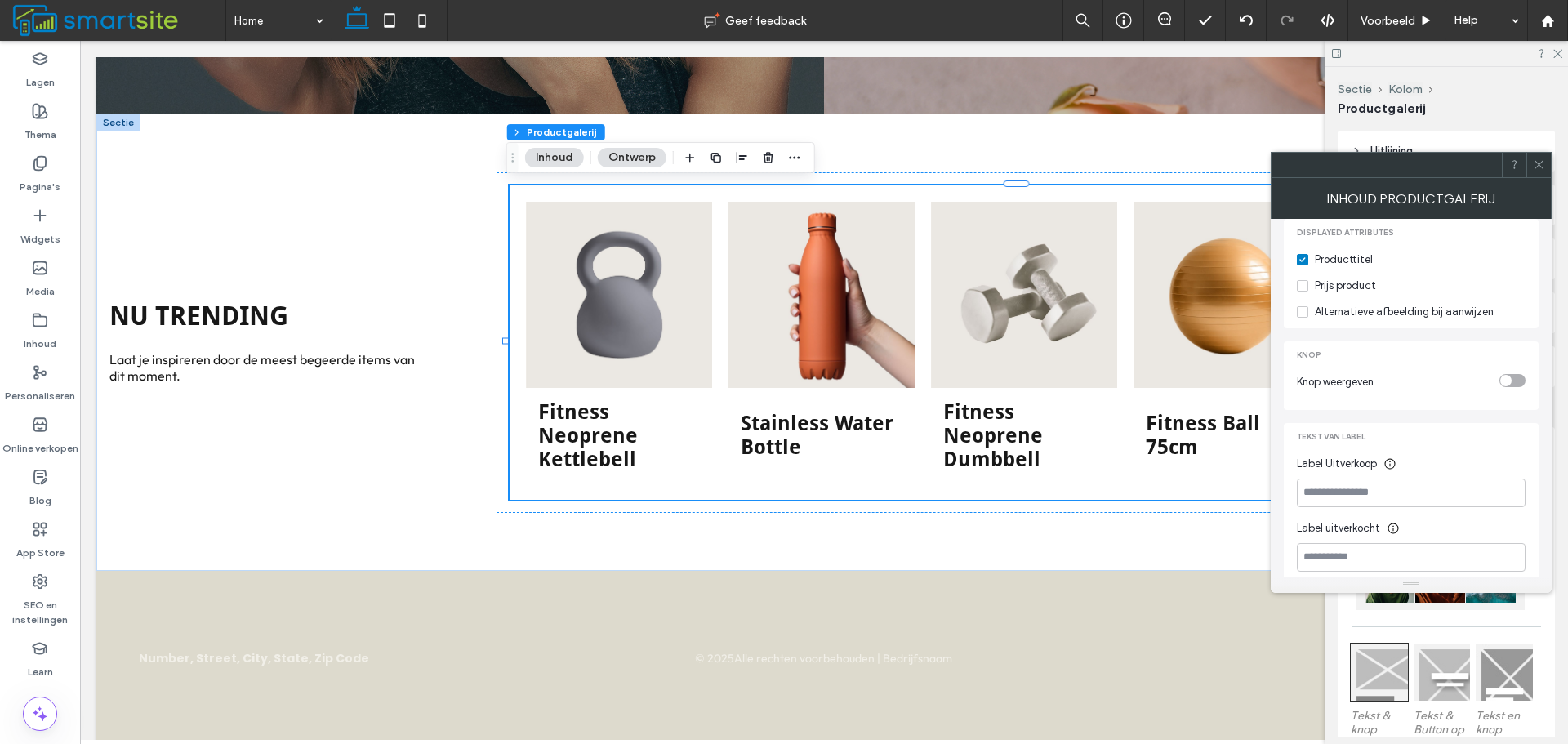
click at [1534, 161] on icon at bounding box center [1539, 164] width 12 height 12
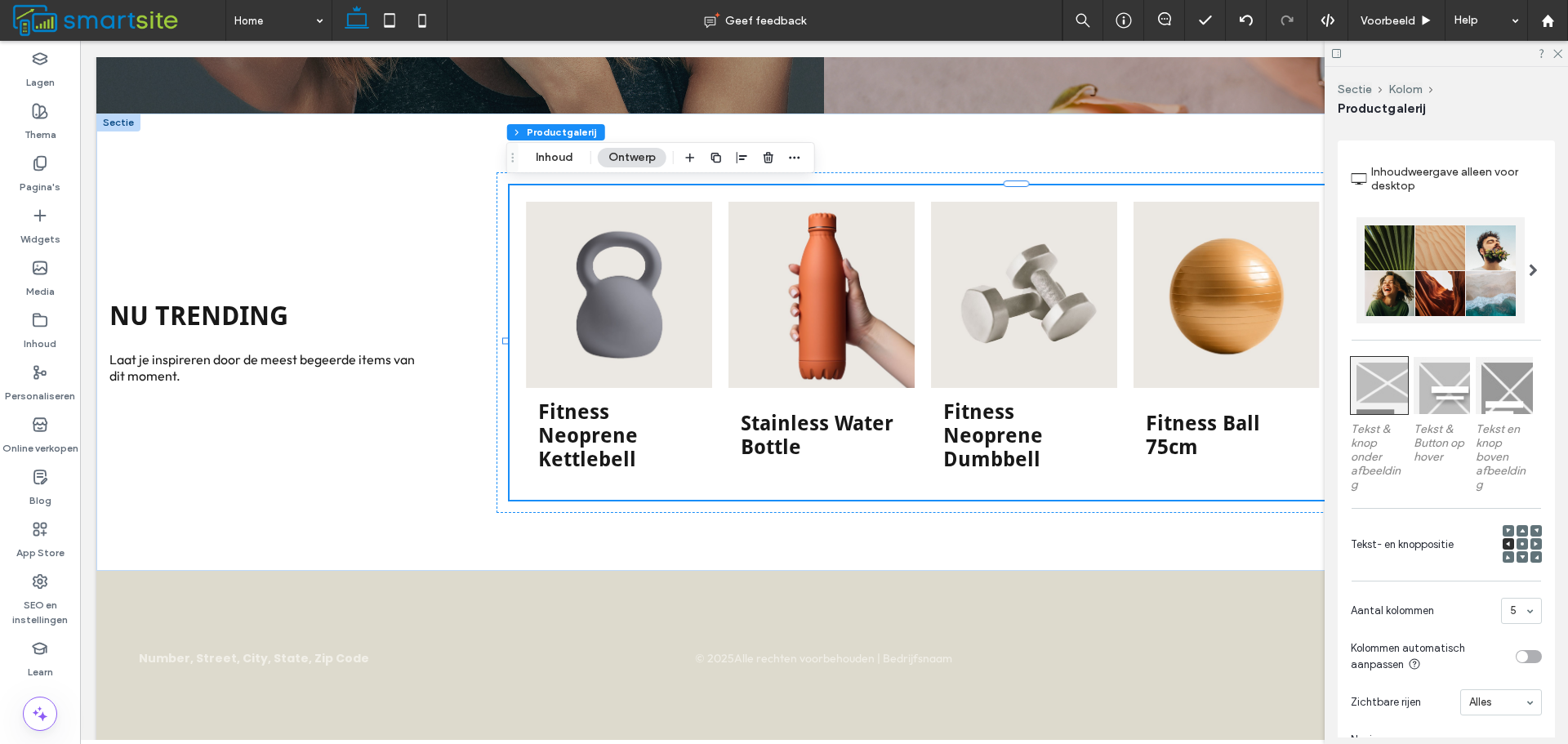
scroll to position [326, 0]
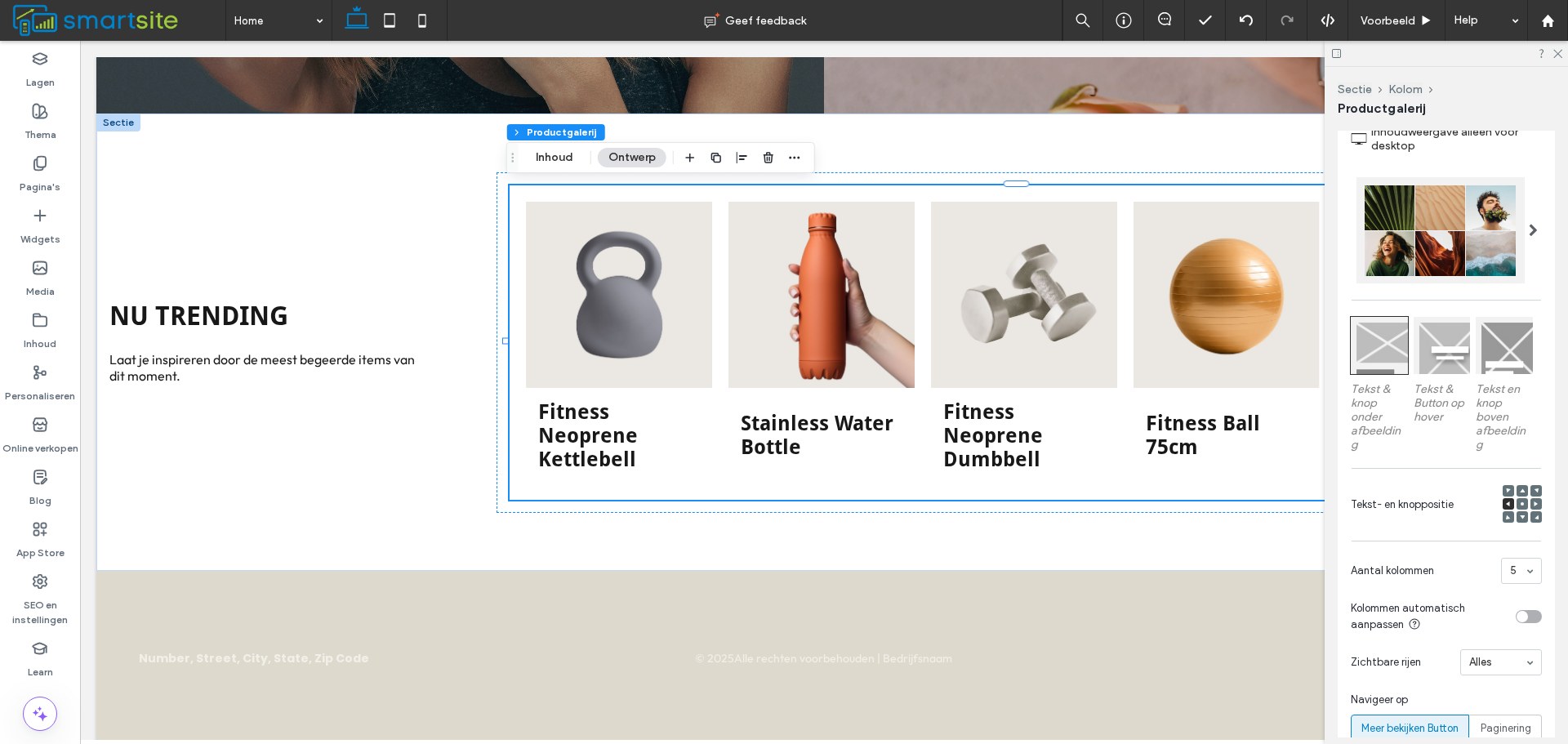
click at [1437, 361] on div at bounding box center [1442, 345] width 57 height 57
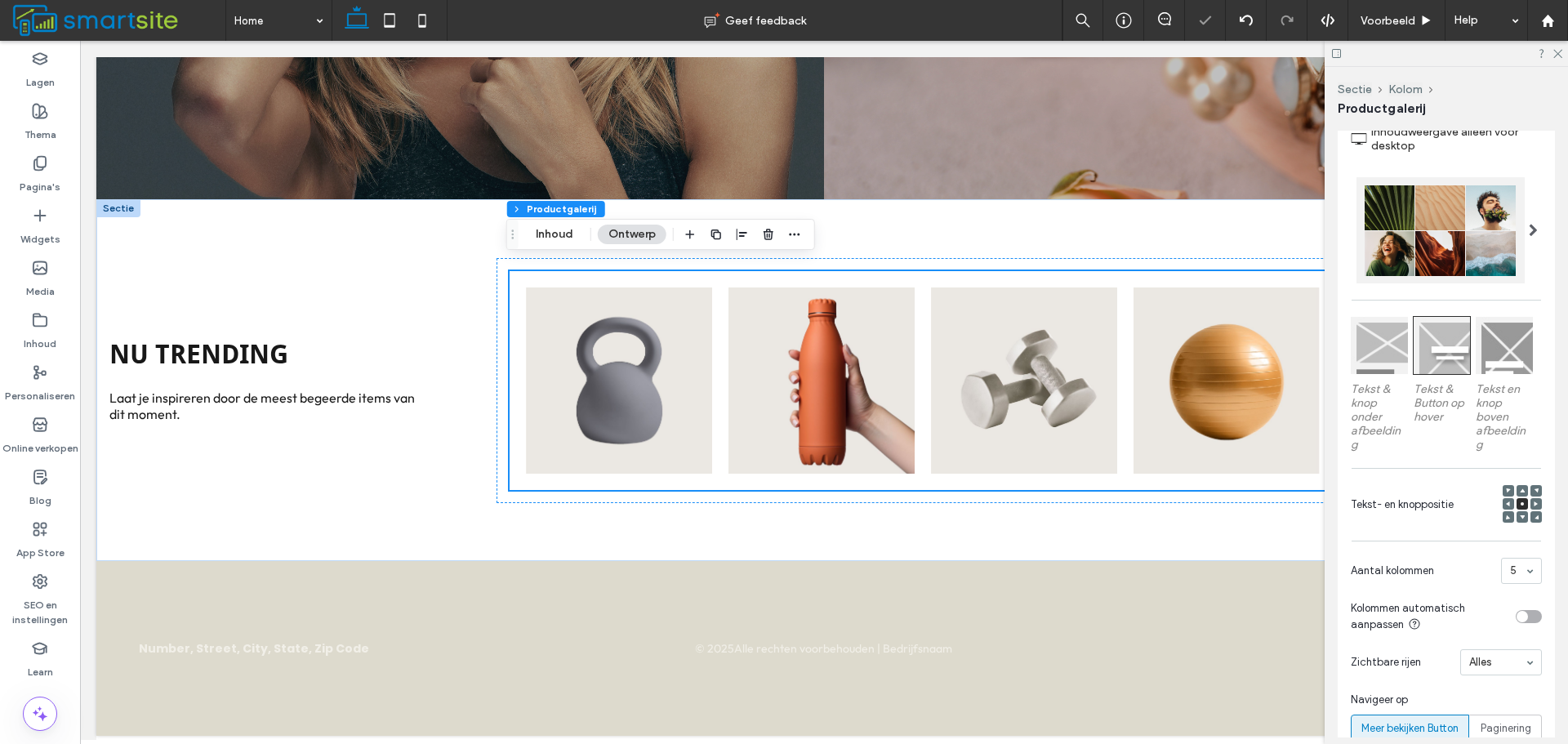
scroll to position [573, 0]
click at [1400, 356] on div at bounding box center [1379, 345] width 57 height 57
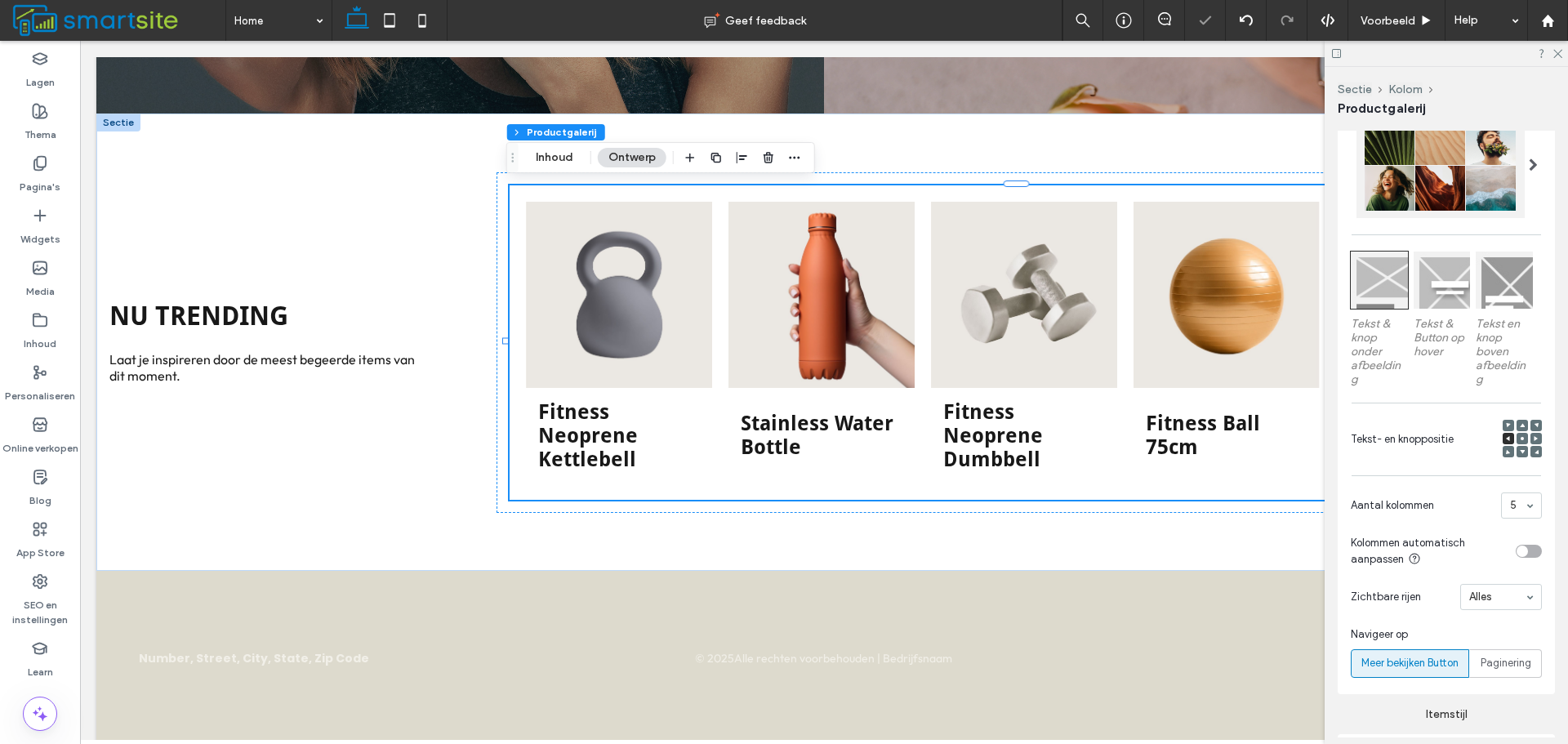
scroll to position [490, 0]
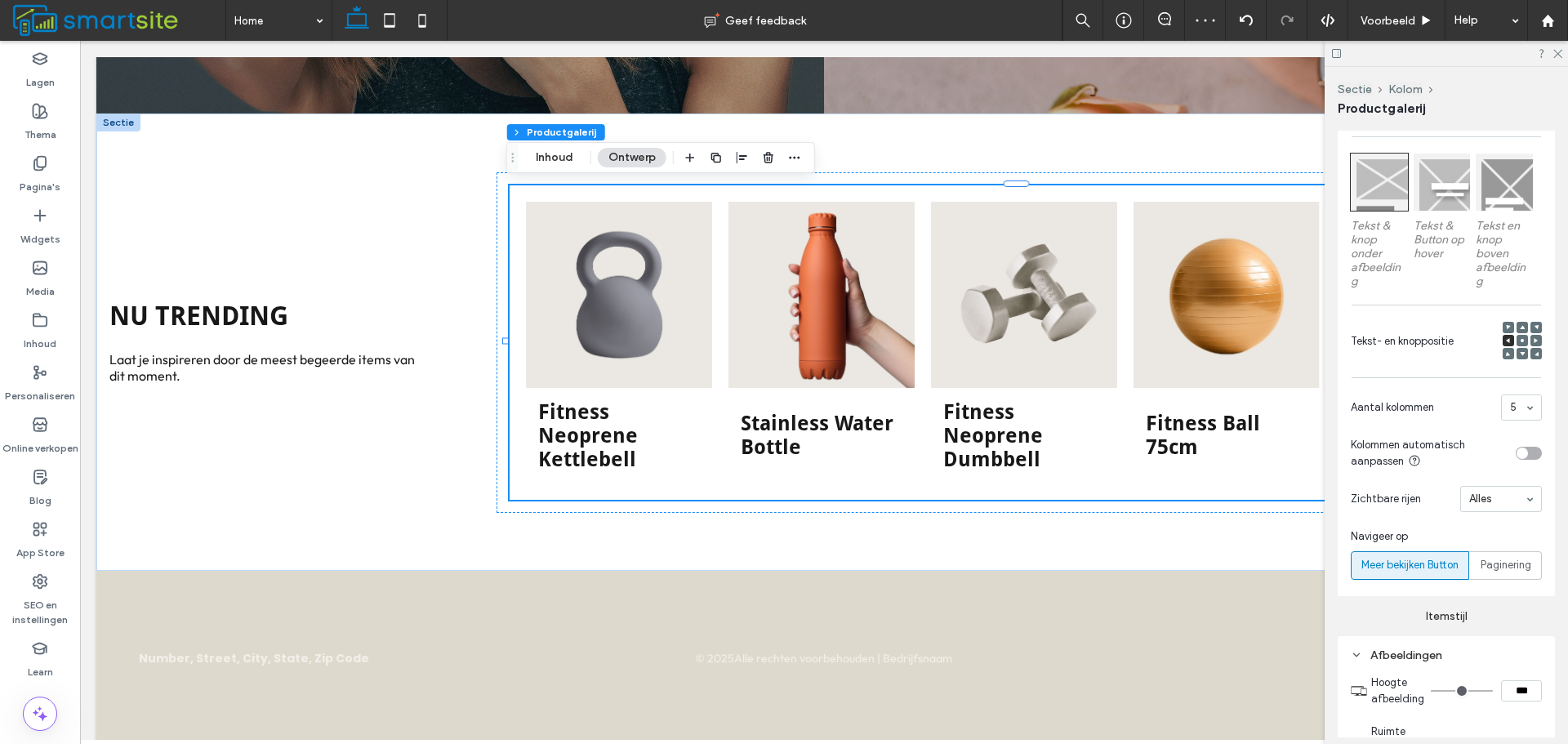
click at [1506, 325] on icon at bounding box center [1509, 327] width 5 height 5
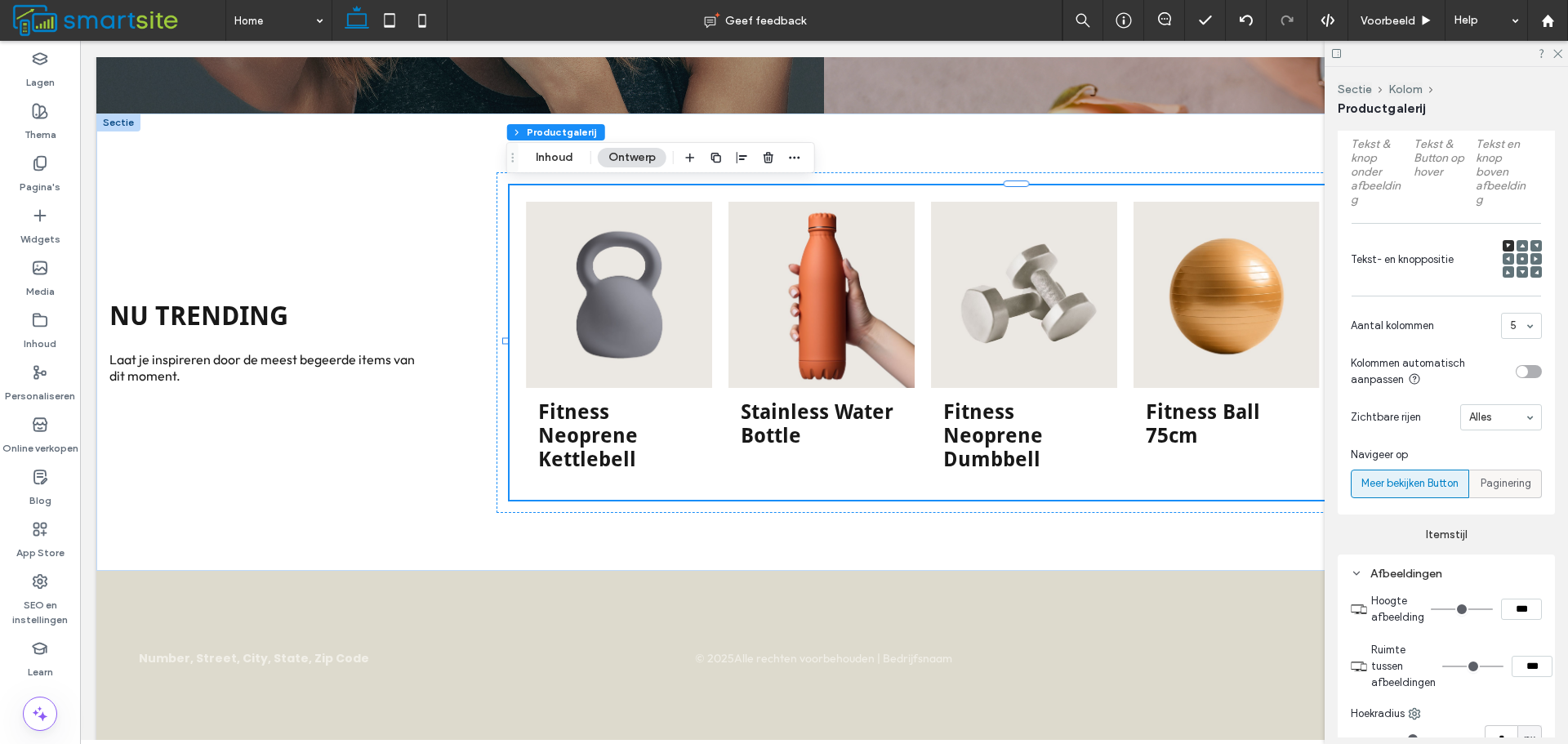
click at [1501, 483] on span "Paginering" at bounding box center [1506, 483] width 51 height 16
click at [1445, 483] on span "Meer bekijken Button" at bounding box center [1409, 483] width 97 height 16
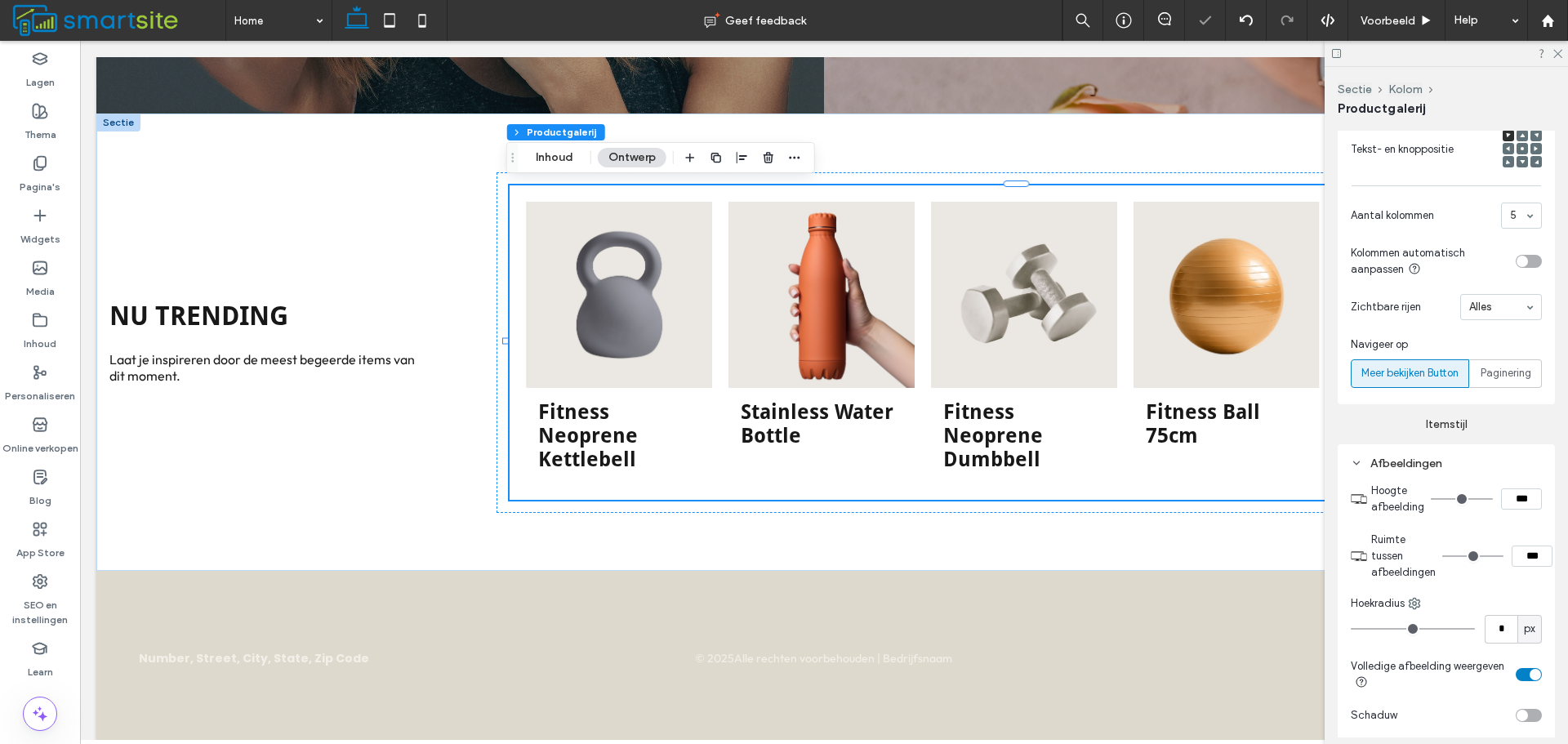
scroll to position [898, 0]
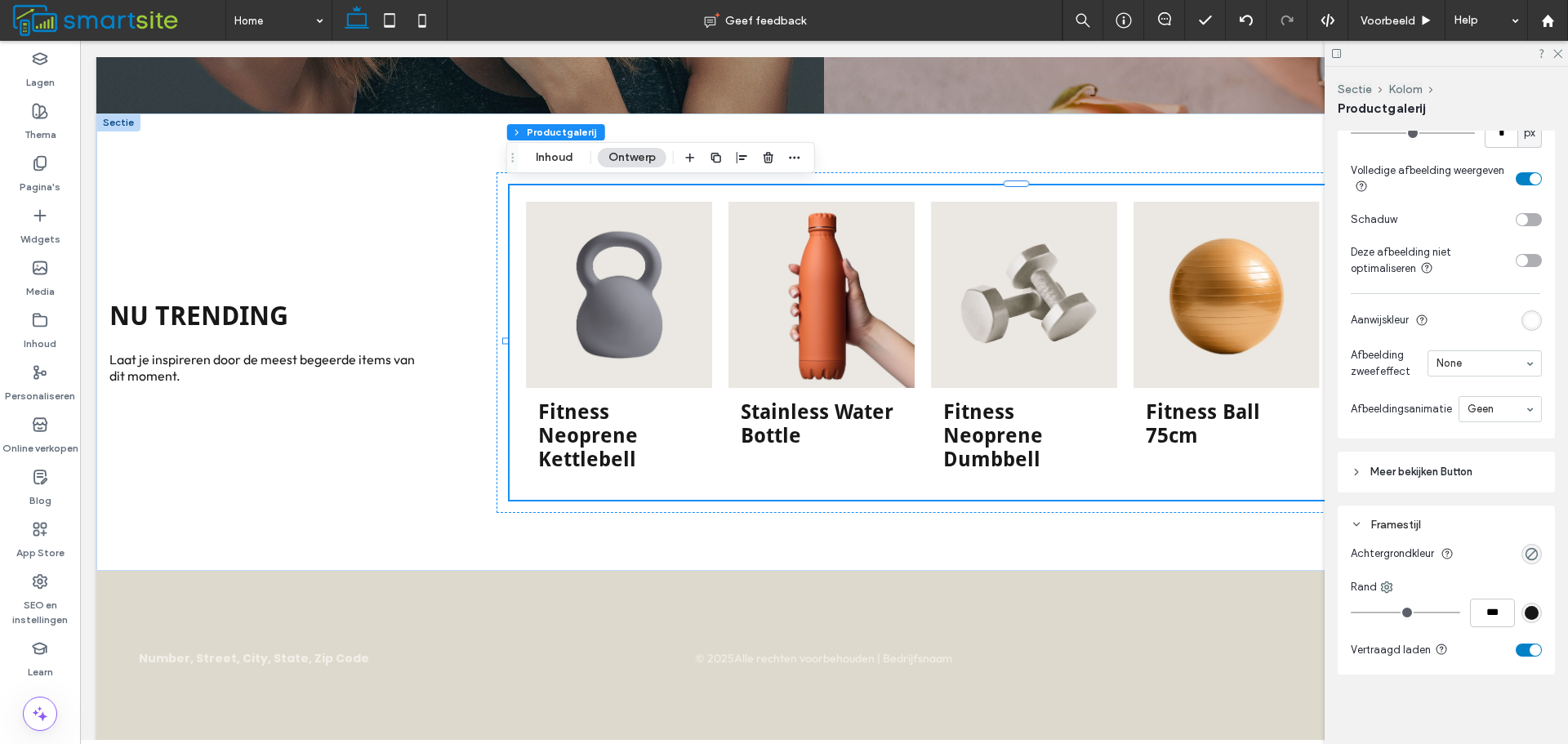
click at [1484, 472] on header "Meer bekijken Button" at bounding box center [1447, 471] width 217 height 40
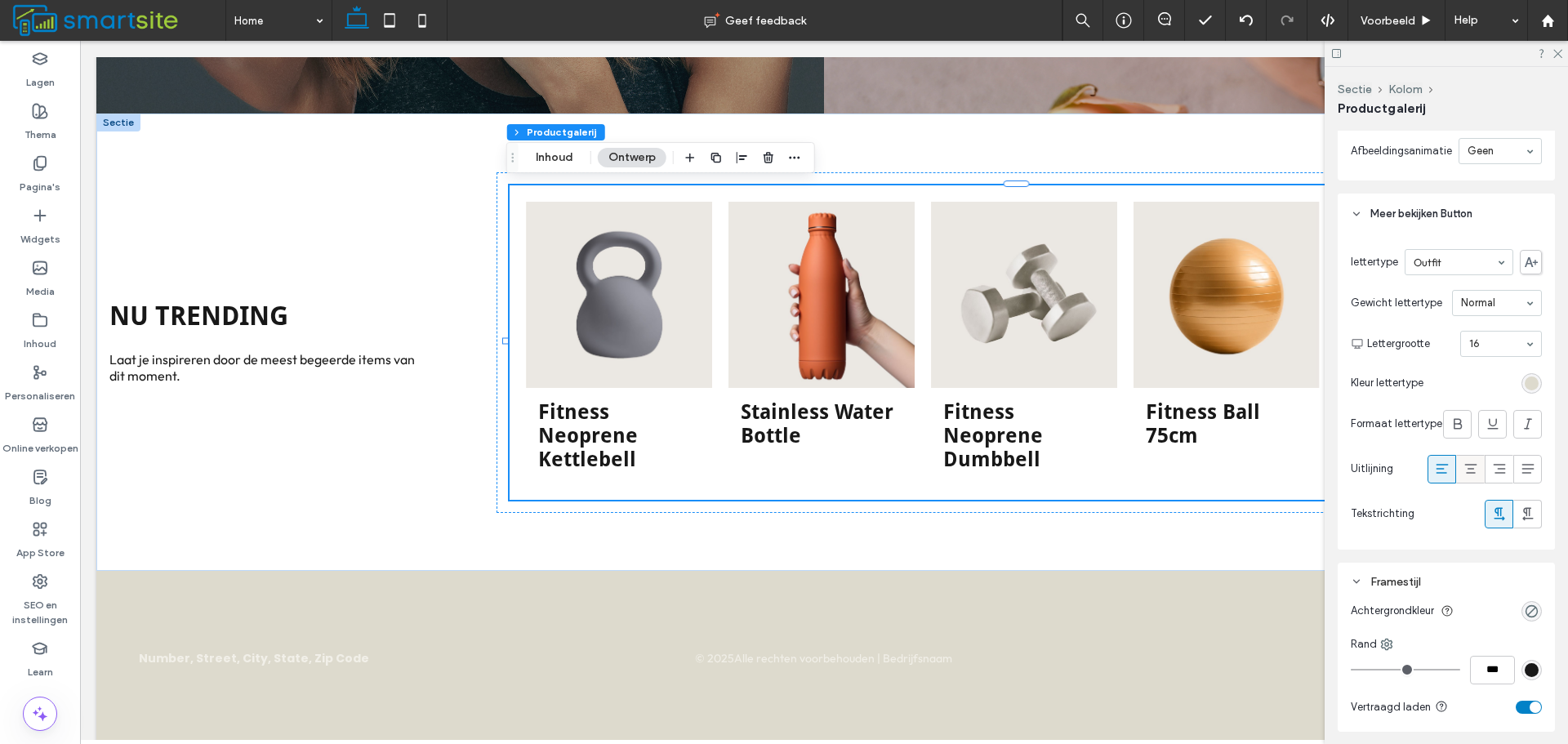
scroll to position [1251, 0]
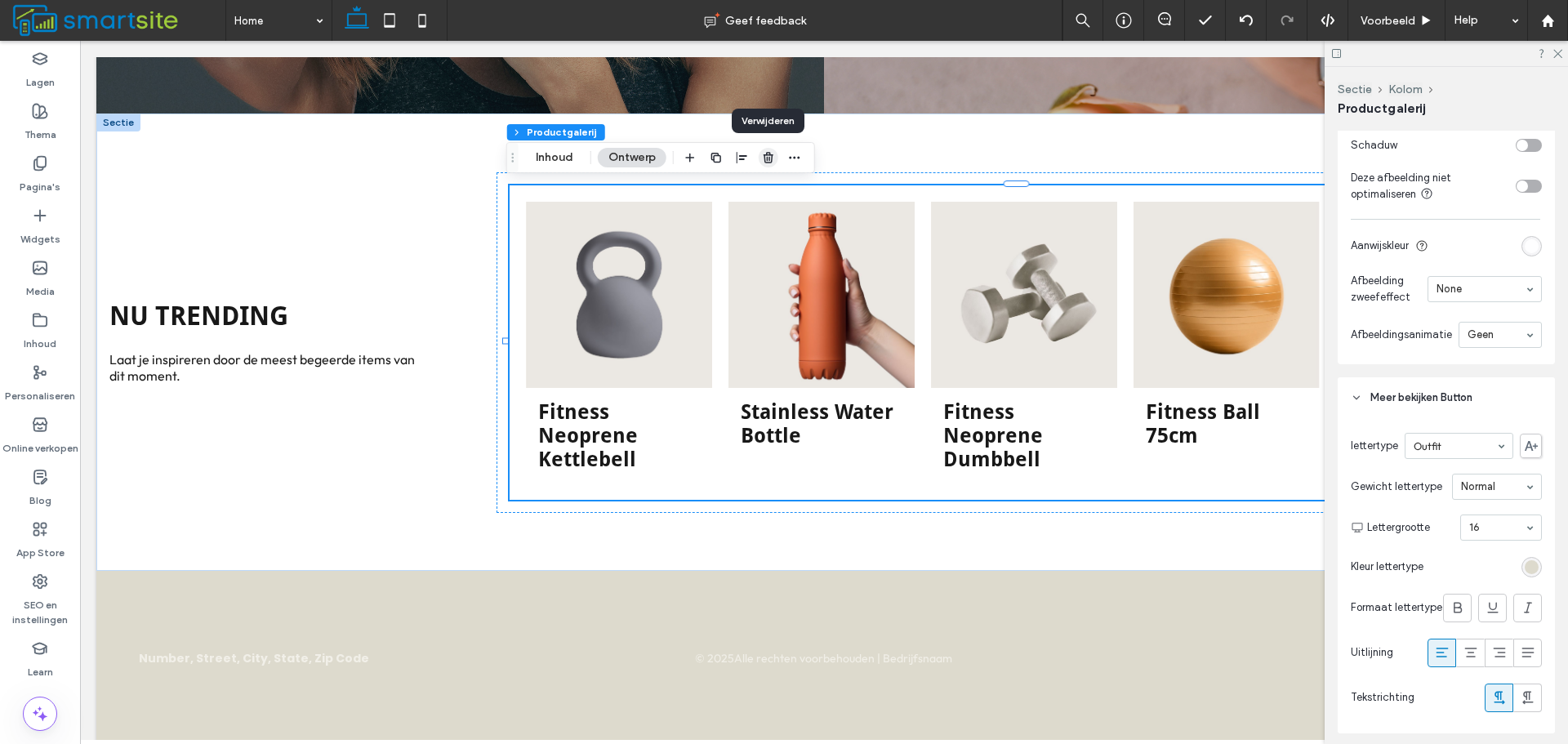
click at [767, 162] on icon "button" at bounding box center [768, 157] width 13 height 13
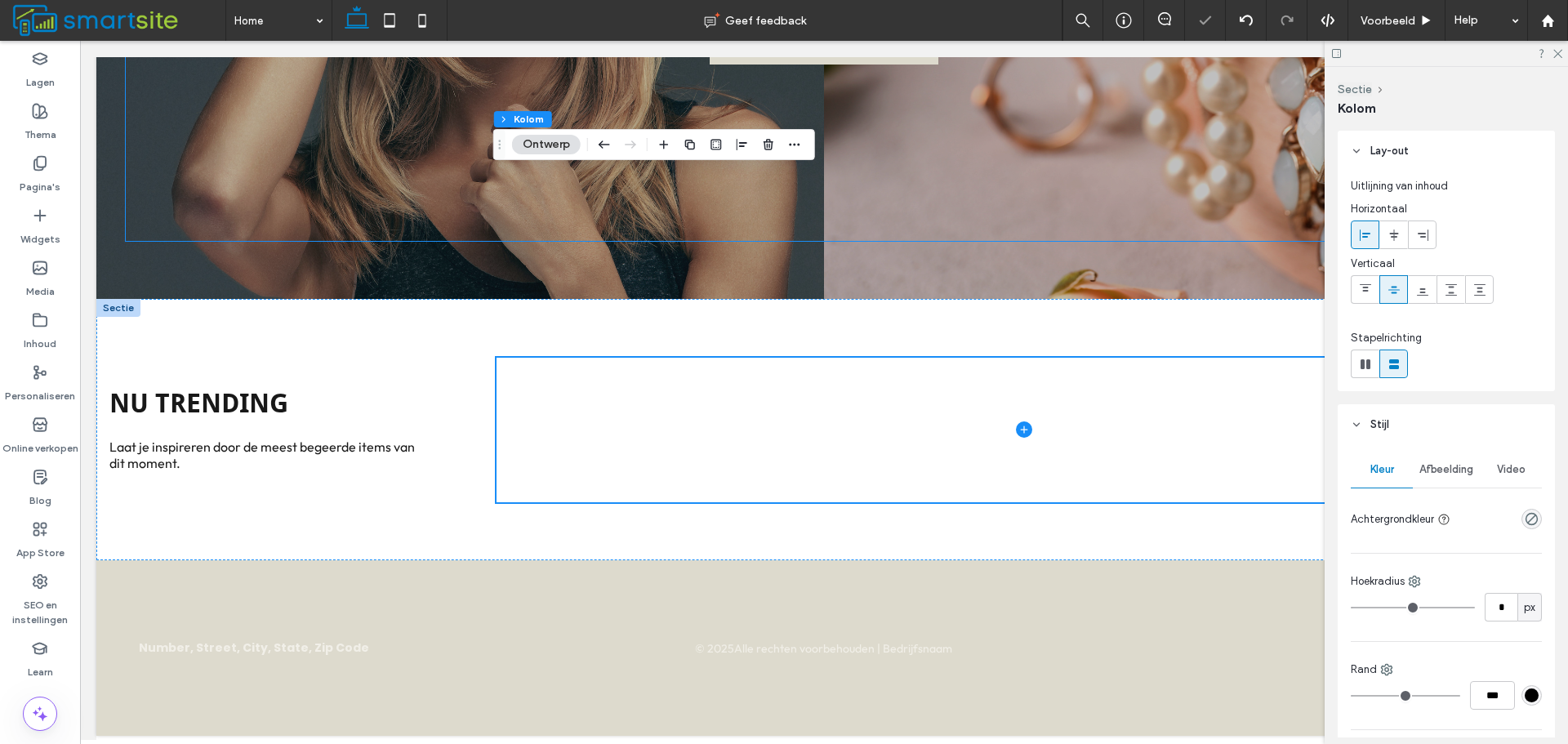
scroll to position [476, 0]
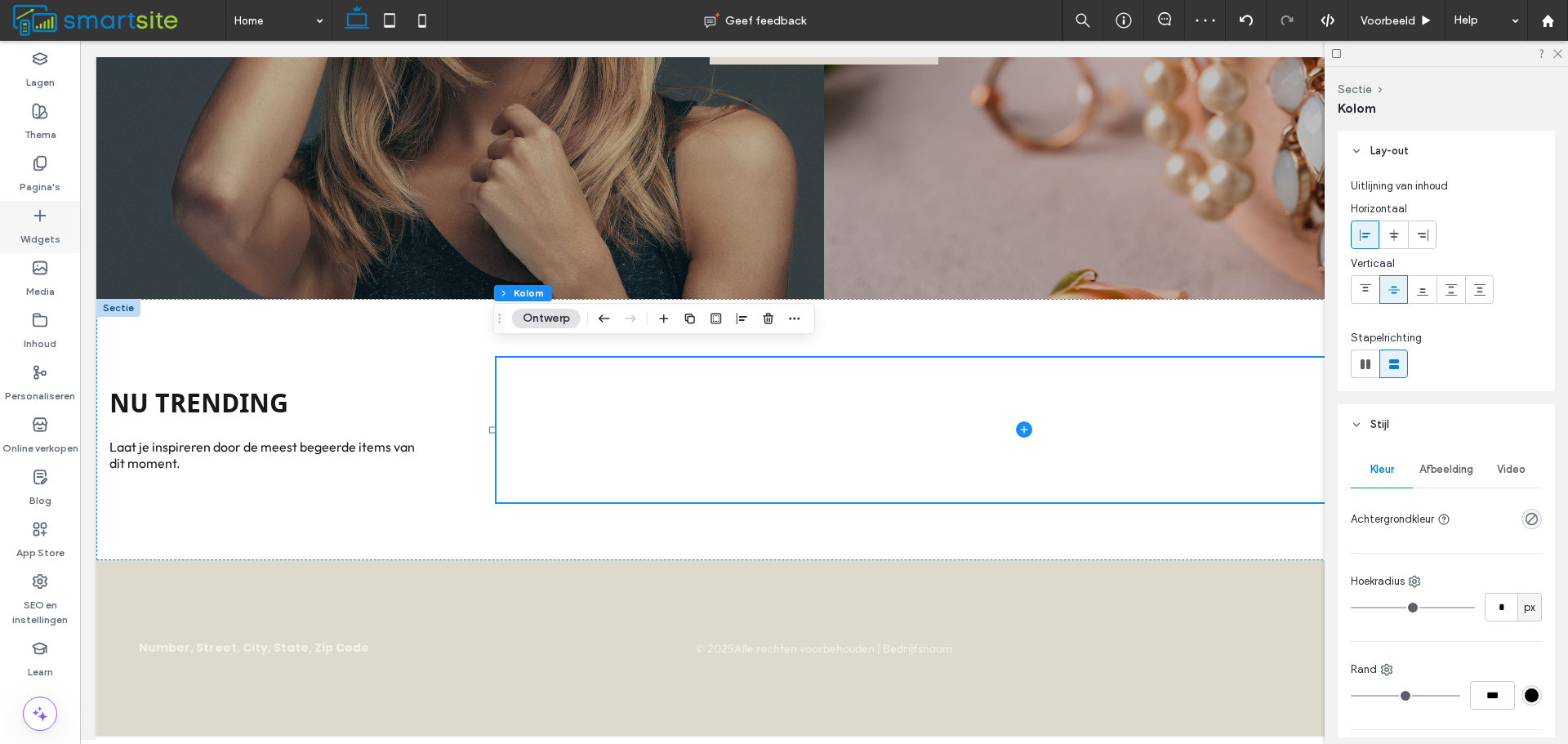
click at [50, 218] on div "Widgets" at bounding box center [40, 226] width 80 height 53
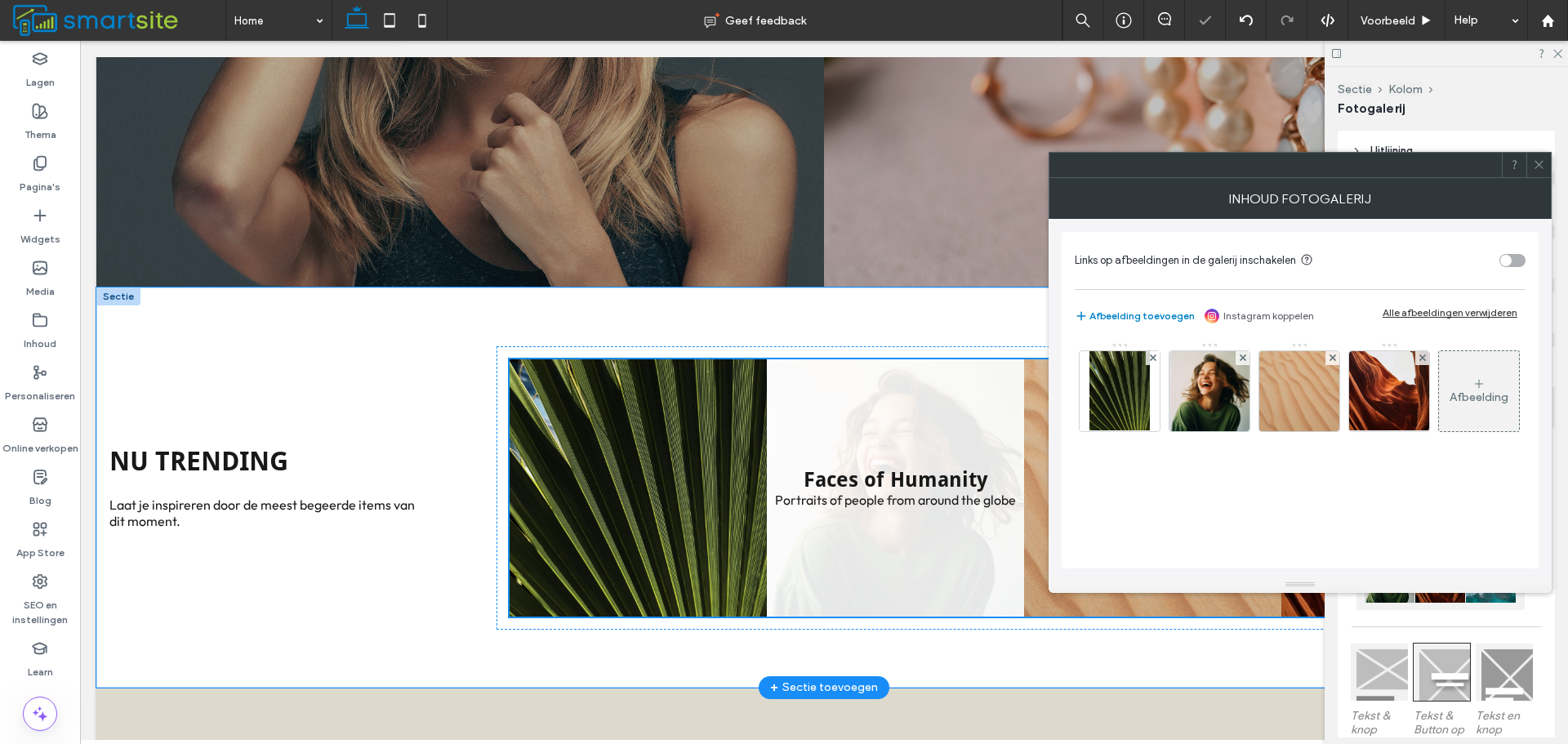
scroll to position [611, 0]
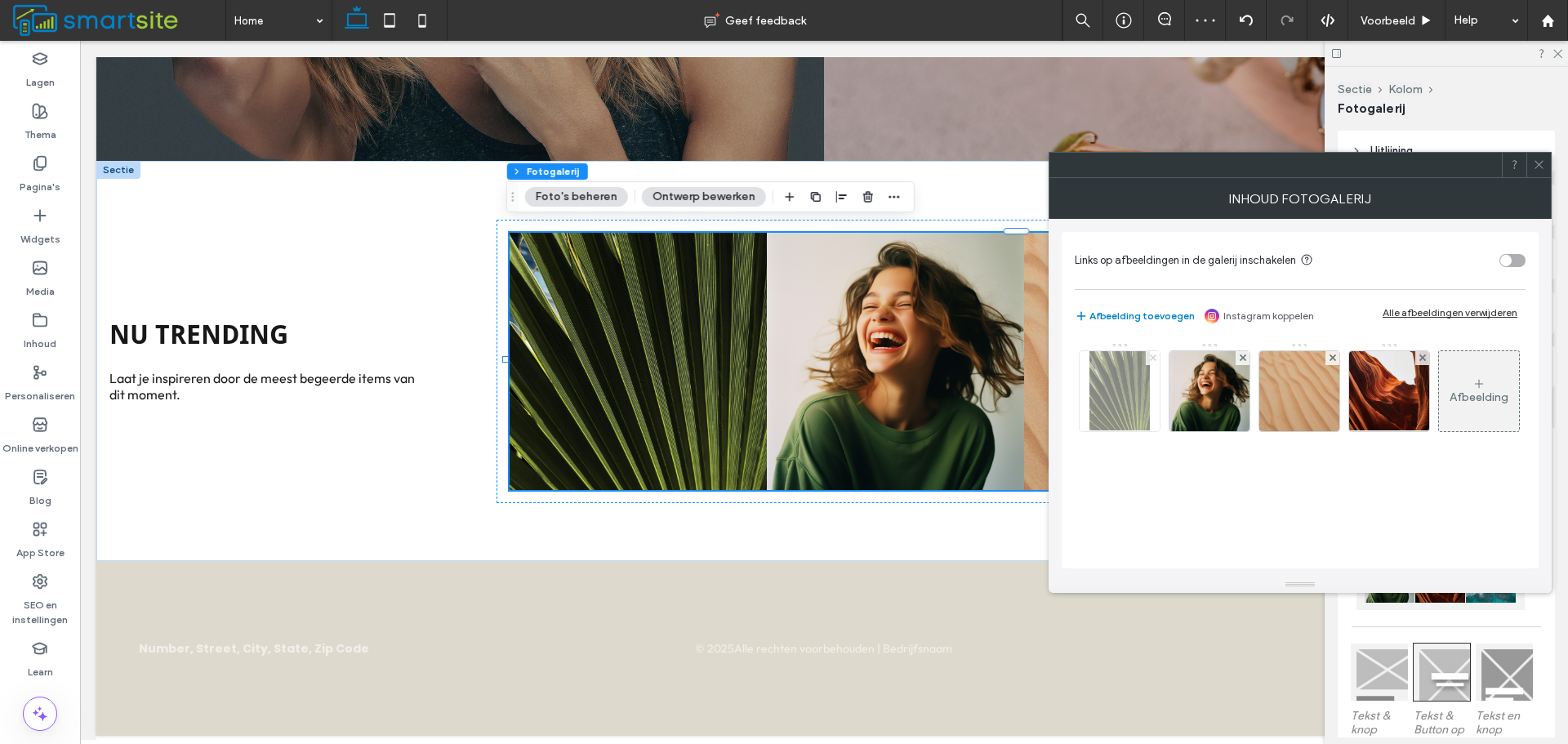
click at [1150, 356] on icon at bounding box center [1154, 357] width 7 height 7
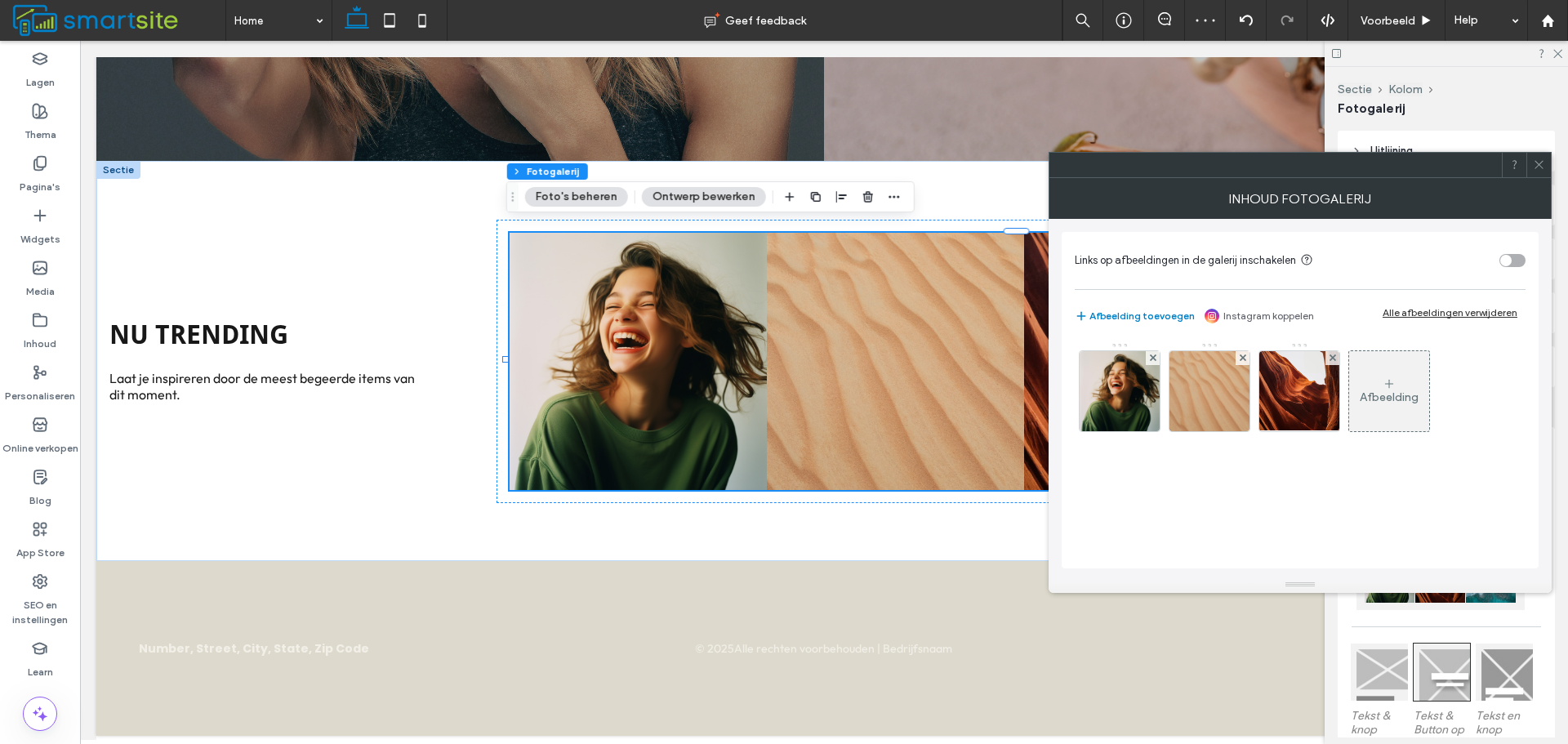
click at [1150, 356] on icon at bounding box center [1154, 357] width 7 height 7
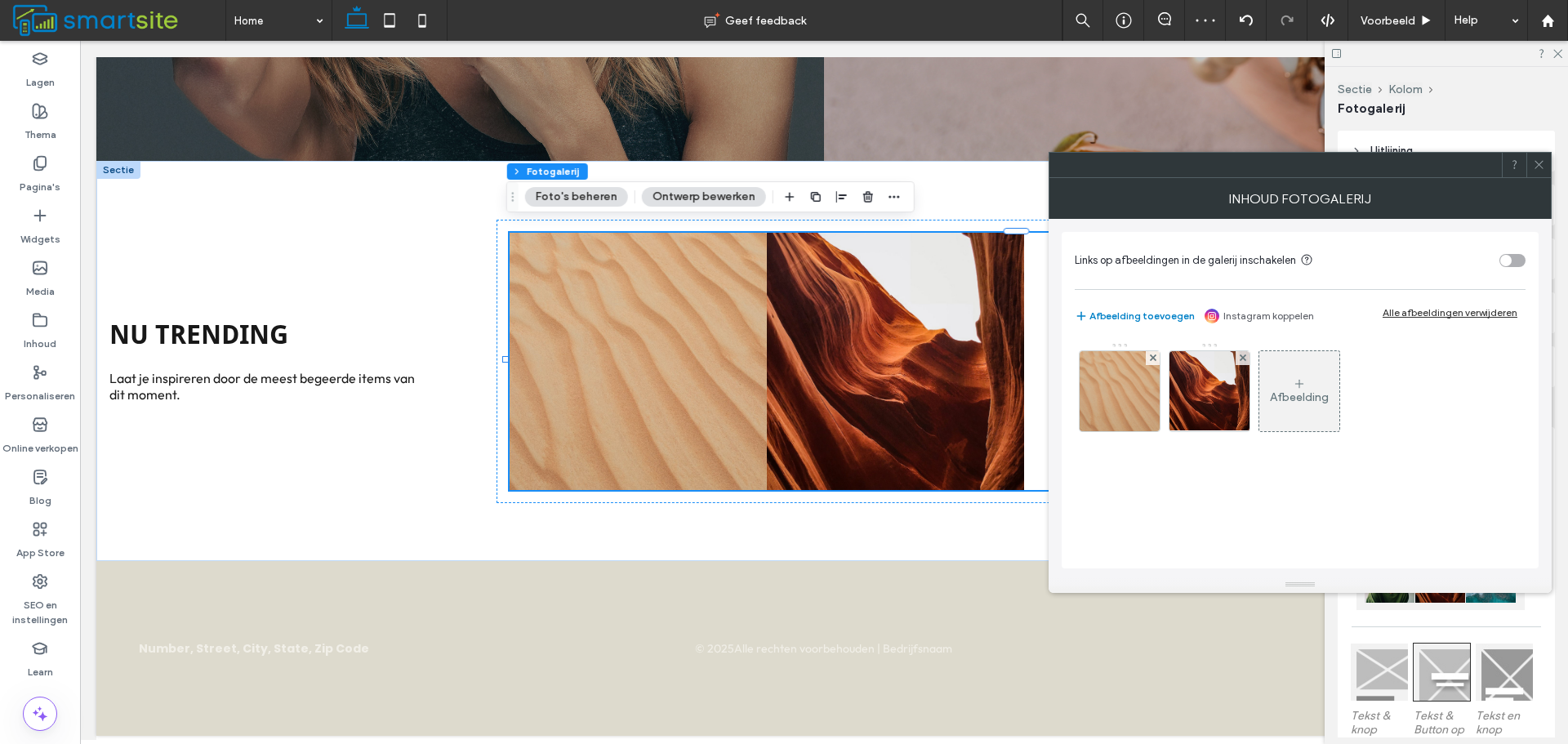
click at [1150, 356] on icon at bounding box center [1154, 357] width 7 height 7
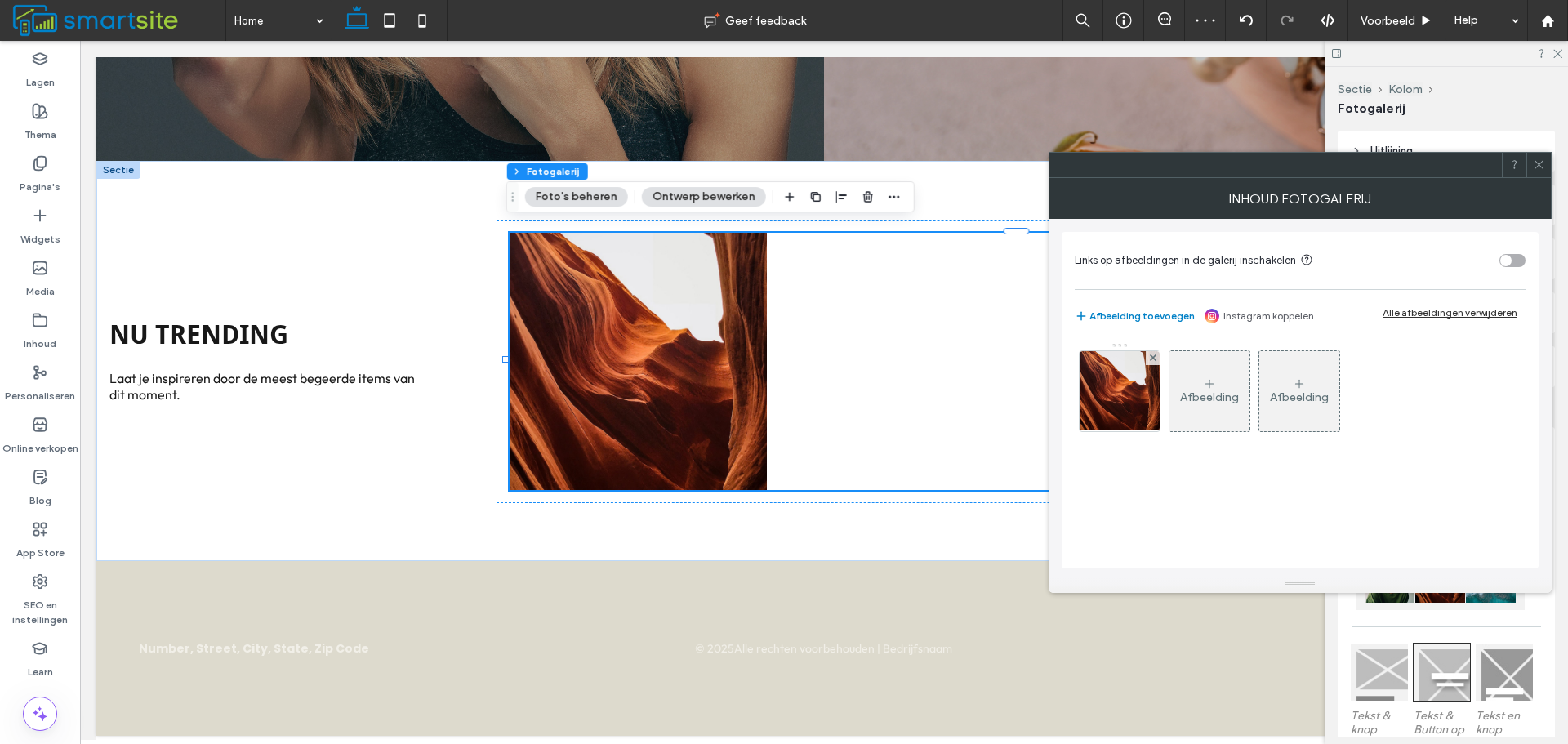
click at [1150, 356] on icon at bounding box center [1154, 357] width 7 height 7
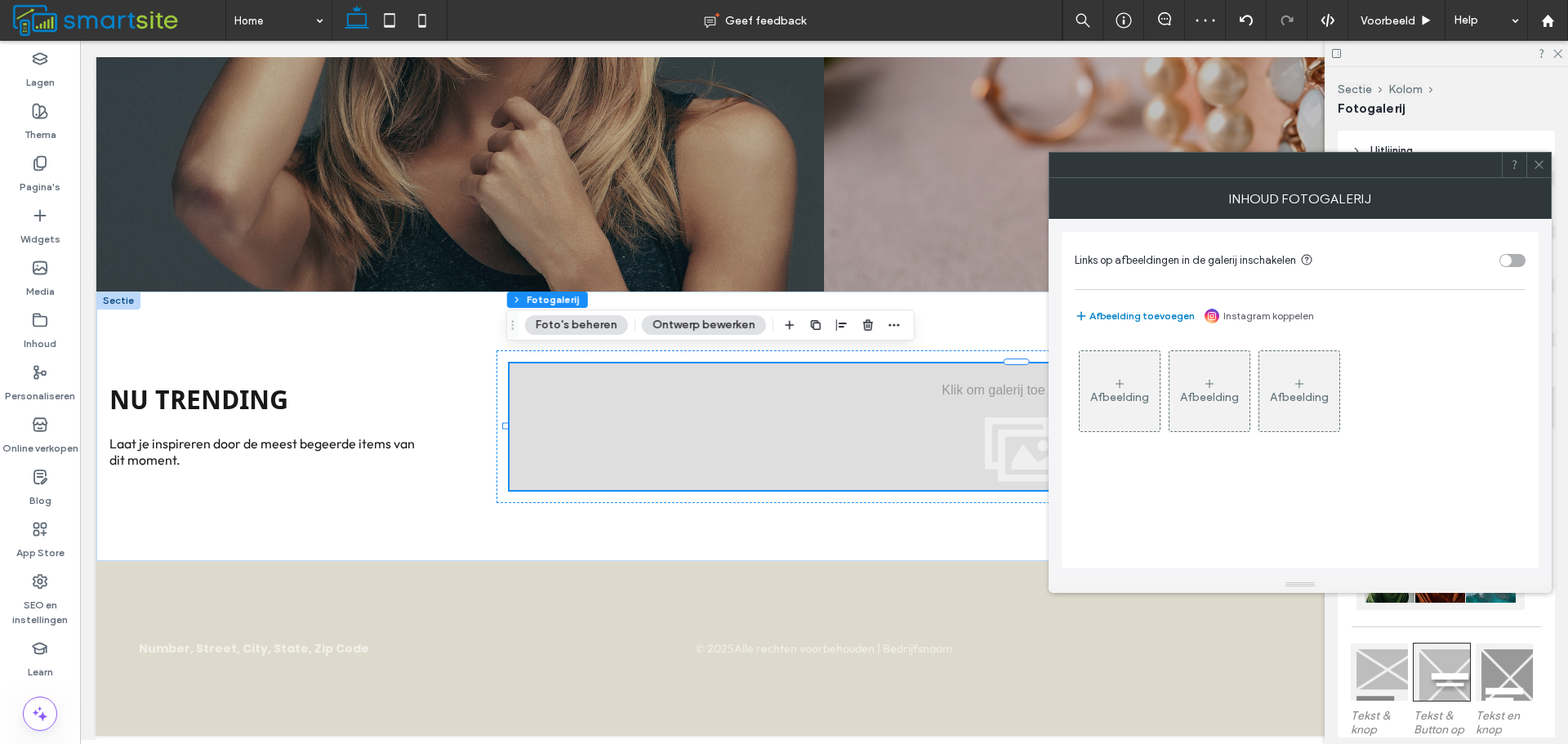
click at [1134, 381] on div "Afbeelding" at bounding box center [1119, 391] width 80 height 77
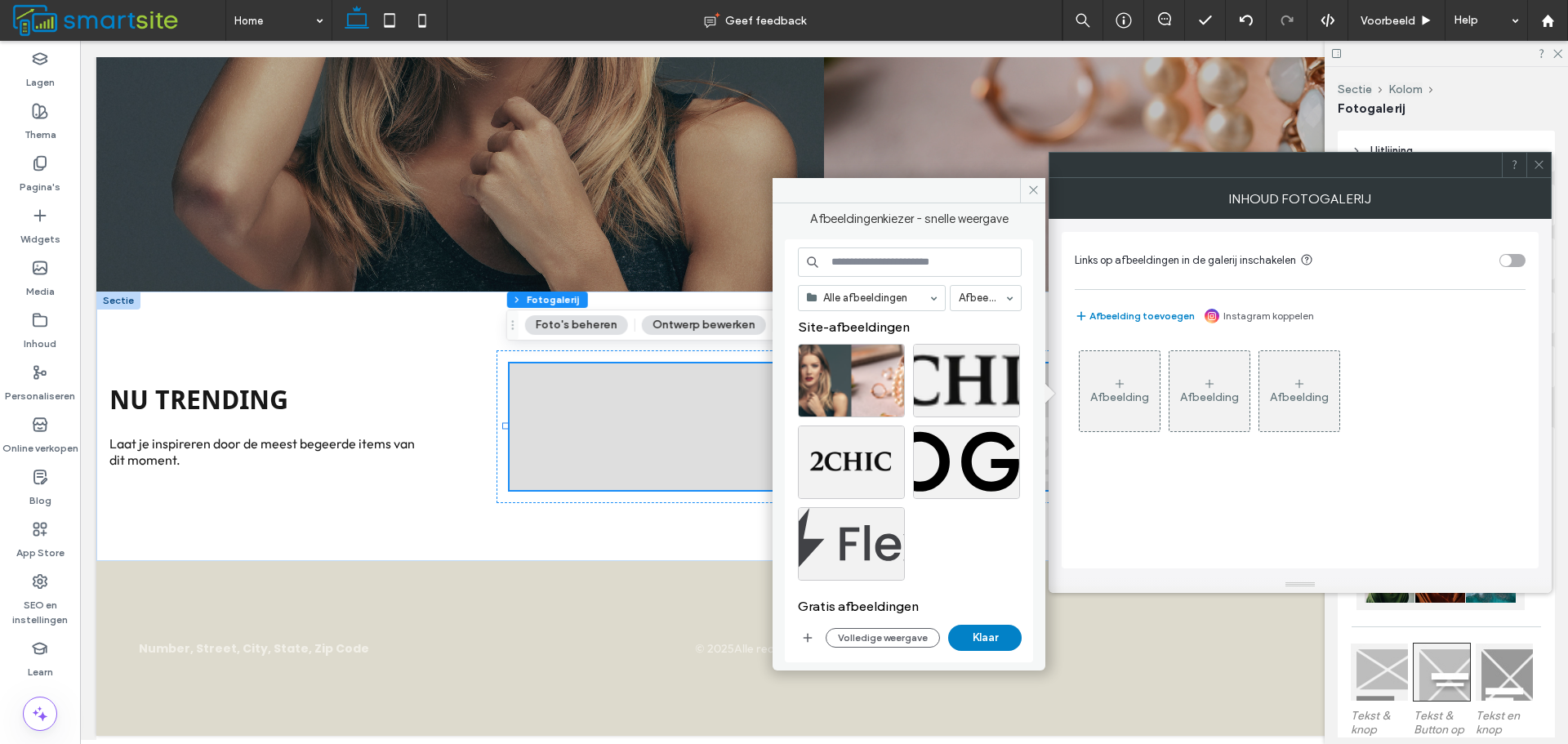
click at [955, 270] on input at bounding box center [910, 262] width 224 height 29
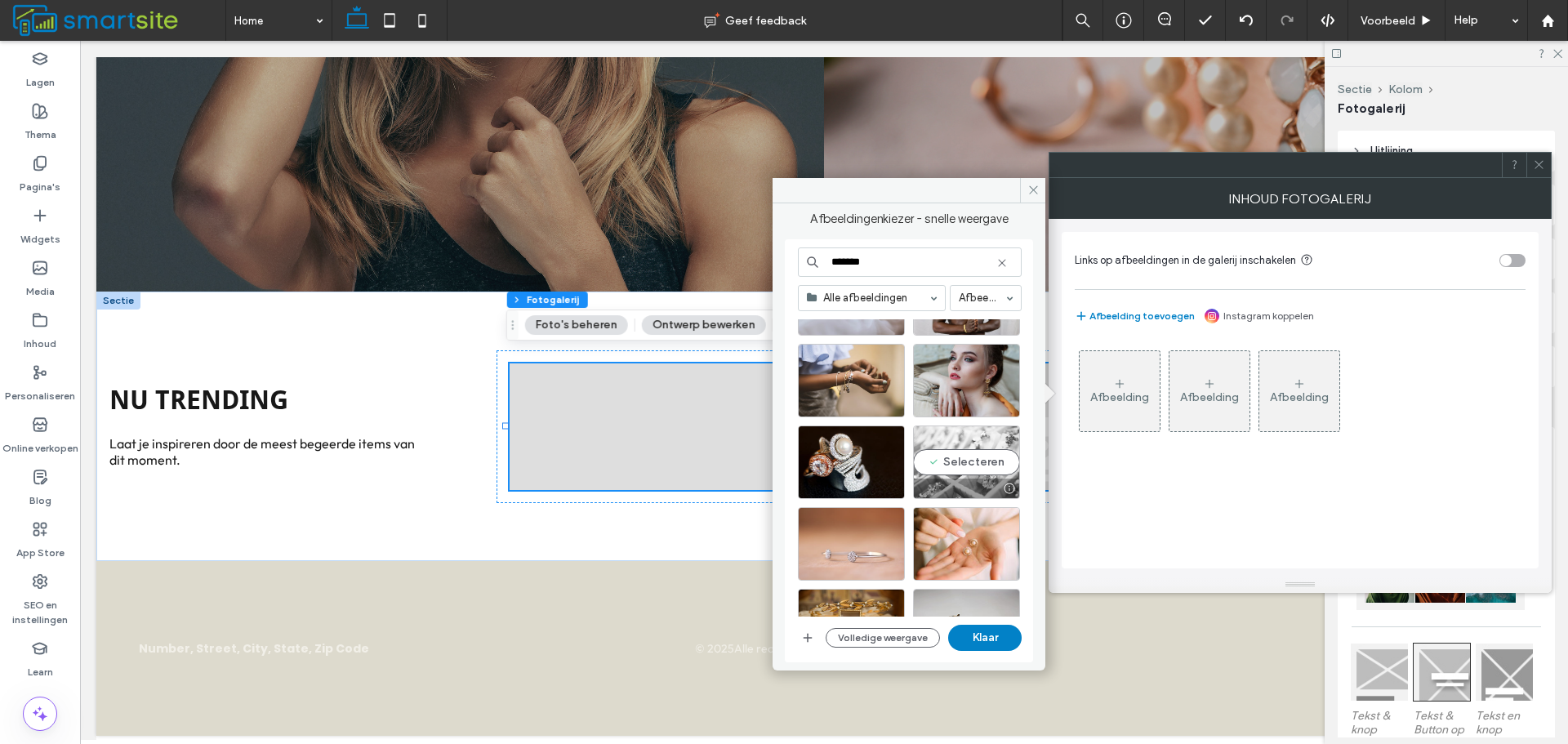
scroll to position [245, 0]
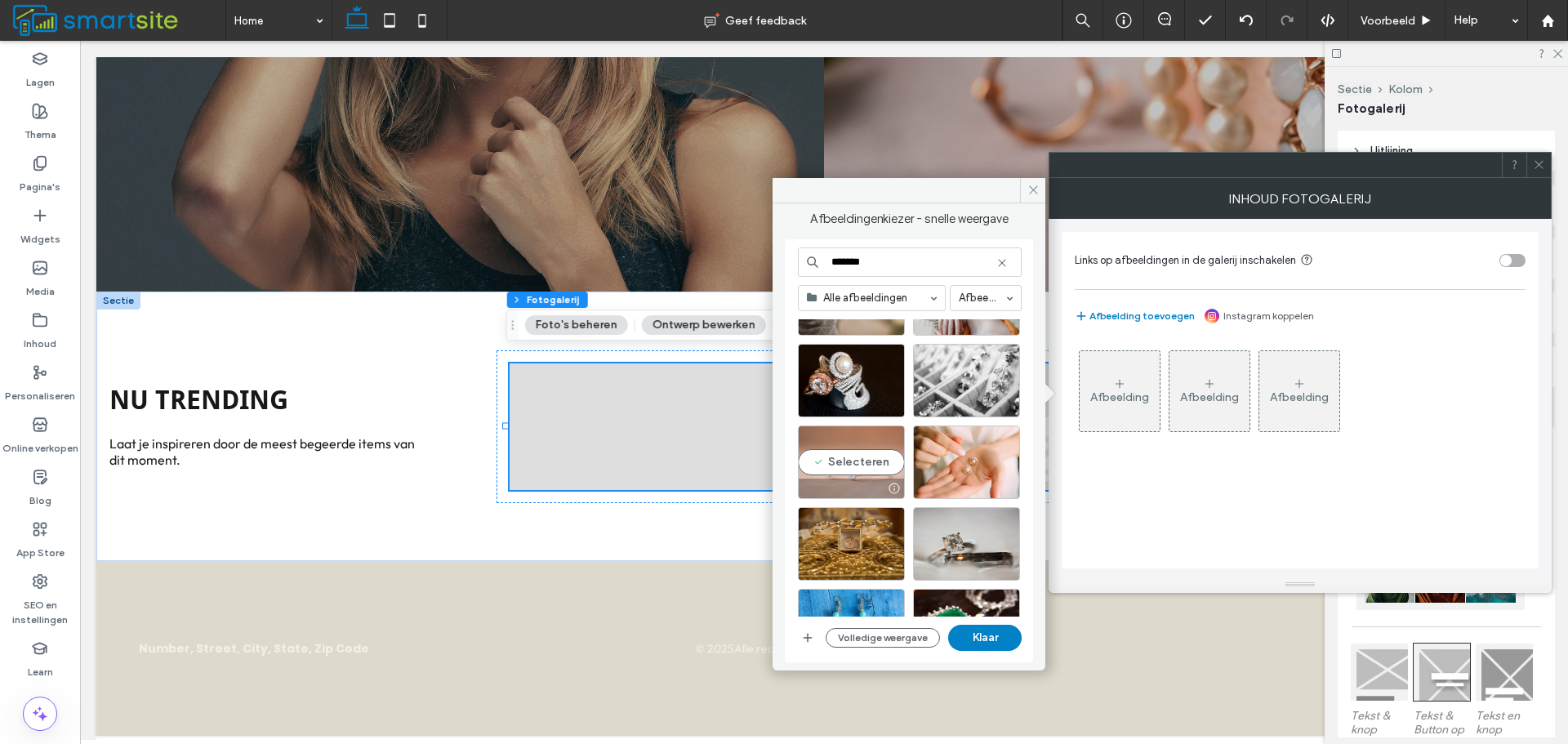
type input "*******"
click at [887, 458] on div "Selecteren" at bounding box center [851, 462] width 107 height 73
click at [996, 630] on button "Klaar" at bounding box center [985, 637] width 73 height 26
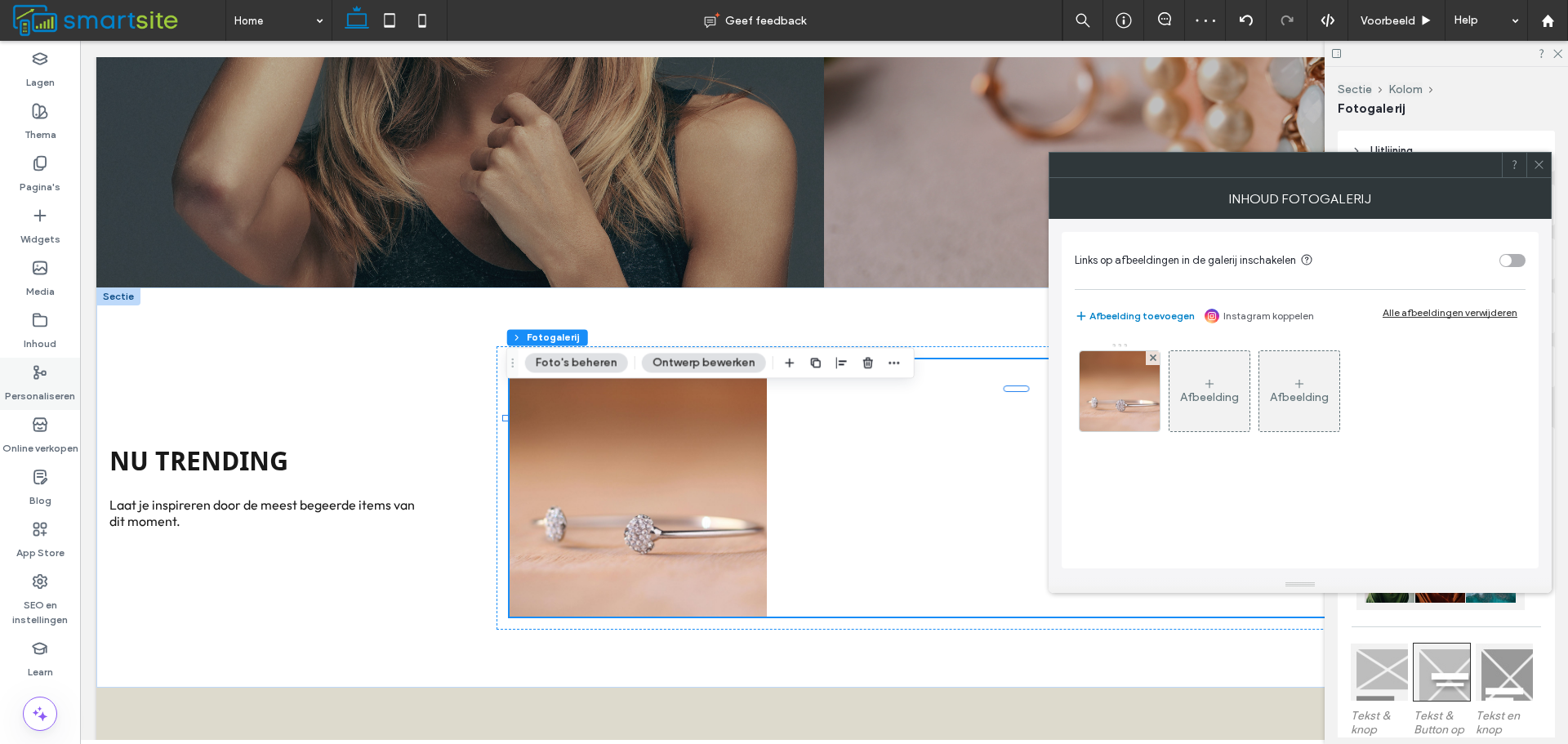
scroll to position [611, 0]
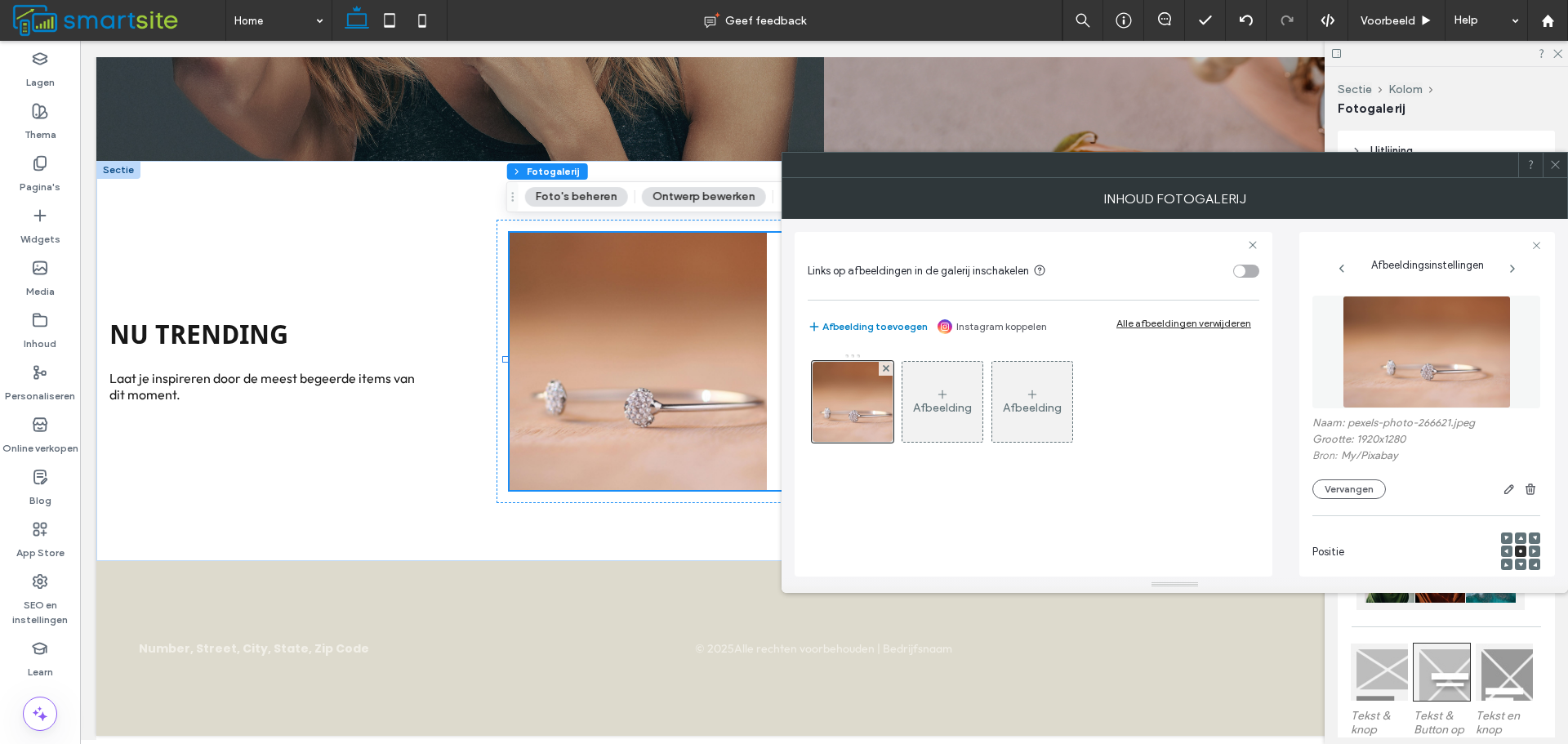
click at [918, 381] on div "Afbeelding" at bounding box center [943, 401] width 80 height 77
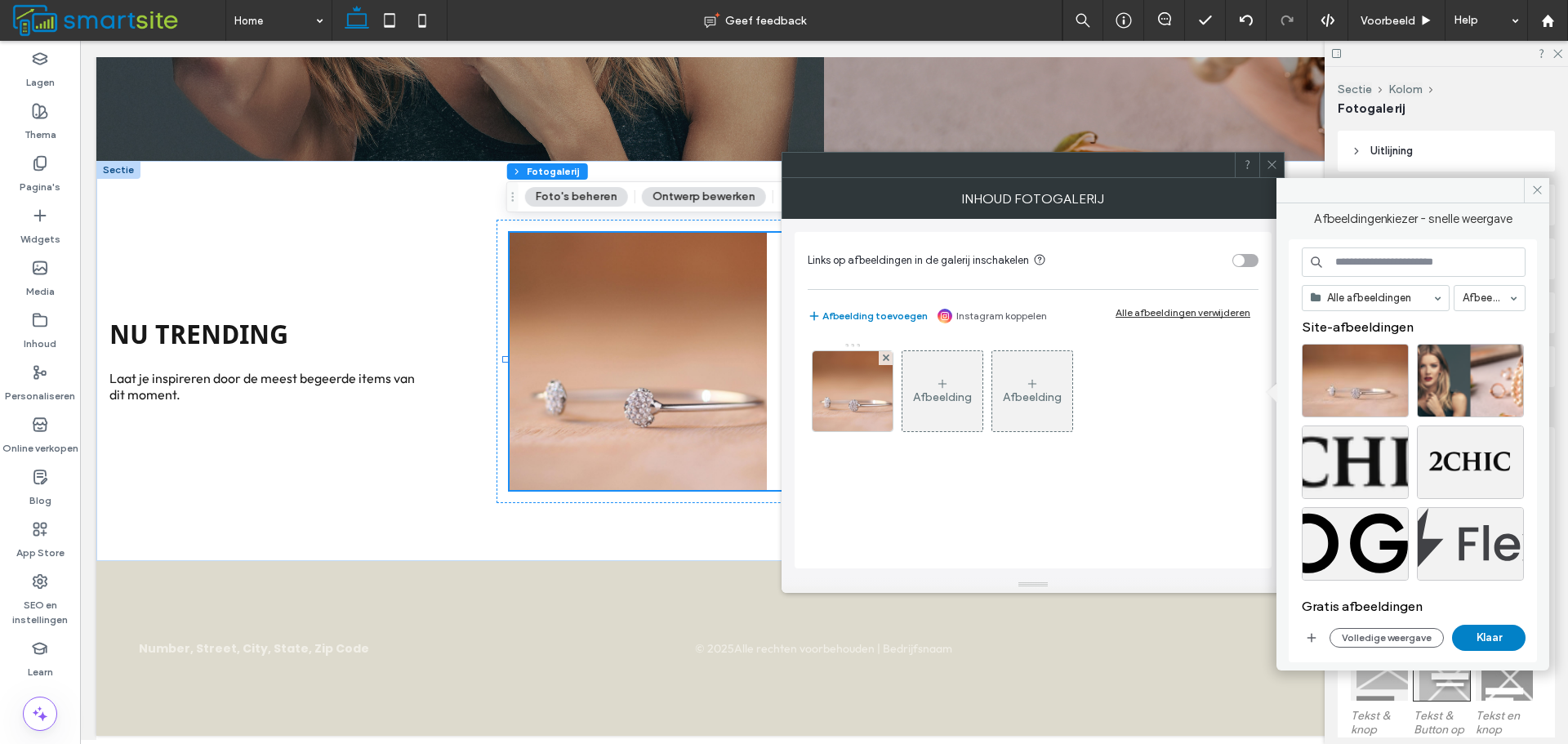
click at [1263, 164] on div at bounding box center [1272, 164] width 24 height 24
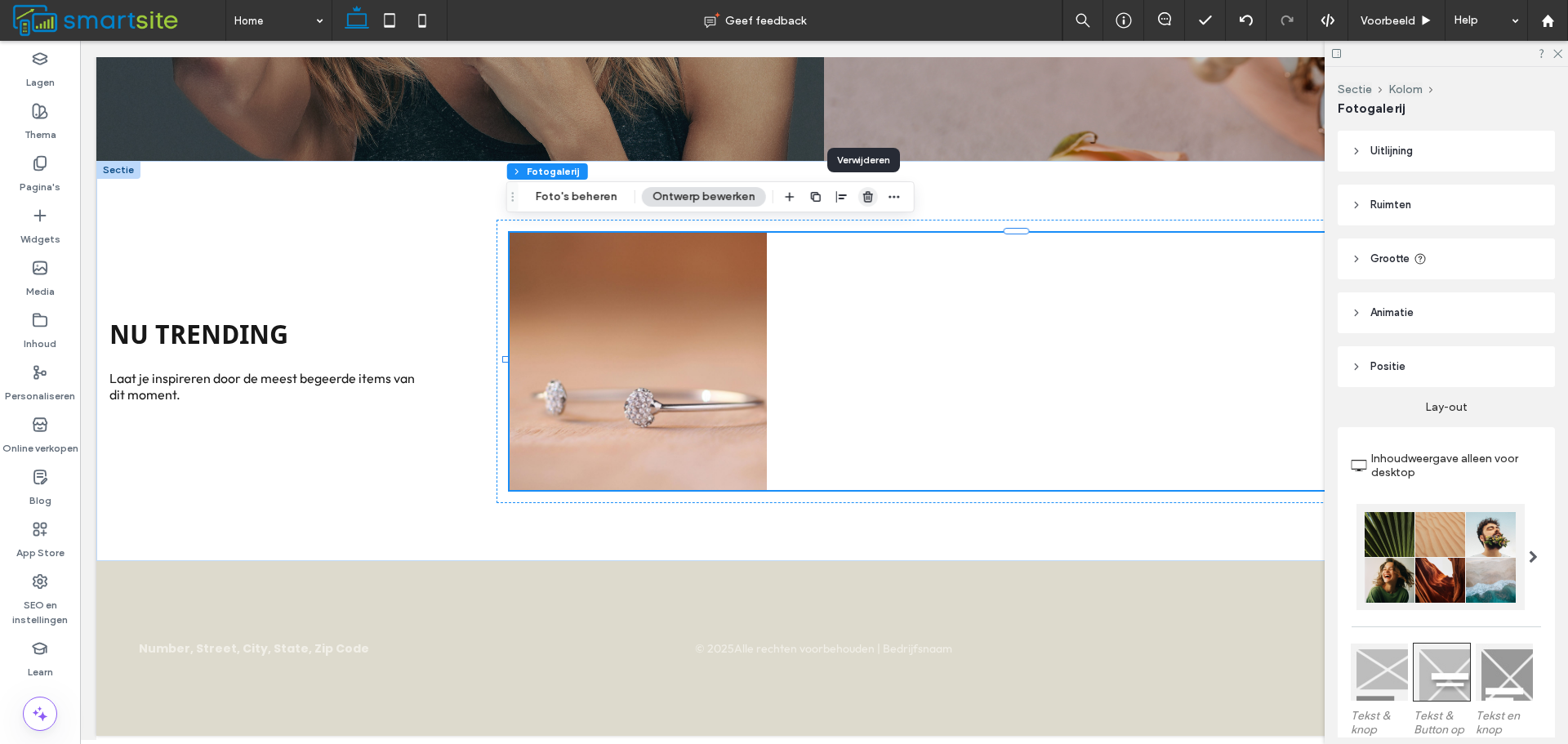
click at [866, 204] on span "button" at bounding box center [868, 196] width 20 height 20
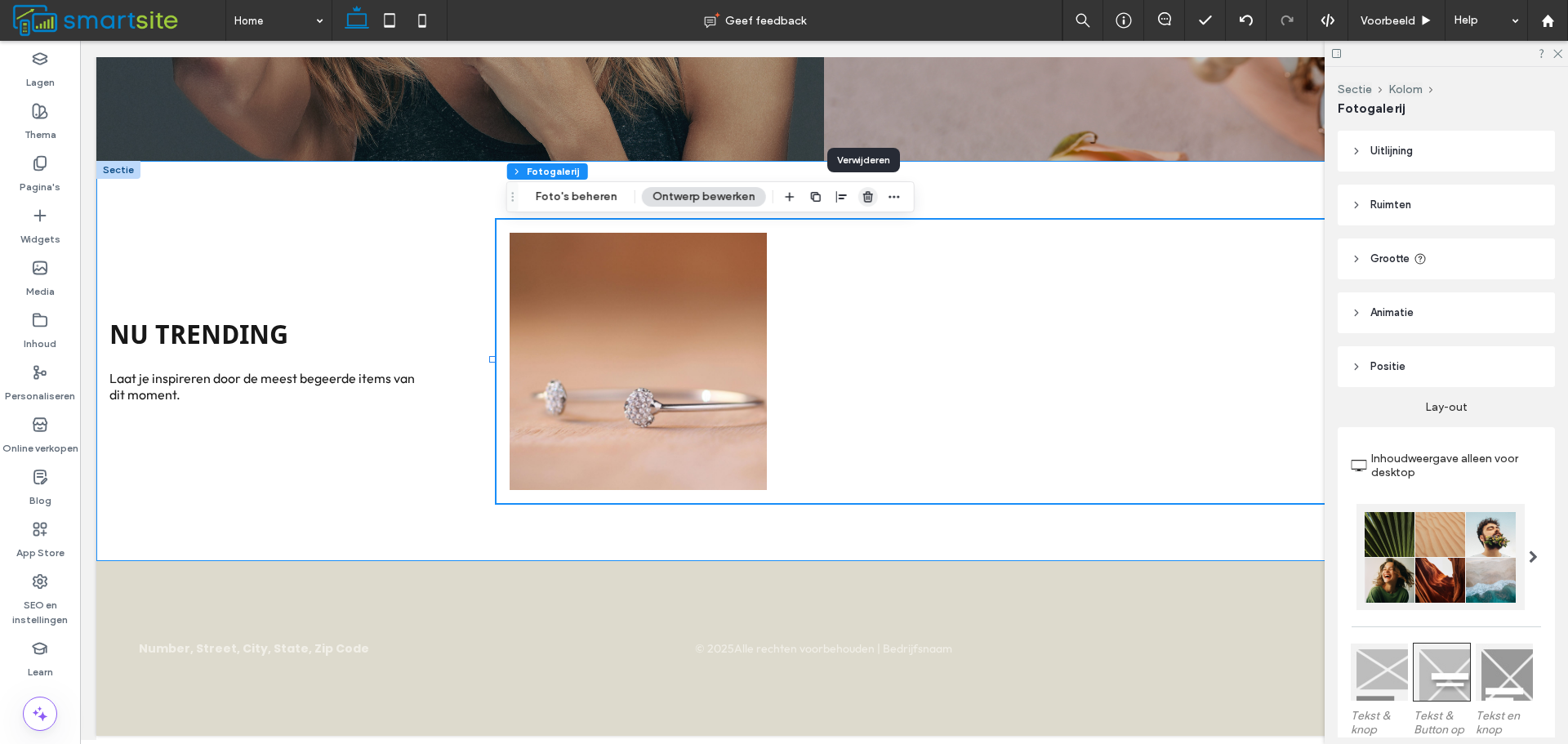
scroll to position [476, 0]
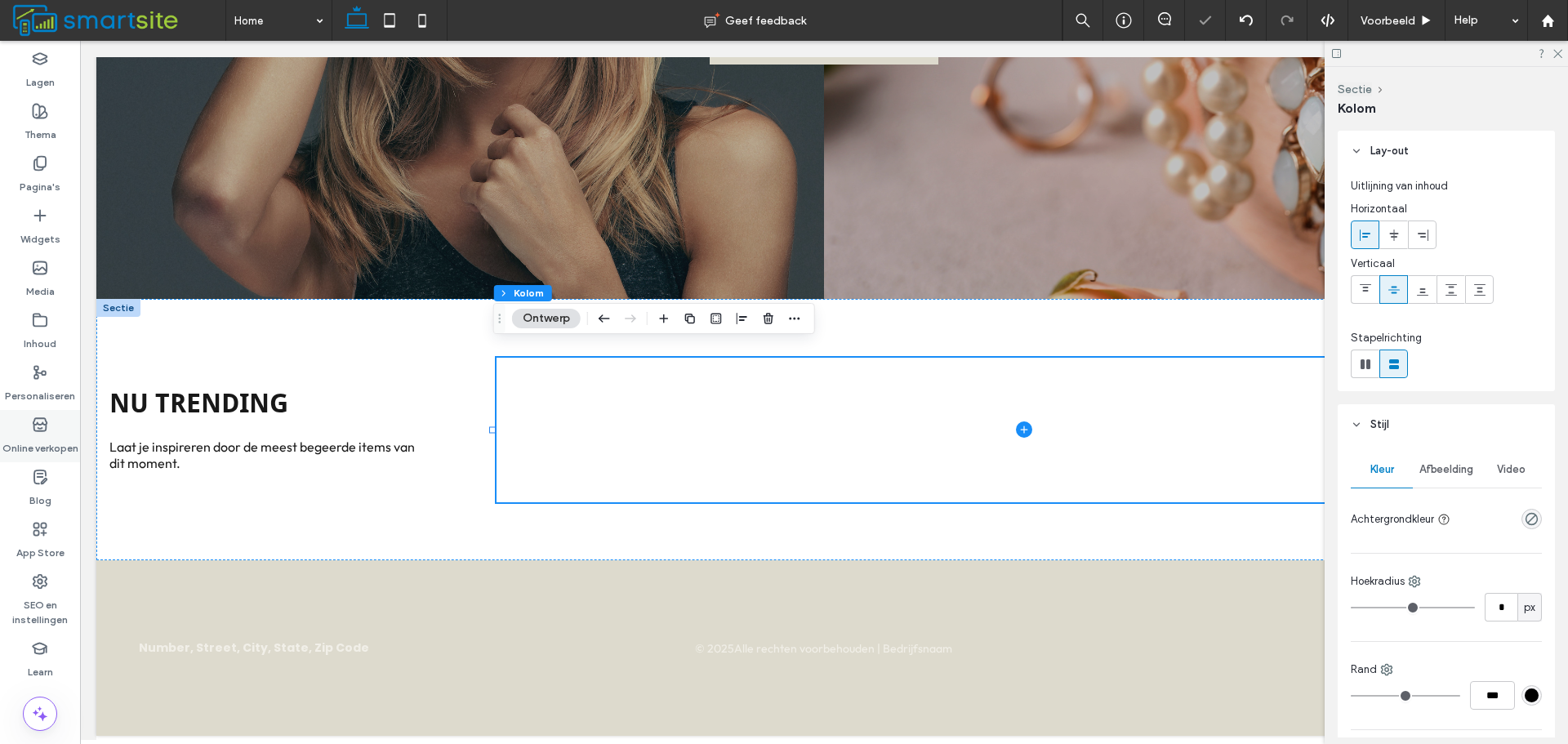
click at [53, 431] on div "Online verkopen" at bounding box center [40, 436] width 80 height 53
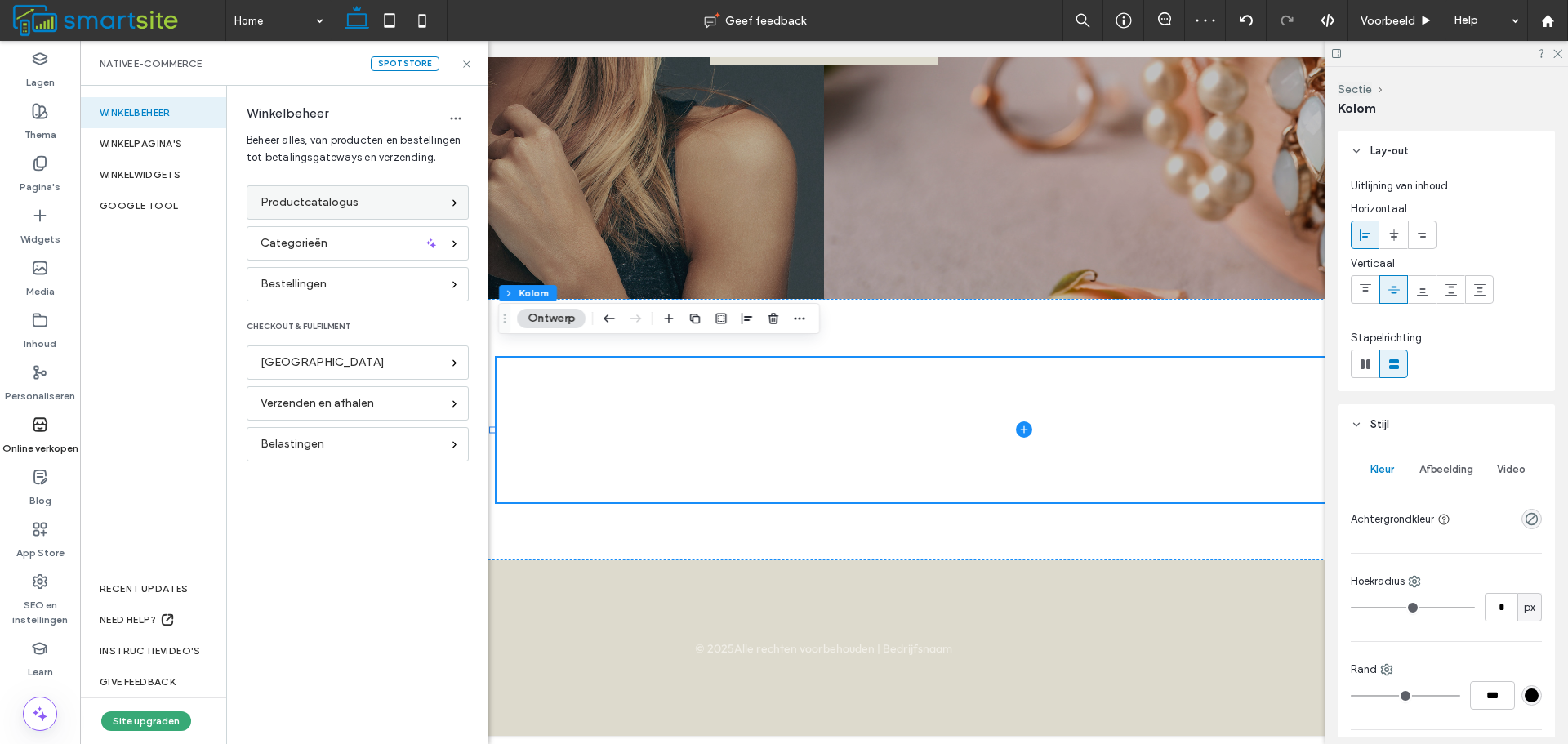
click at [393, 202] on div "Productcatalogus" at bounding box center [351, 202] width 181 height 18
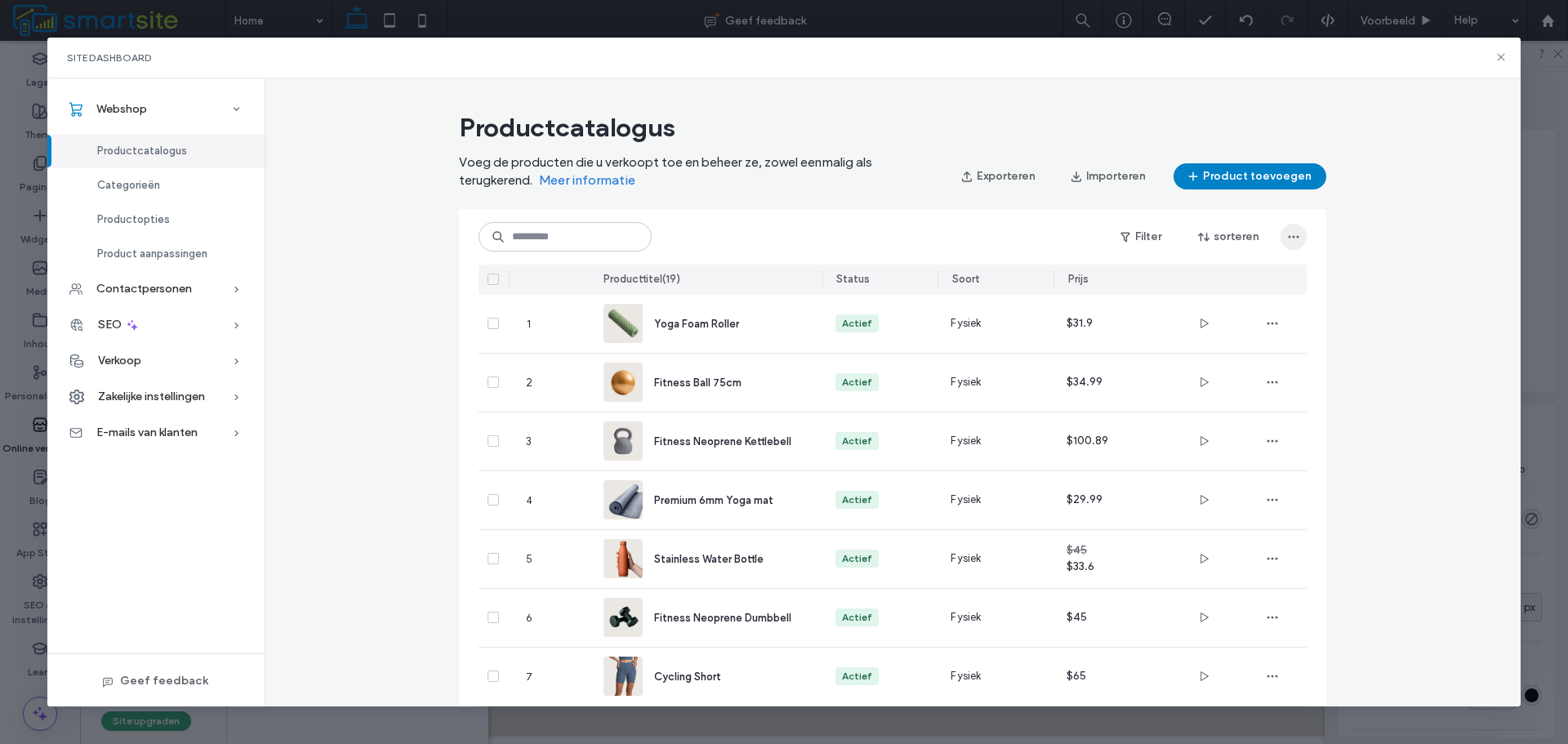
click at [1286, 245] on span "button" at bounding box center [1293, 237] width 26 height 26
click at [1283, 274] on div "Alle producten verwijderen" at bounding box center [1208, 279] width 183 height 31
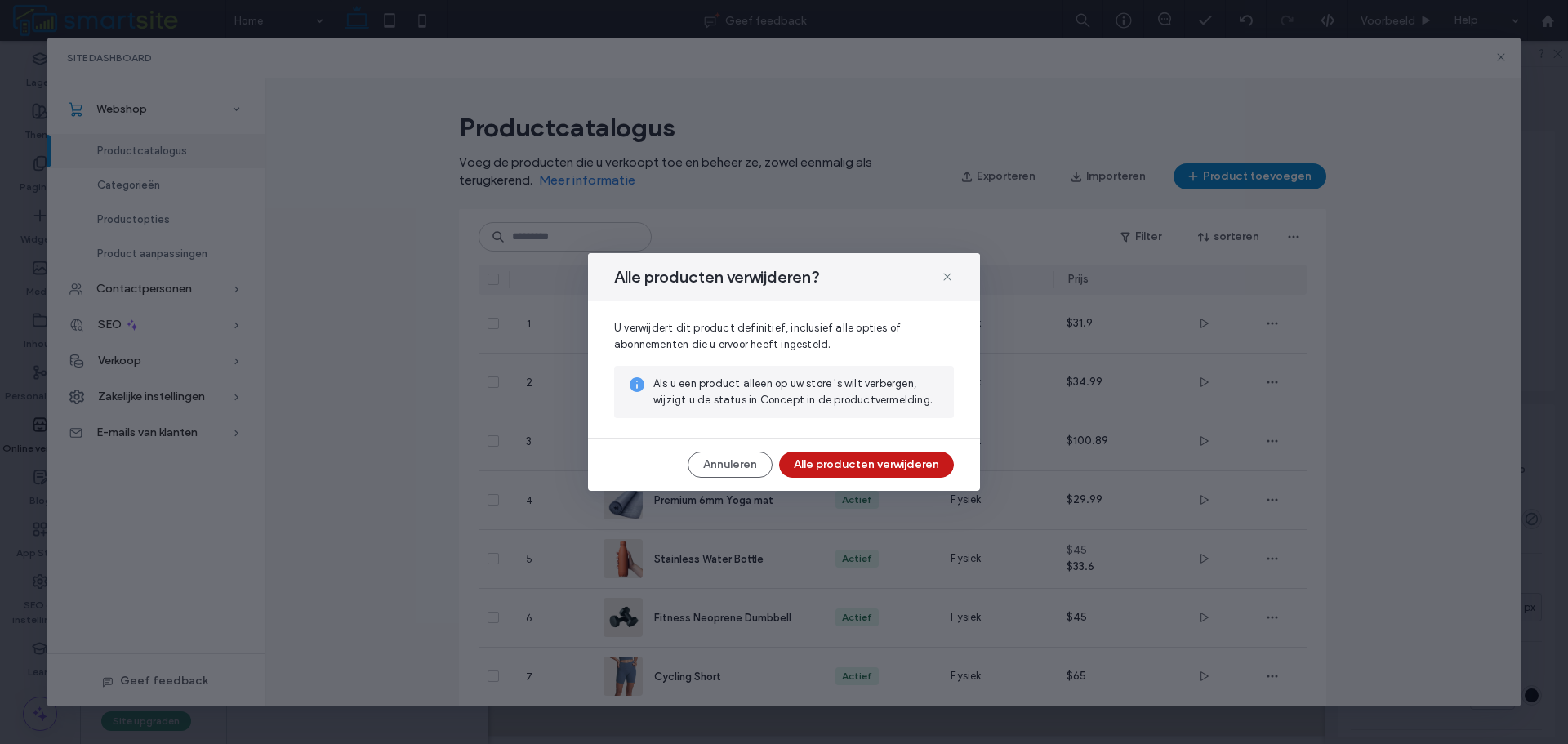
click at [867, 455] on button "Alle producten verwijderen" at bounding box center [866, 464] width 175 height 26
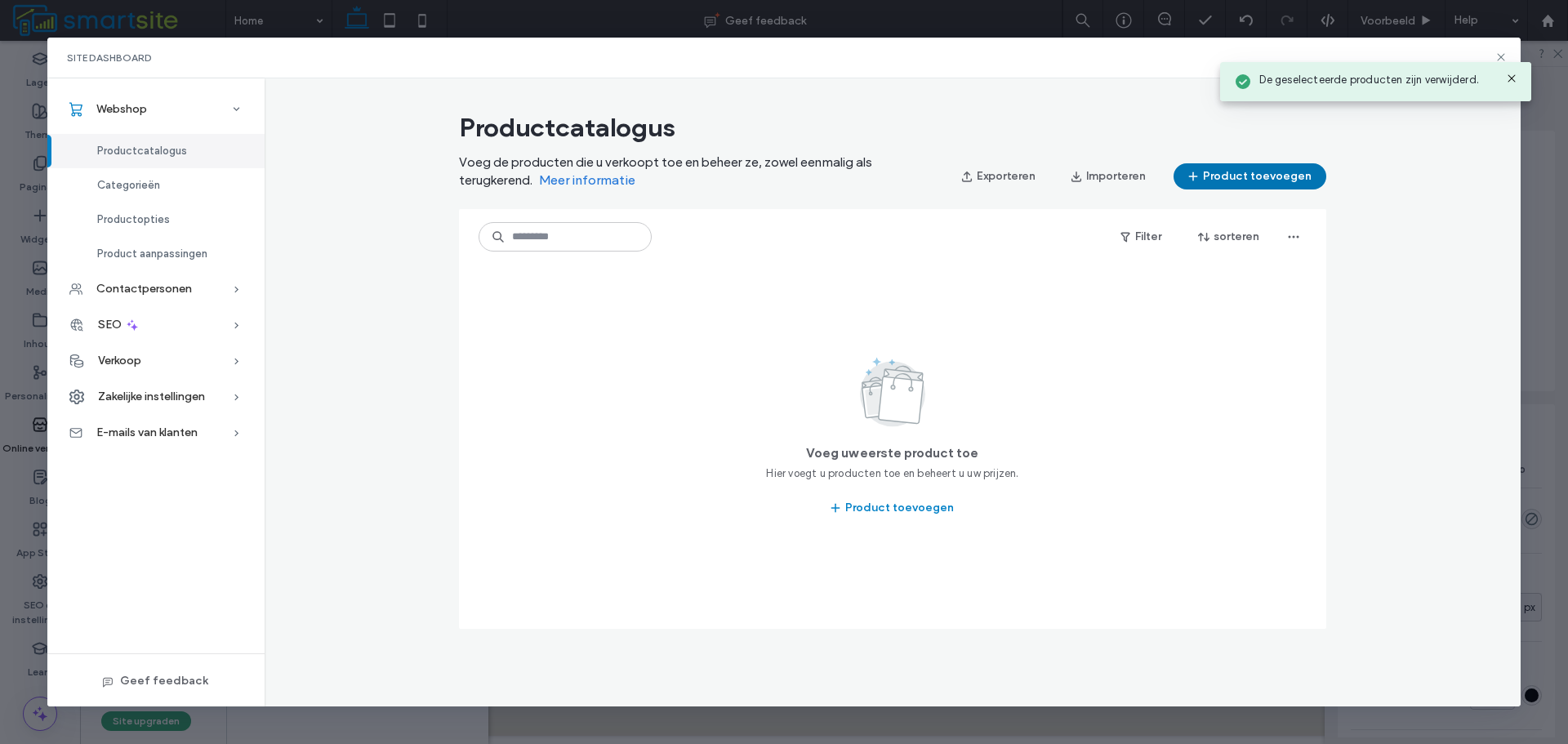
click at [1273, 180] on button "Product toevoegen" at bounding box center [1249, 177] width 152 height 26
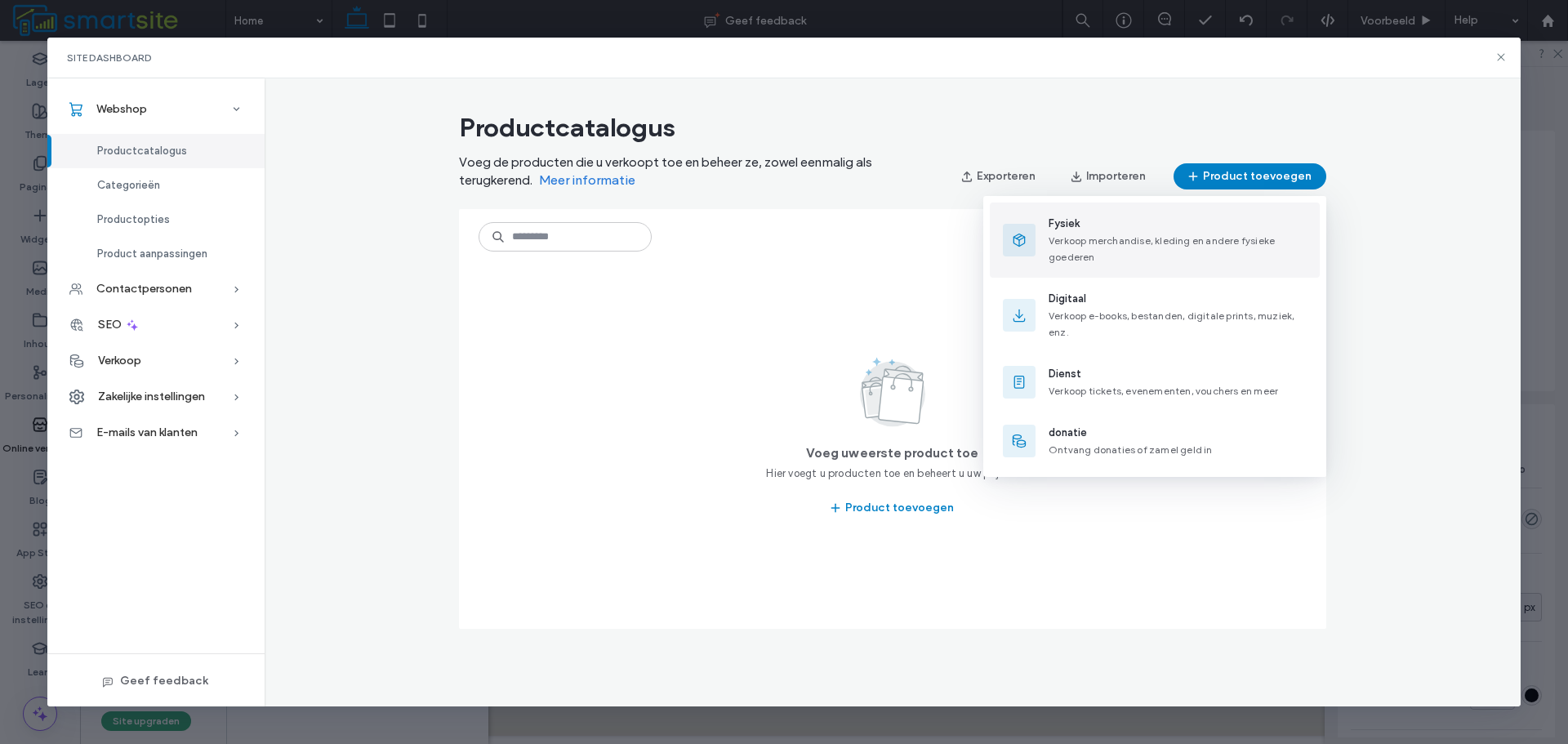
click at [1204, 248] on div "Fysiek Verkoop merchandise, kleding en andere fysieke goederen" at bounding box center [1178, 239] width 258 height 49
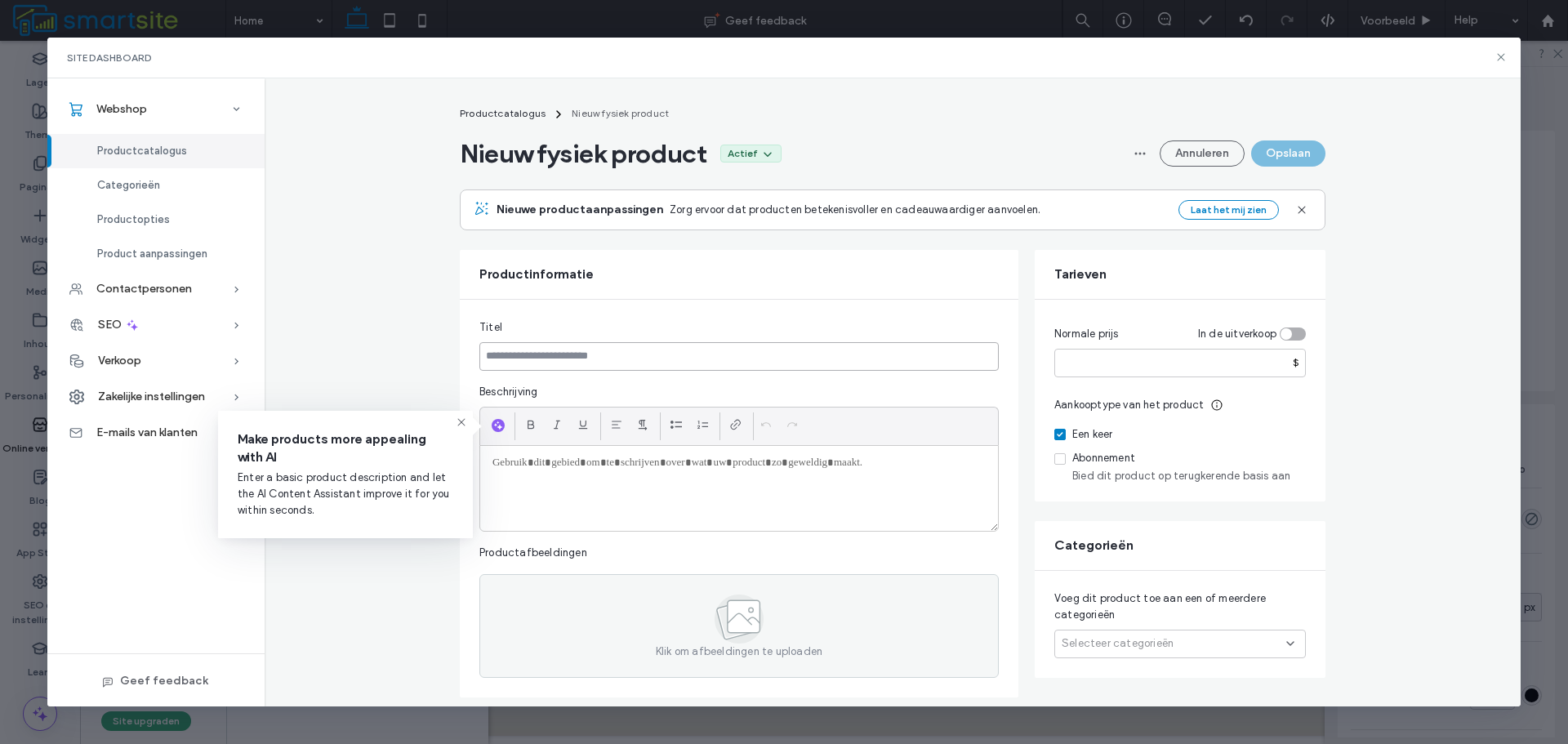
click at [818, 366] on input at bounding box center [738, 356] width 520 height 28
type input "**********"
click at [842, 313] on div "**********" at bounding box center [739, 499] width 558 height 398
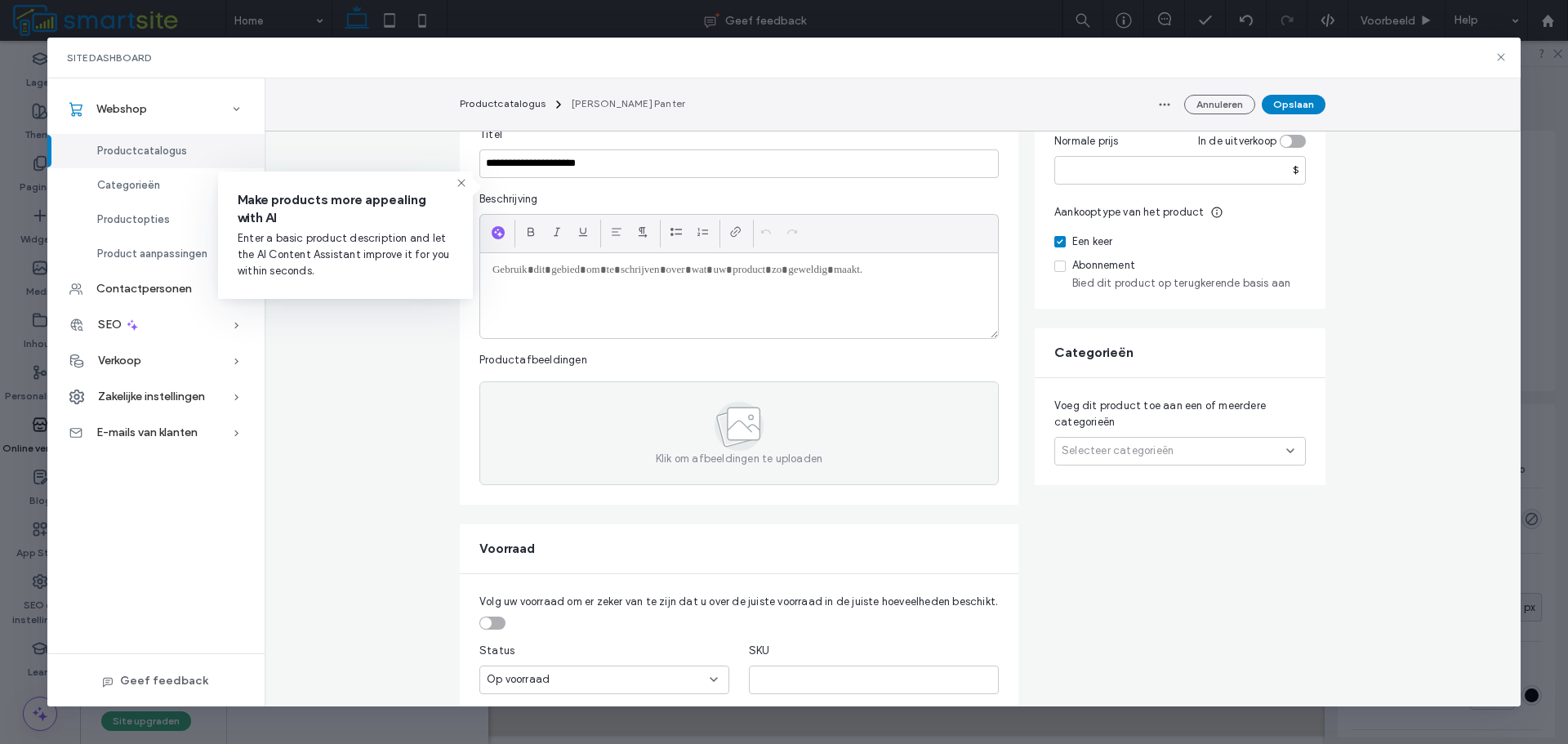
scroll to position [245, 0]
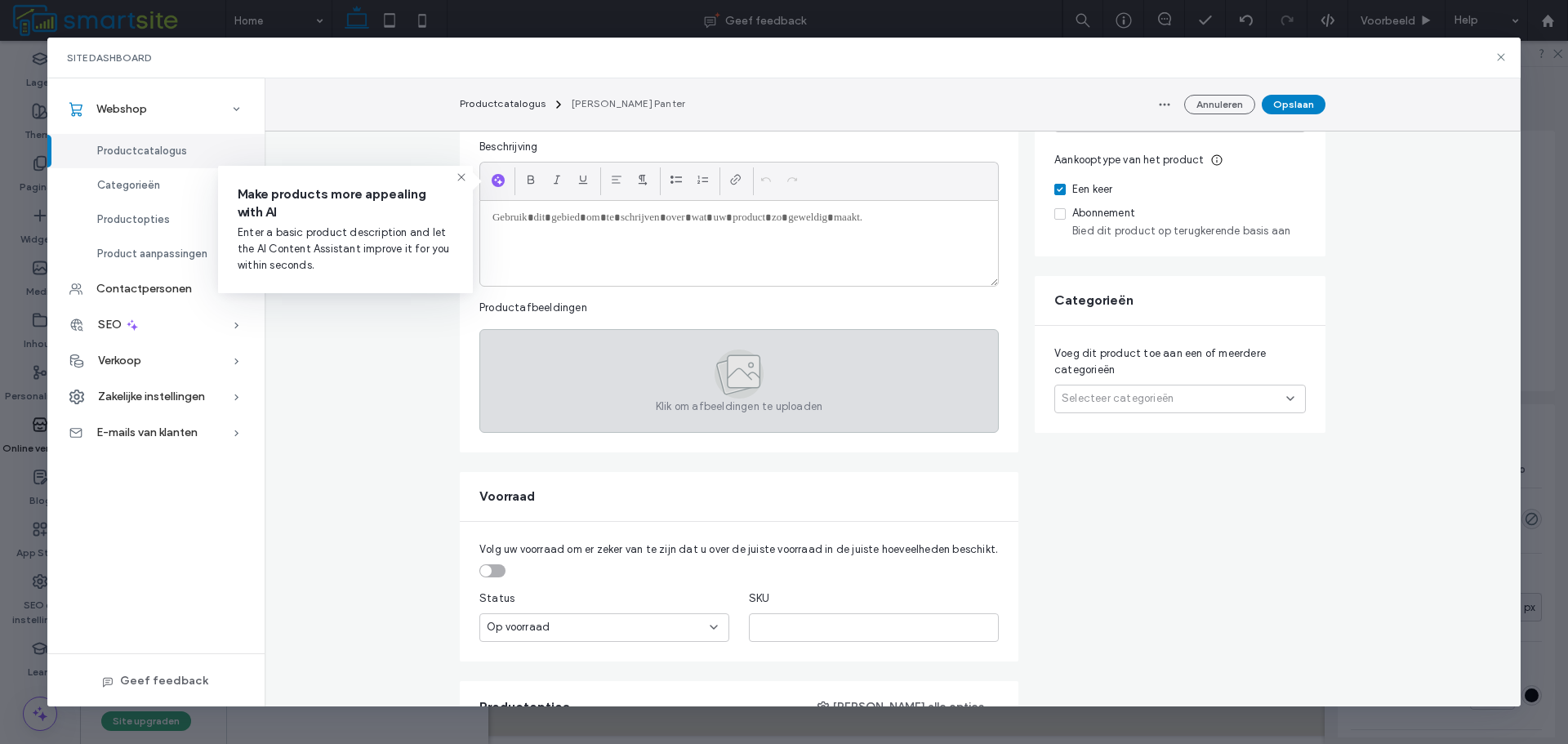
click at [728, 369] on icon at bounding box center [744, 371] width 33 height 33
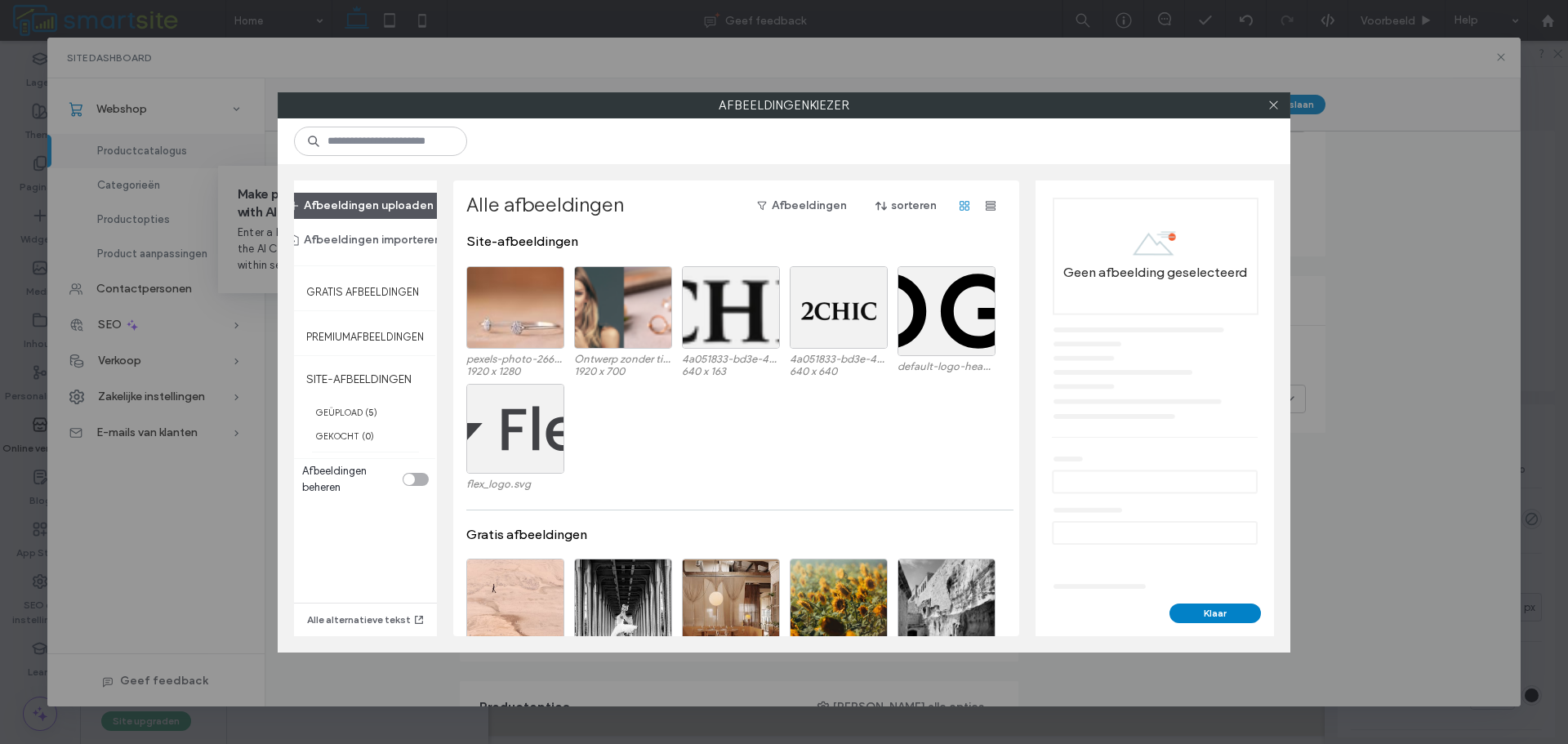
click at [408, 208] on button "Afbeeldingen uploaden" at bounding box center [362, 206] width 174 height 26
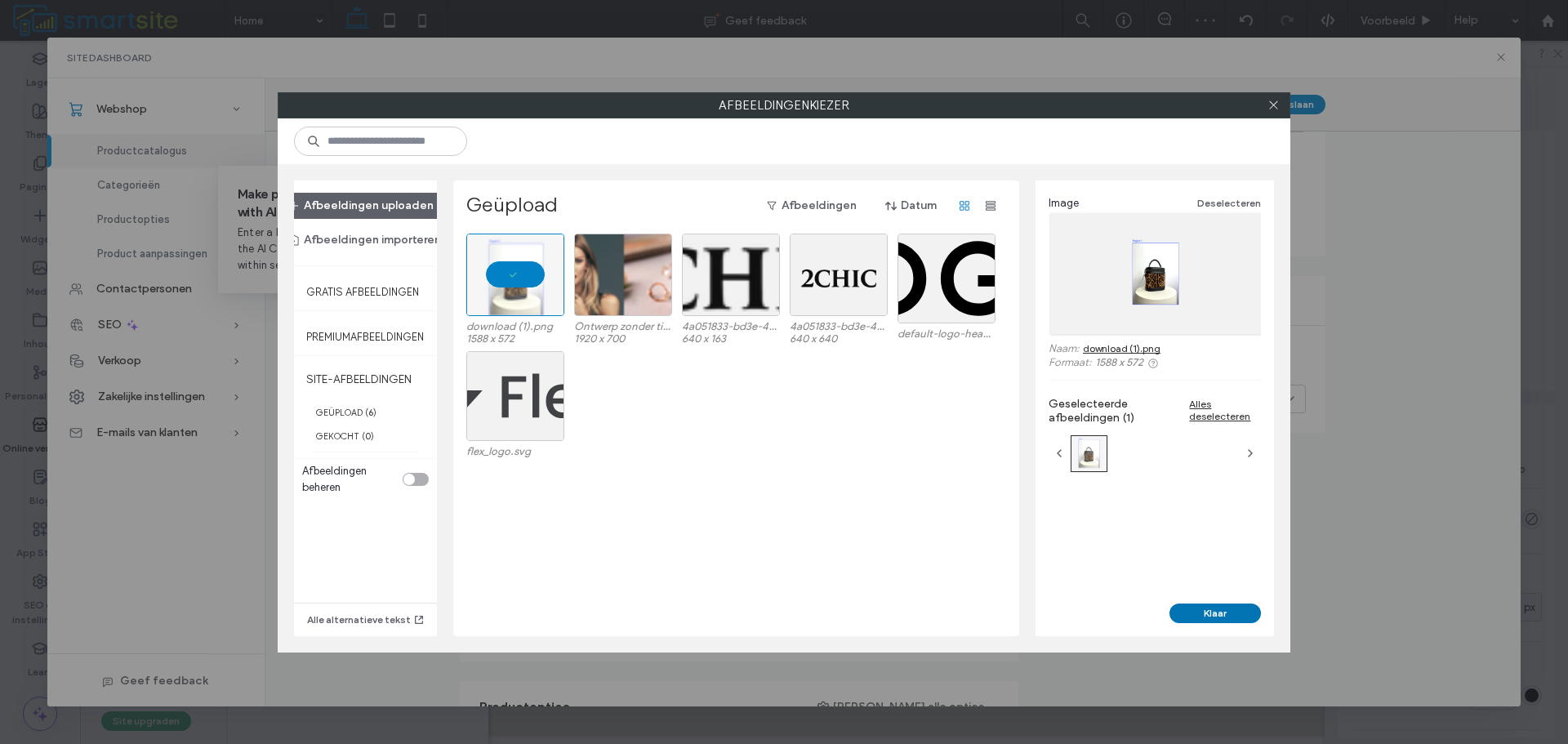
click at [1186, 616] on button "Klaar" at bounding box center [1216, 613] width 91 height 20
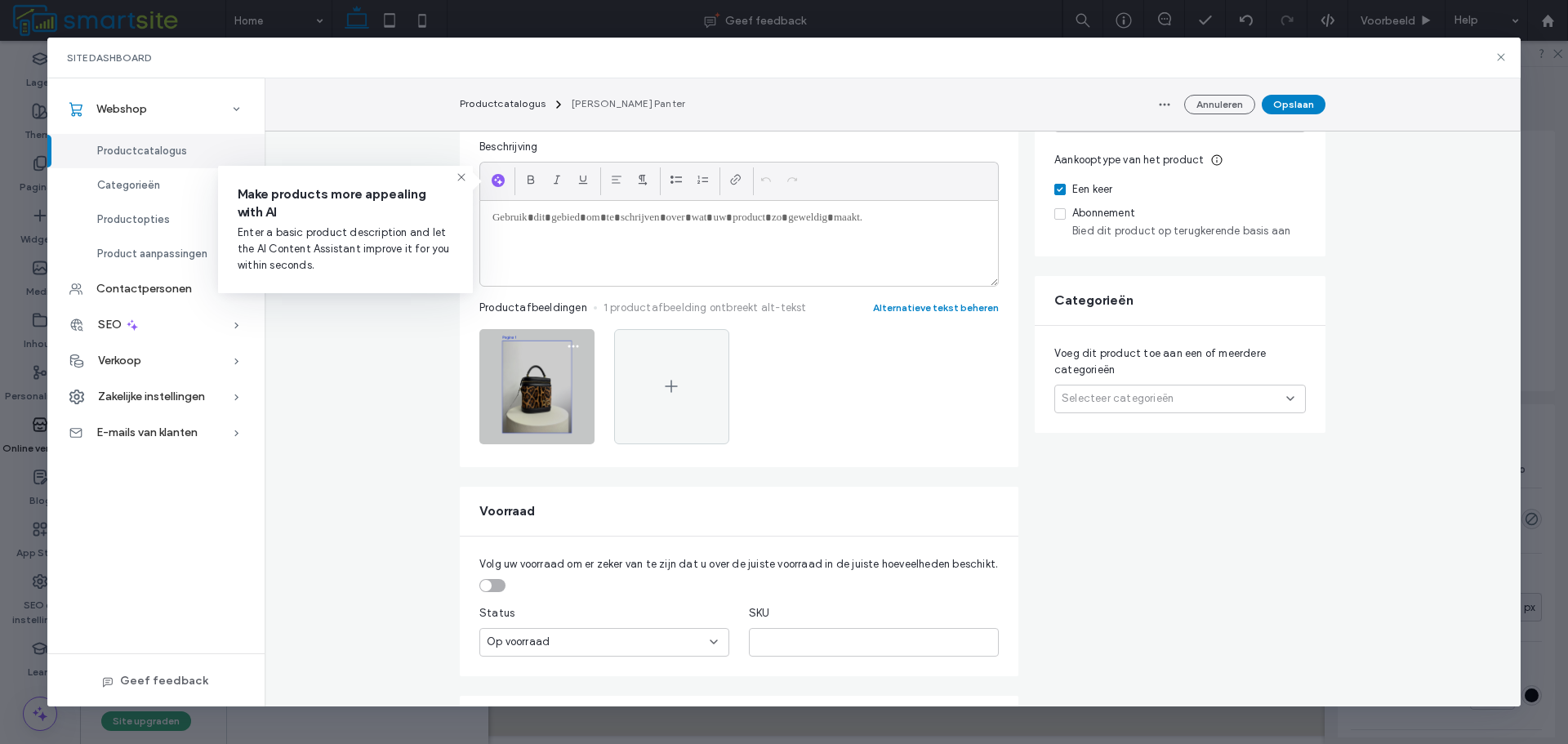
click at [548, 379] on img at bounding box center [537, 387] width 115 height 115
click at [569, 339] on icon "button" at bounding box center [573, 345] width 13 height 13
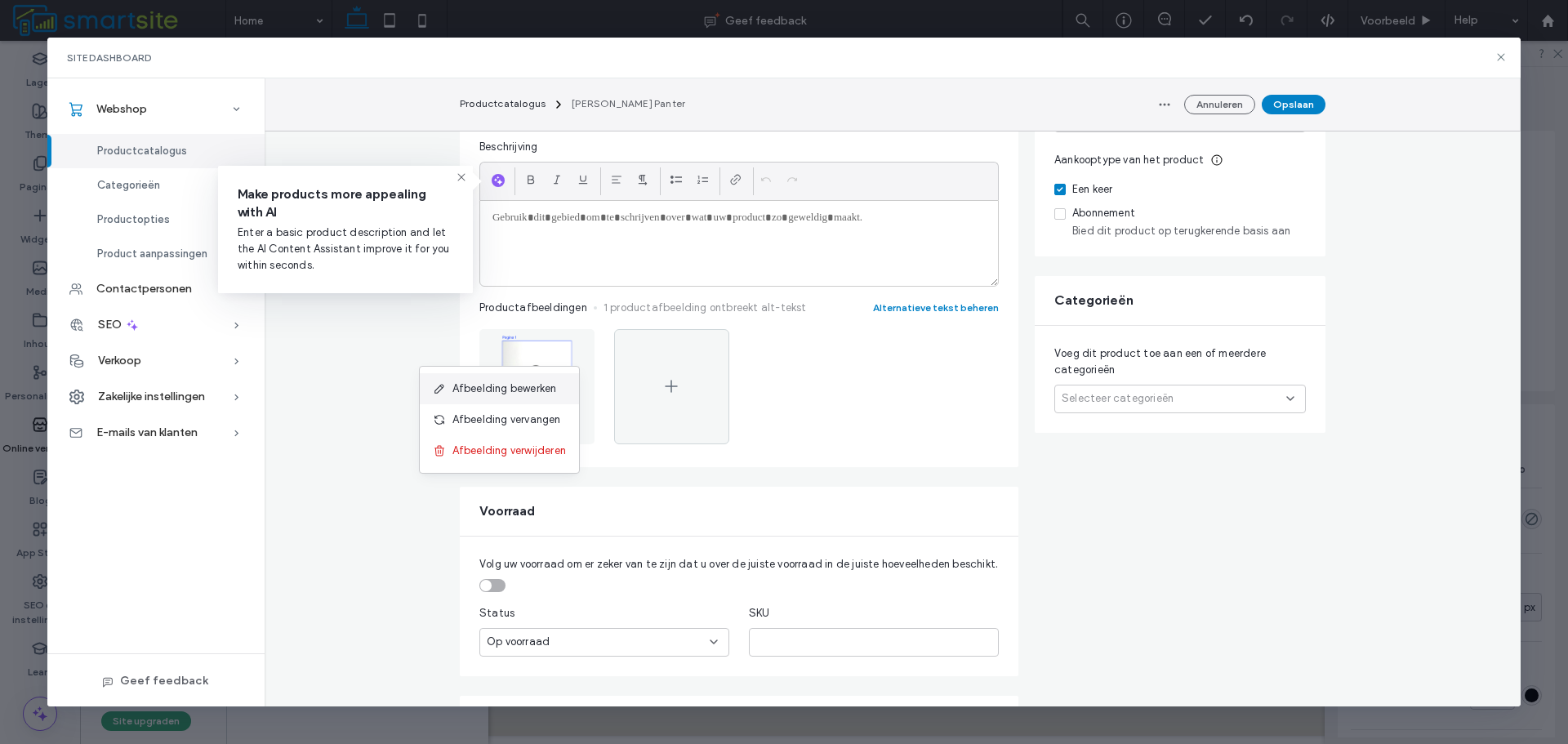
click at [557, 381] on span "Afbeelding bewerken" at bounding box center [504, 388] width 104 height 16
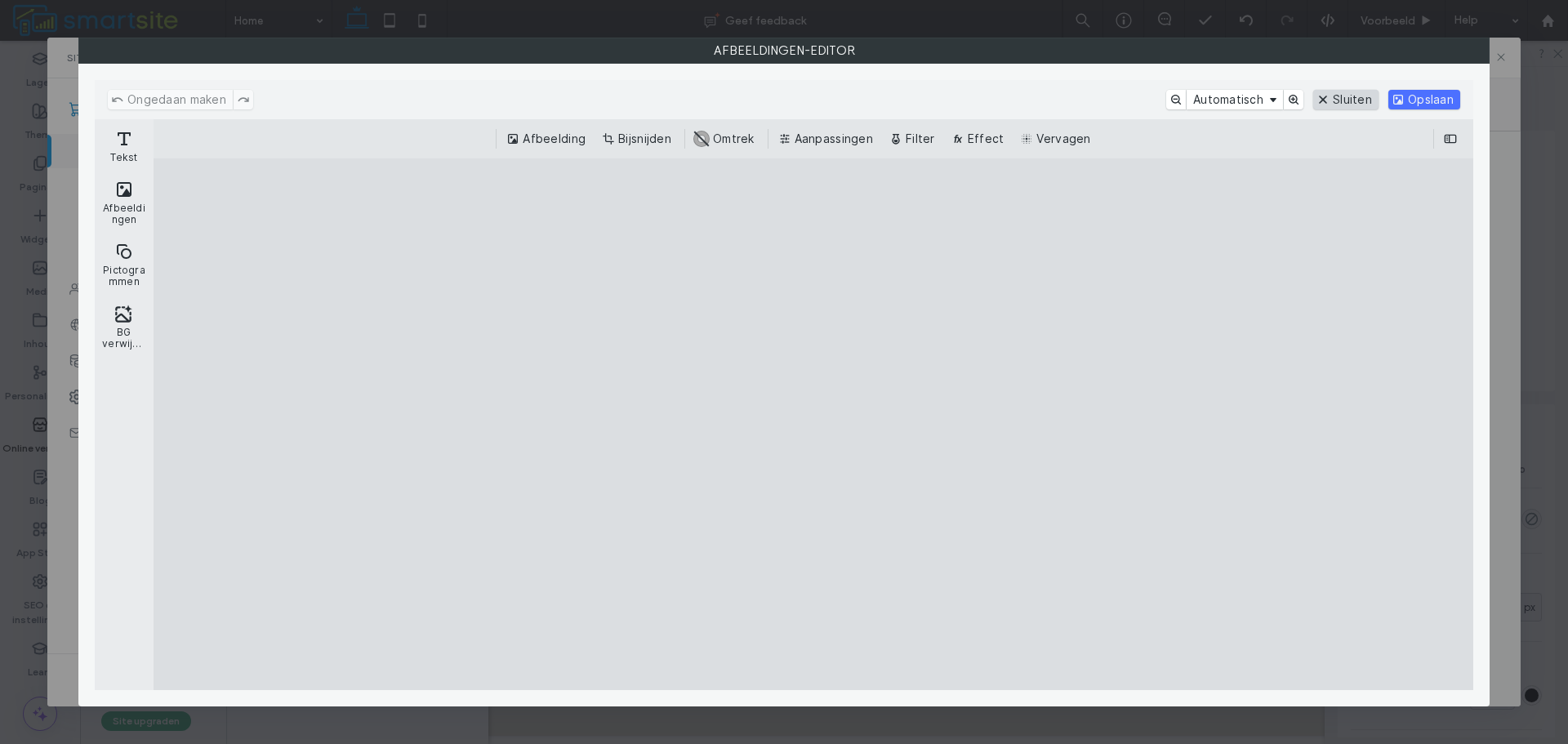
click at [1323, 102] on button "Sluiten" at bounding box center [1346, 99] width 65 height 20
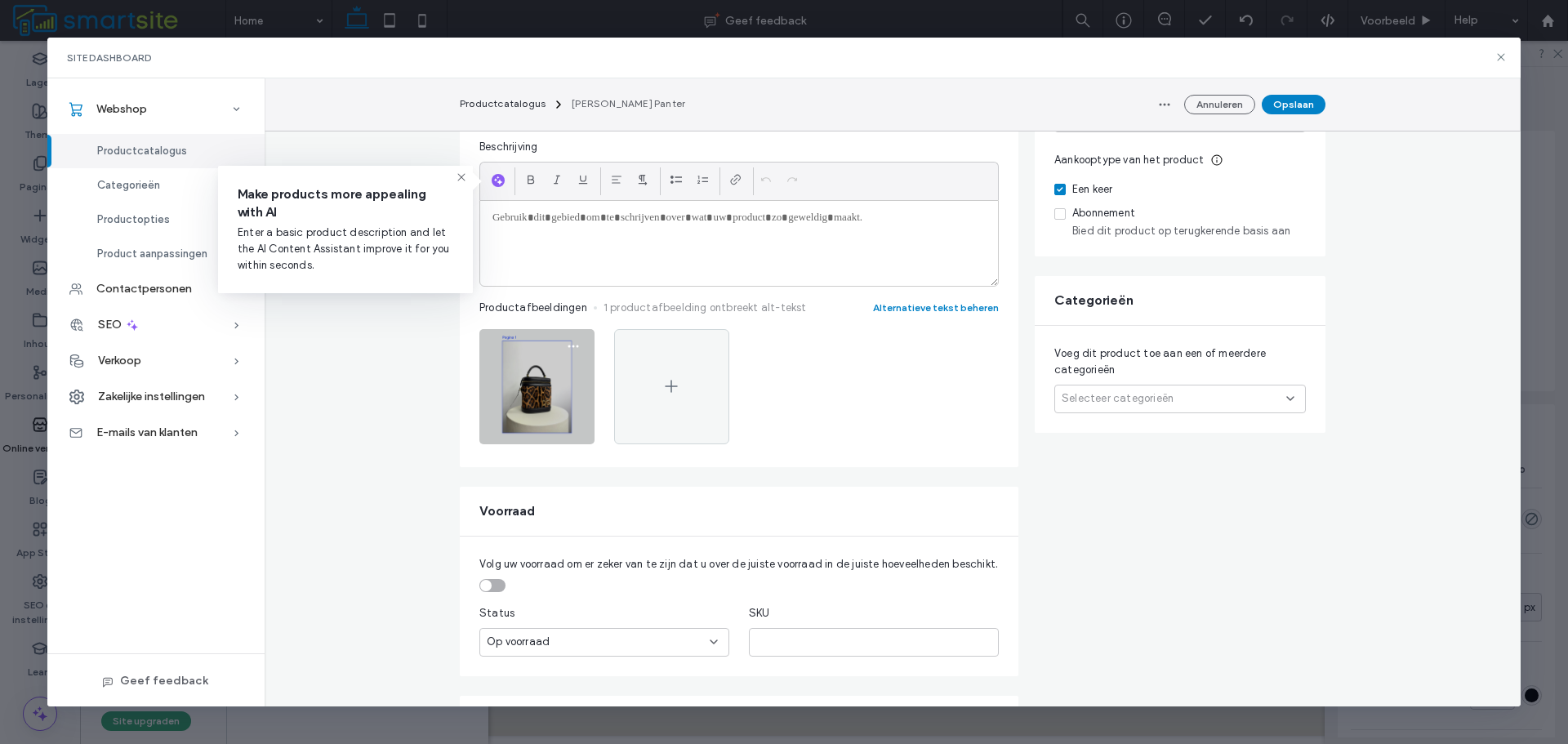
click at [564, 404] on img at bounding box center [537, 387] width 115 height 115
click at [567, 342] on icon "button" at bounding box center [573, 345] width 13 height 13
